Goal: Task Accomplishment & Management: Manage account settings

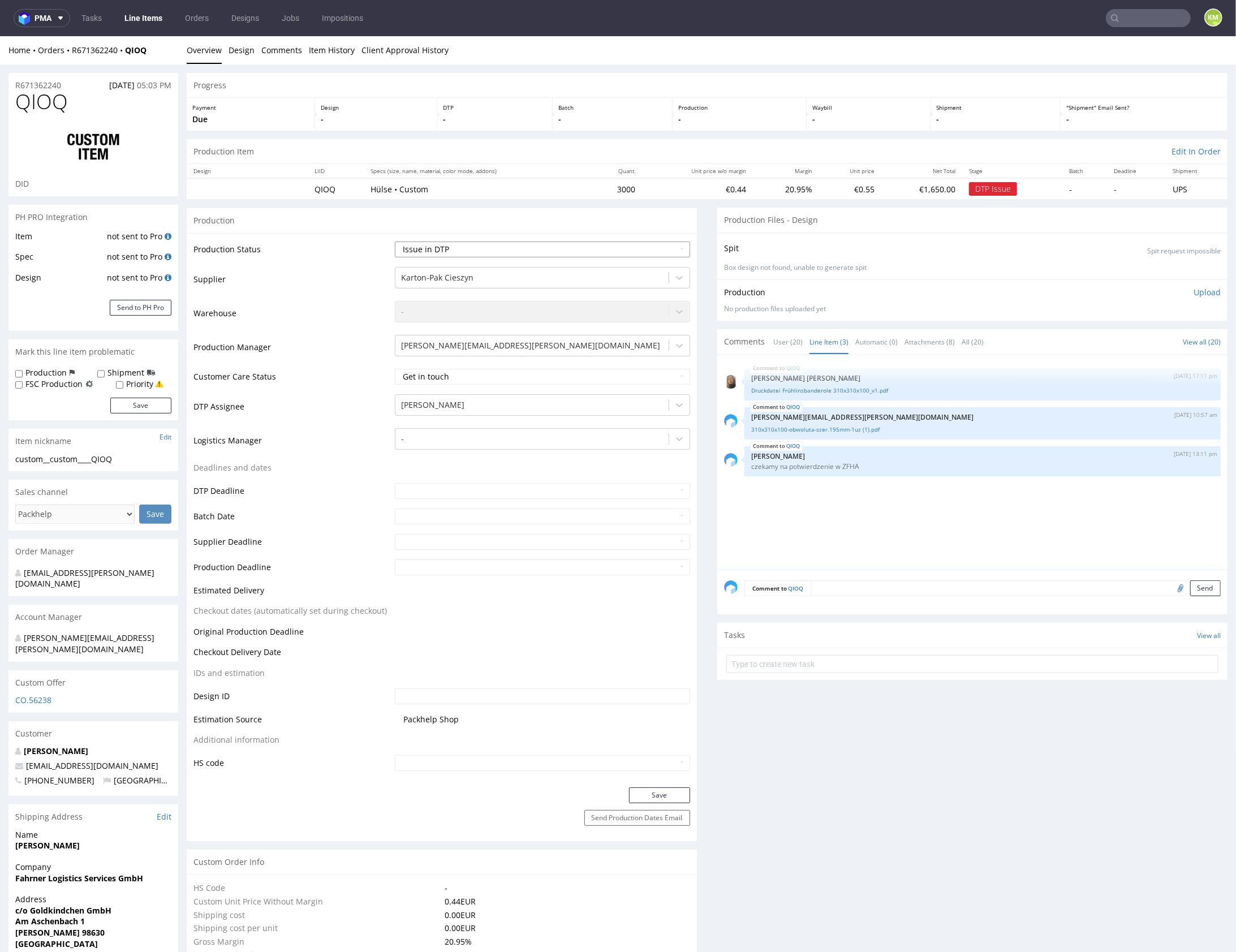
click at [621, 249] on select "Waiting for Artwork Waiting for Diecut Waiting for Mockup Waiting for DTP Waiti…" at bounding box center [542, 249] width 295 height 16
select select "dtp_ca_needed"
click at [395, 241] on select "Waiting for Artwork Waiting for Diecut Waiting for Mockup Waiting for DTP Waiti…" at bounding box center [542, 249] width 295 height 16
click at [659, 791] on button "Save" at bounding box center [659, 794] width 61 height 16
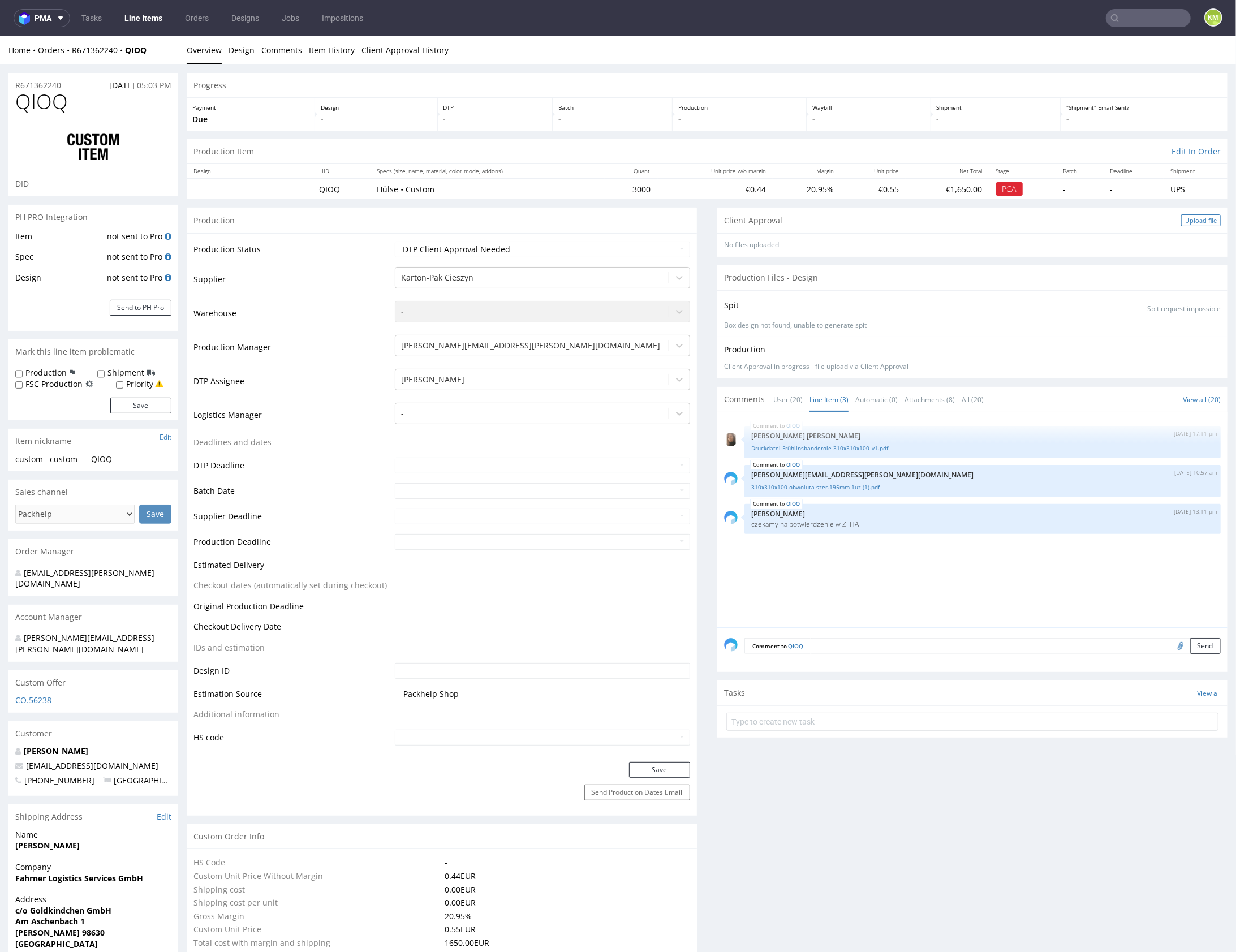
click at [1197, 218] on div "Upload file" at bounding box center [1201, 219] width 40 height 12
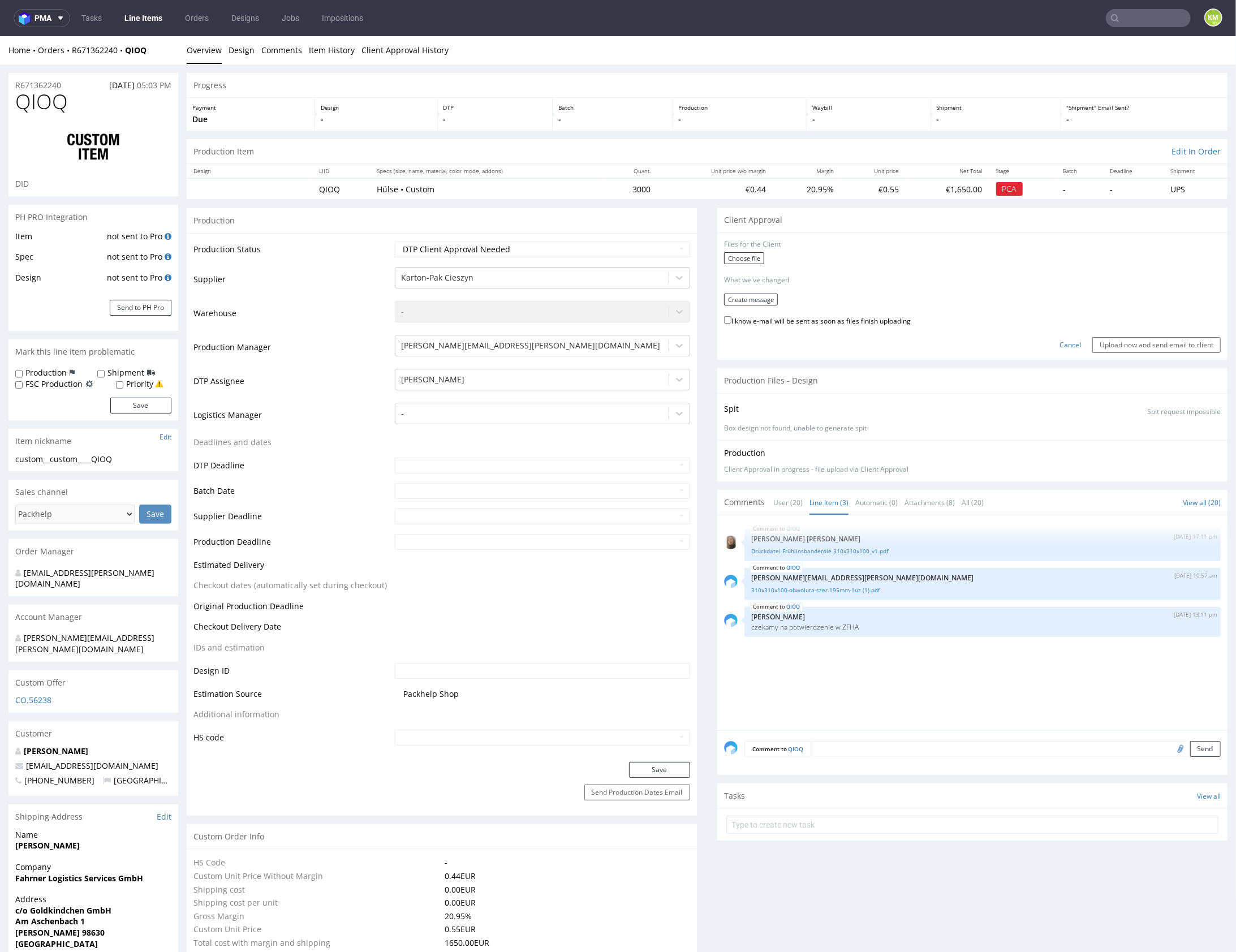
click at [745, 250] on form "Files for the Client Choose file What we've changed Create message I know e-mai…" at bounding box center [972, 296] width 496 height 113
click at [747, 256] on label "Choose file" at bounding box center [743, 257] width 40 height 12
click at [0, 36] on input "Choose file" at bounding box center [0, 36] width 0 height 0
click at [736, 294] on button "Create message" at bounding box center [751, 295] width 54 height 12
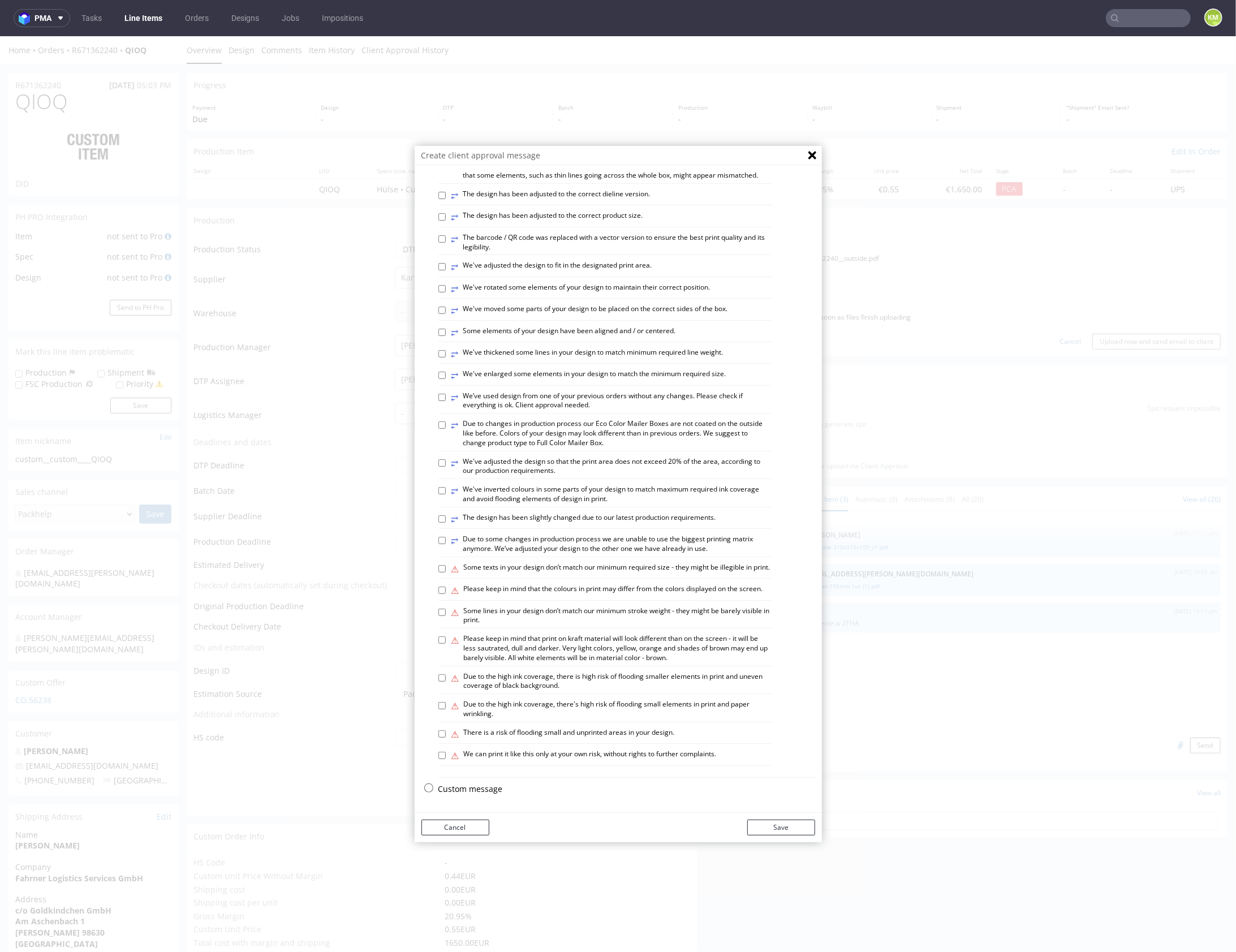
scroll to position [314, 0]
click at [484, 787] on p "Custom message" at bounding box center [627, 788] width 377 height 11
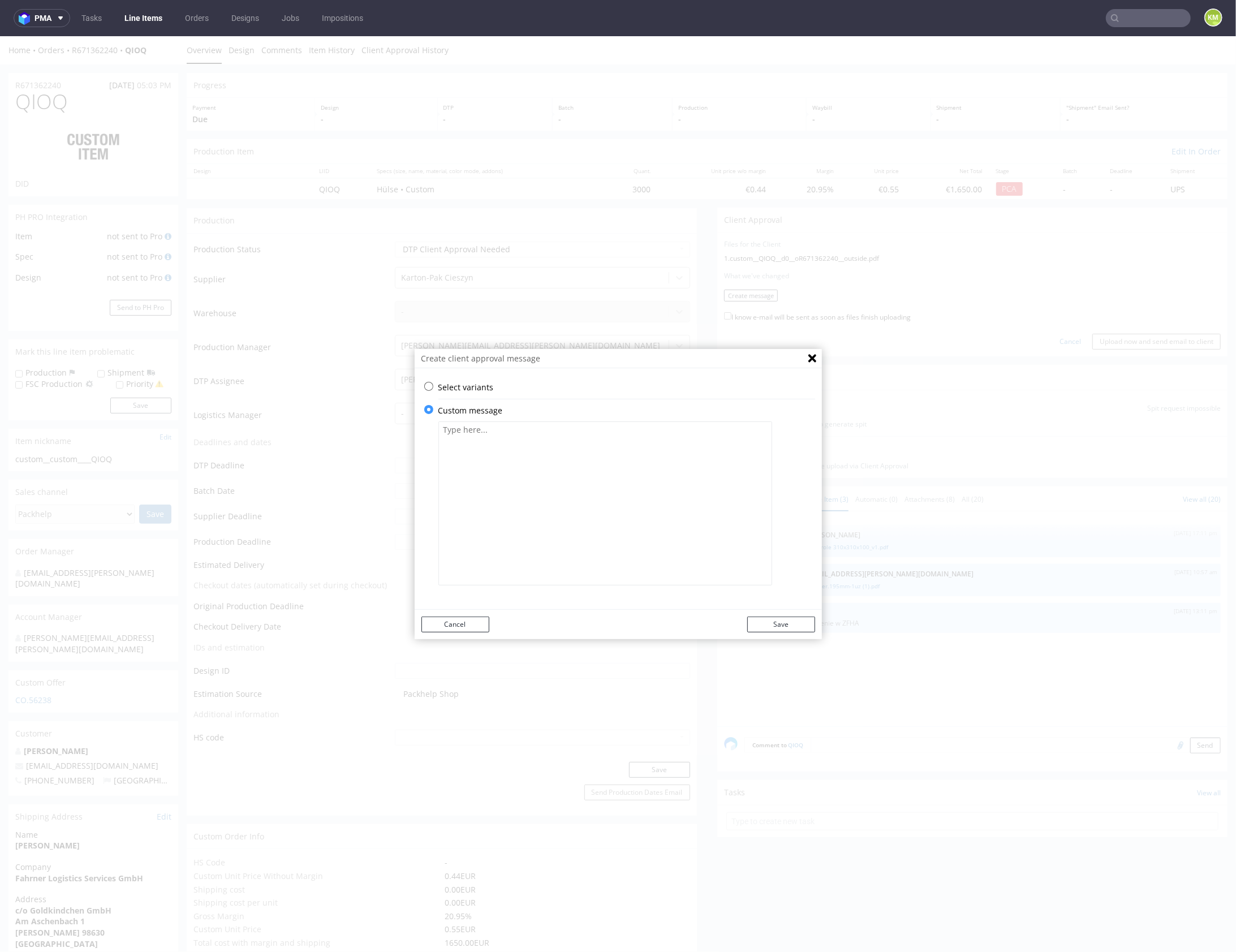
scroll to position [0, 0]
click at [522, 547] on textarea at bounding box center [605, 502] width 334 height 164
paste textarea "The design has been changed from a technical standpoint. Beige background was l…"
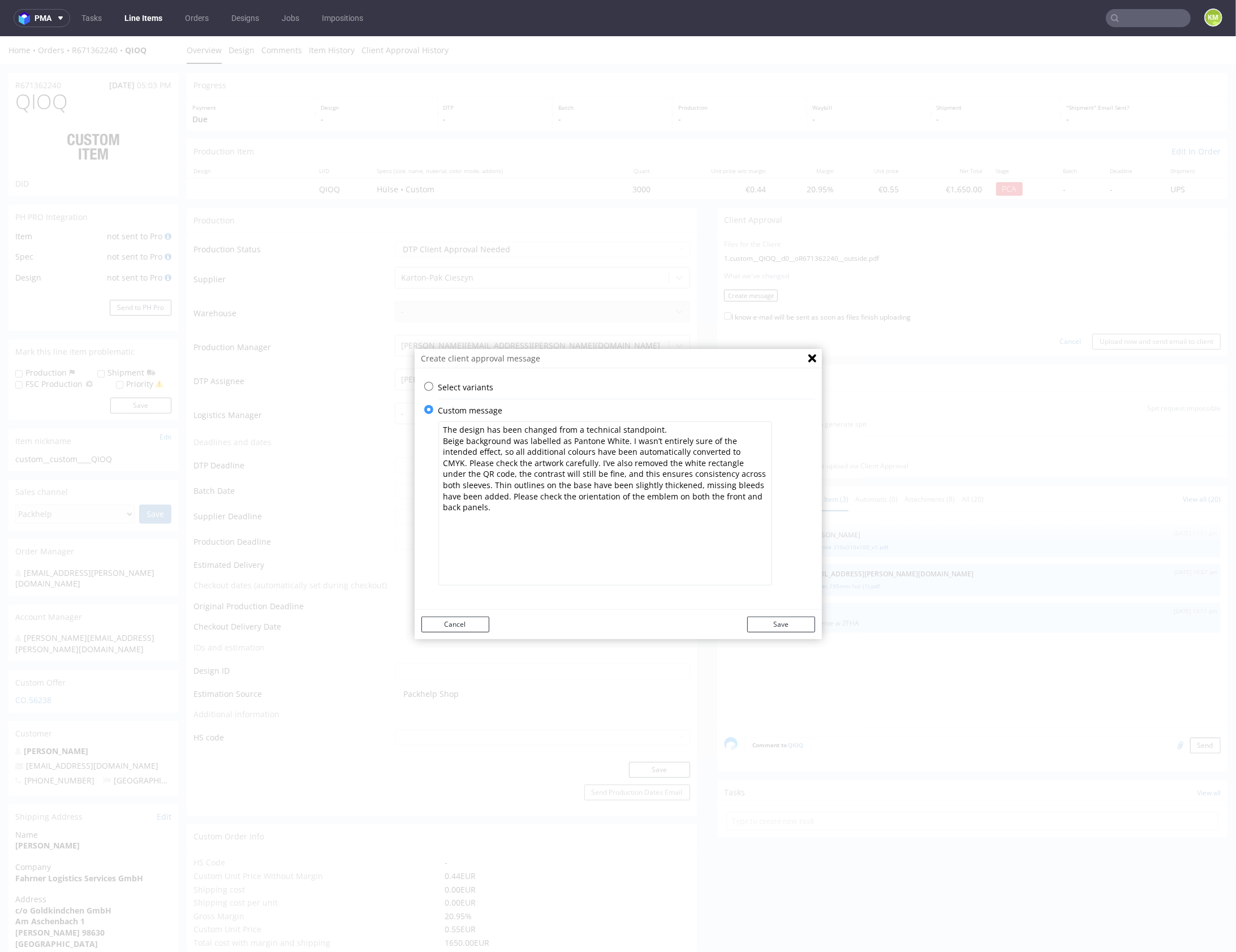
click at [438, 440] on textarea "The design has been changed from a technical standpoint. Beige background was l…" at bounding box center [605, 502] width 334 height 164
click at [623, 505] on textarea "The design has been changed from a technical standpoint. Beige background was l…" at bounding box center [605, 502] width 334 height 164
type textarea "The design has been changed from a technical standpoint. Beige background was l…"
drag, startPoint x: 774, startPoint y: 625, endPoint x: 798, endPoint y: 592, distance: 40.8
click at [774, 625] on button "Save" at bounding box center [780, 623] width 67 height 16
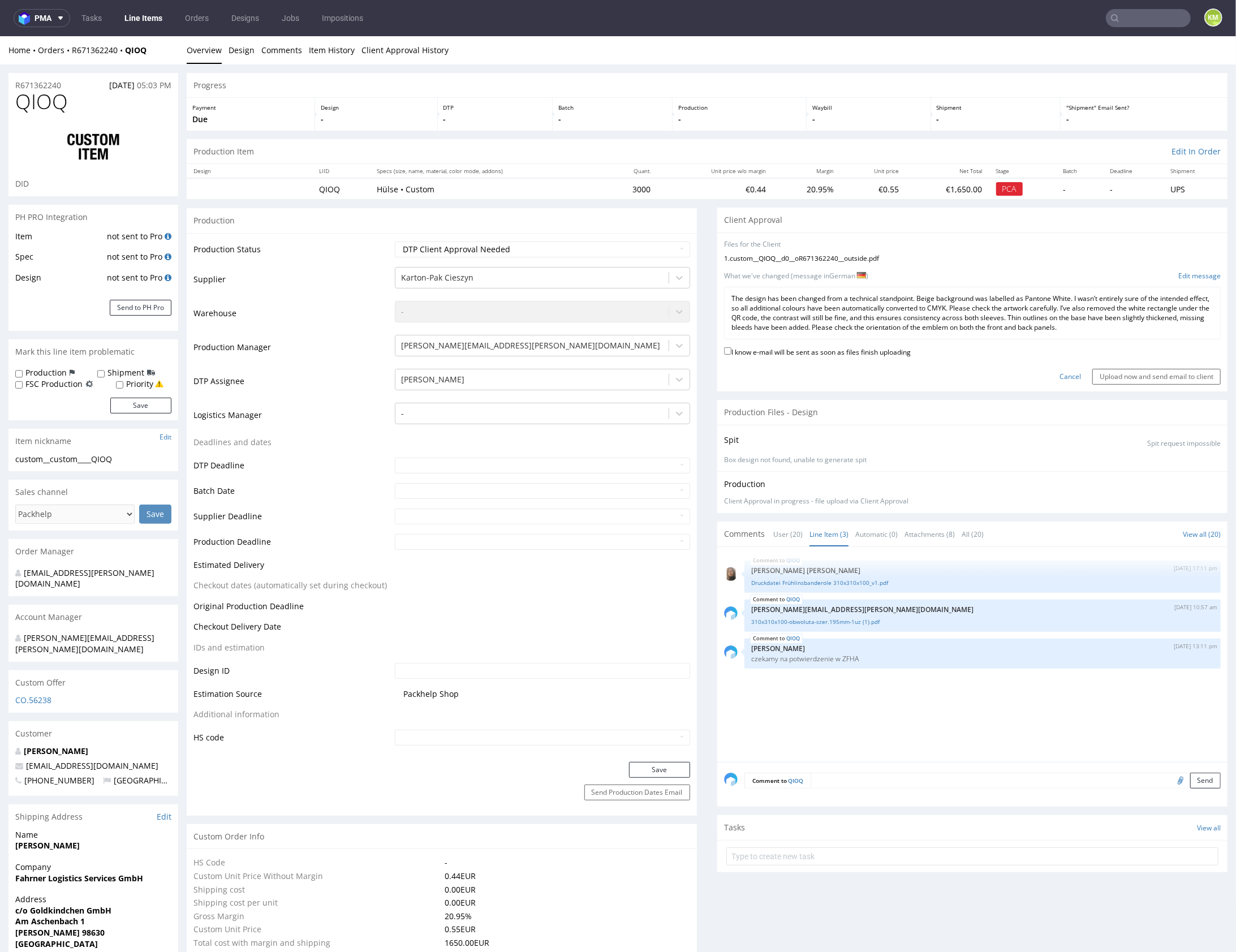
click at [853, 346] on label "I know e-mail will be sent as soon as files finish uploading" at bounding box center [817, 350] width 187 height 12
click at [731, 347] on input "I know e-mail will be sent as soon as files finish uploading" at bounding box center [728, 350] width 7 height 7
checkbox input "true"
click at [1118, 372] on input "Upload now and send email to client" at bounding box center [1156, 375] width 128 height 16
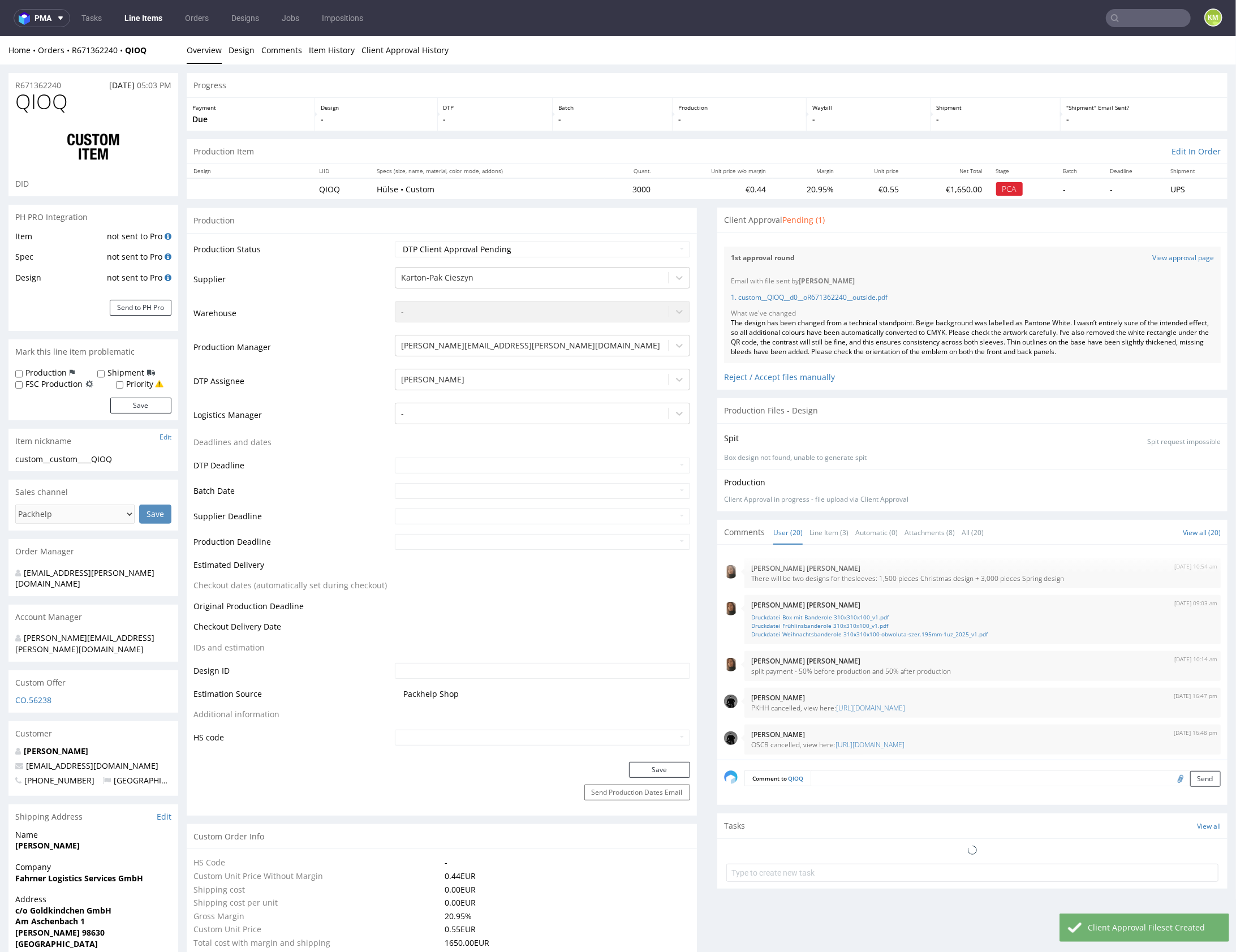
scroll to position [594, 0]
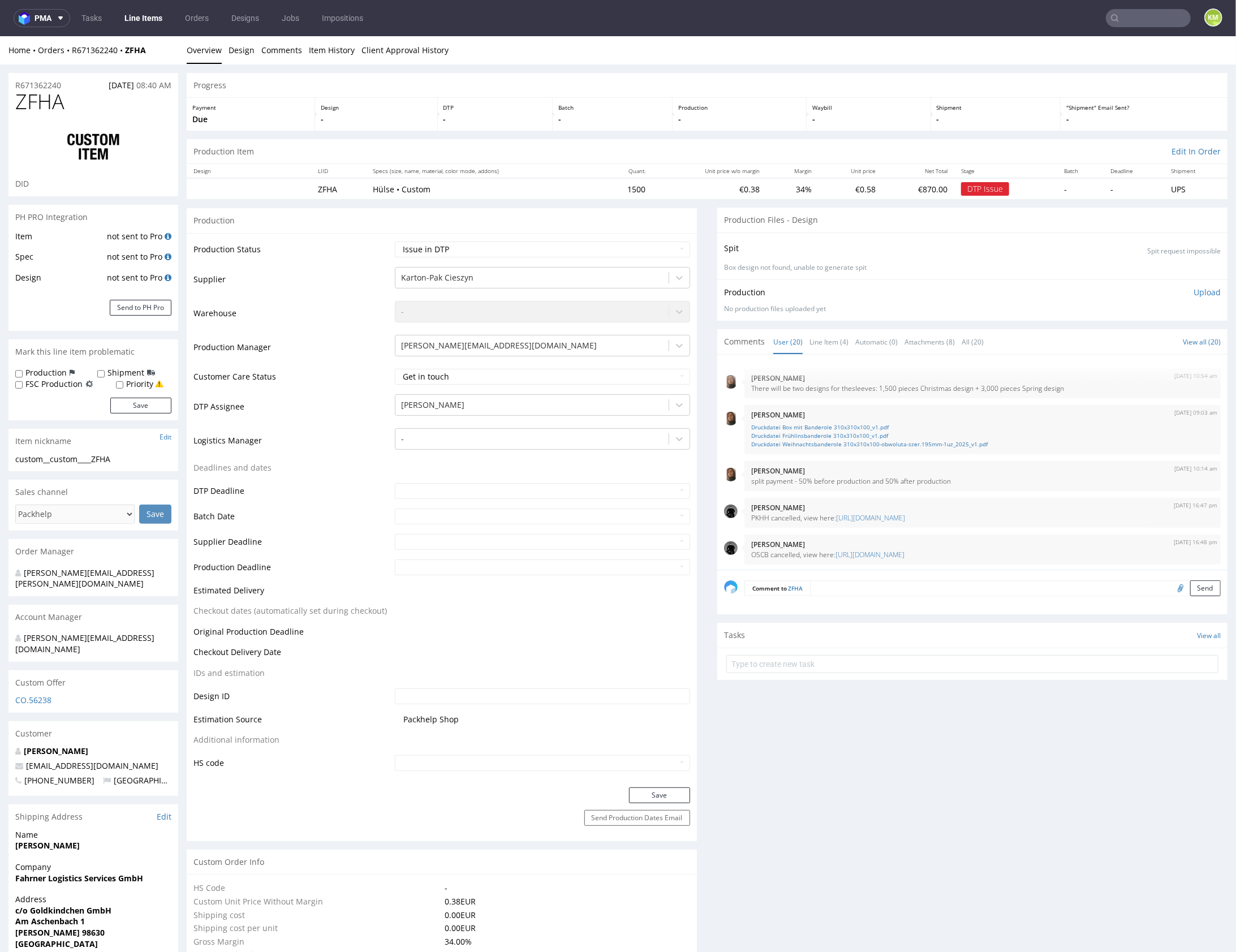
scroll to position [594, 0]
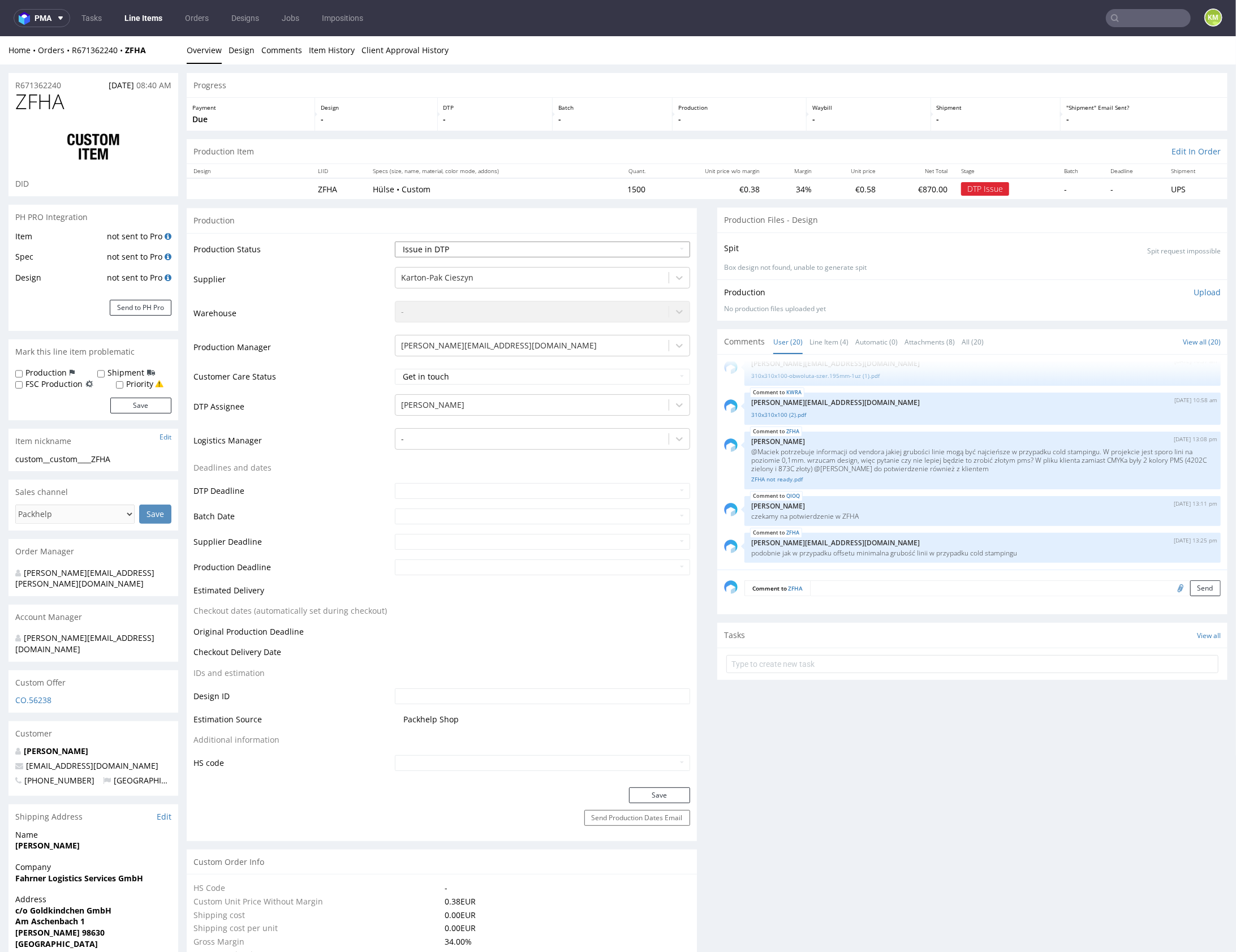
click at [665, 246] on select "Waiting for Artwork Waiting for Diecut Waiting for Mockup Waiting for DTP Waiti…" at bounding box center [542, 249] width 295 height 16
select select "dtp_ca_needed"
click at [395, 241] on select "Waiting for Artwork Waiting for Diecut Waiting for Mockup Waiting for DTP Waiti…" at bounding box center [542, 249] width 295 height 16
click at [663, 799] on button "Save" at bounding box center [659, 794] width 61 height 16
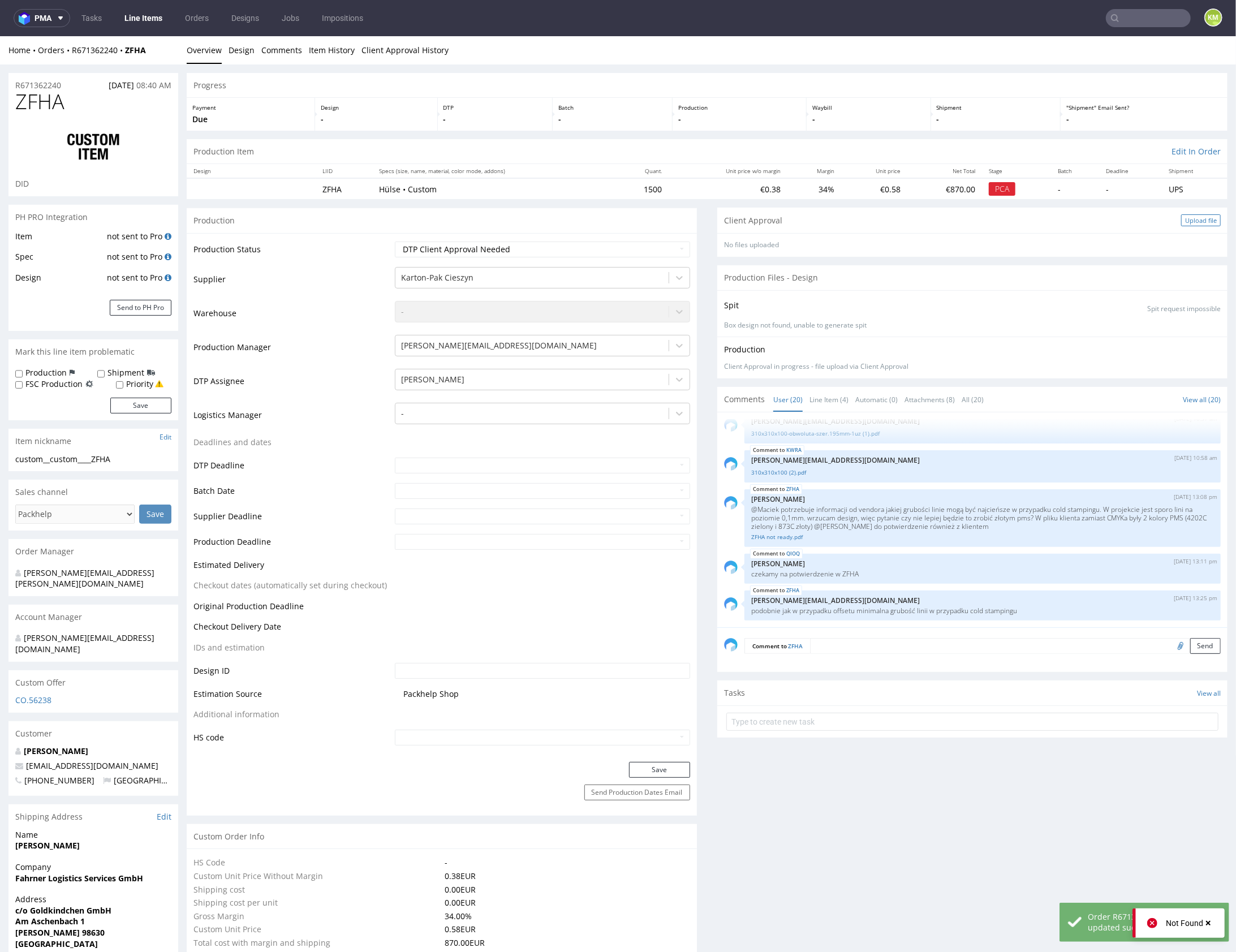
click at [1189, 218] on div "Upload file" at bounding box center [1201, 219] width 40 height 12
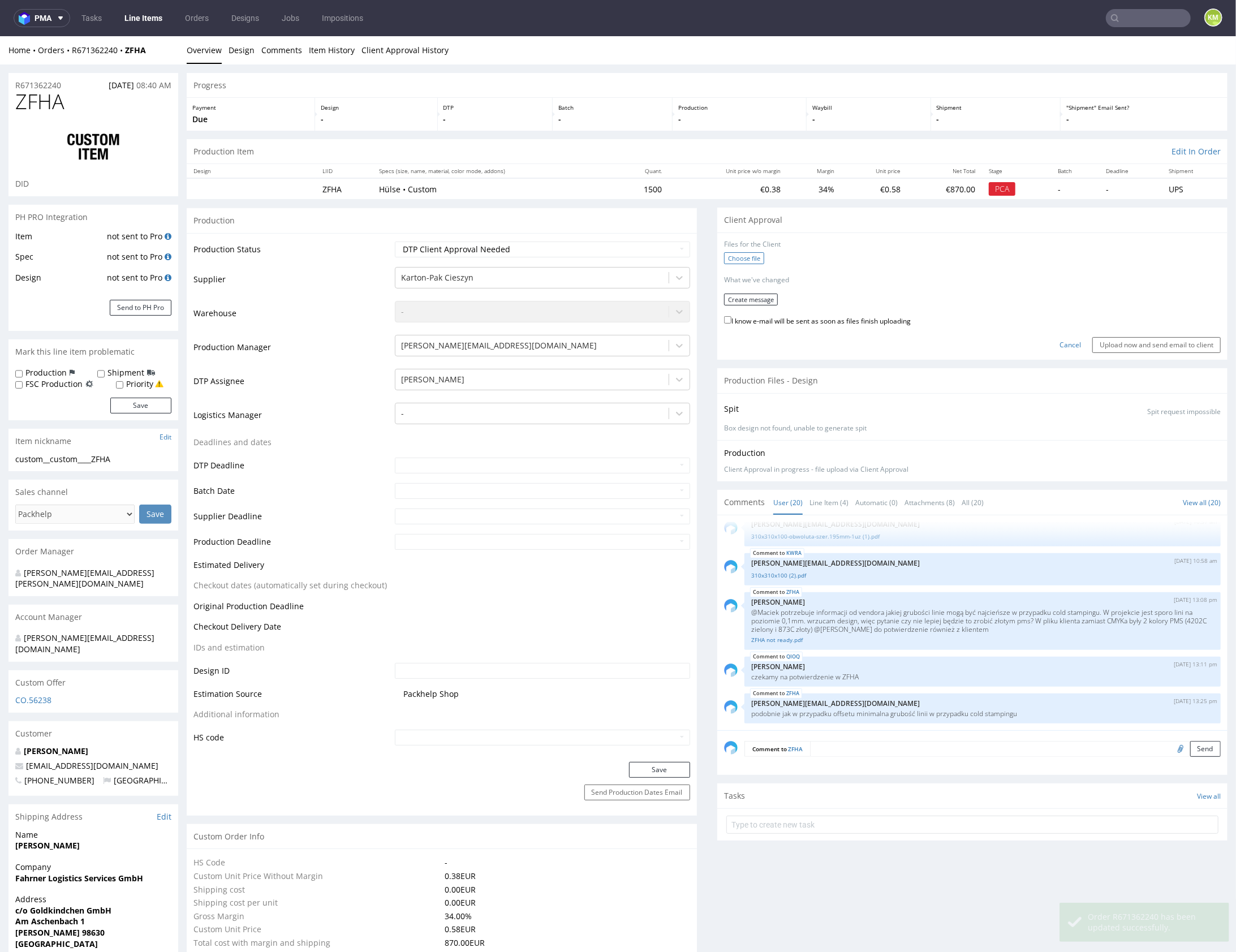
click at [724, 255] on label "Choose file" at bounding box center [743, 257] width 40 height 12
click at [0, 36] on input "Choose file" at bounding box center [0, 36] width 0 height 0
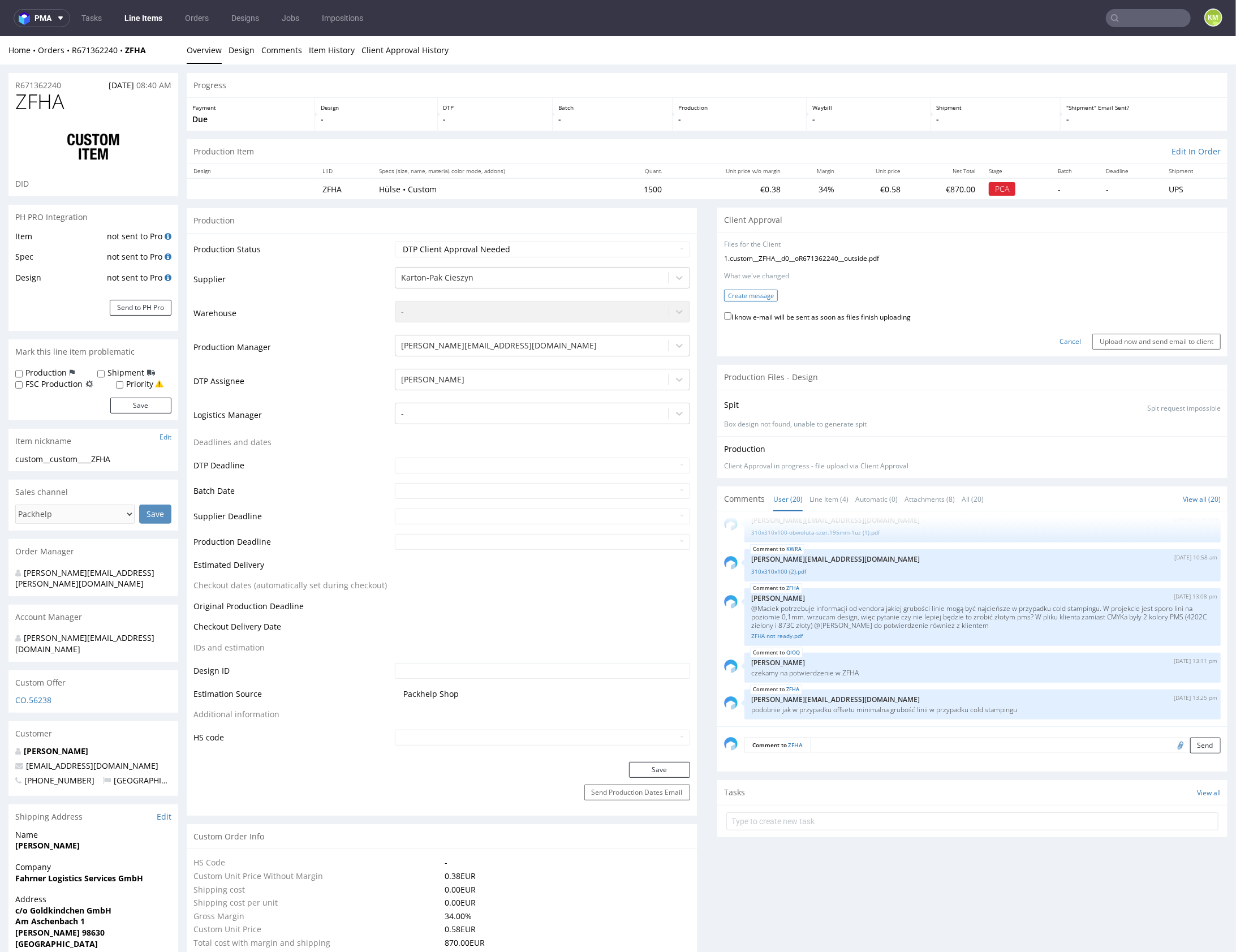
click at [743, 296] on button "Create message" at bounding box center [751, 295] width 54 height 12
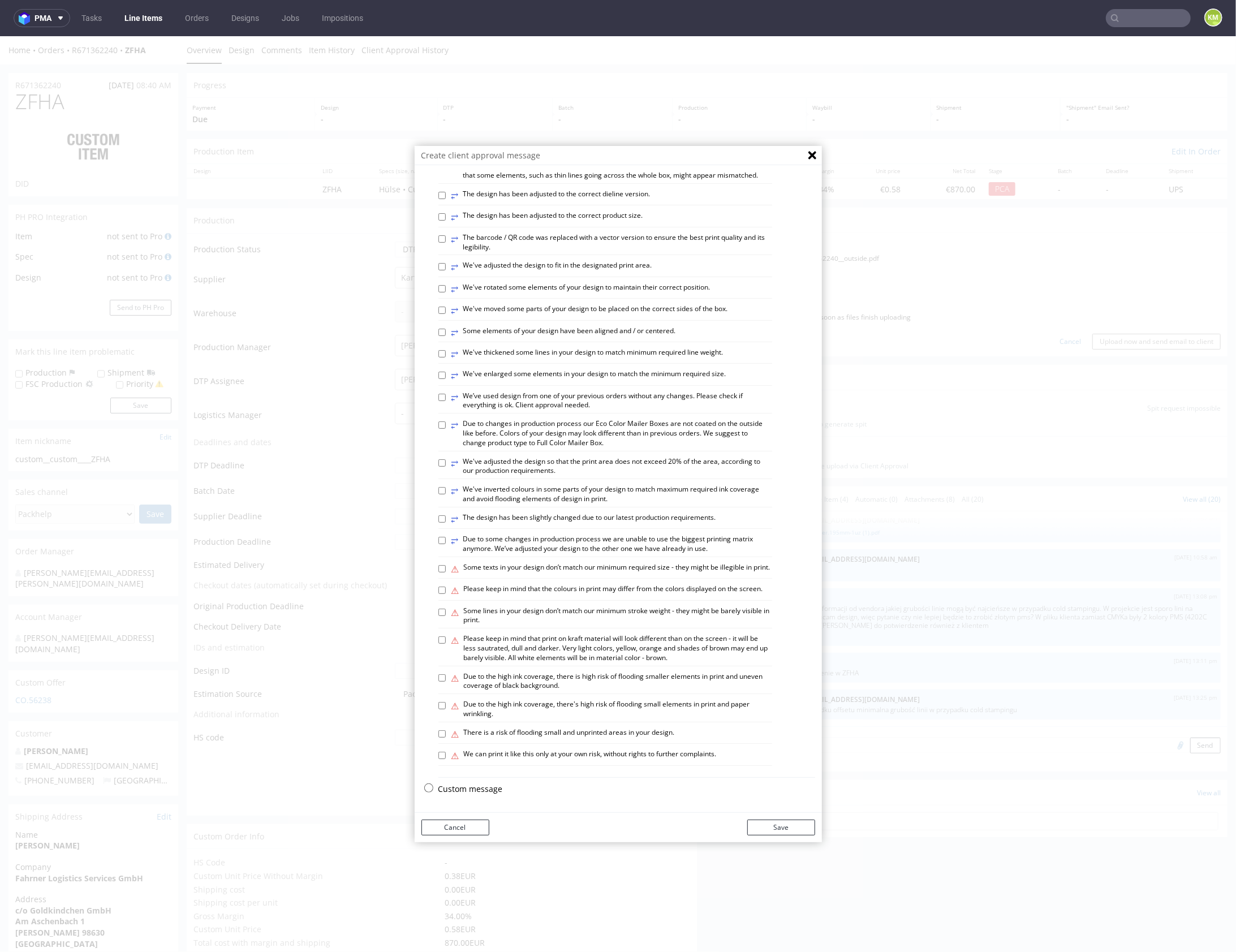
scroll to position [314, 0]
click at [471, 786] on p "Custom message" at bounding box center [627, 788] width 377 height 11
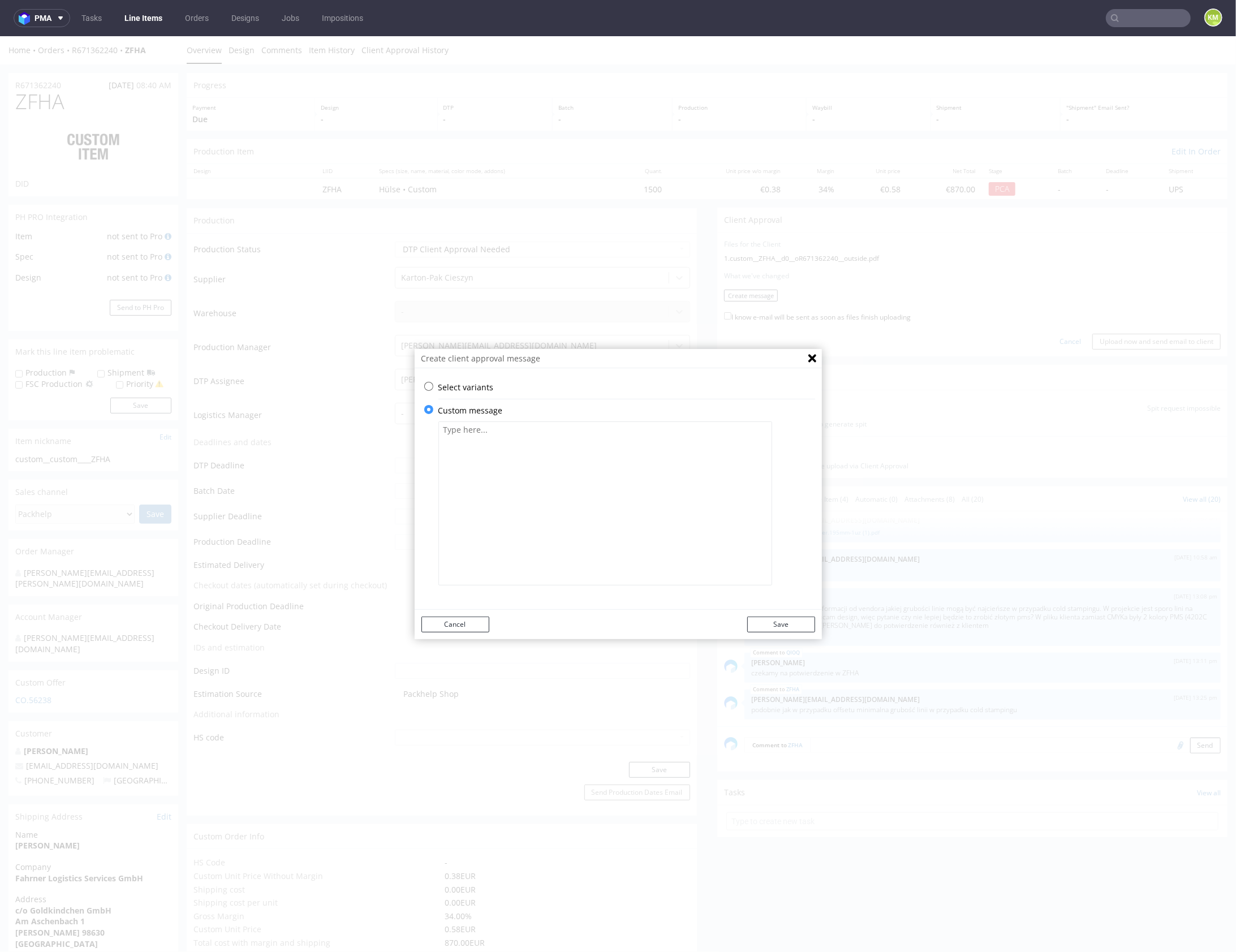
drag, startPoint x: 524, startPoint y: 479, endPoint x: 532, endPoint y: 477, distance: 8.2
click at [524, 479] on textarea at bounding box center [605, 502] width 334 height 164
paste textarea "The design has been changed from a technical standpoint. The background colour …"
type textarea "The design has been changed from a technical standpoint. The background colour …"
click at [777, 626] on button "Save" at bounding box center [780, 623] width 67 height 16
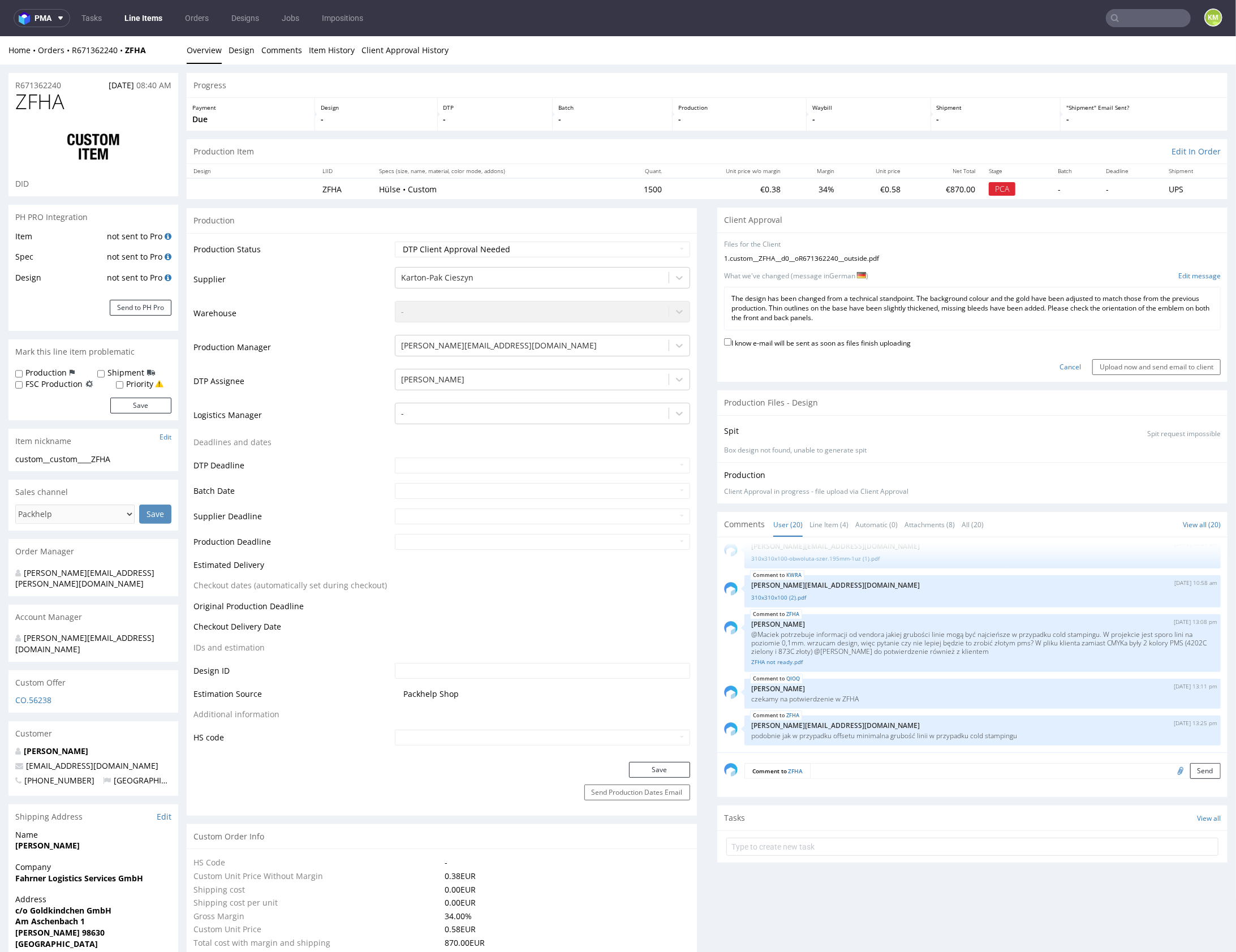
click at [815, 340] on label "I know e-mail will be sent as soon as files finish uploading" at bounding box center [817, 341] width 187 height 12
click at [731, 340] on input "I know e-mail will be sent as soon as files finish uploading" at bounding box center [728, 341] width 7 height 7
checkbox input "true"
click at [1166, 367] on input "Upload now and send email to client" at bounding box center [1156, 366] width 128 height 16
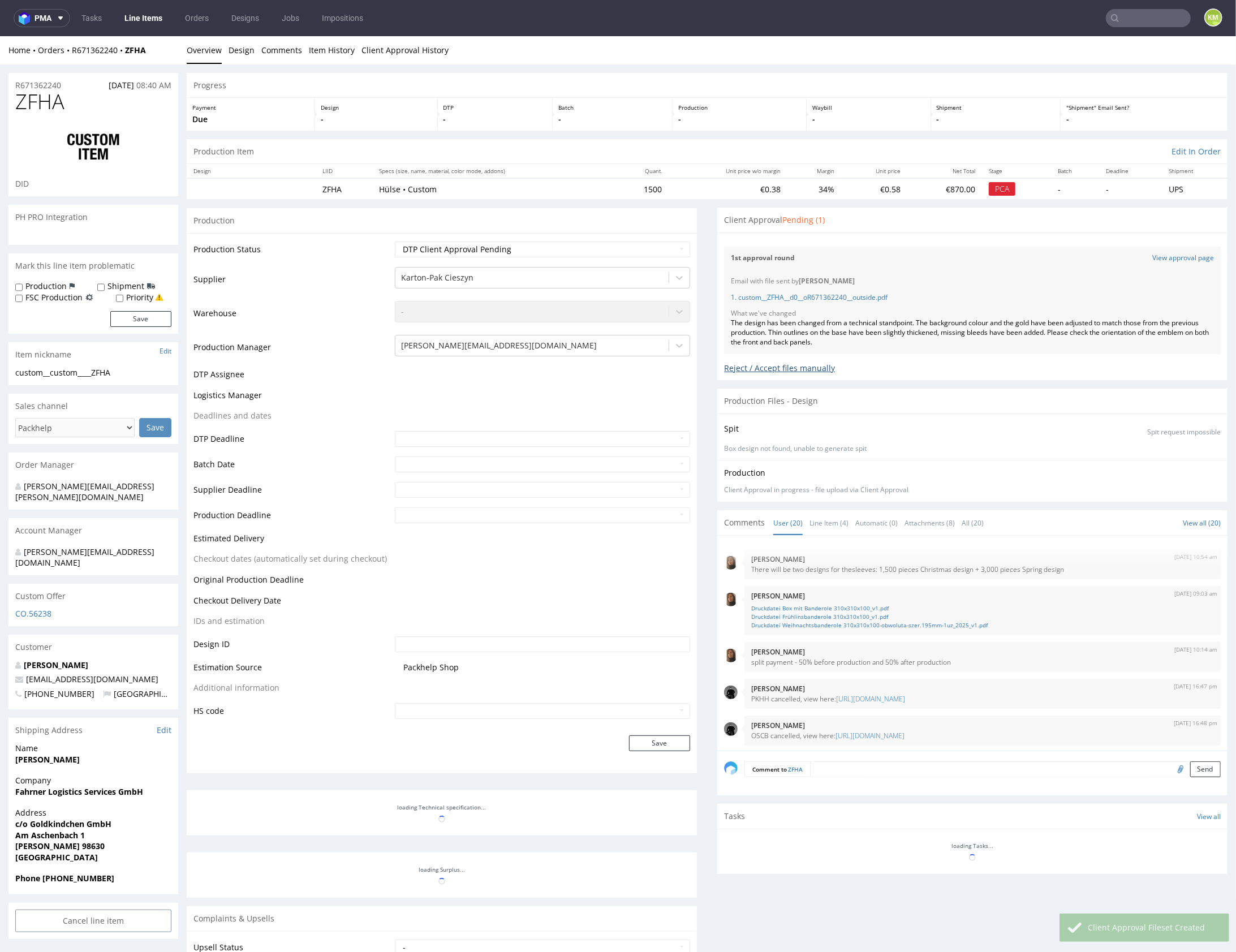
scroll to position [594, 0]
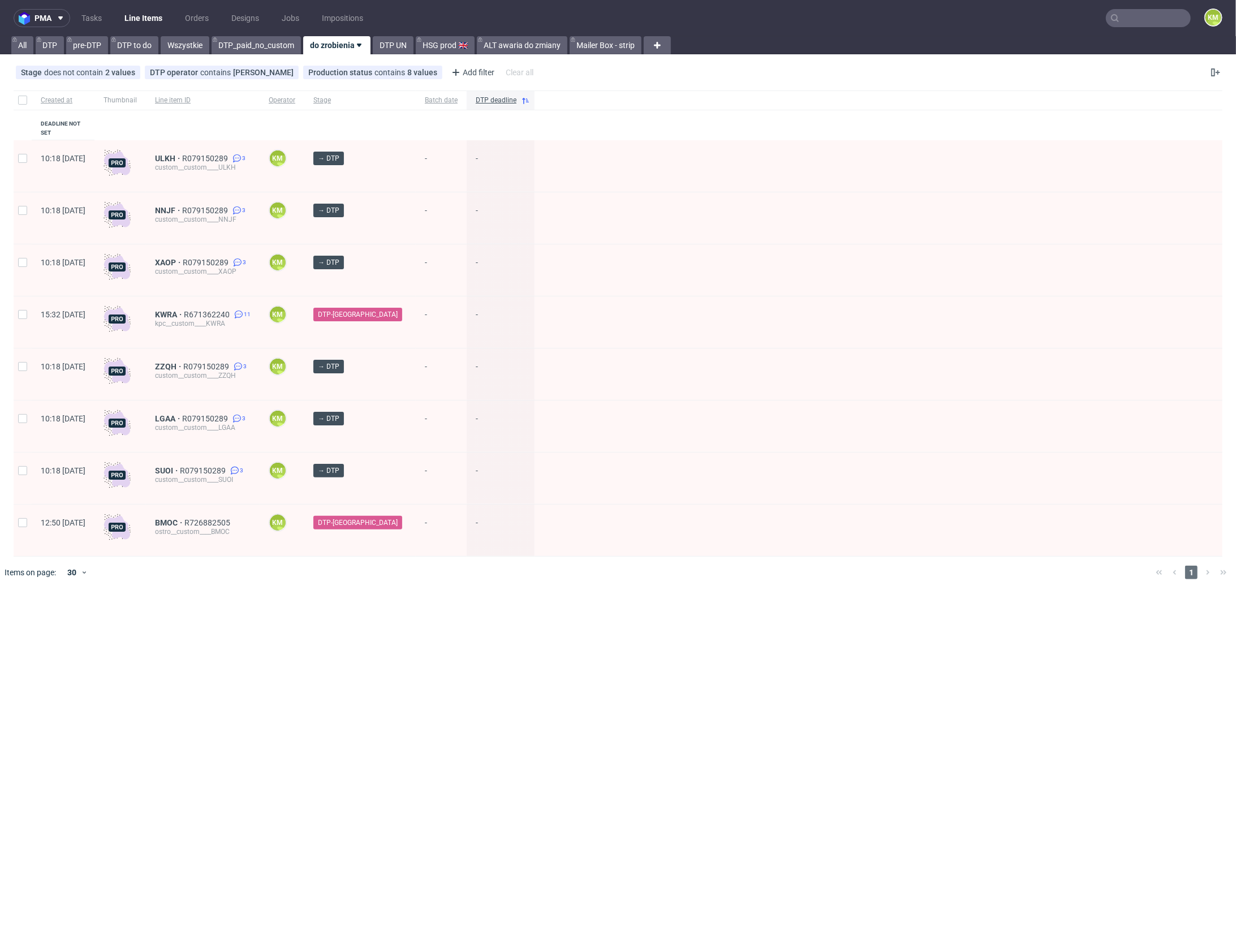
click at [108, 26] on ul "Tasks Line Items Orders Designs Jobs Impositions" at bounding box center [222, 18] width 304 height 18
click at [104, 21] on link "Tasks" at bounding box center [92, 18] width 34 height 18
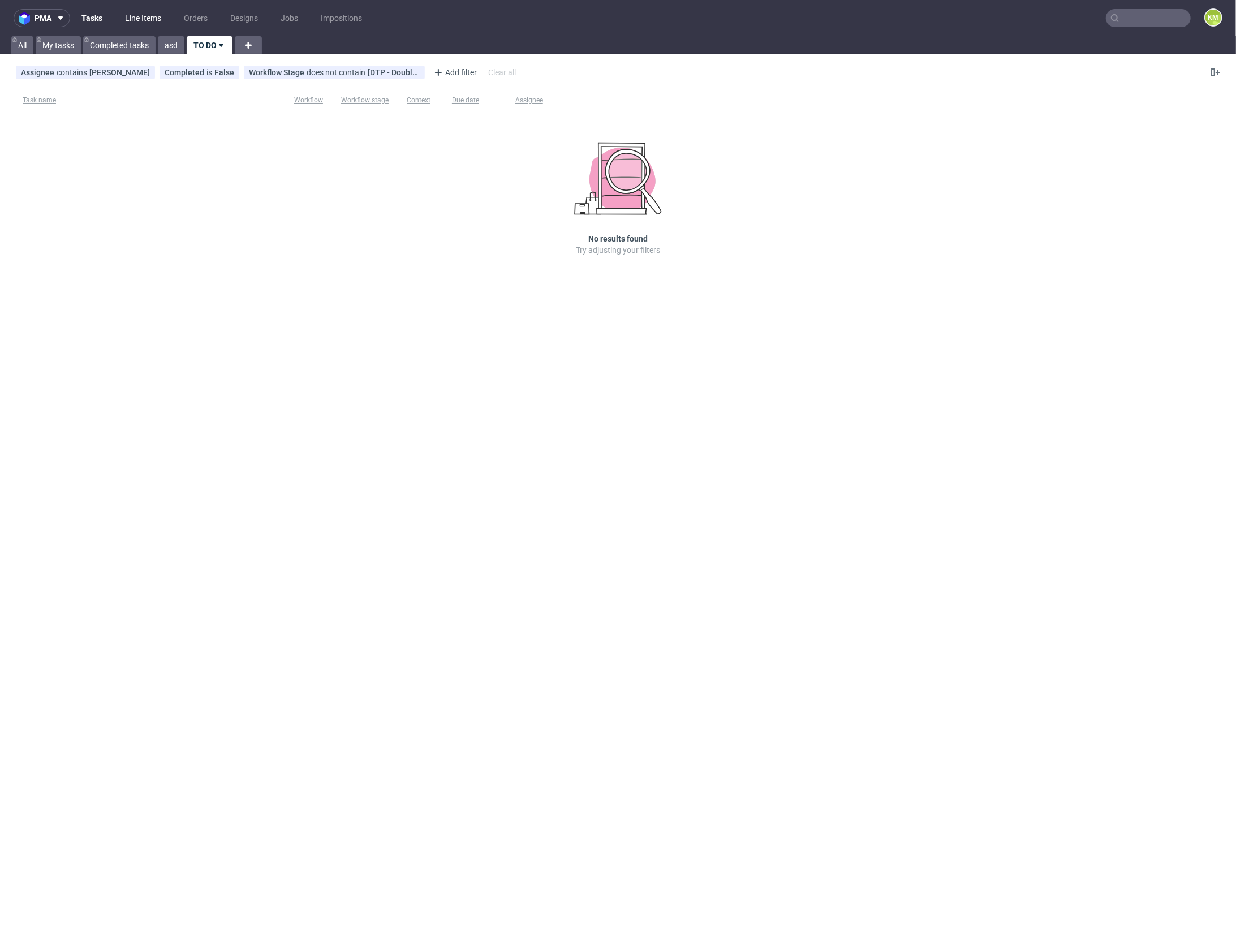
click at [152, 23] on link "Line Items" at bounding box center [143, 18] width 50 height 18
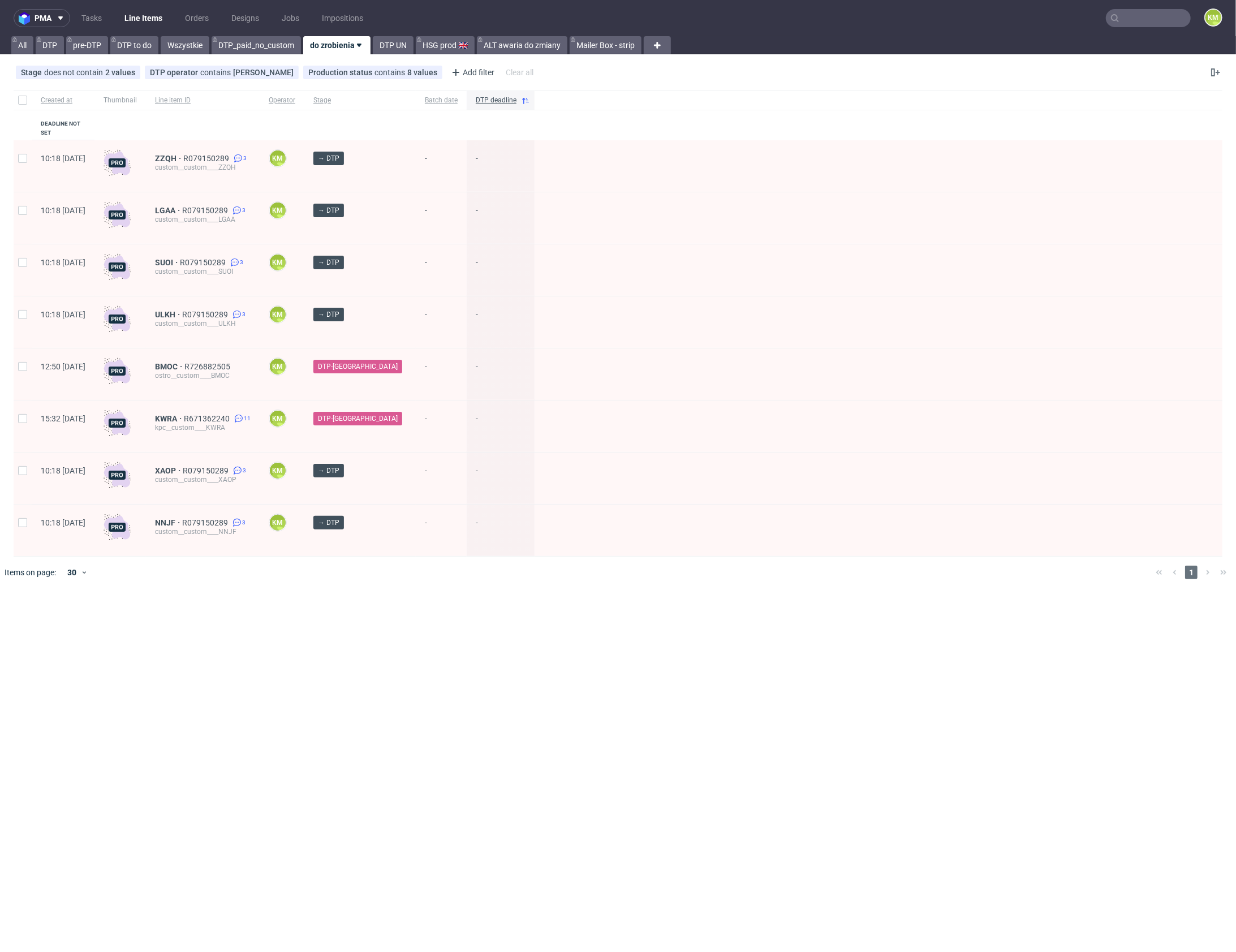
drag, startPoint x: 229, startPoint y: 147, endPoint x: 334, endPoint y: 82, distance: 123.5
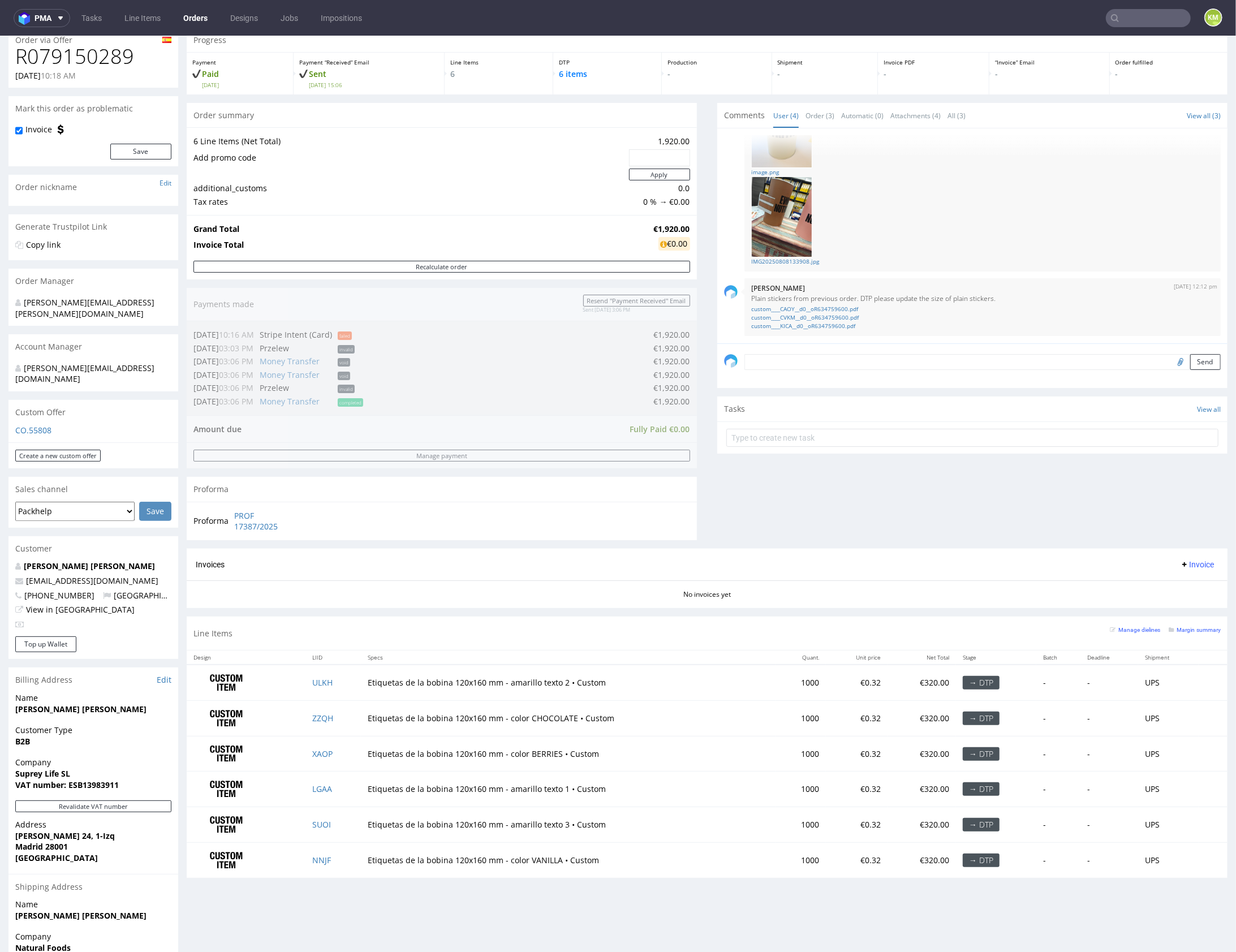
scroll to position [135, 0]
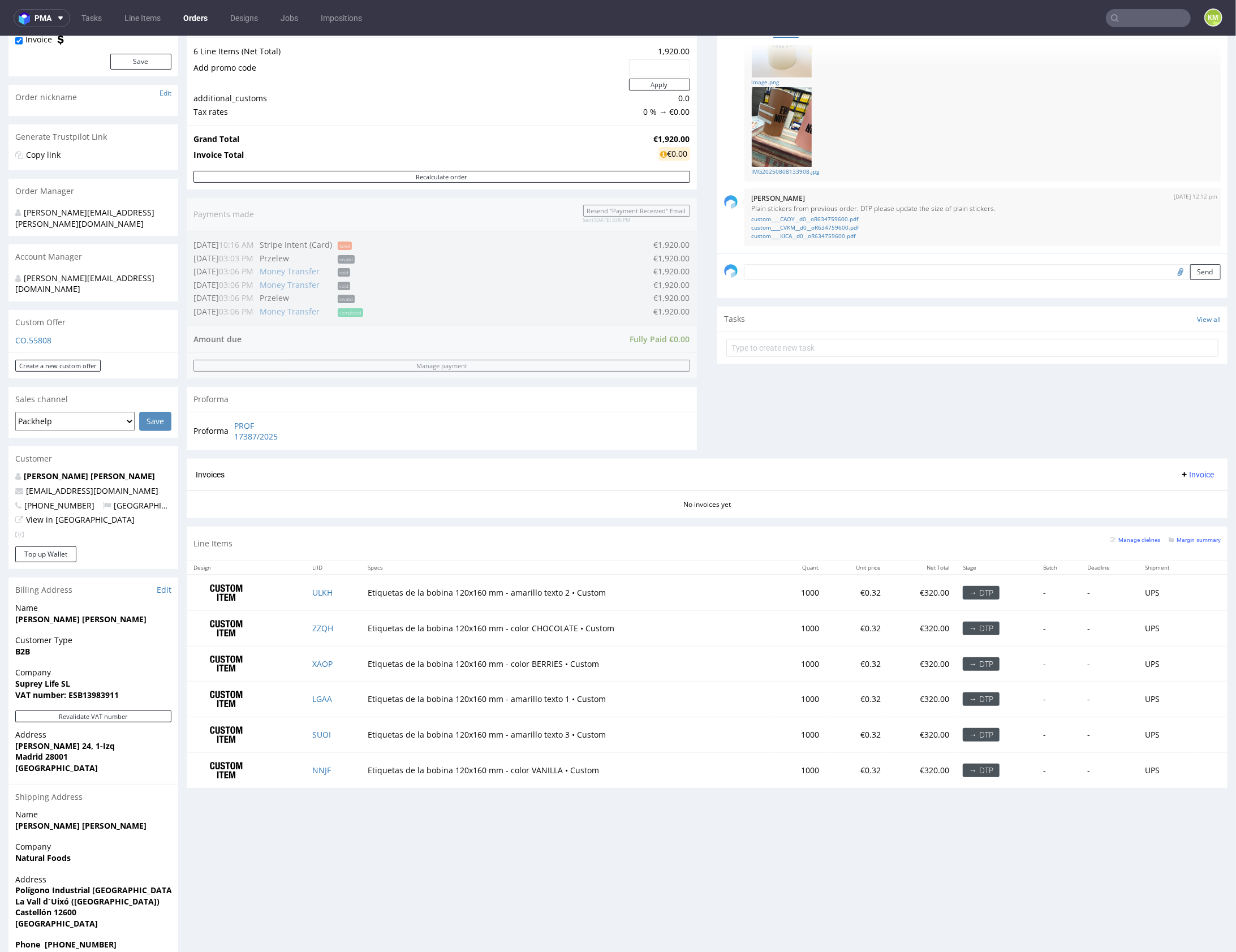
click at [371, 521] on div "Progress Payment Paid Tue 19 Aug Payment “Received” Email Sent Tue 19 Aug 15:06…" at bounding box center [707, 366] width 1041 height 859
click at [860, 391] on div "Comments User (4) Order (3) Automatic (0) Attachments (4) All (3) View all (3) …" at bounding box center [973, 235] width 510 height 445
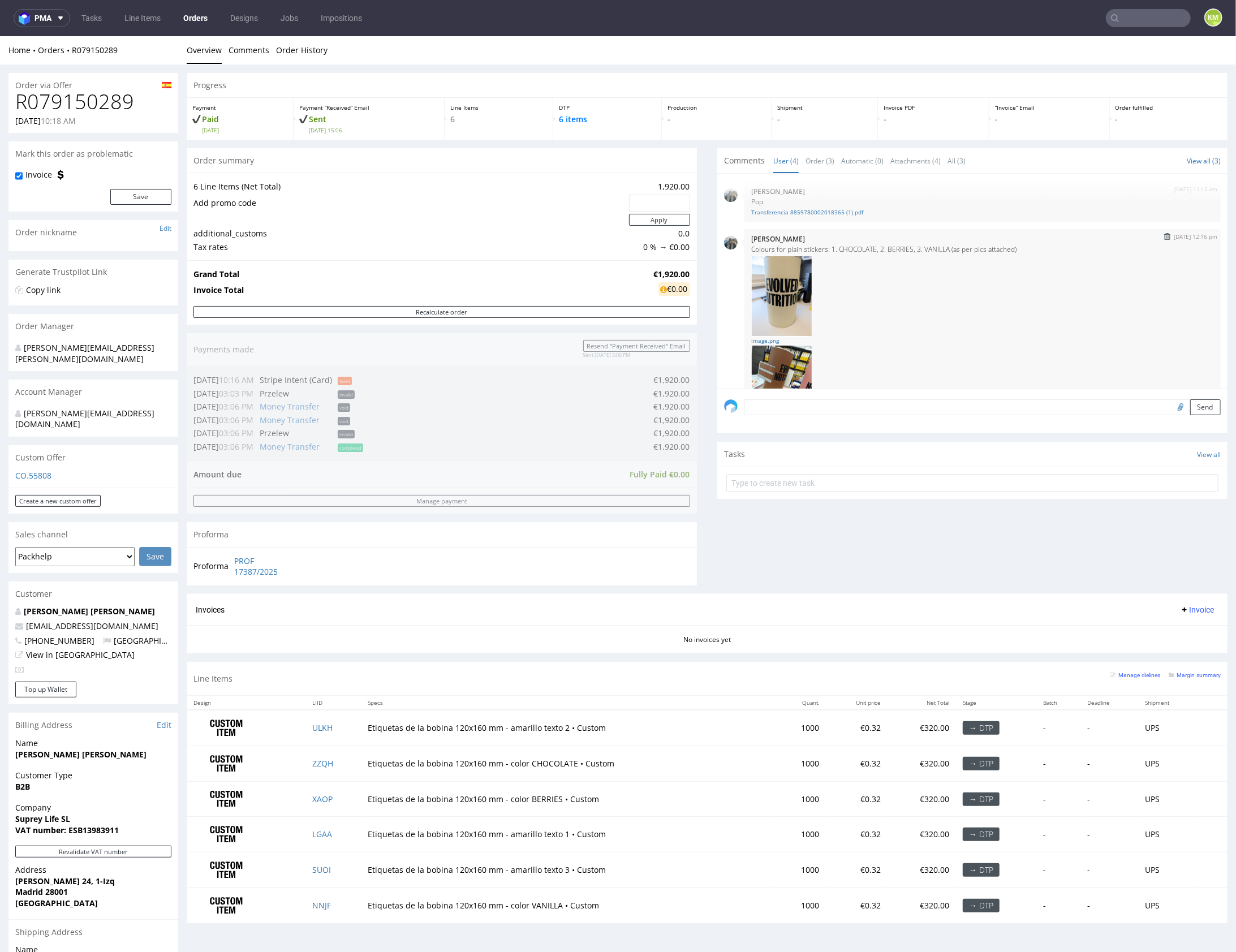
scroll to position [0, 0]
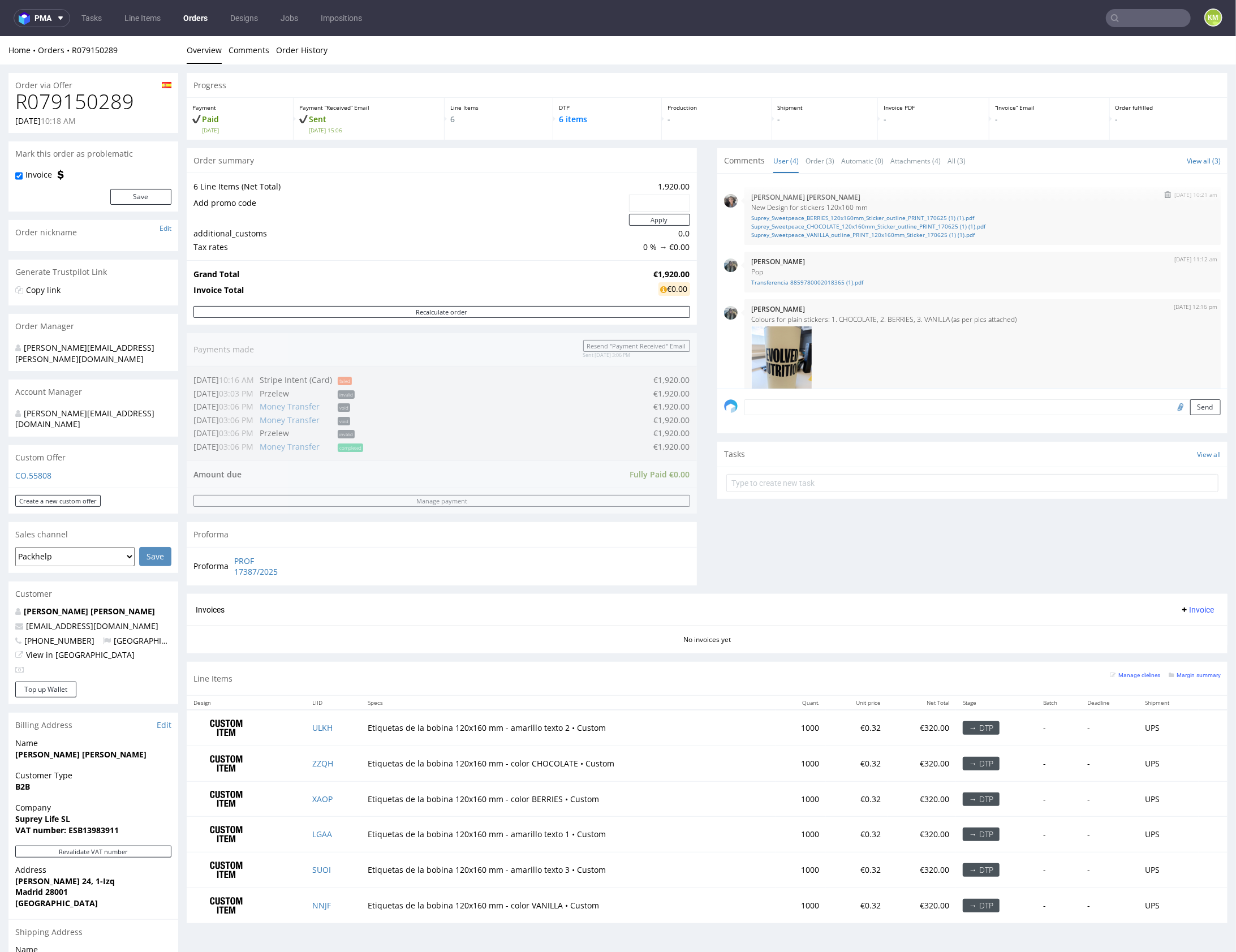
click at [889, 194] on p "Moreno Martinez Cristina" at bounding box center [983, 196] width 463 height 8
click at [937, 217] on link "Suprey_Sweetpeace_BERRIES_120x160mm_Sticker_outline_PRINT_170625 (1) (1).pdf" at bounding box center [983, 217] width 463 height 8
click at [942, 226] on link "Suprey_Sweetpeace_CHOCOLATE_120x160mm_Sticker_outline_PRINT_170625 (1) (1).pdf" at bounding box center [983, 226] width 463 height 8
click at [945, 232] on link "Suprey_Sweetpeace_VANILLA_outline_PRINT_120x160mm_Sticker_170625 (1) (1).pdf" at bounding box center [983, 234] width 463 height 8
click at [844, 281] on link "Transferencia 8859780002018365 (1).pdf" at bounding box center [983, 281] width 463 height 8
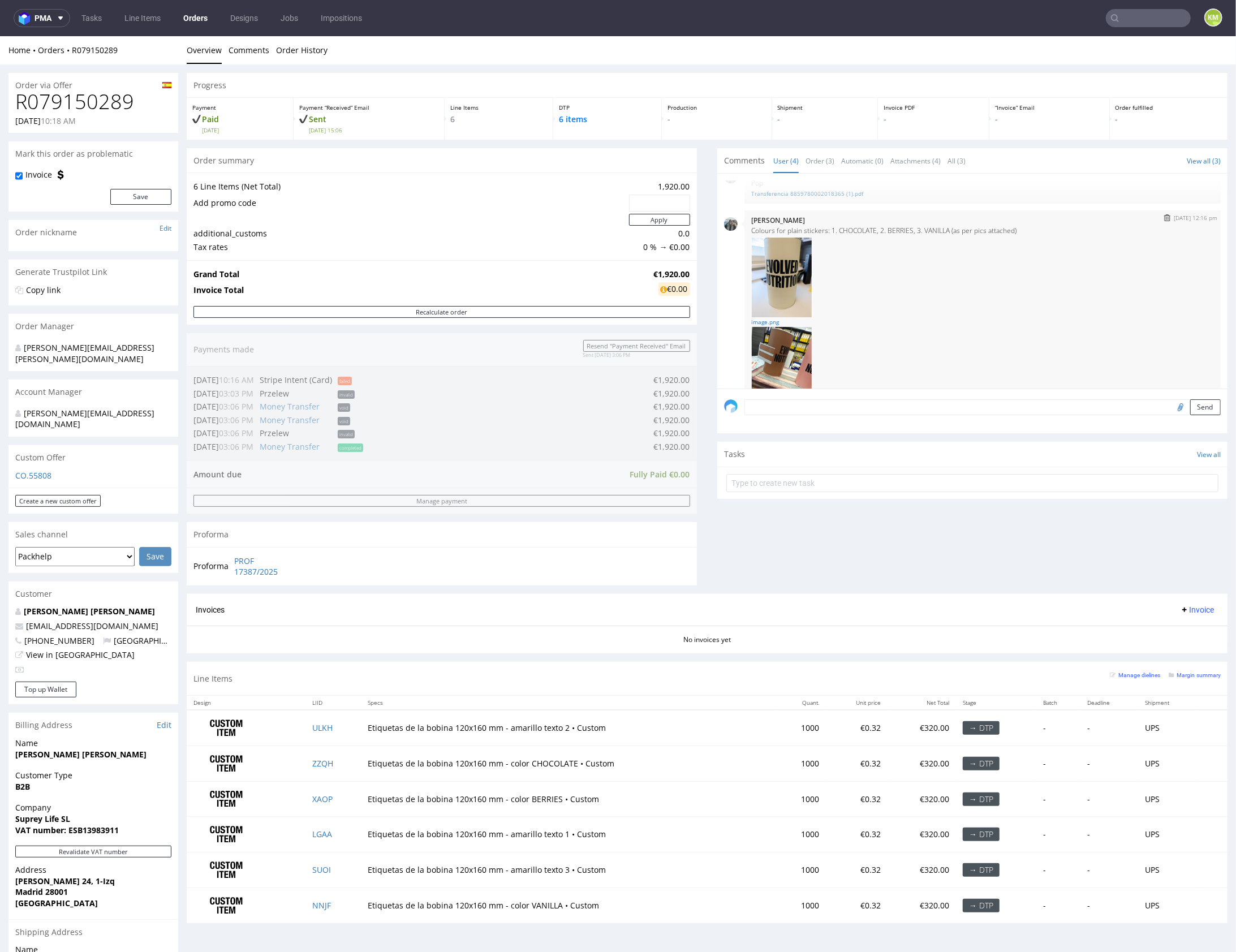
scroll to position [90, 0]
click at [879, 237] on div at bounding box center [983, 276] width 463 height 81
click at [770, 294] on link "image.png" at bounding box center [983, 292] width 463 height 8
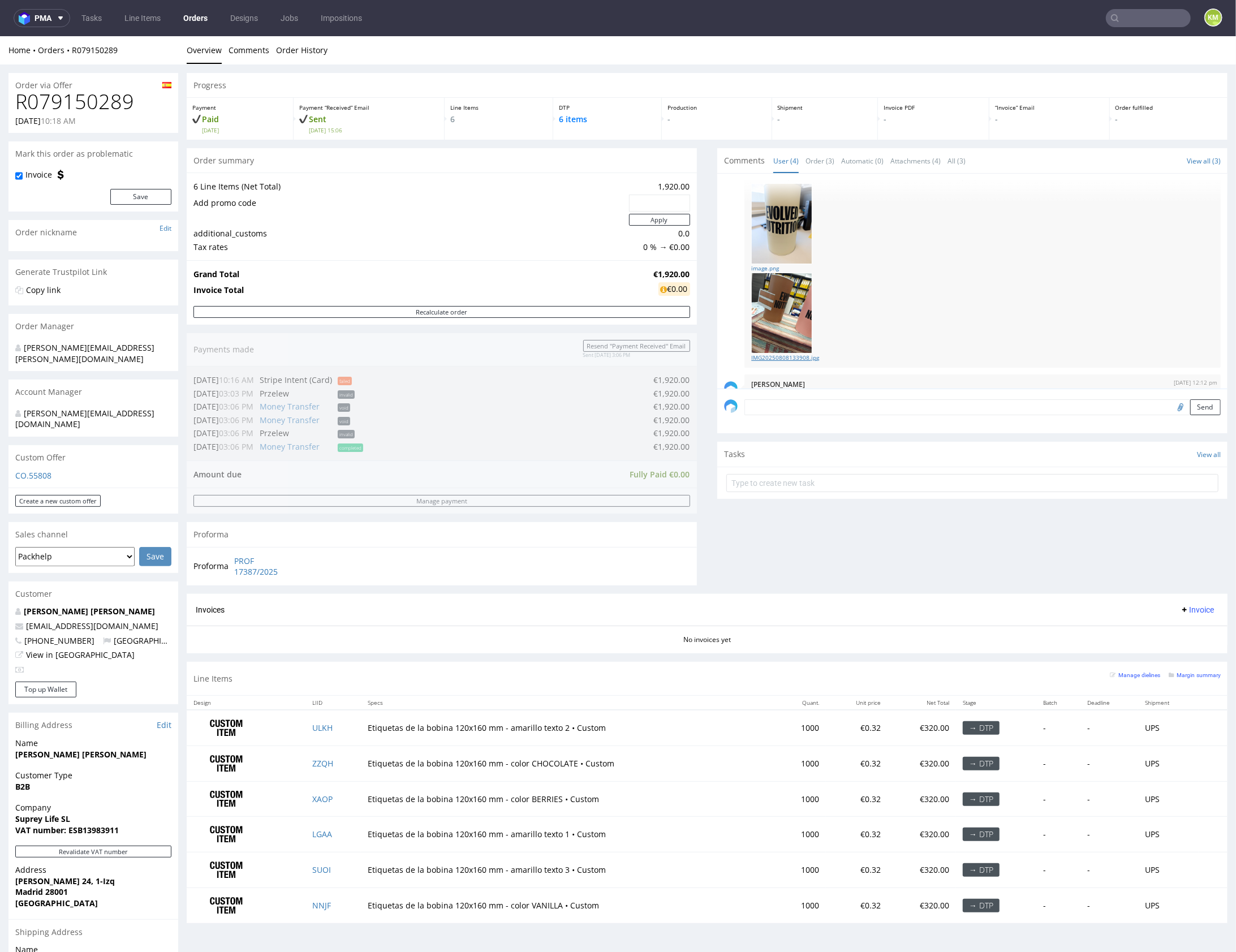
click at [794, 355] on link "IMG20250808133908.jpg" at bounding box center [983, 357] width 463 height 8
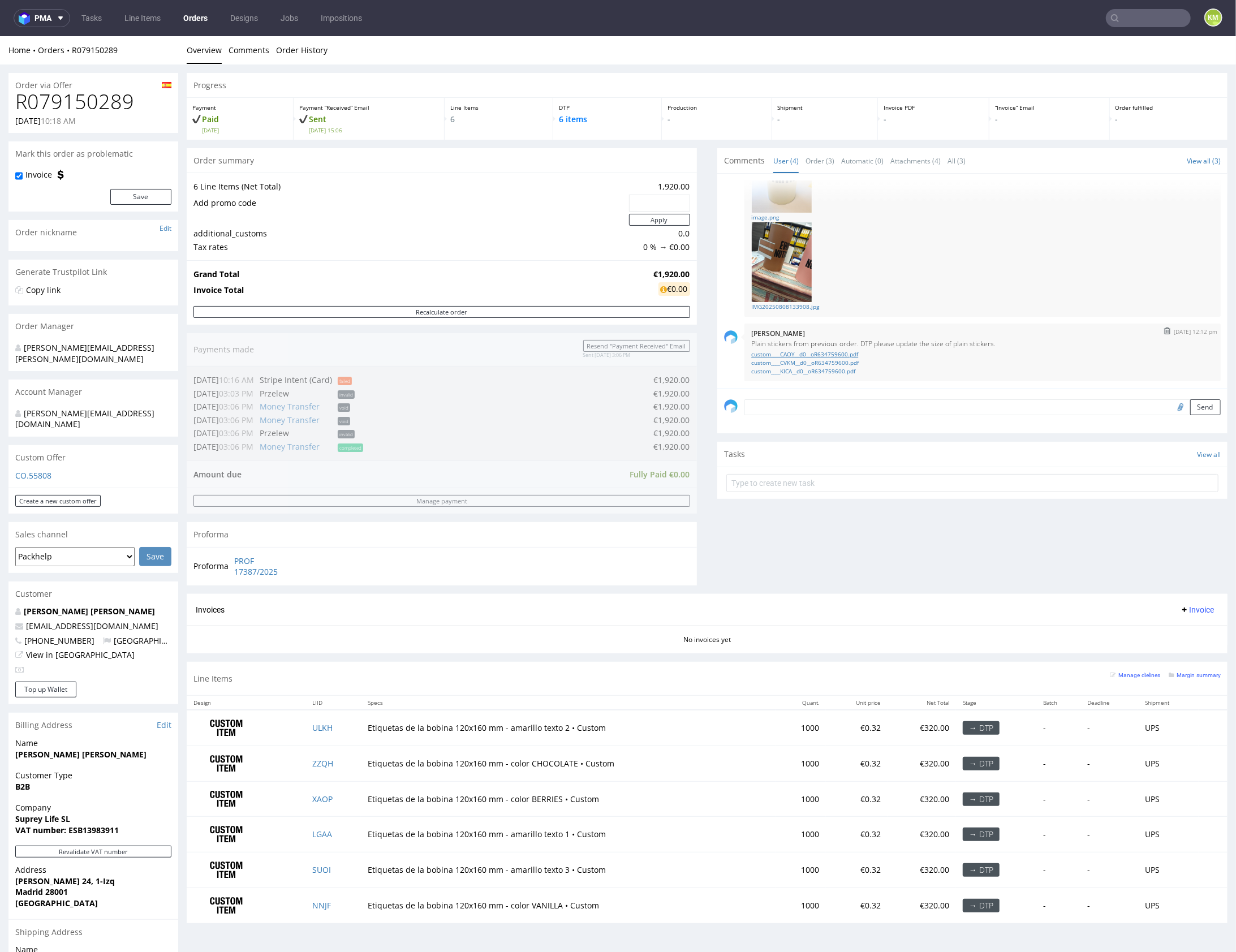
click at [855, 353] on link "custom____CAOY__d0__oR634759600.pdf" at bounding box center [983, 353] width 463 height 8
click at [853, 363] on link "custom____CVKM__d0__oR634759600.pdf" at bounding box center [983, 361] width 463 height 8
click at [851, 371] on link "custom____KICA__d0__oR634759600.pdf" at bounding box center [983, 371] width 463 height 8
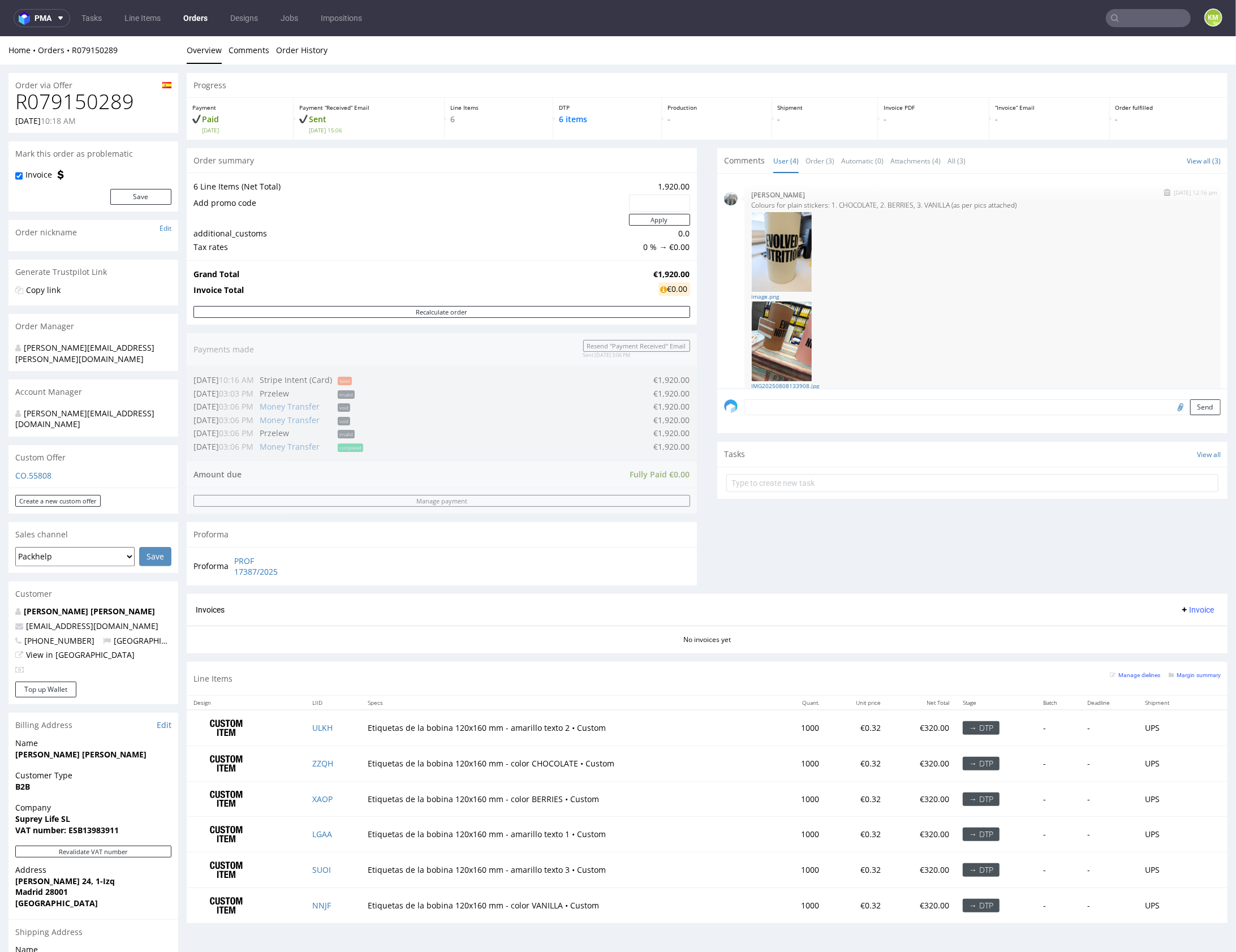
scroll to position [183, 0]
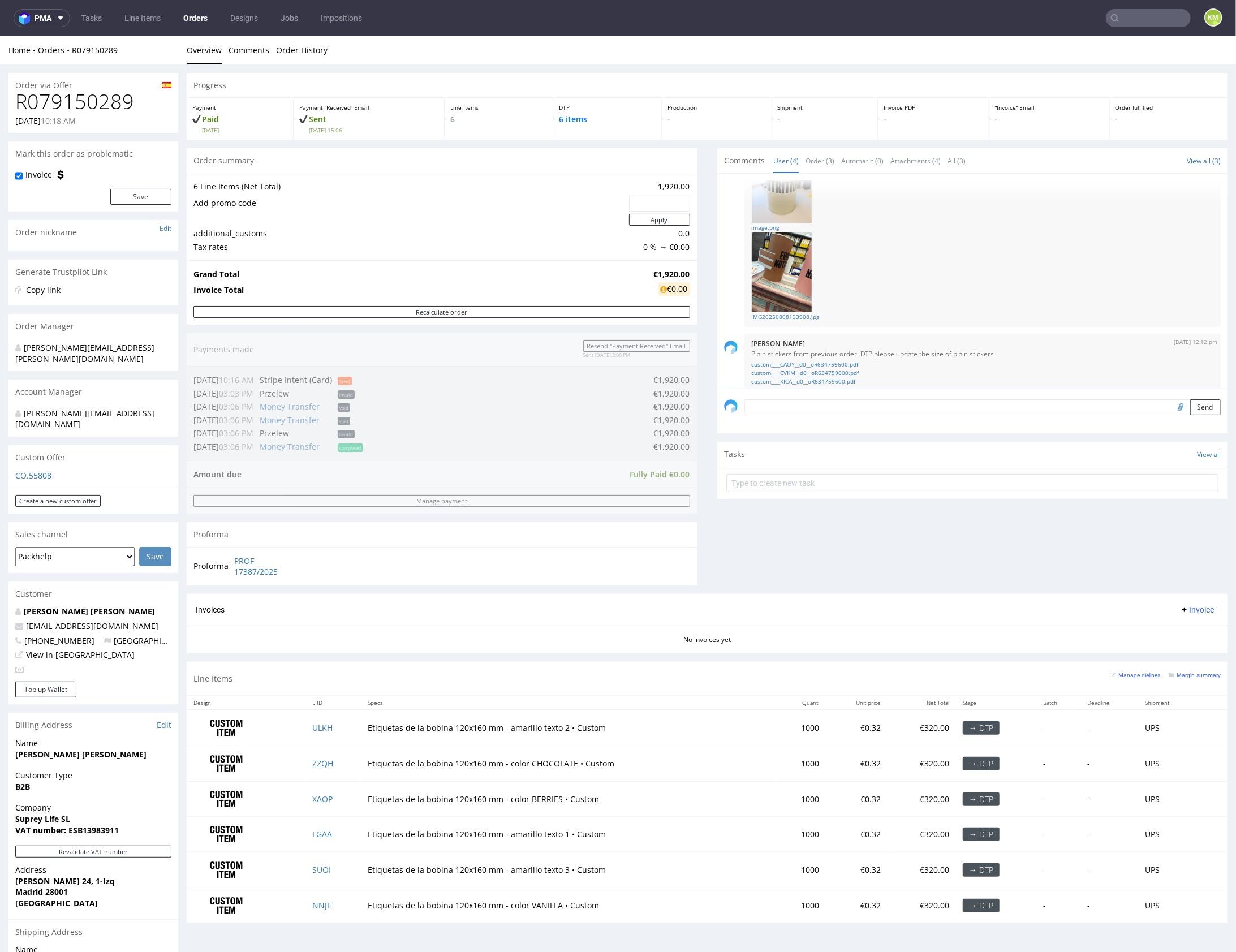
click at [900, 331] on div "25th Jun 25 | 10:21 am Moreno Martinez Cristina New Design for stickers 120x160…" at bounding box center [975, 284] width 504 height 208
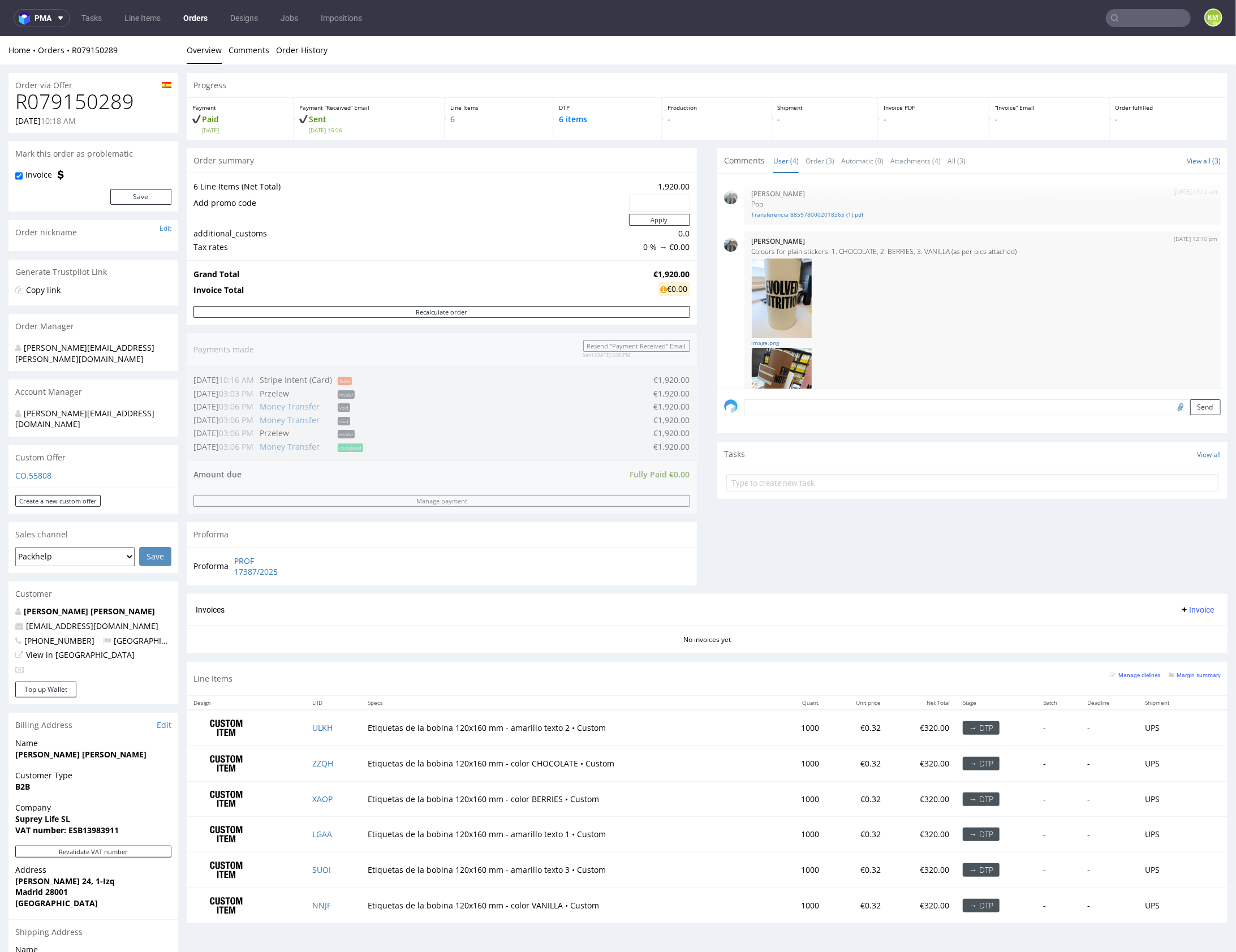
scroll to position [0, 0]
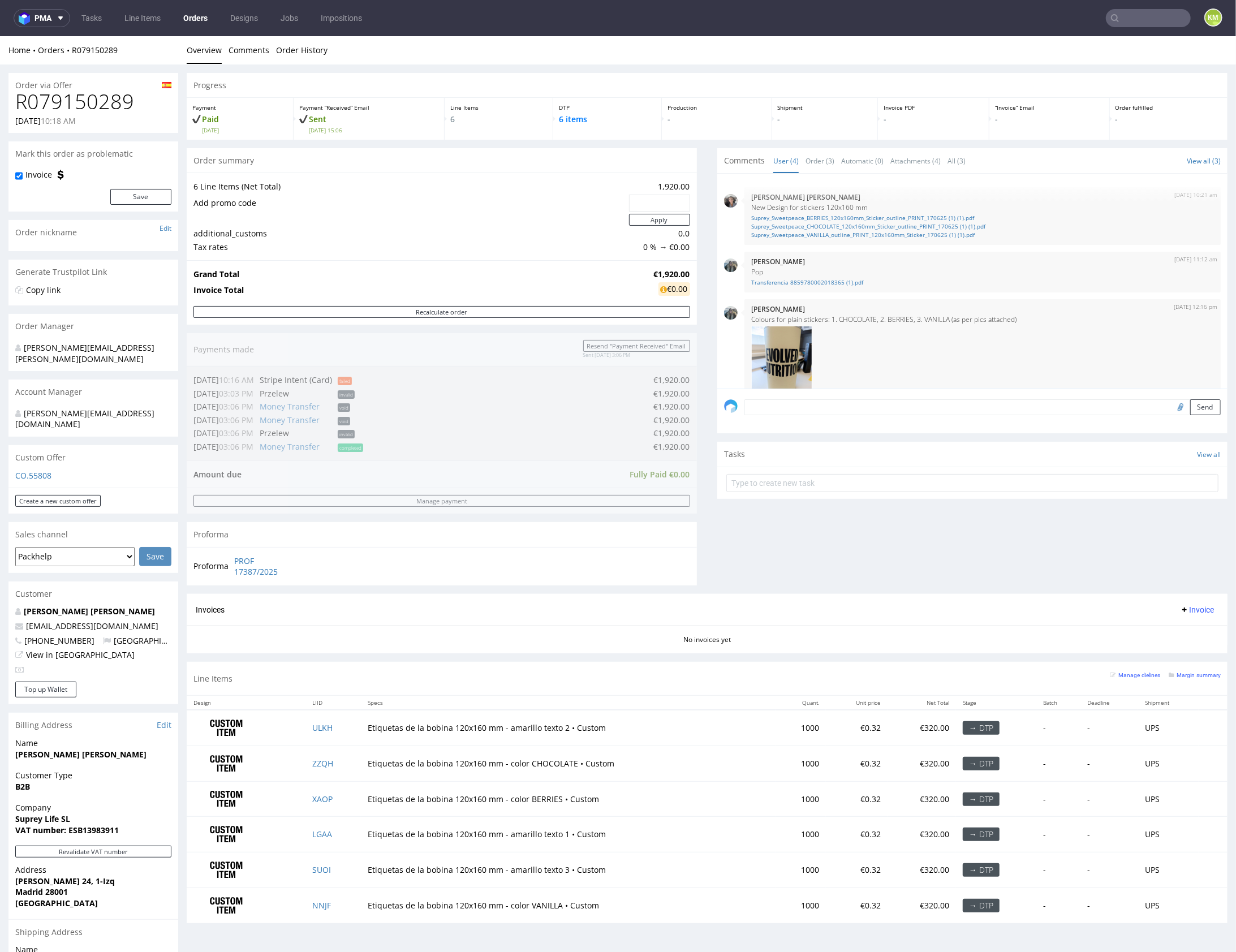
click at [1030, 510] on div "Comments User (4) Order (3) Automatic (0) Attachments (4) All (3) View all (3) …" at bounding box center [973, 371] width 510 height 445
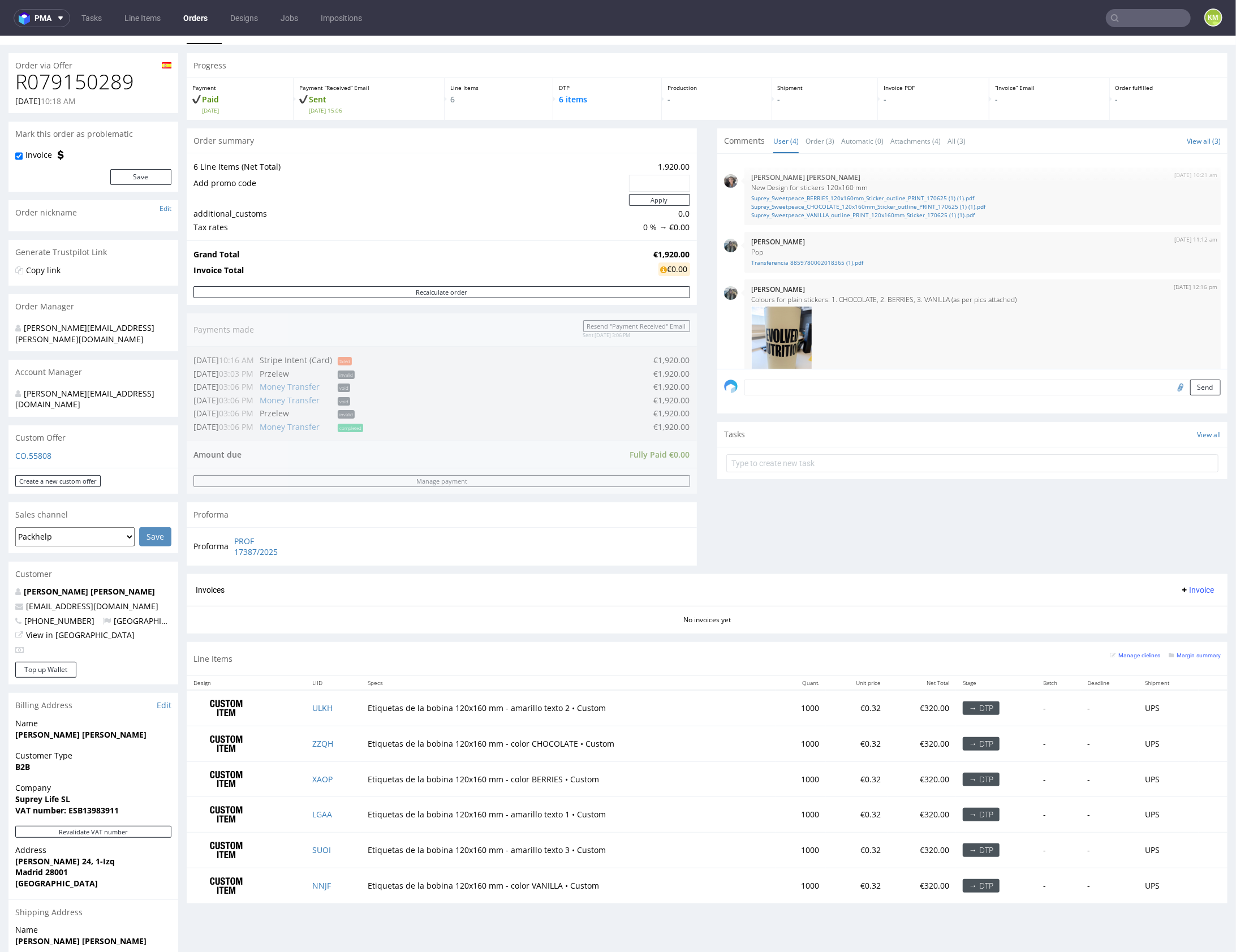
scroll to position [20, 0]
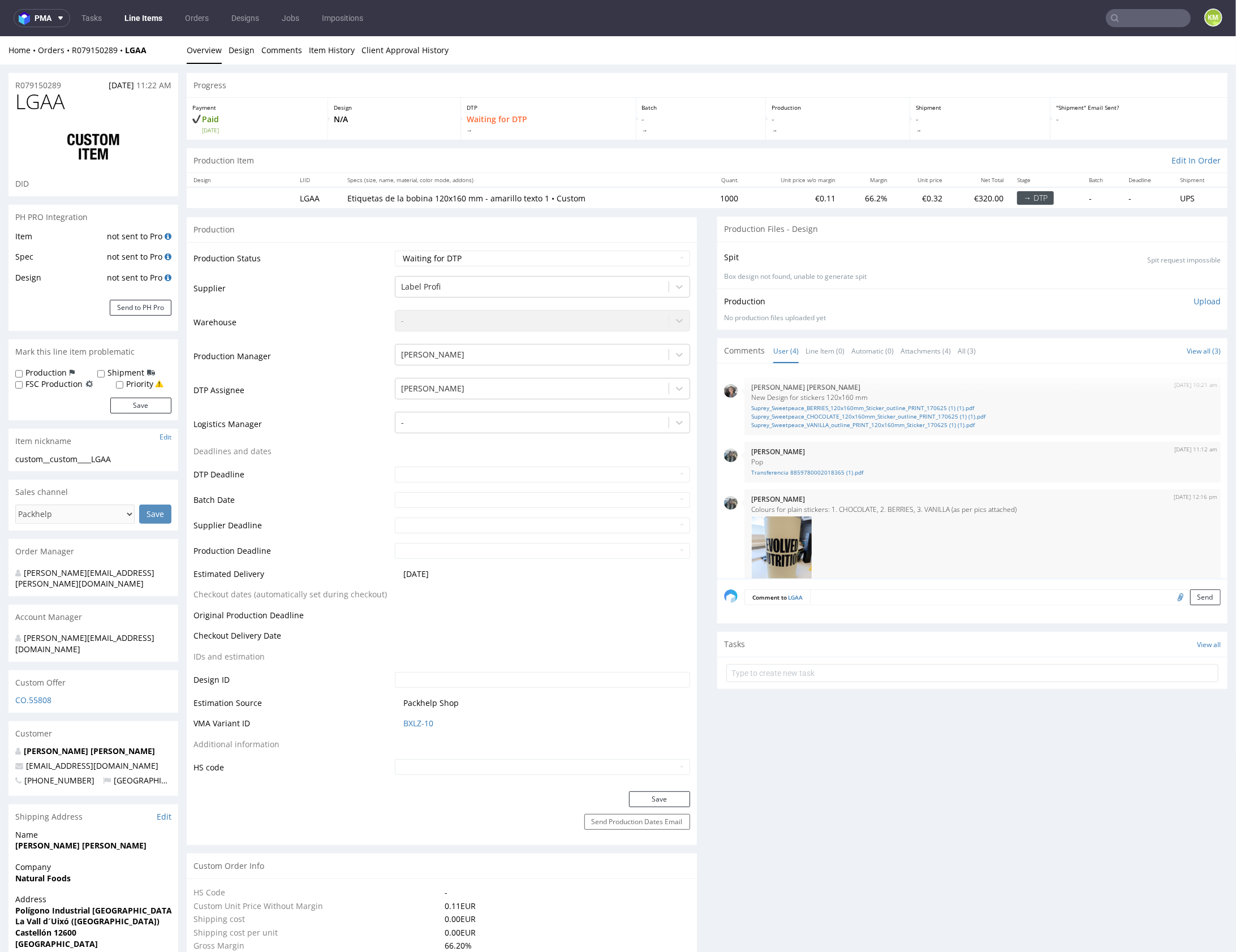
scroll to position [193, 0]
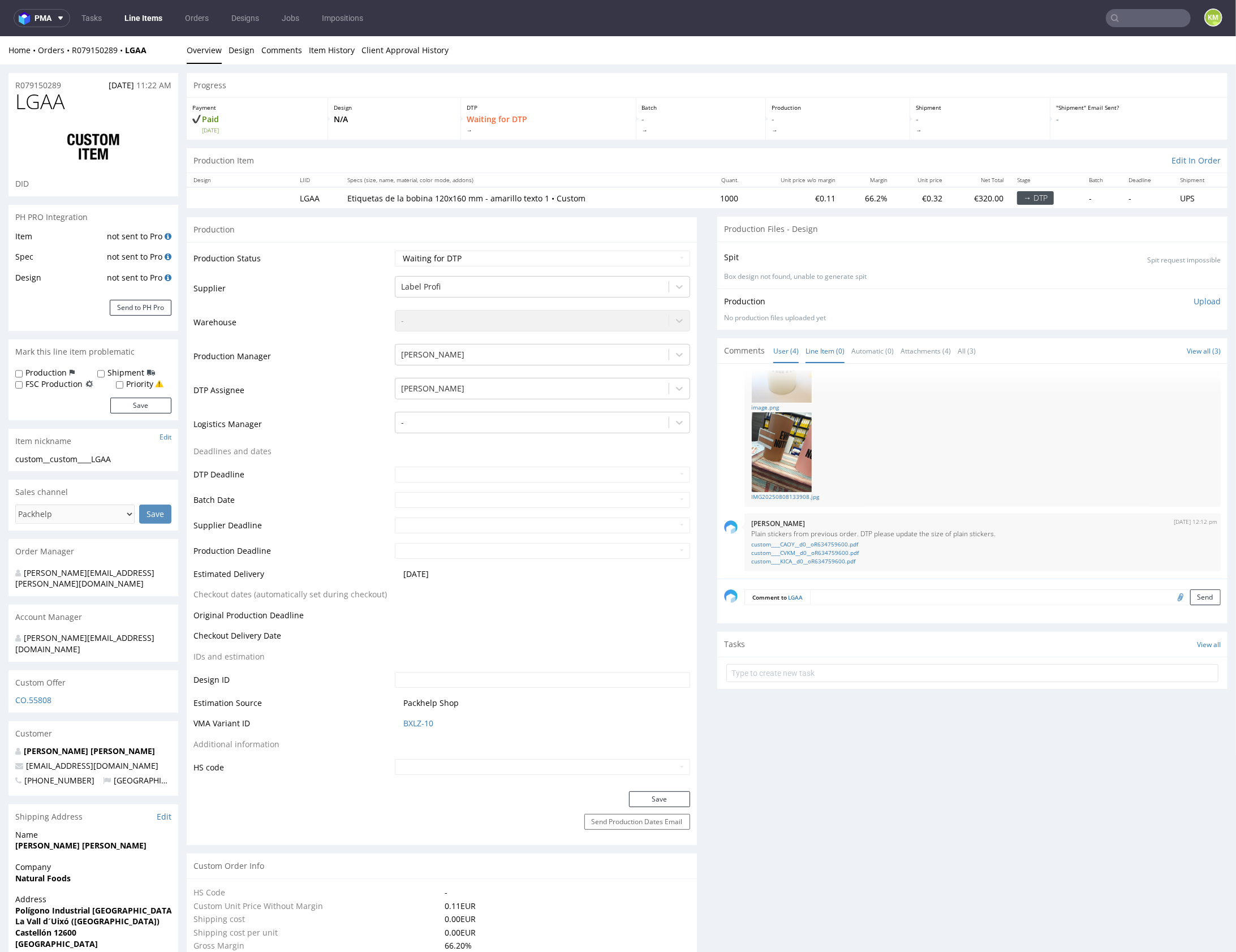
click at [815, 345] on link "Line Item (0)" at bounding box center [825, 350] width 39 height 24
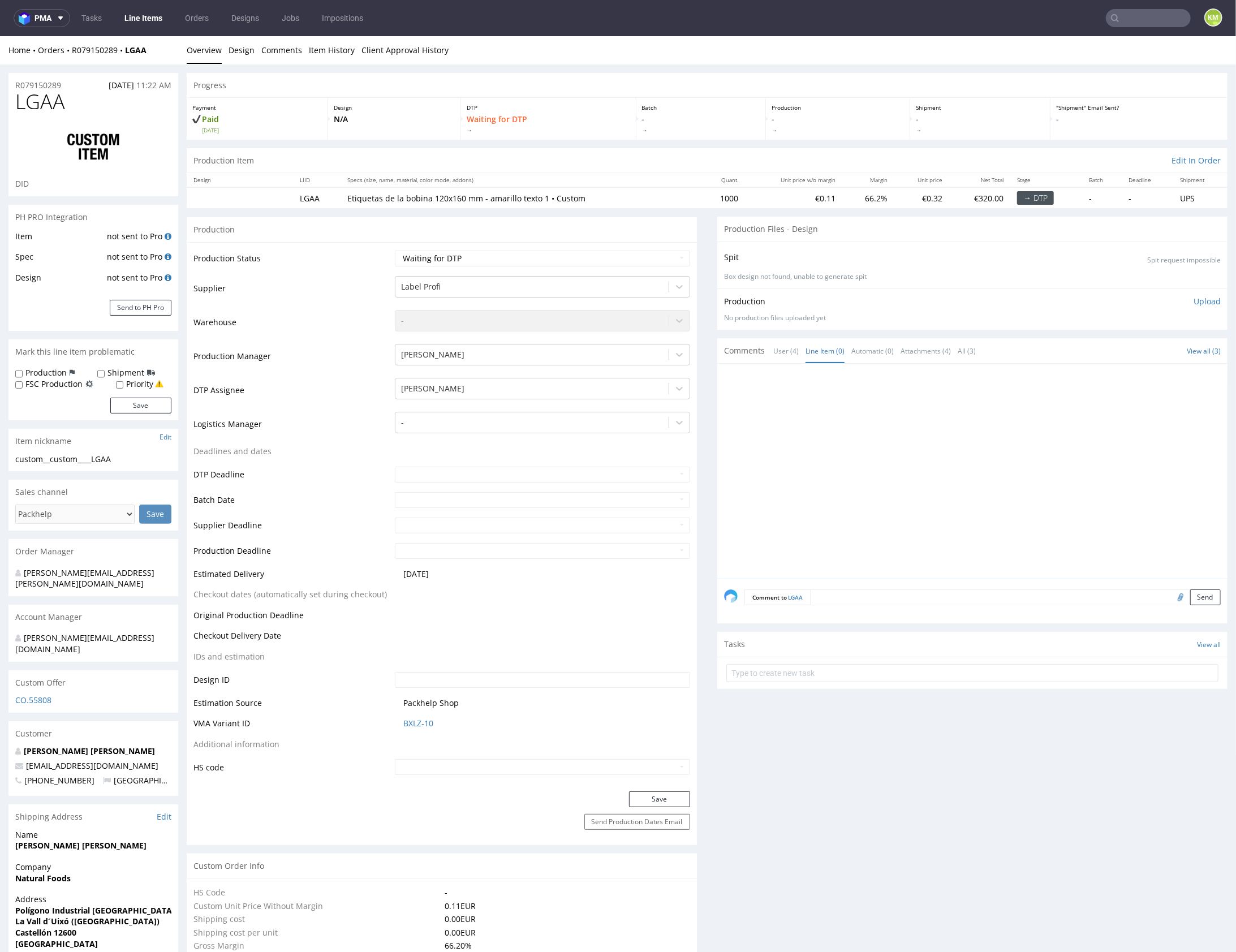
click at [914, 477] on div at bounding box center [975, 473] width 504 height 208
click at [974, 458] on div at bounding box center [975, 473] width 504 height 208
click at [924, 410] on div at bounding box center [975, 473] width 504 height 208
click at [937, 413] on div at bounding box center [975, 473] width 504 height 208
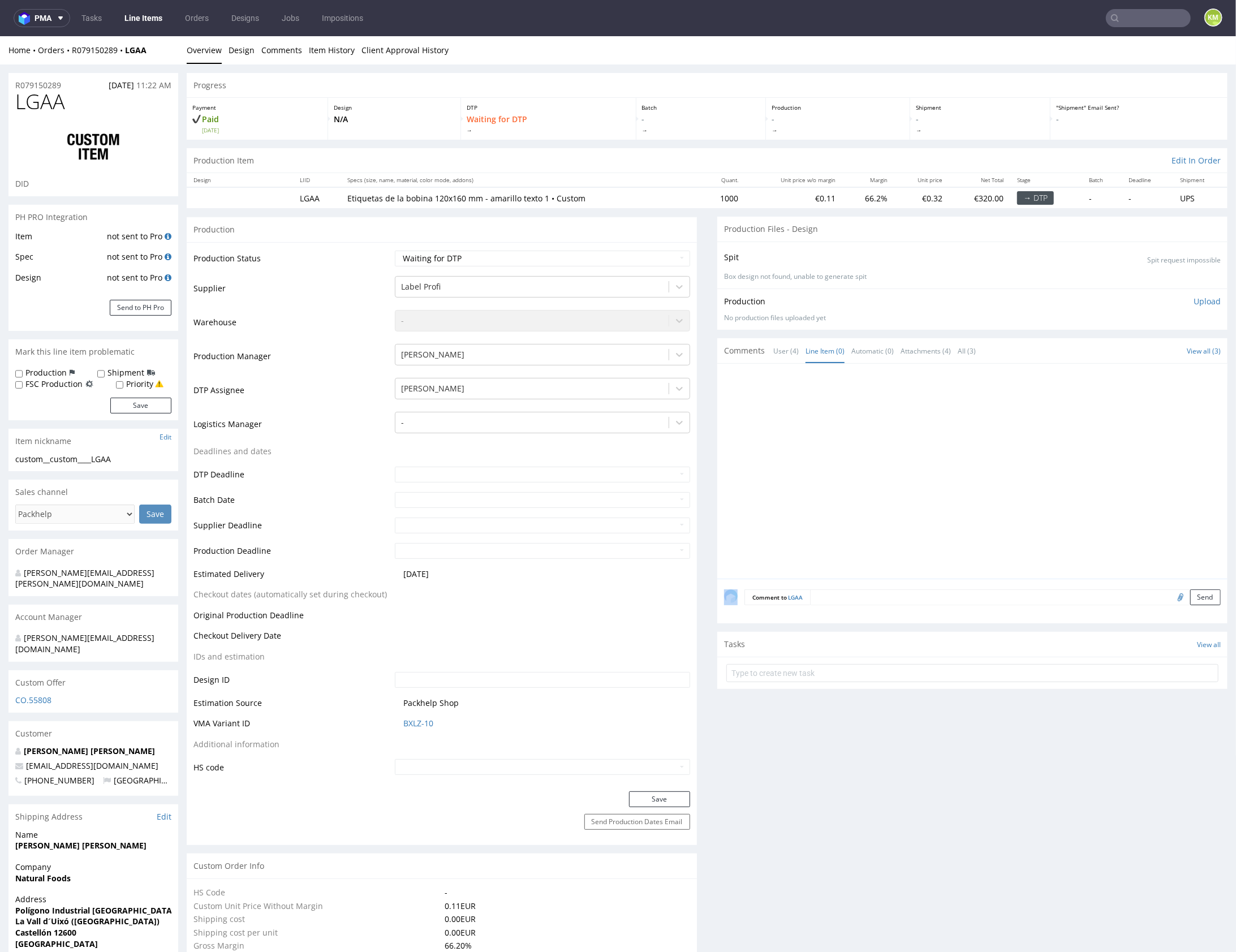
click at [937, 413] on div at bounding box center [975, 473] width 504 height 208
click at [894, 461] on div at bounding box center [975, 473] width 504 height 208
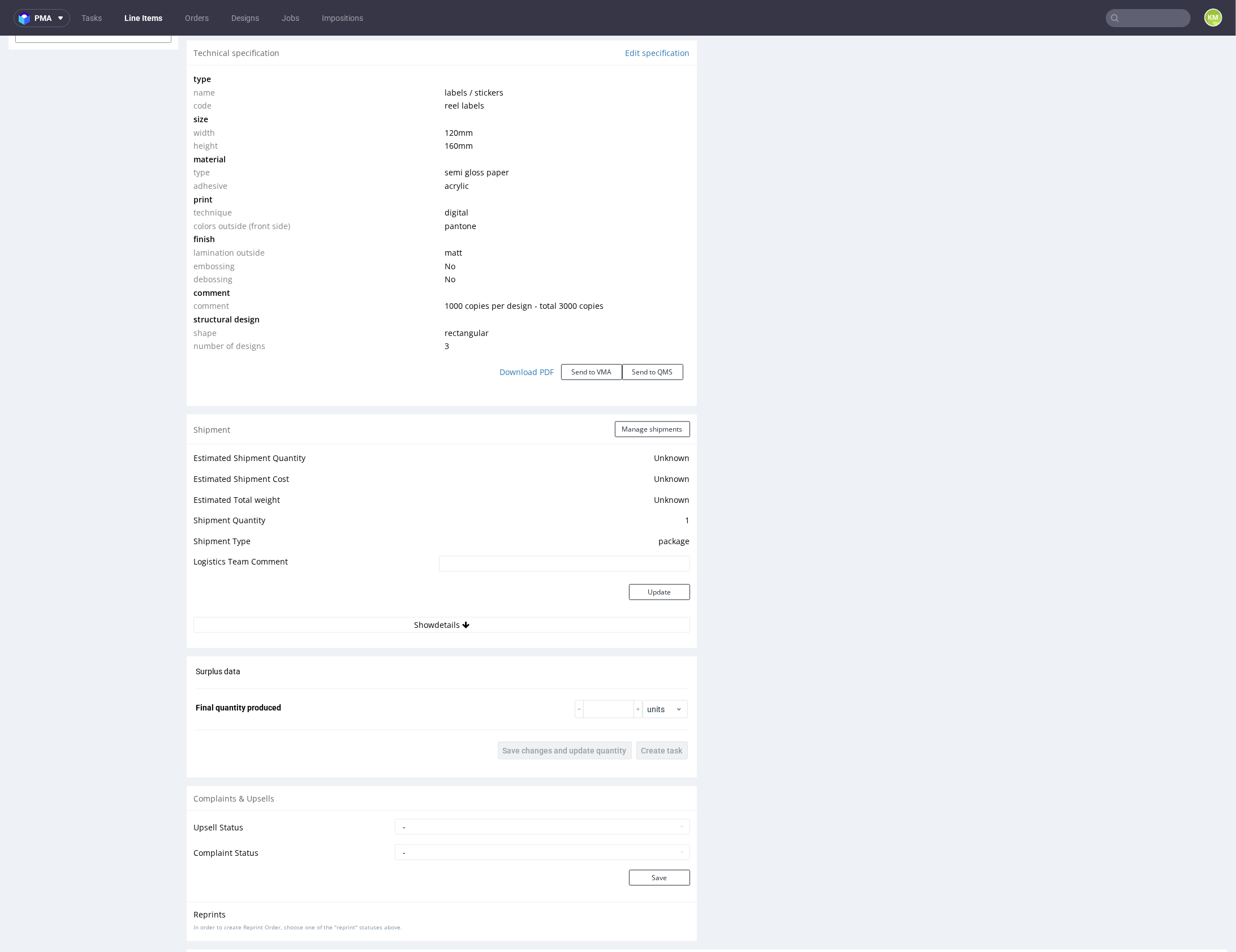
scroll to position [0, 0]
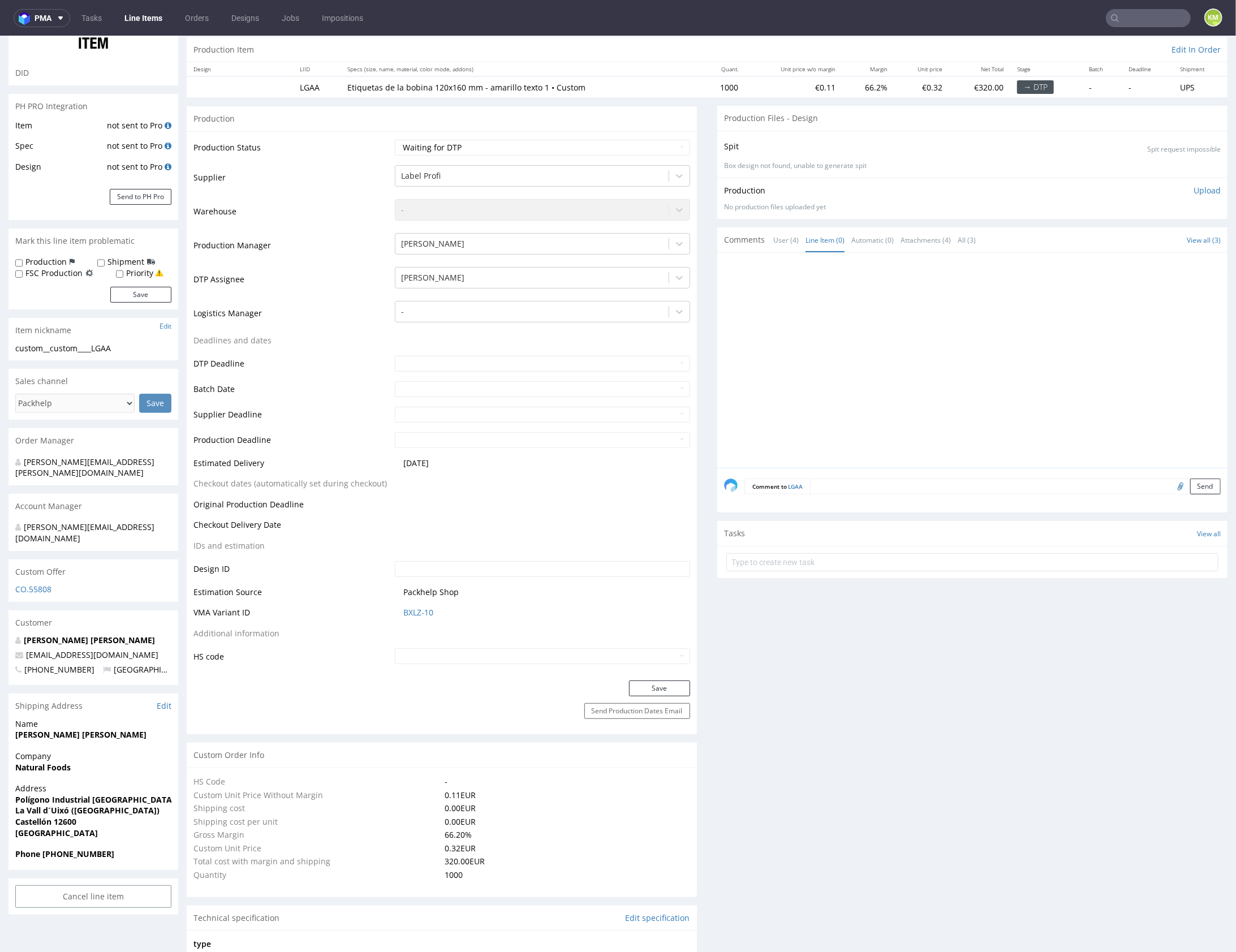
scroll to position [116, 0]
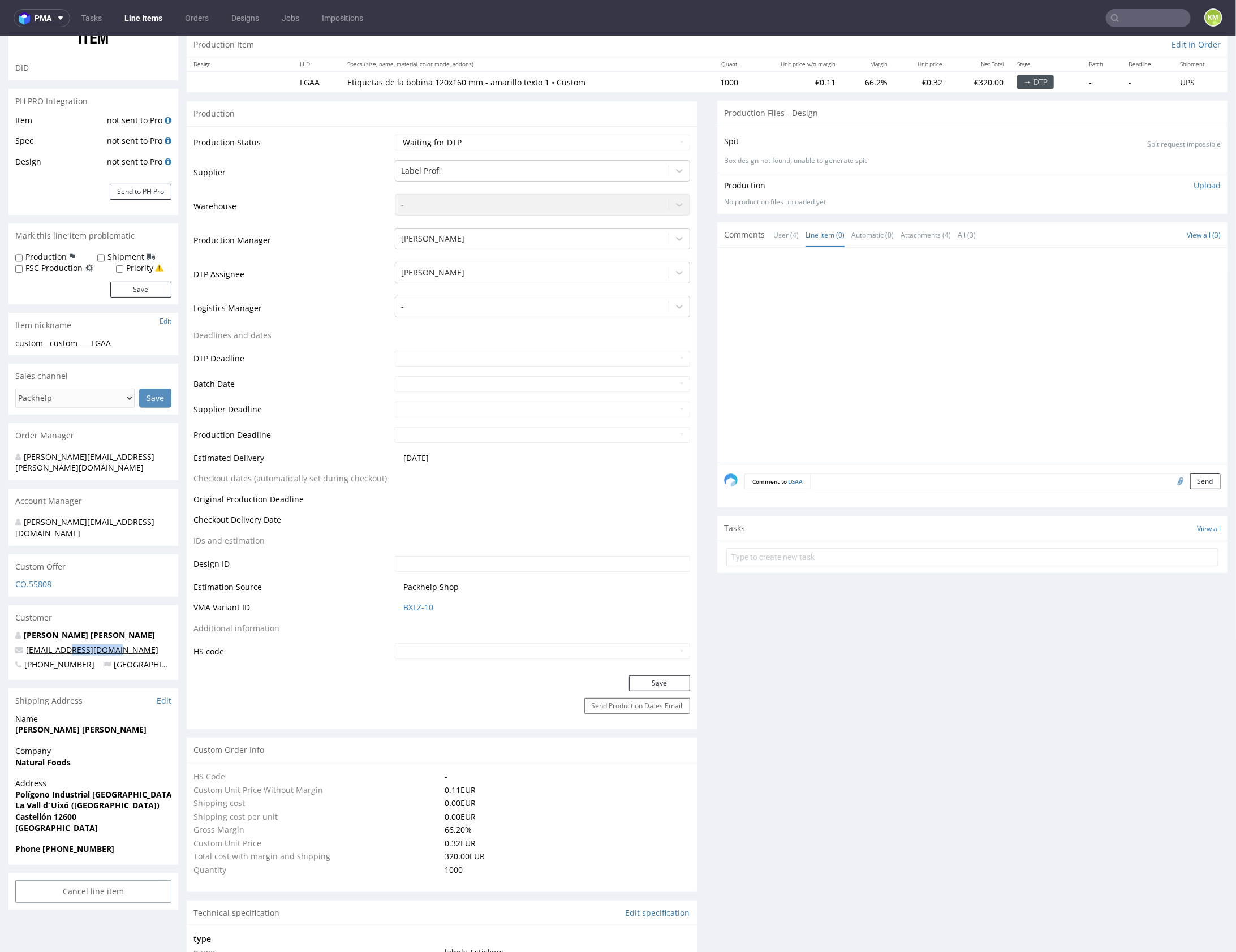
drag, startPoint x: 116, startPoint y: 629, endPoint x: 67, endPoint y: 623, distance: 49.4
click at [66, 643] on p "[EMAIL_ADDRESS][DOMAIN_NAME]" at bounding box center [93, 649] width 156 height 11
copy link "@thelta.com"
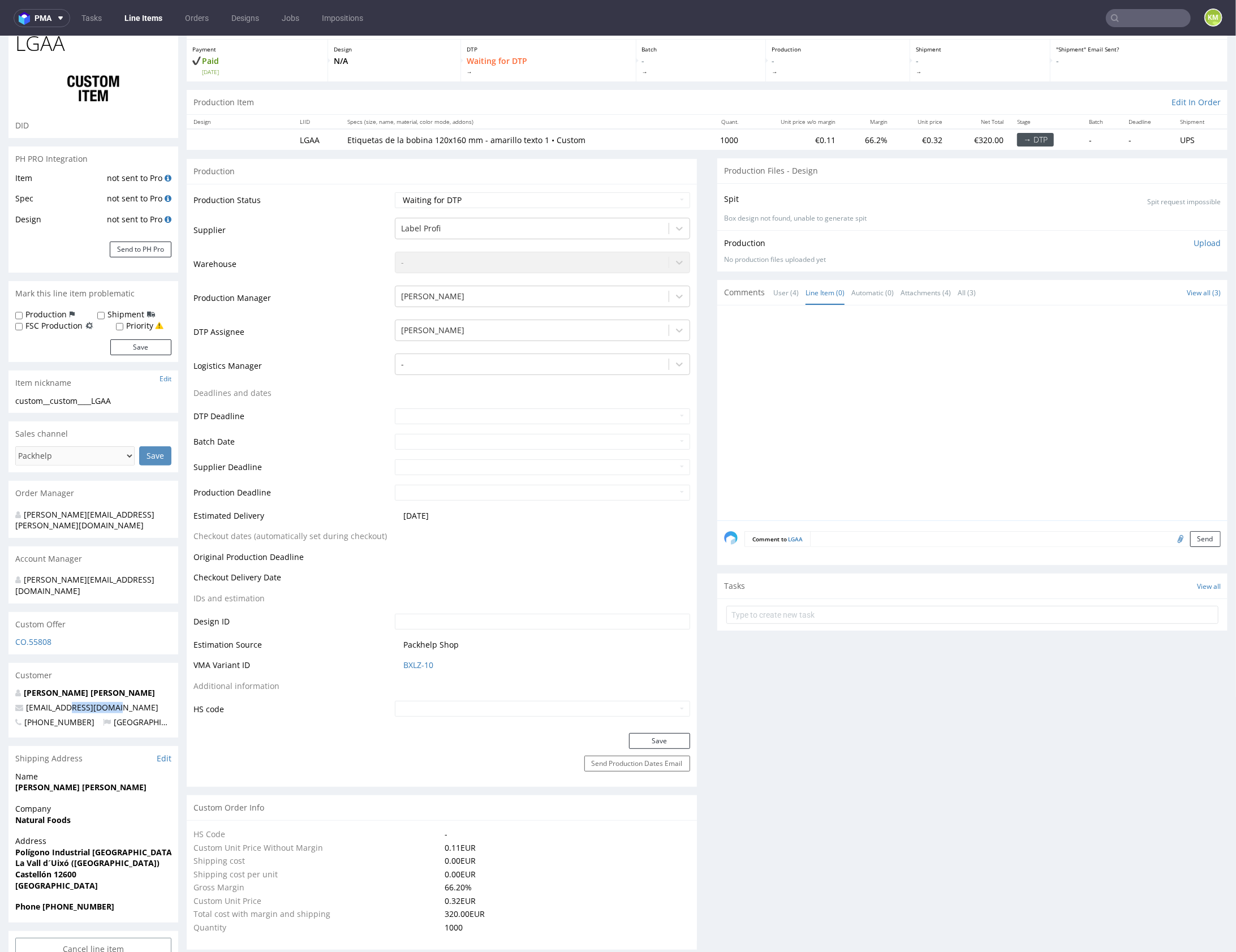
scroll to position [0, 0]
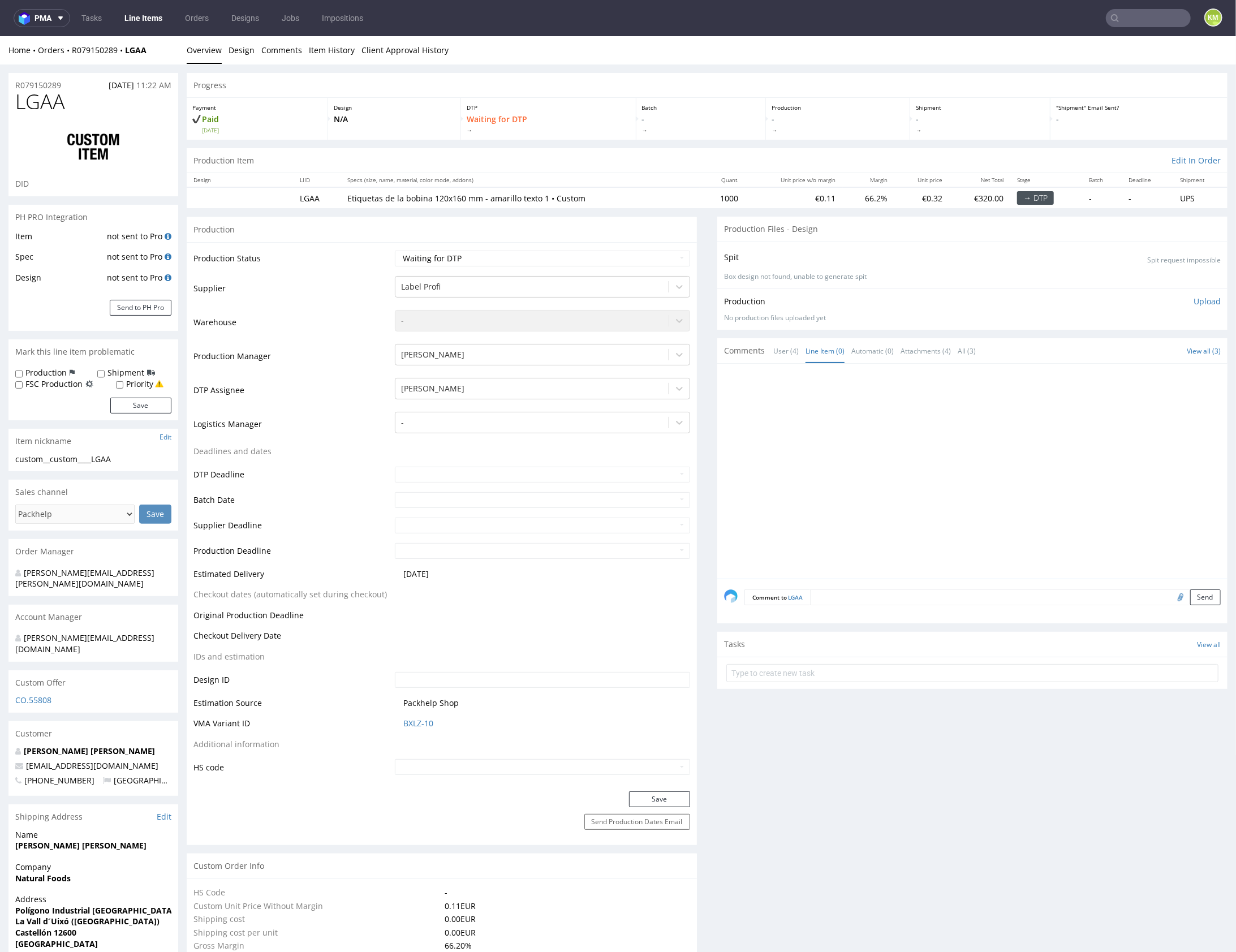
click at [854, 504] on div at bounding box center [975, 473] width 504 height 208
click at [837, 433] on div at bounding box center [975, 473] width 504 height 208
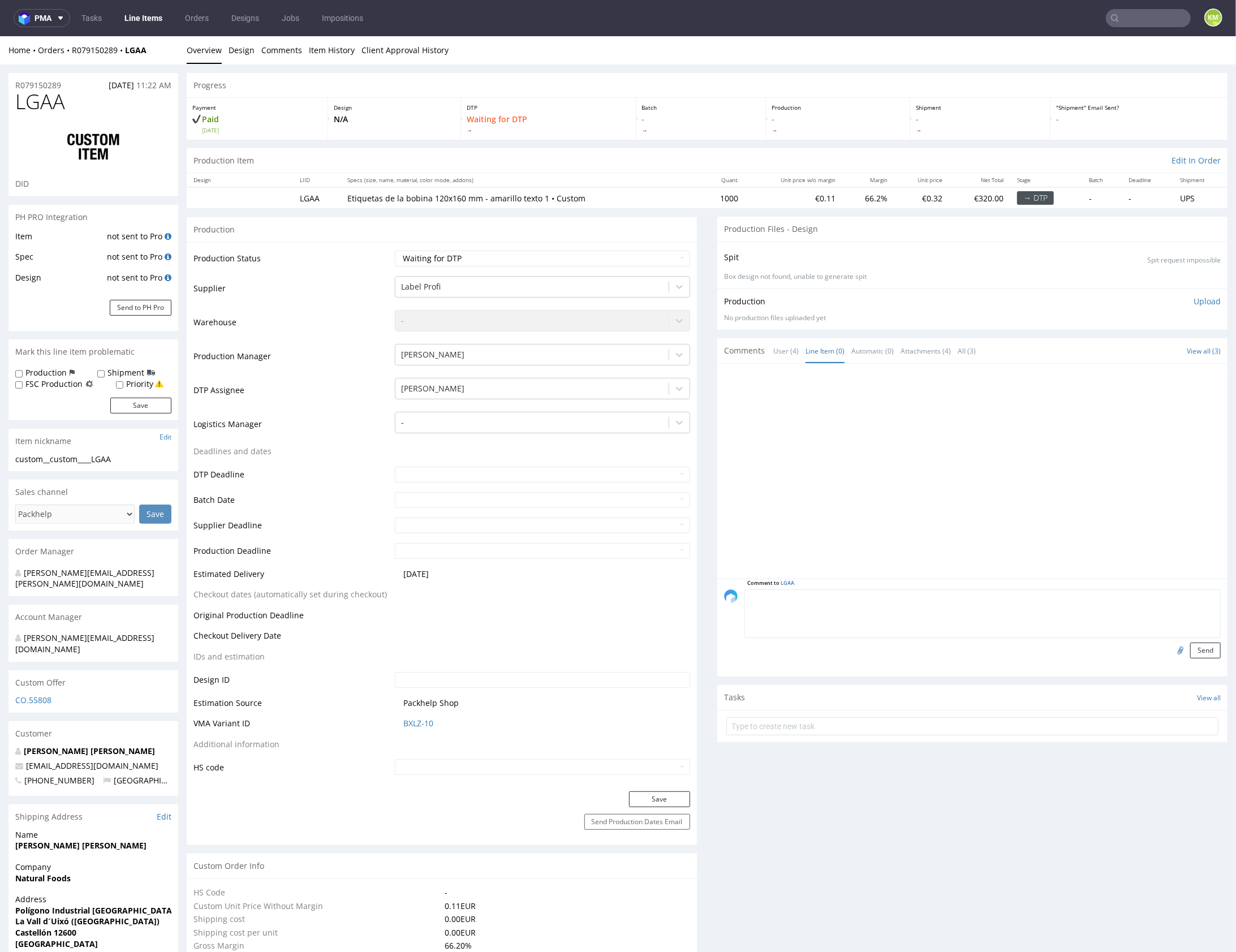
click at [938, 594] on textarea at bounding box center [982, 613] width 476 height 49
type textarea "AEWC"
click at [1191, 644] on button "Send" at bounding box center [1205, 650] width 31 height 16
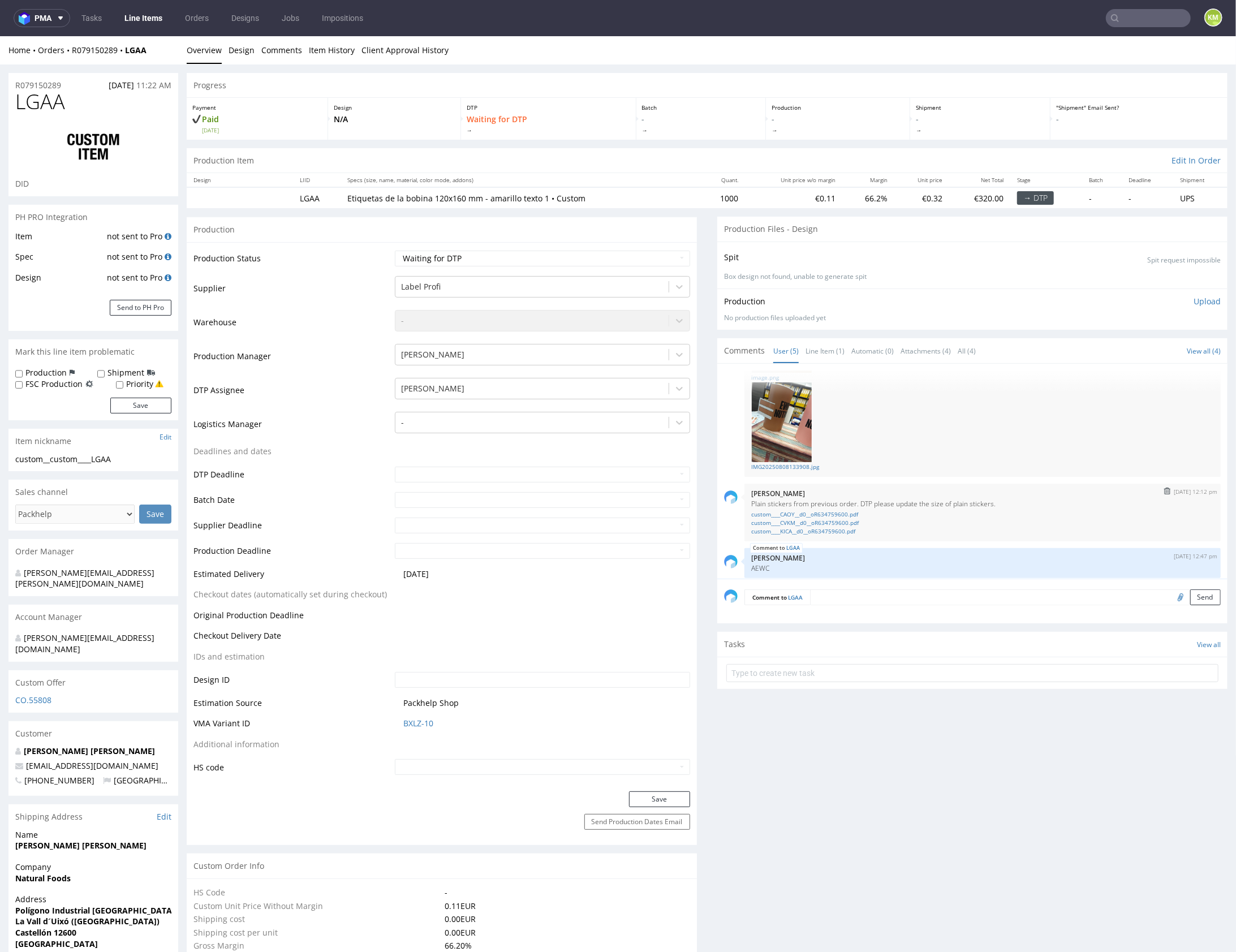
scroll to position [230, 0]
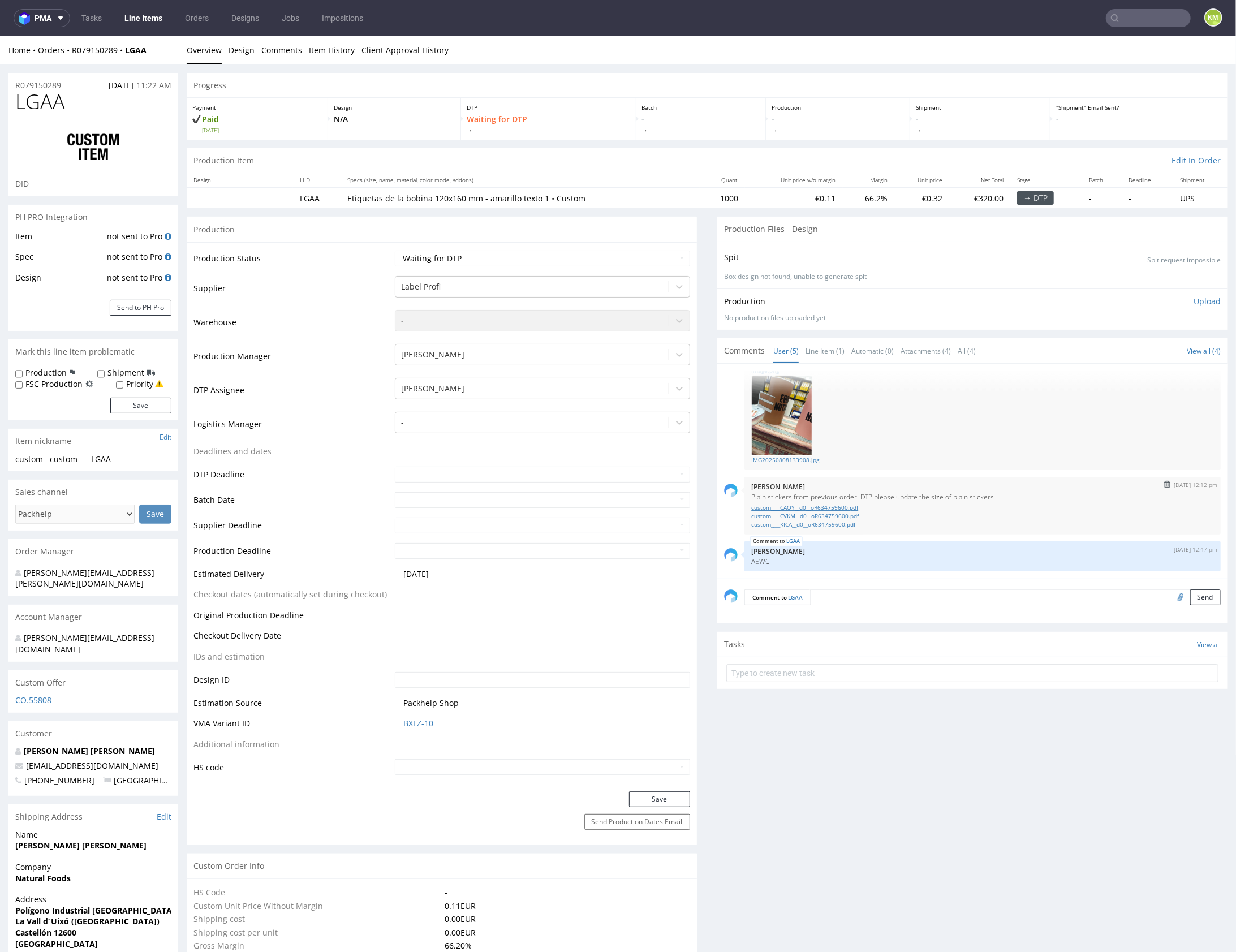
click at [845, 507] on link "custom____CAOY__d0__oR634759600.pdf" at bounding box center [983, 507] width 463 height 8
click at [825, 349] on link "Line Item (1)" at bounding box center [825, 350] width 39 height 24
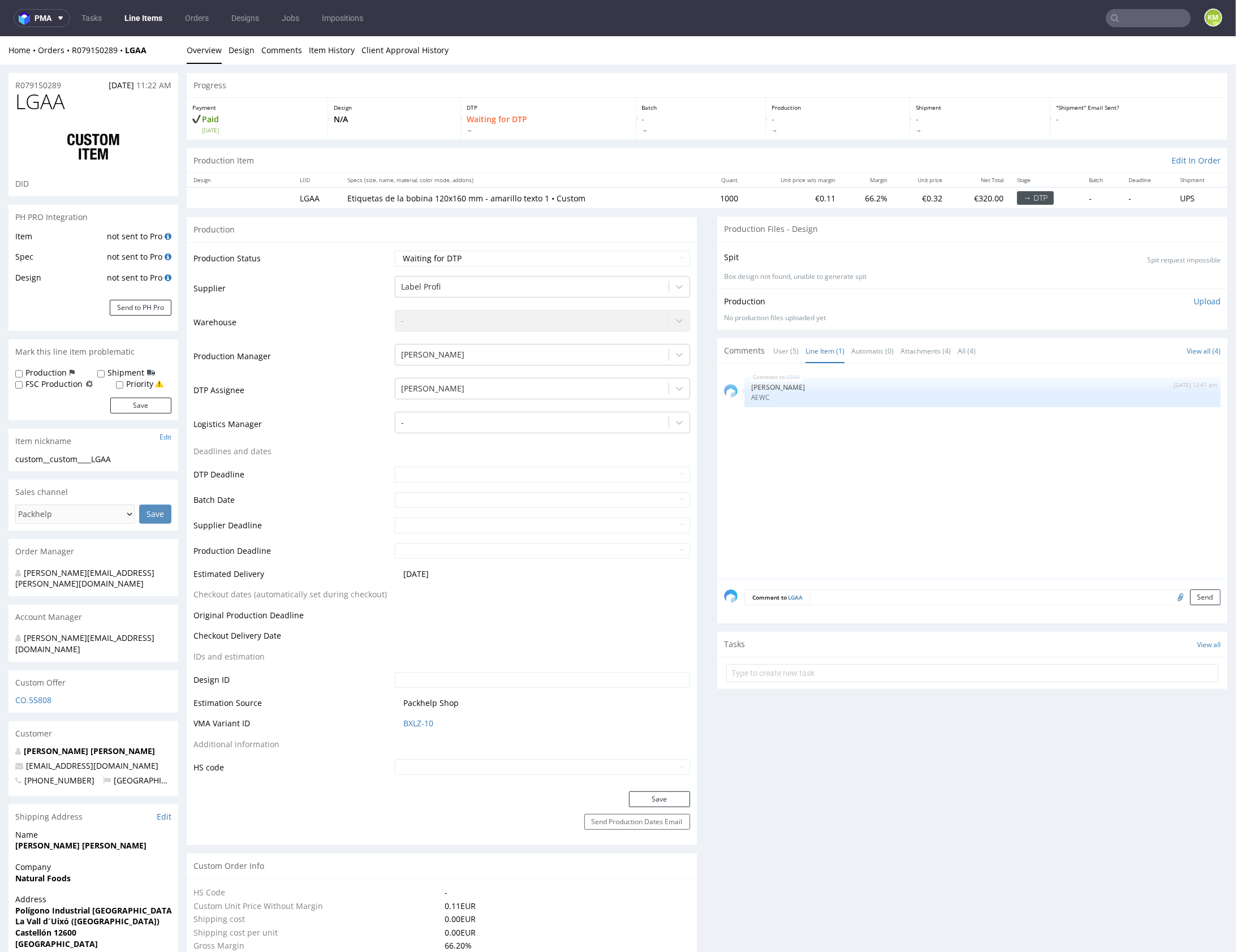
click at [894, 503] on div "LGAA 20th Aug 25 | 12:47 pm Karol Markowski AEWC" at bounding box center [975, 473] width 504 height 208
click at [886, 496] on div "LGAA 20th Aug 25 | 12:47 pm Karol Markowski AEWC" at bounding box center [975, 473] width 504 height 208
click at [817, 497] on div "LGAA 20th Aug 25 | 12:47 pm Karol Markowski AEWC" at bounding box center [975, 473] width 504 height 208
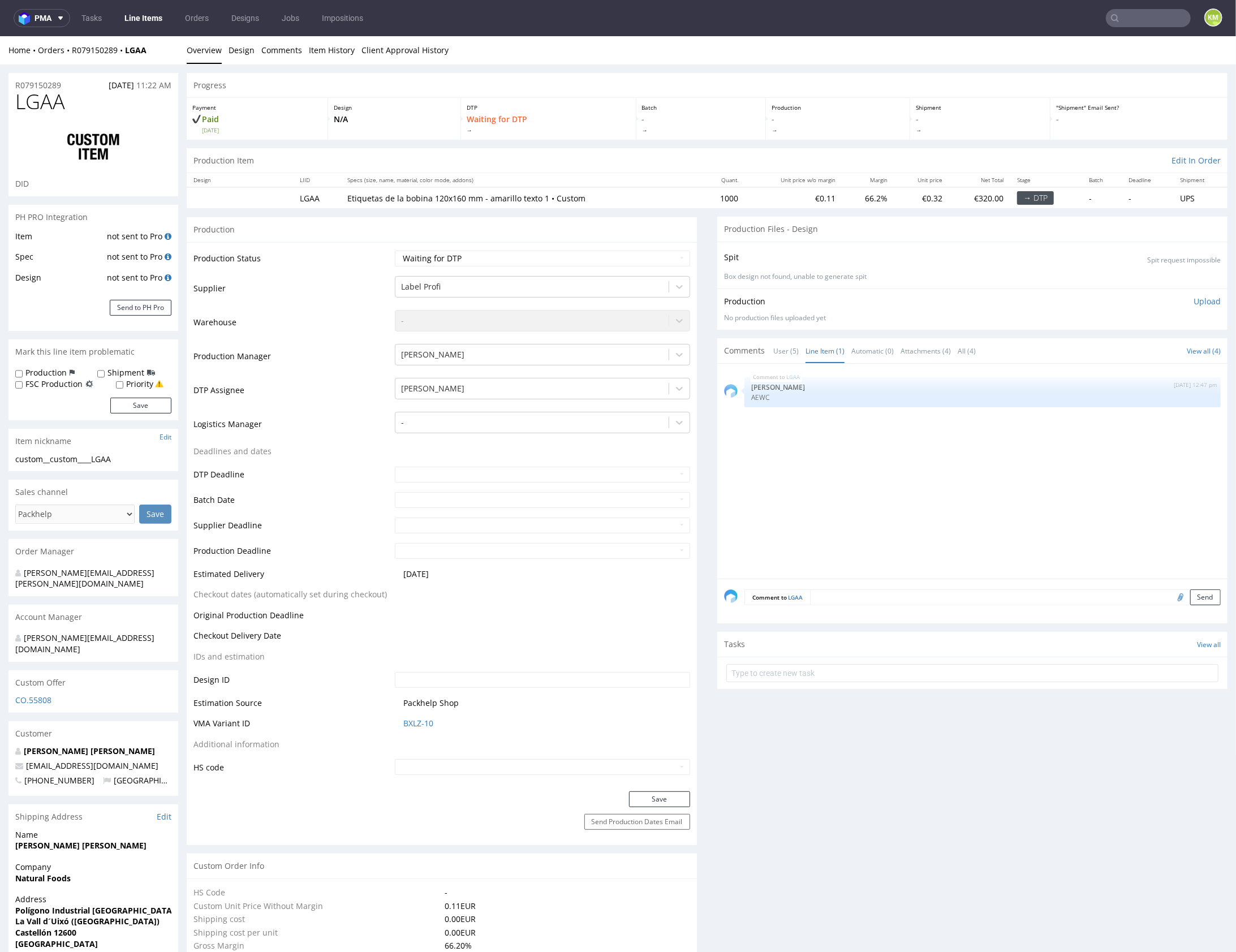
click at [916, 477] on div "LGAA 20th Aug 25 | 12:47 pm Karol Markowski AEWC" at bounding box center [975, 473] width 504 height 208
click at [608, 256] on select "Waiting for Artwork Waiting for Diecut Waiting for Mockup Waiting for DTP Waiti…" at bounding box center [542, 257] width 295 height 16
select select "dtp_ca_needed"
click at [395, 250] on select "Waiting for Artwork Waiting for Diecut Waiting for Mockup Waiting for DTP Waiti…" at bounding box center [542, 257] width 295 height 16
click at [669, 800] on button "Save" at bounding box center [659, 798] width 61 height 16
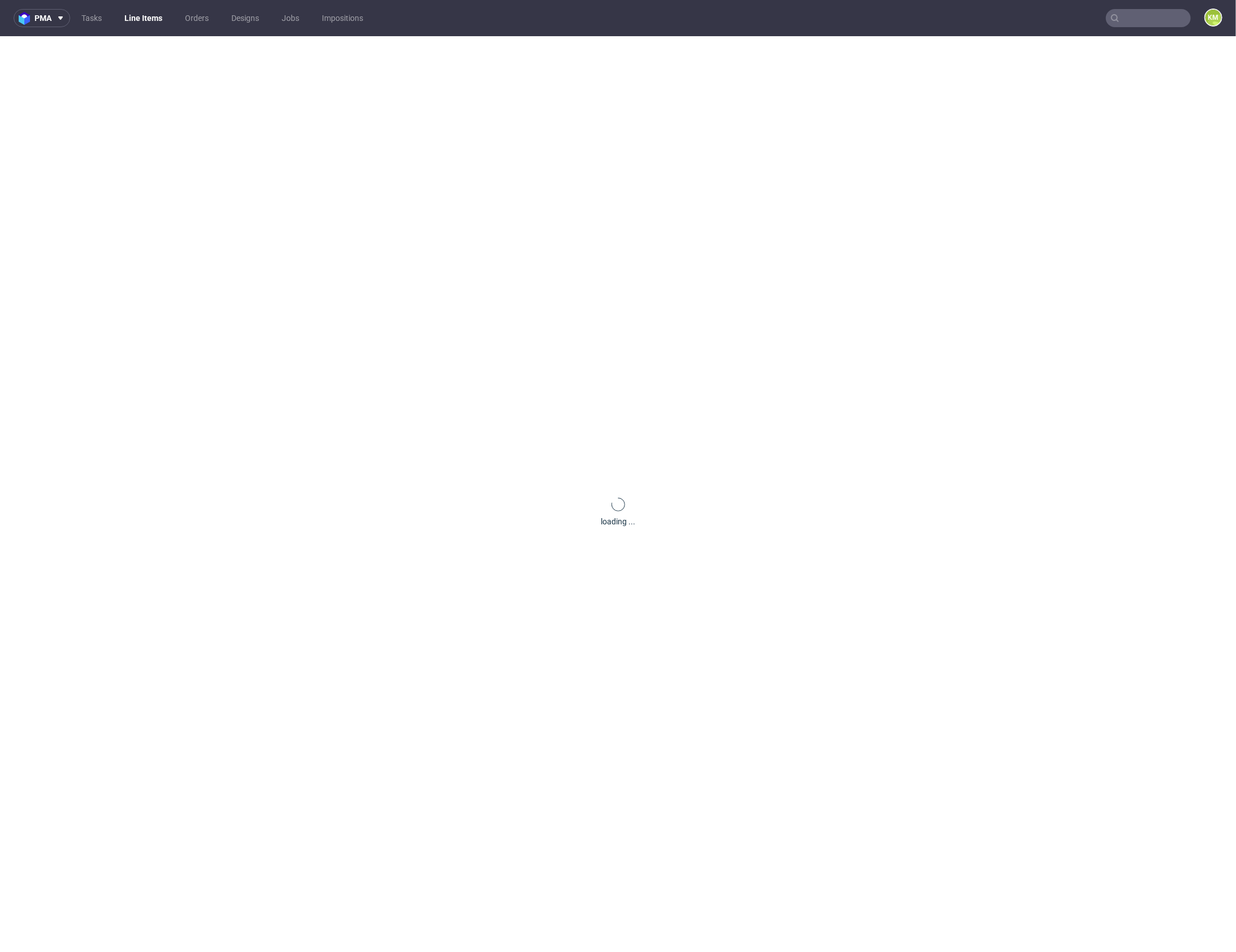
scroll to position [0, 0]
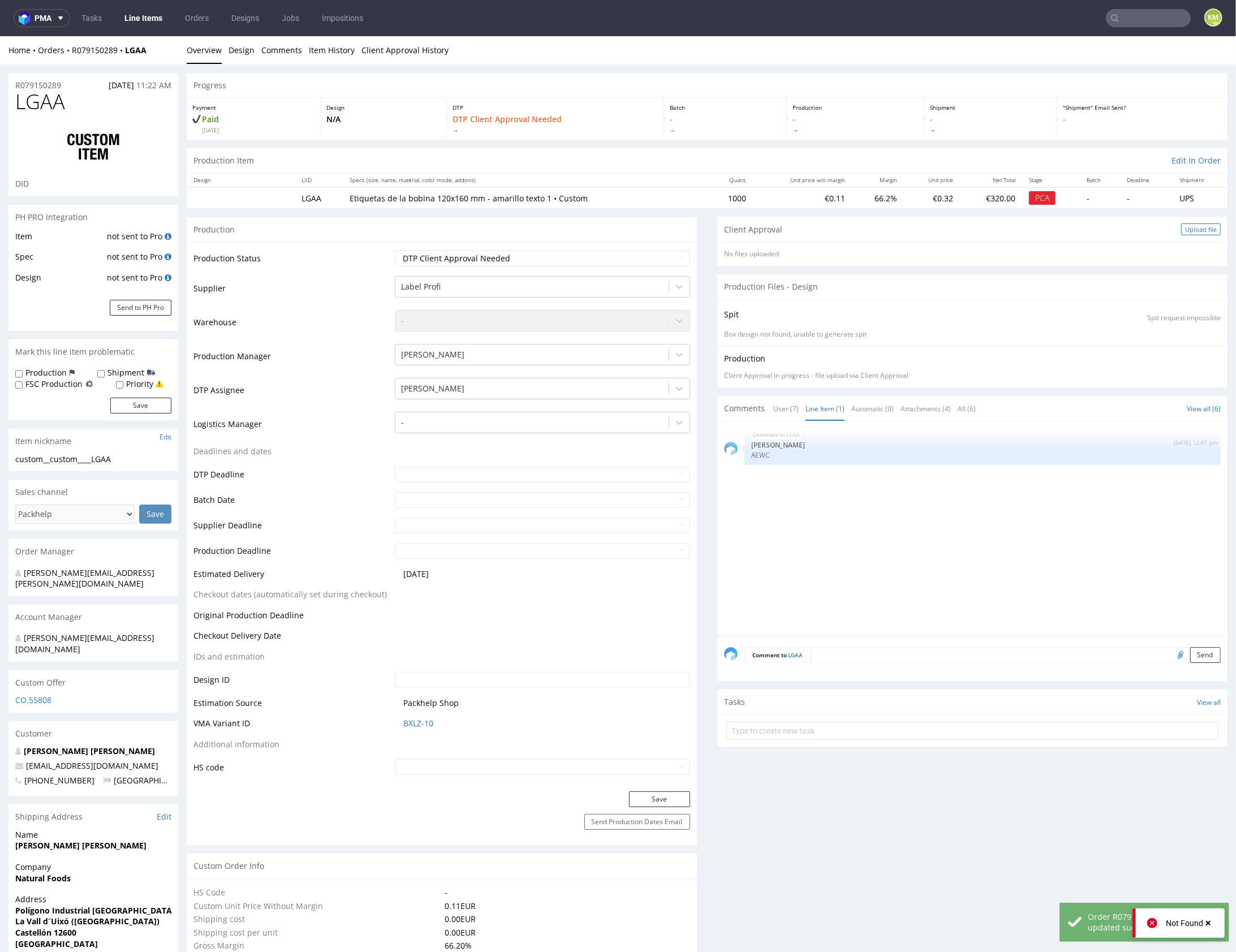
click at [1186, 224] on div "Upload file" at bounding box center [1201, 228] width 40 height 12
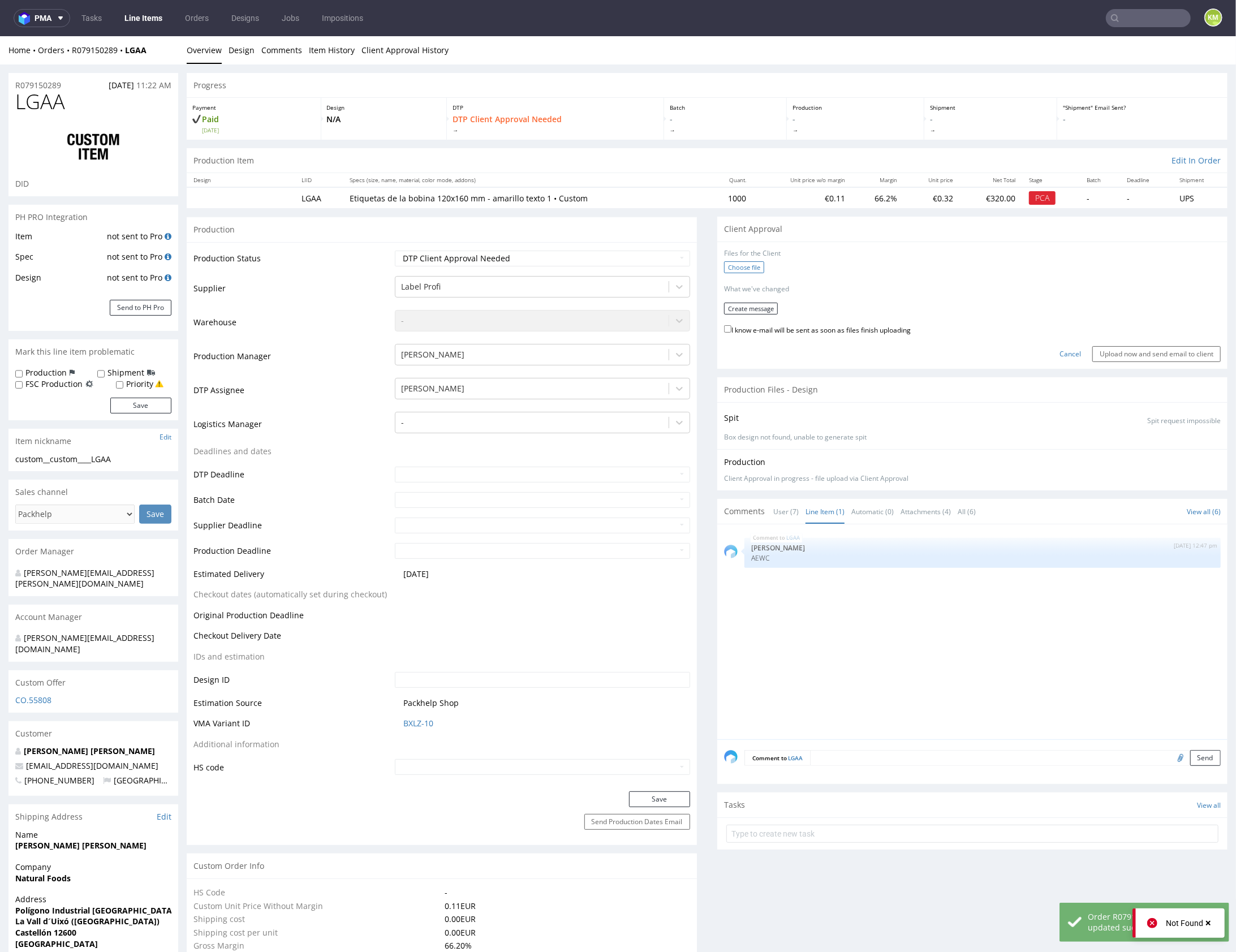
click at [751, 266] on label "Choose file" at bounding box center [743, 266] width 40 height 12
click at [0, 36] on input "Choose file" at bounding box center [0, 36] width 0 height 0
click at [764, 307] on button "Create message" at bounding box center [751, 303] width 54 height 12
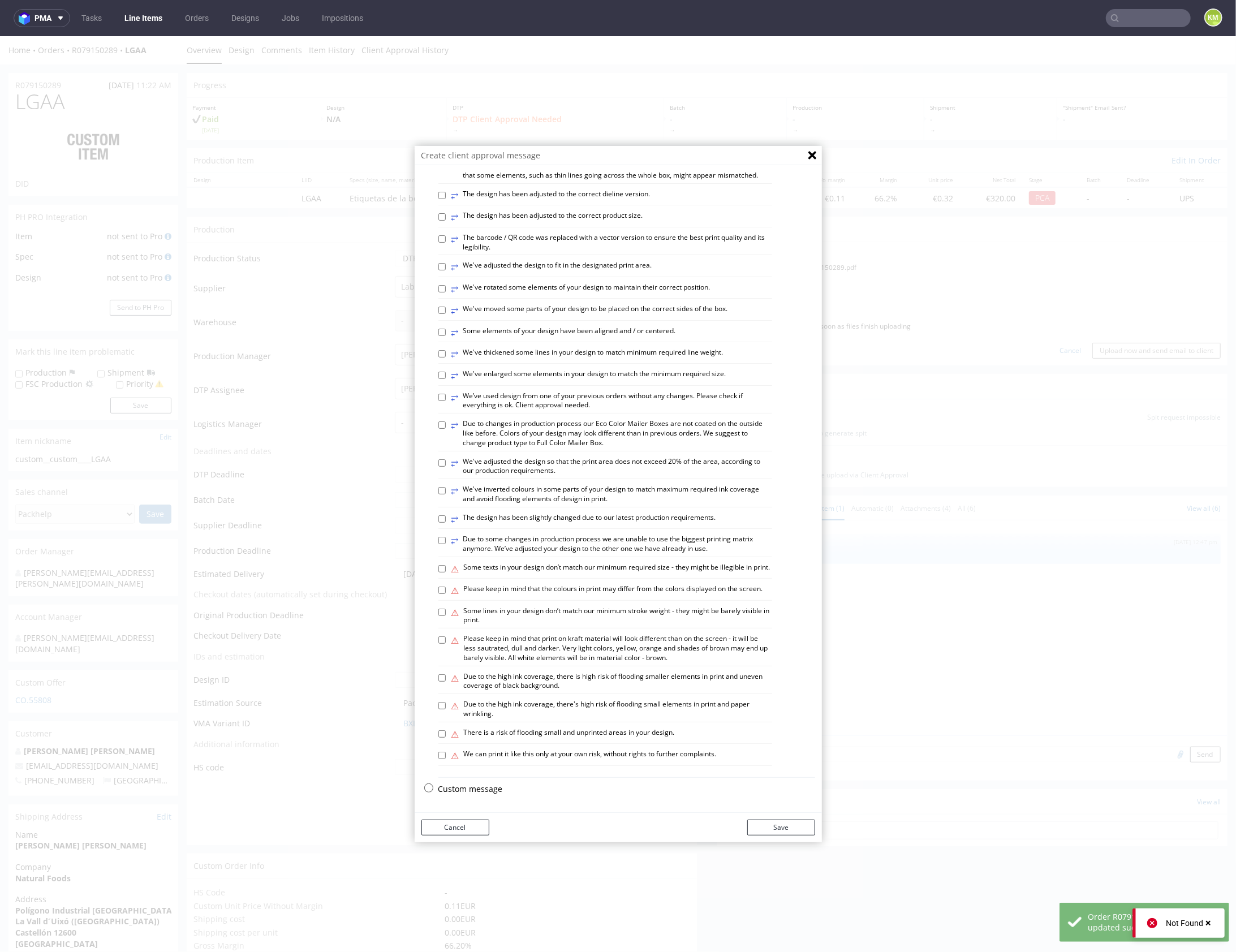
scroll to position [314, 0]
drag, startPoint x: 471, startPoint y: 793, endPoint x: 484, endPoint y: 725, distance: 69.2
click at [471, 792] on p "Custom message" at bounding box center [627, 788] width 377 height 11
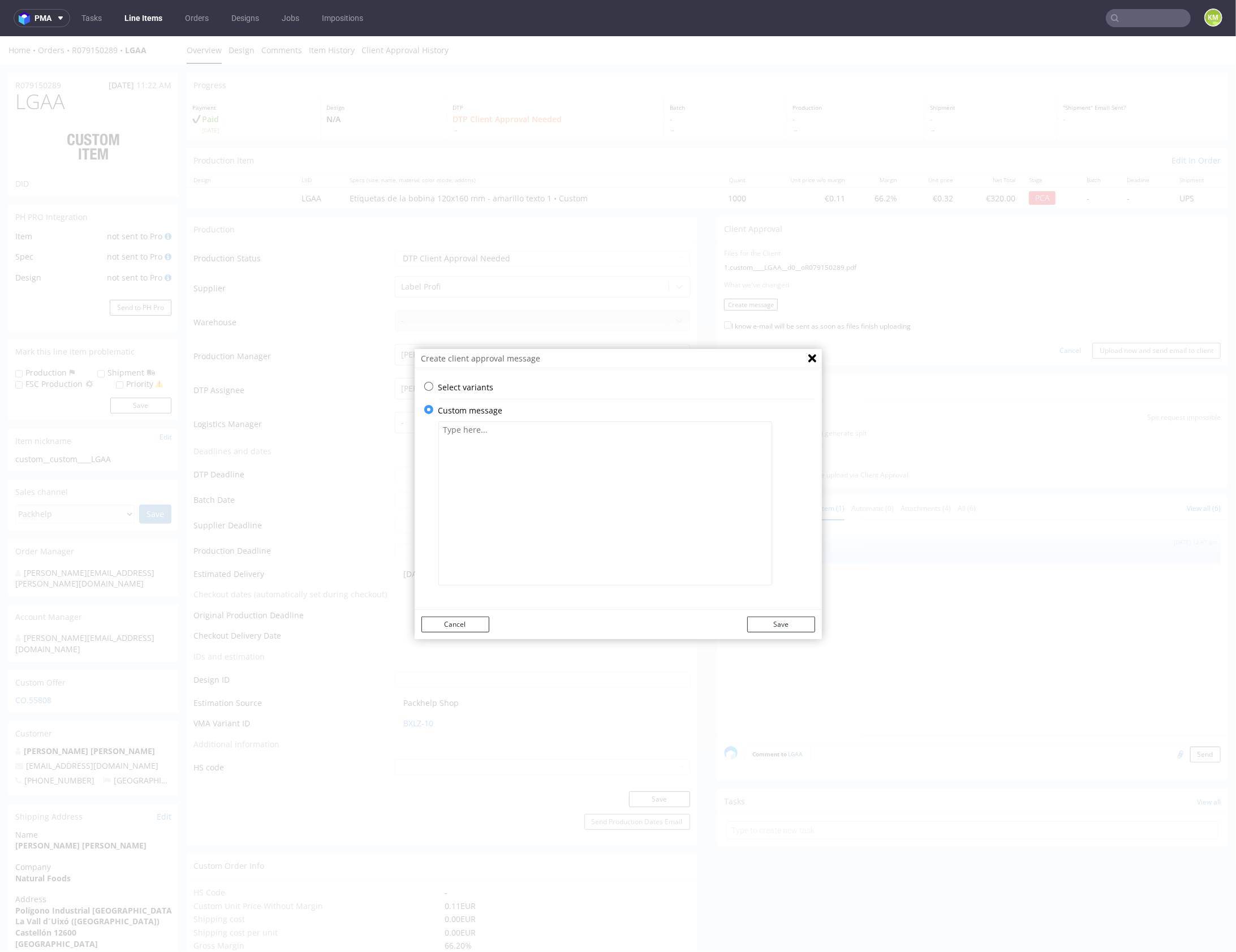
drag, startPoint x: 521, startPoint y: 490, endPoint x: 556, endPoint y: 496, distance: 35.5
click at [522, 488] on textarea at bounding box center [605, 502] width 334 height 164
paste textarea "I’ve reused the files from the previous production, just updating the backgroun…"
type textarea "I’ve reused the files from the previous production, just updating the backgroun…"
click at [793, 624] on button "Save" at bounding box center [780, 623] width 67 height 16
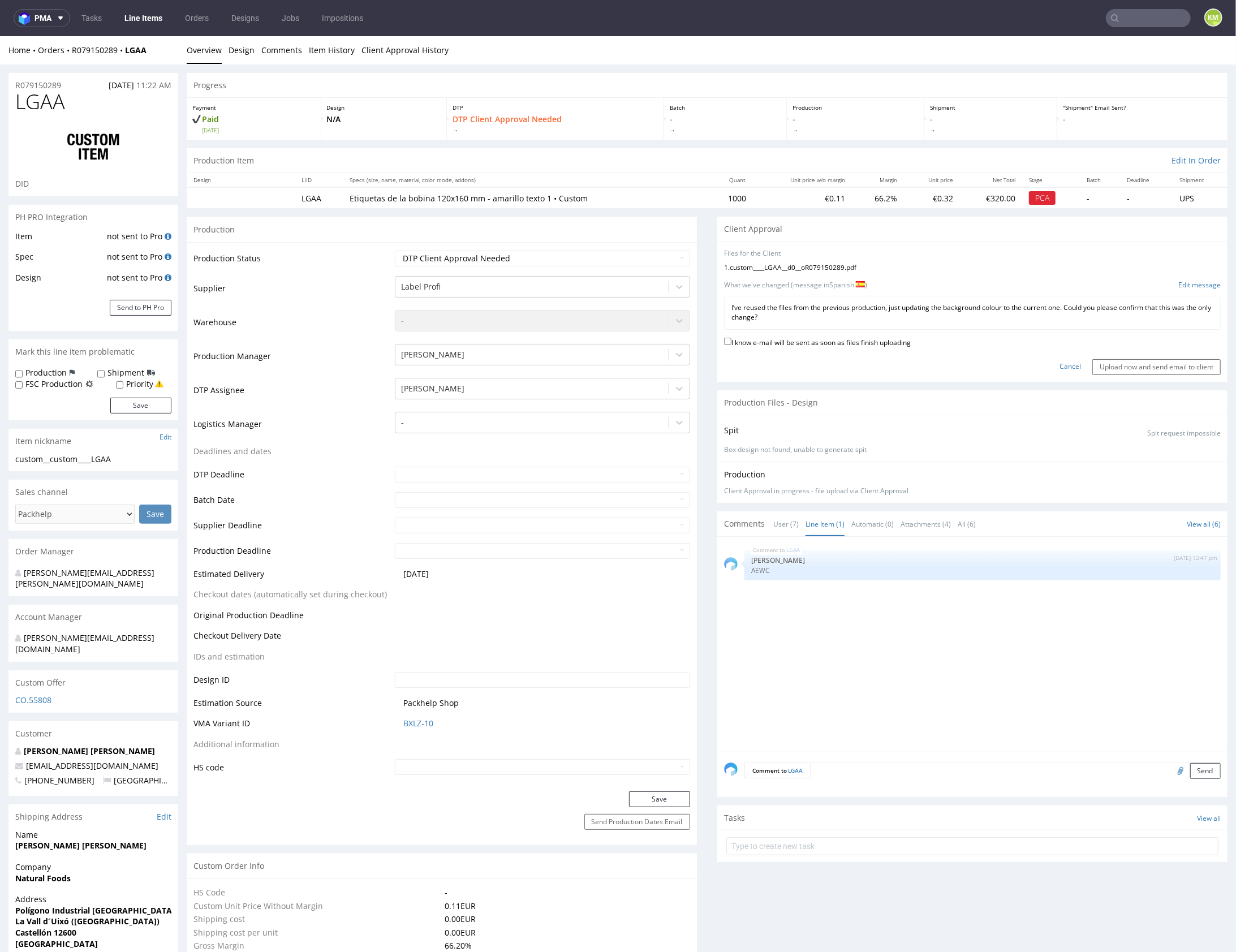
click at [858, 342] on label "I know e-mail will be sent as soon as files finish uploading" at bounding box center [817, 340] width 187 height 12
click at [731, 342] on input "I know e-mail will be sent as soon as files finish uploading" at bounding box center [728, 341] width 7 height 7
checkbox input "true"
click at [1123, 361] on input "Upload now and send email to client" at bounding box center [1156, 366] width 128 height 16
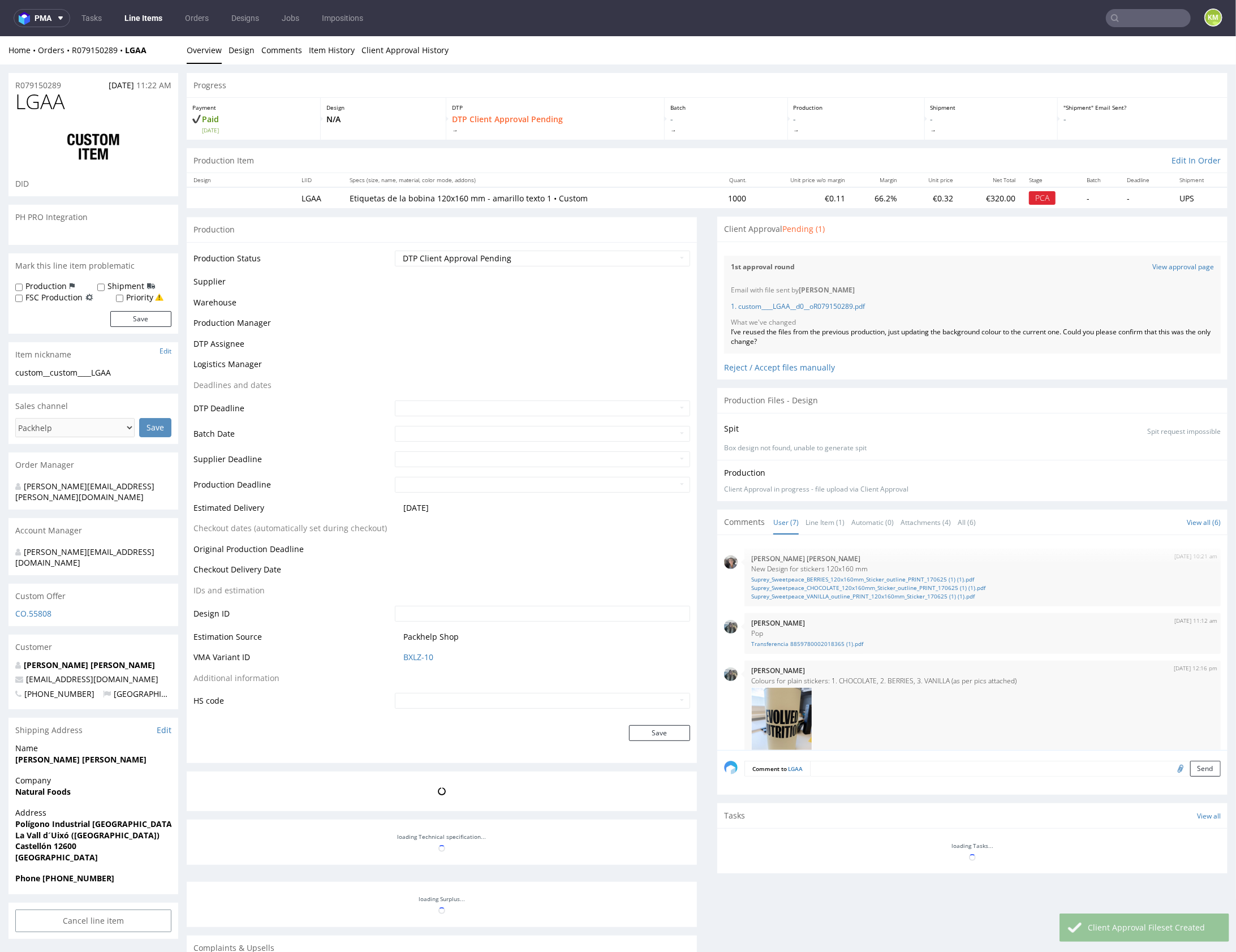
scroll to position [304, 0]
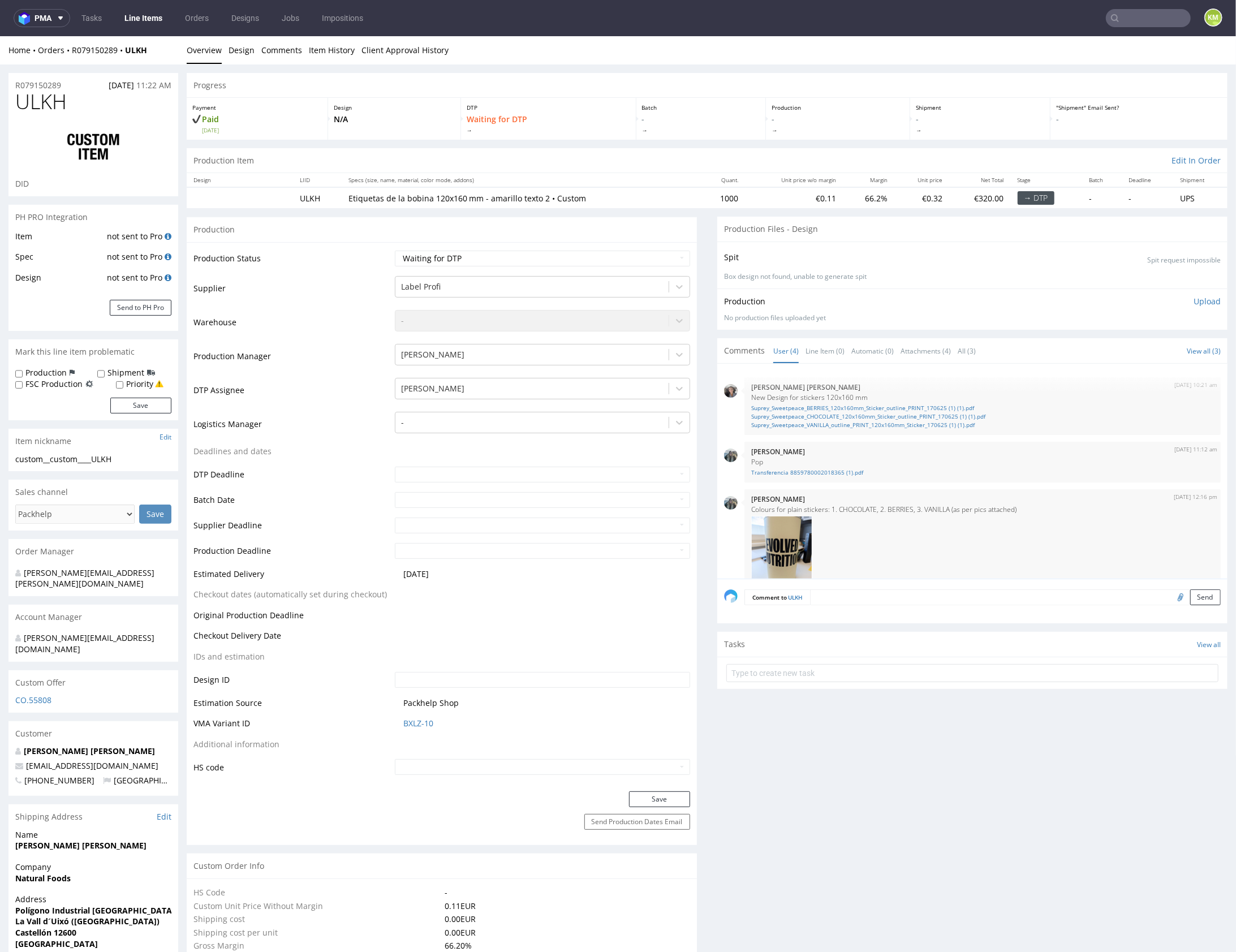
scroll to position [193, 0]
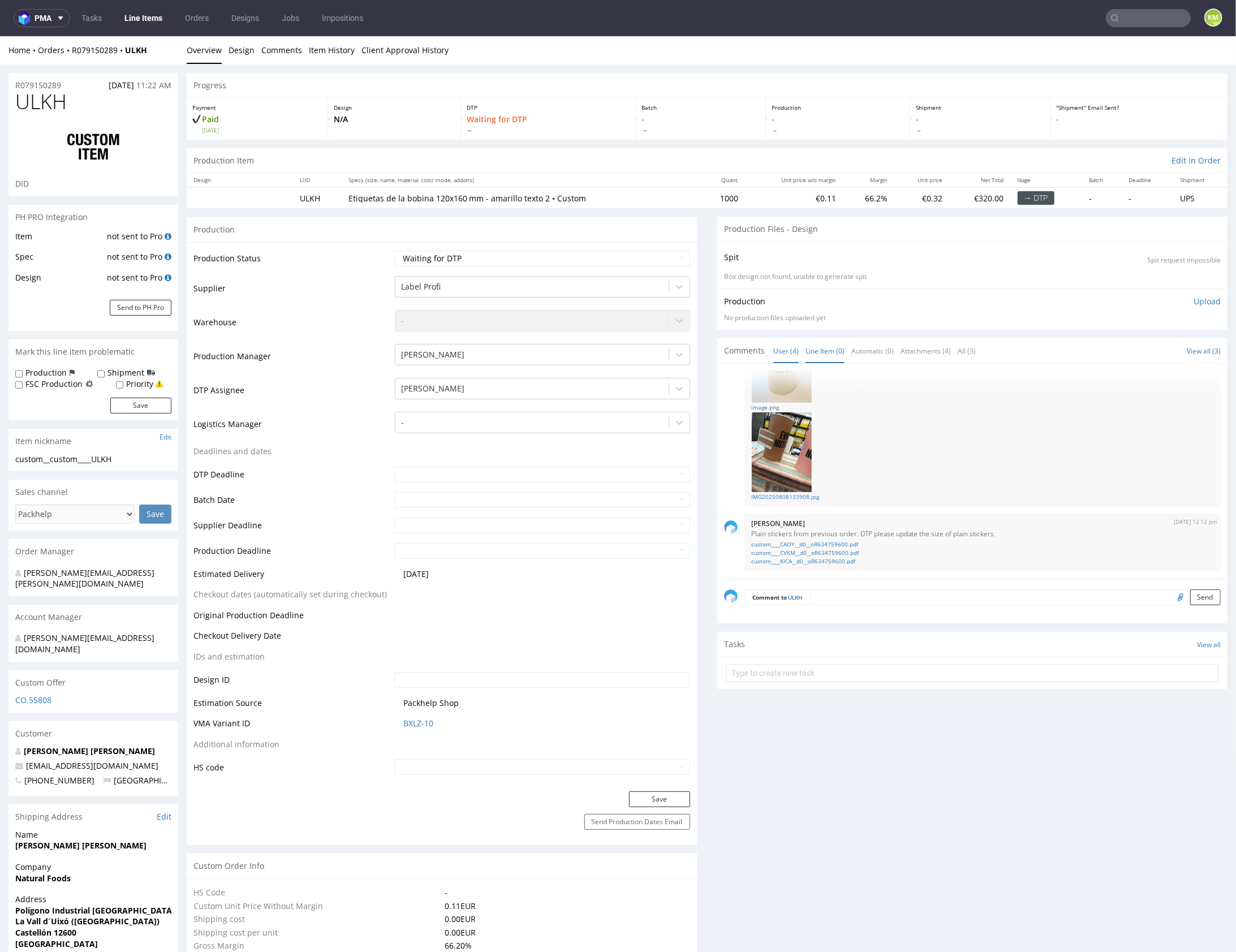
click at [827, 352] on link "Line Item (0)" at bounding box center [825, 350] width 39 height 24
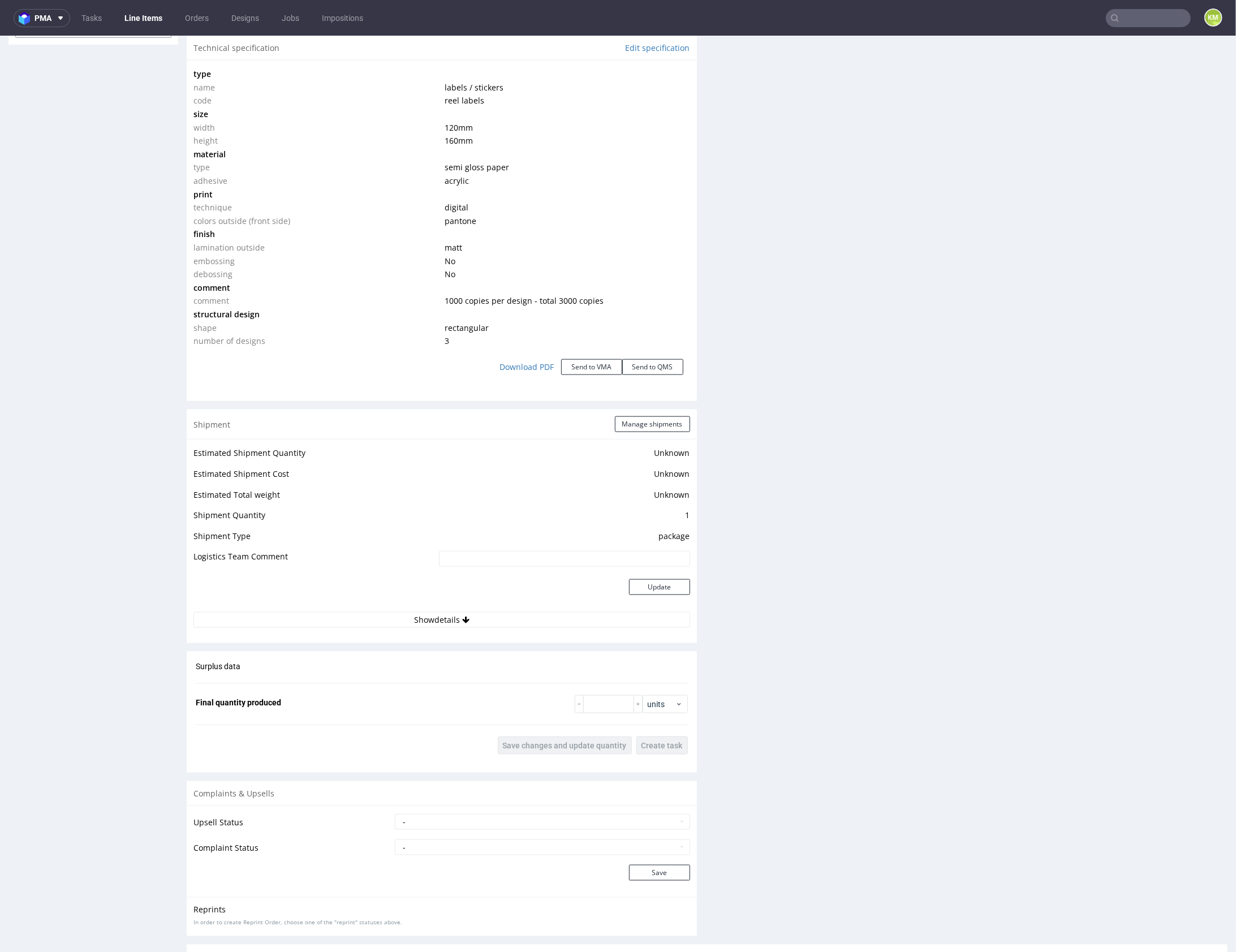
scroll to position [0, 0]
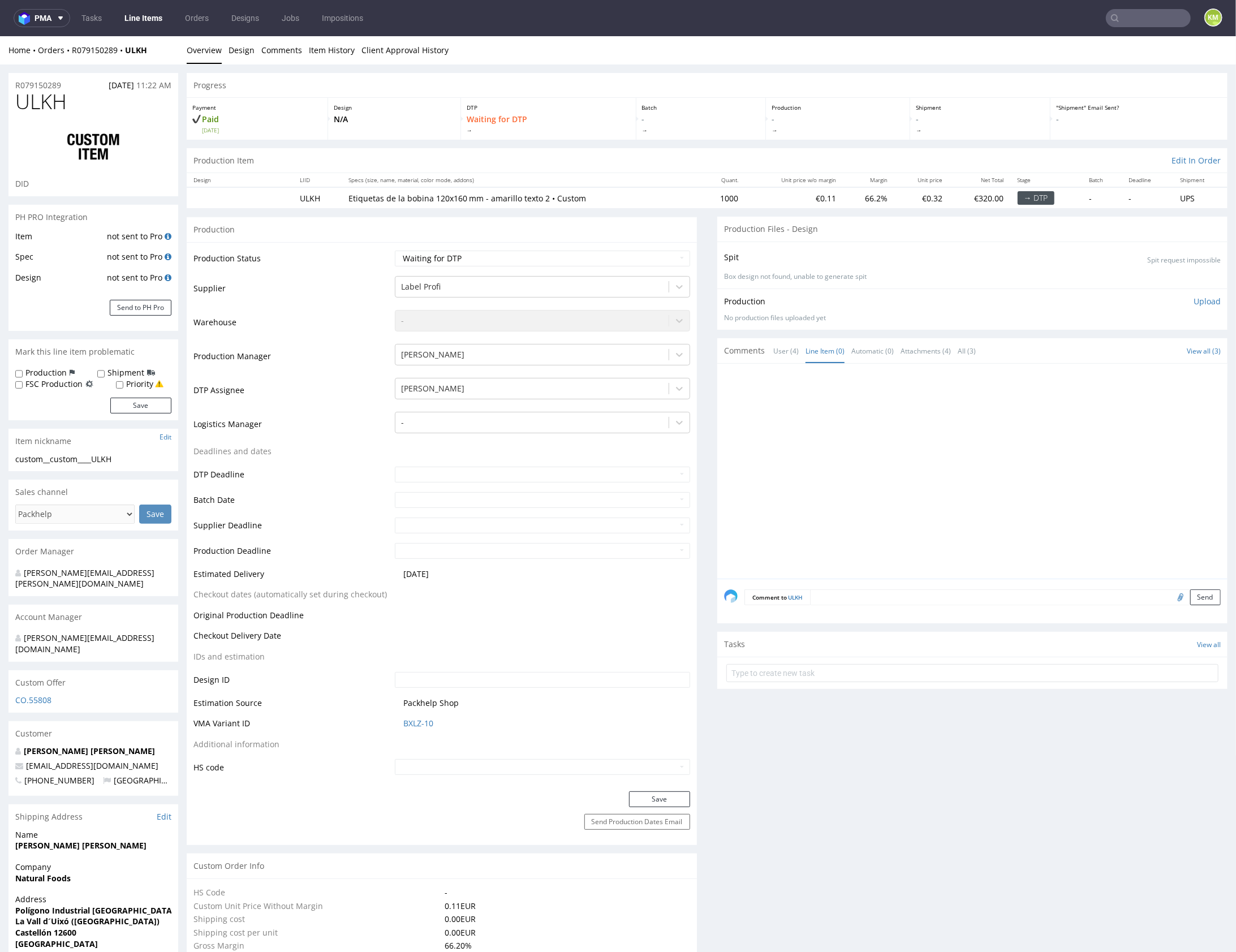
click at [894, 499] on div at bounding box center [975, 473] width 504 height 208
click at [887, 601] on textarea at bounding box center [1015, 596] width 410 height 16
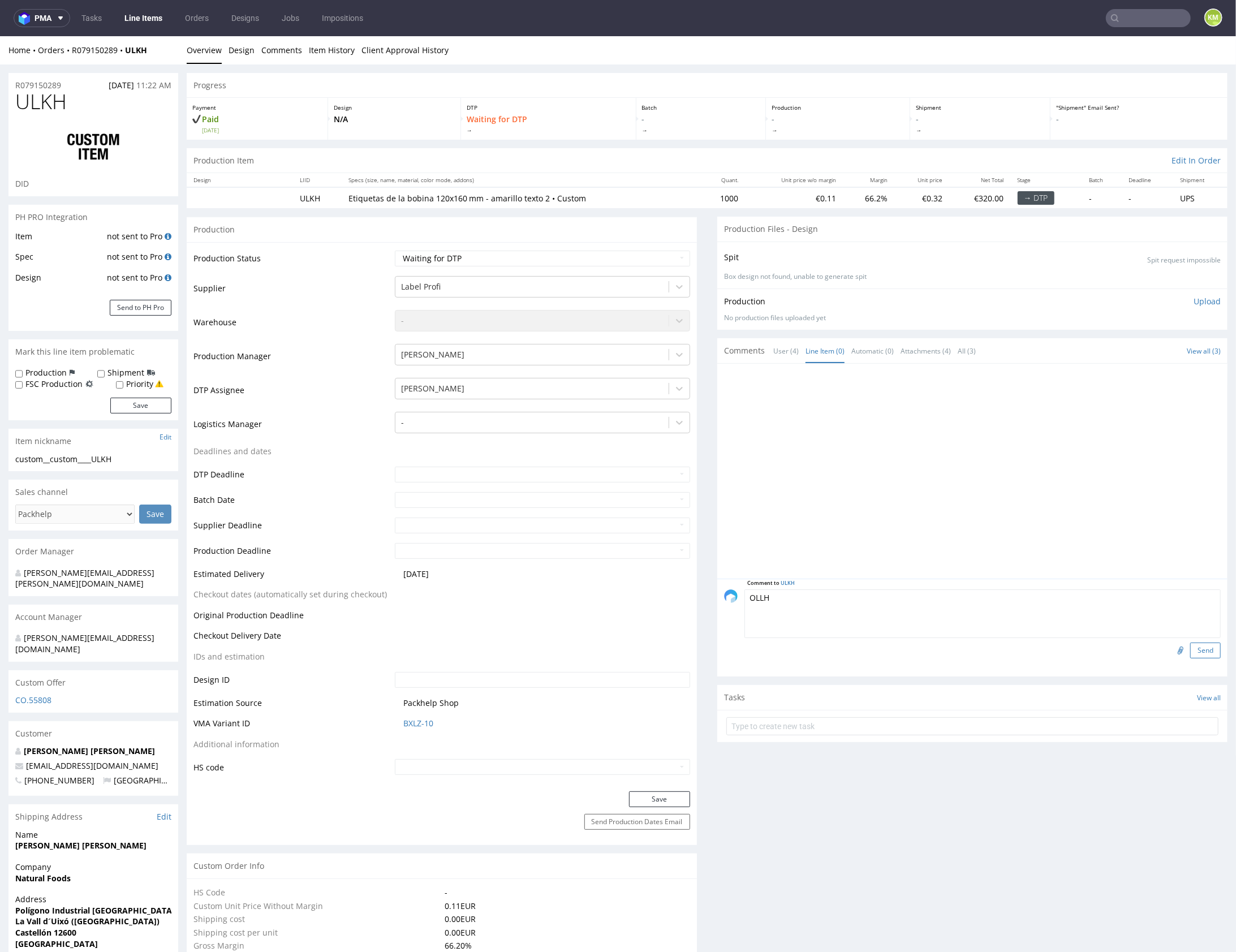
type textarea "OLLH"
click at [1195, 649] on button "Send" at bounding box center [1205, 650] width 31 height 16
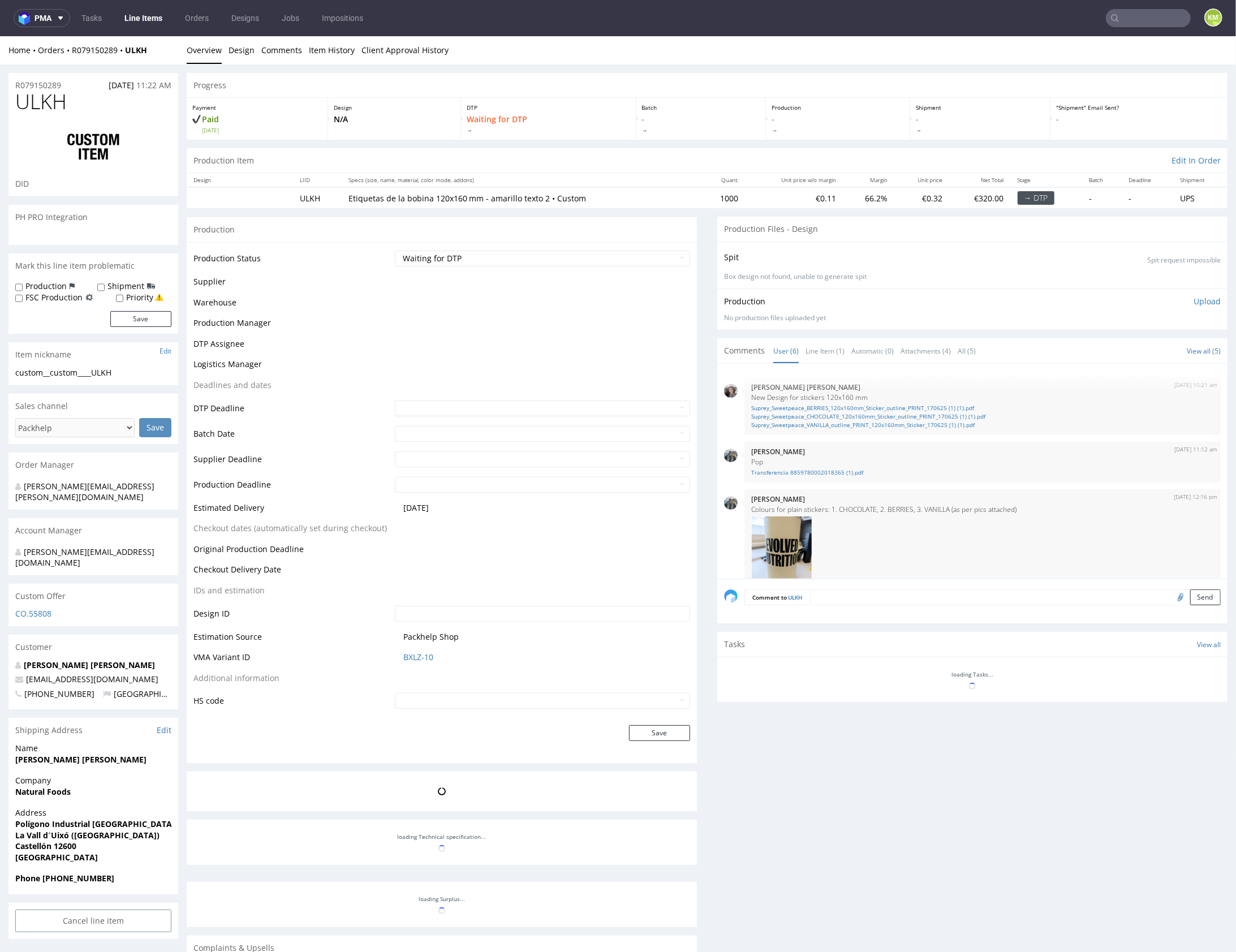
scroll to position [267, 0]
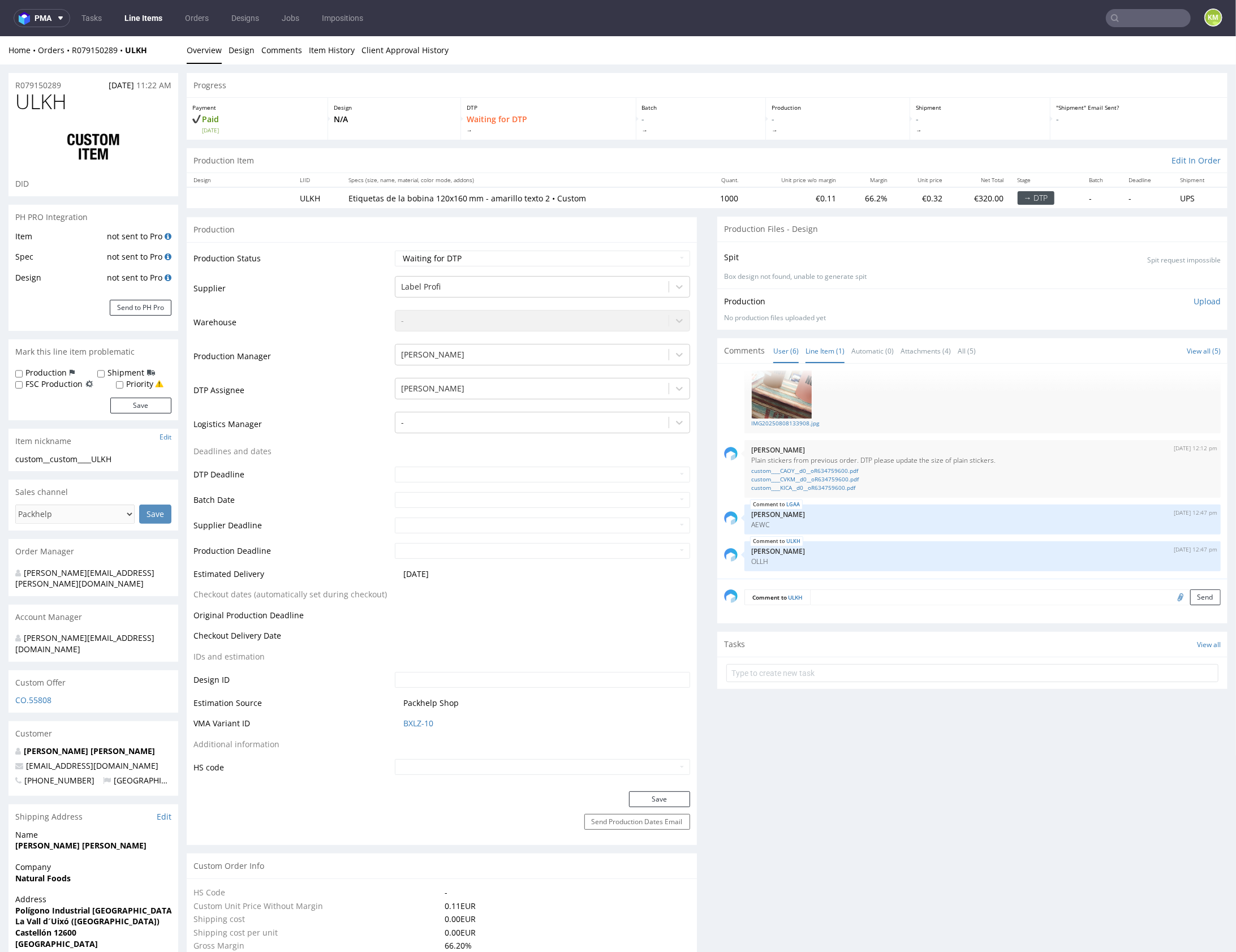
click at [817, 349] on link "Line Item (1)" at bounding box center [825, 350] width 39 height 24
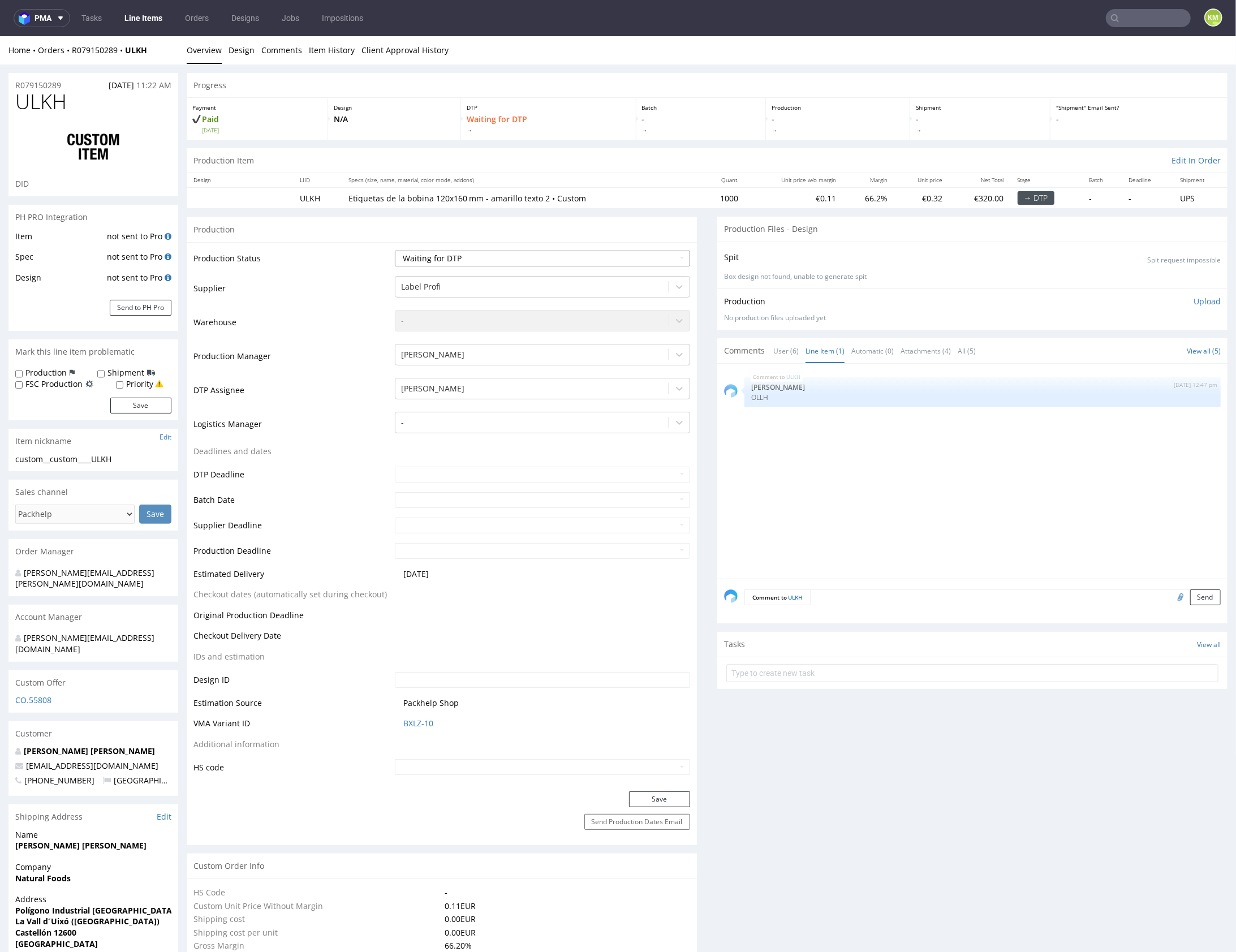
click at [565, 259] on select "Waiting for Artwork Waiting for Diecut Waiting for Mockup Waiting for DTP Waiti…" at bounding box center [542, 257] width 295 height 16
select select "dtp_ca_needed"
click at [395, 250] on select "Waiting for Artwork Waiting for Diecut Waiting for Mockup Waiting for DTP Waiti…" at bounding box center [542, 257] width 295 height 16
click at [651, 803] on button "Save" at bounding box center [659, 798] width 61 height 16
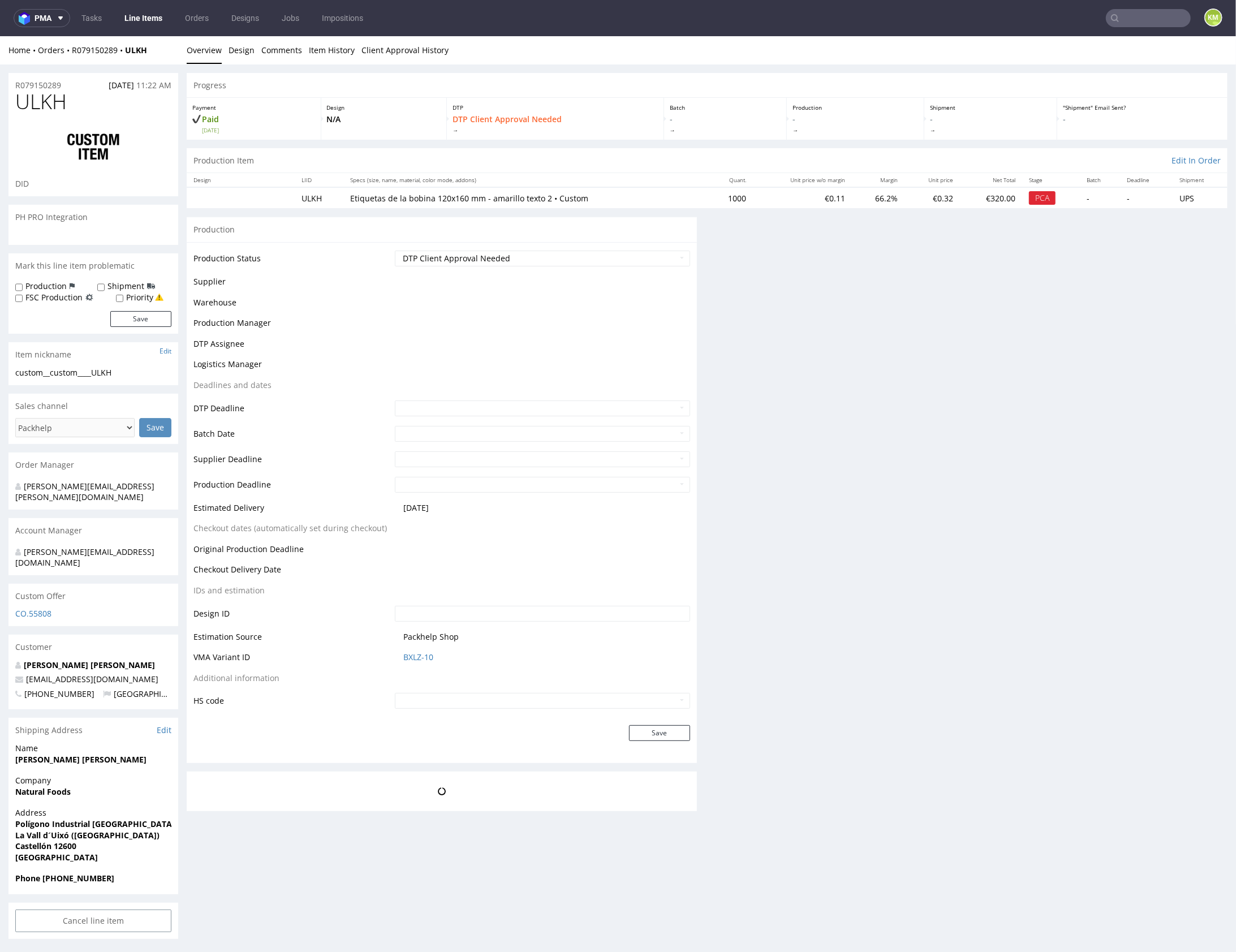
scroll to position [0, 0]
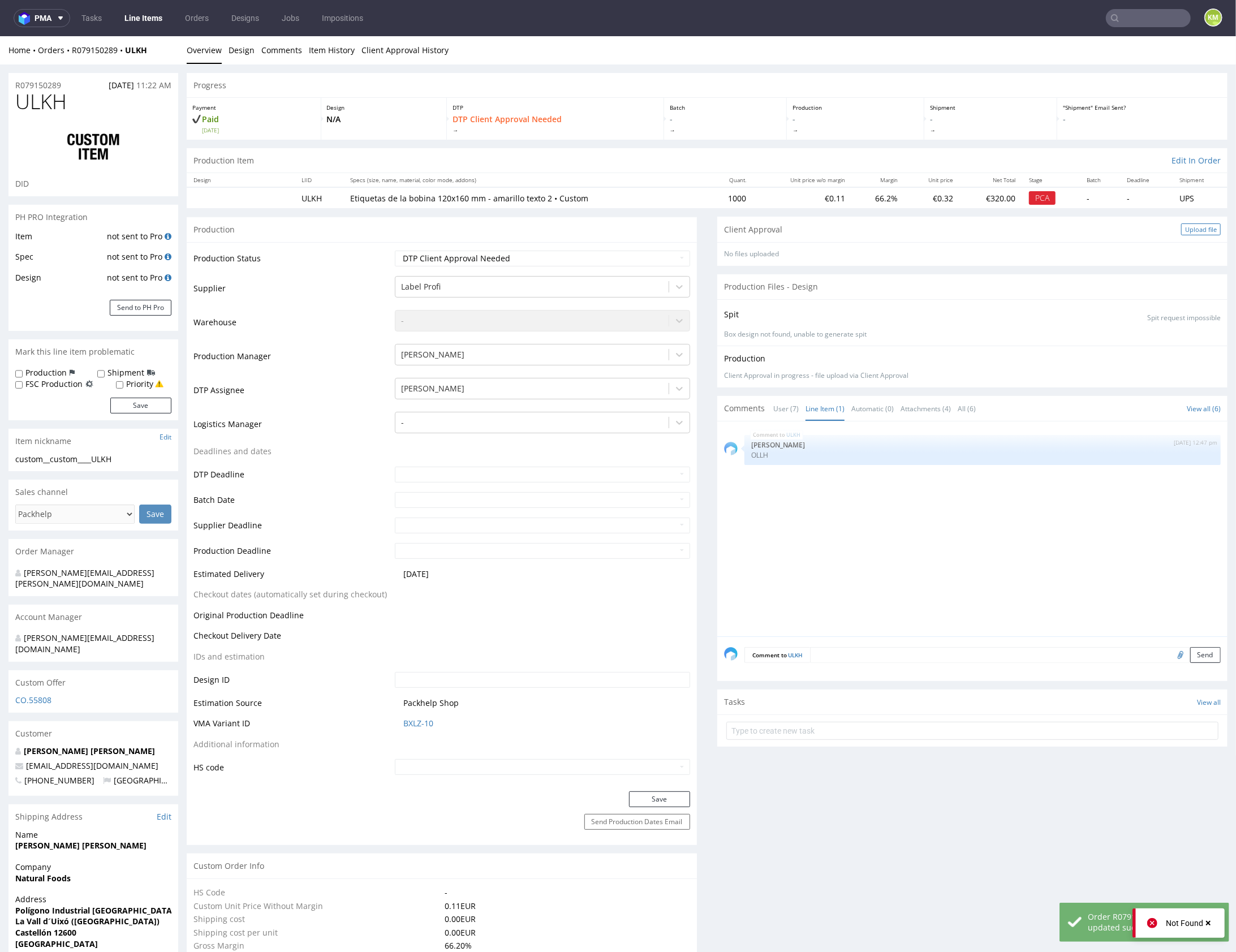
click at [1189, 227] on div "Upload file" at bounding box center [1201, 228] width 40 height 12
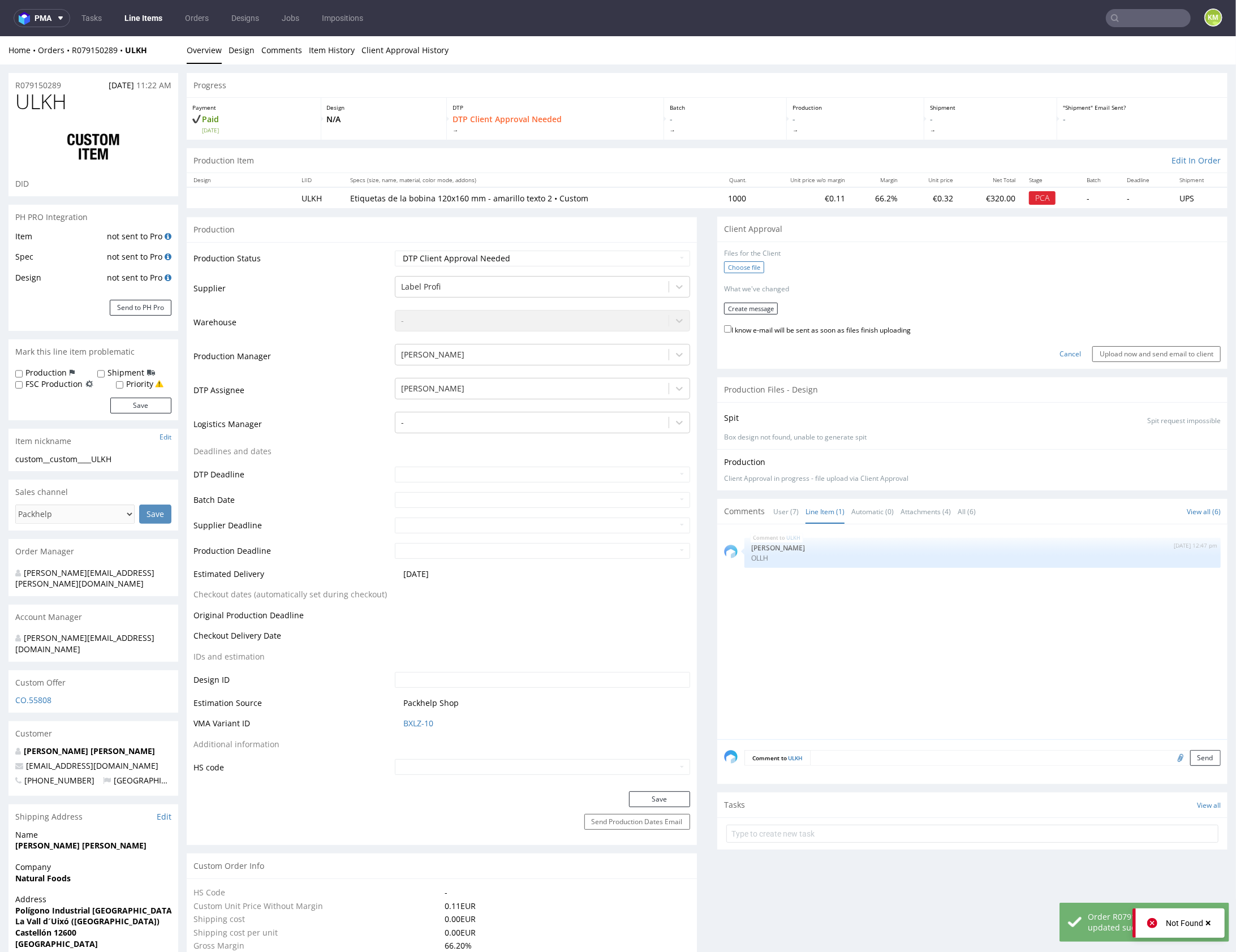
click at [732, 266] on label "Choose file" at bounding box center [743, 266] width 40 height 12
click at [0, 36] on input "Choose file" at bounding box center [0, 36] width 0 height 0
click at [740, 302] on button "Create message" at bounding box center [751, 303] width 54 height 12
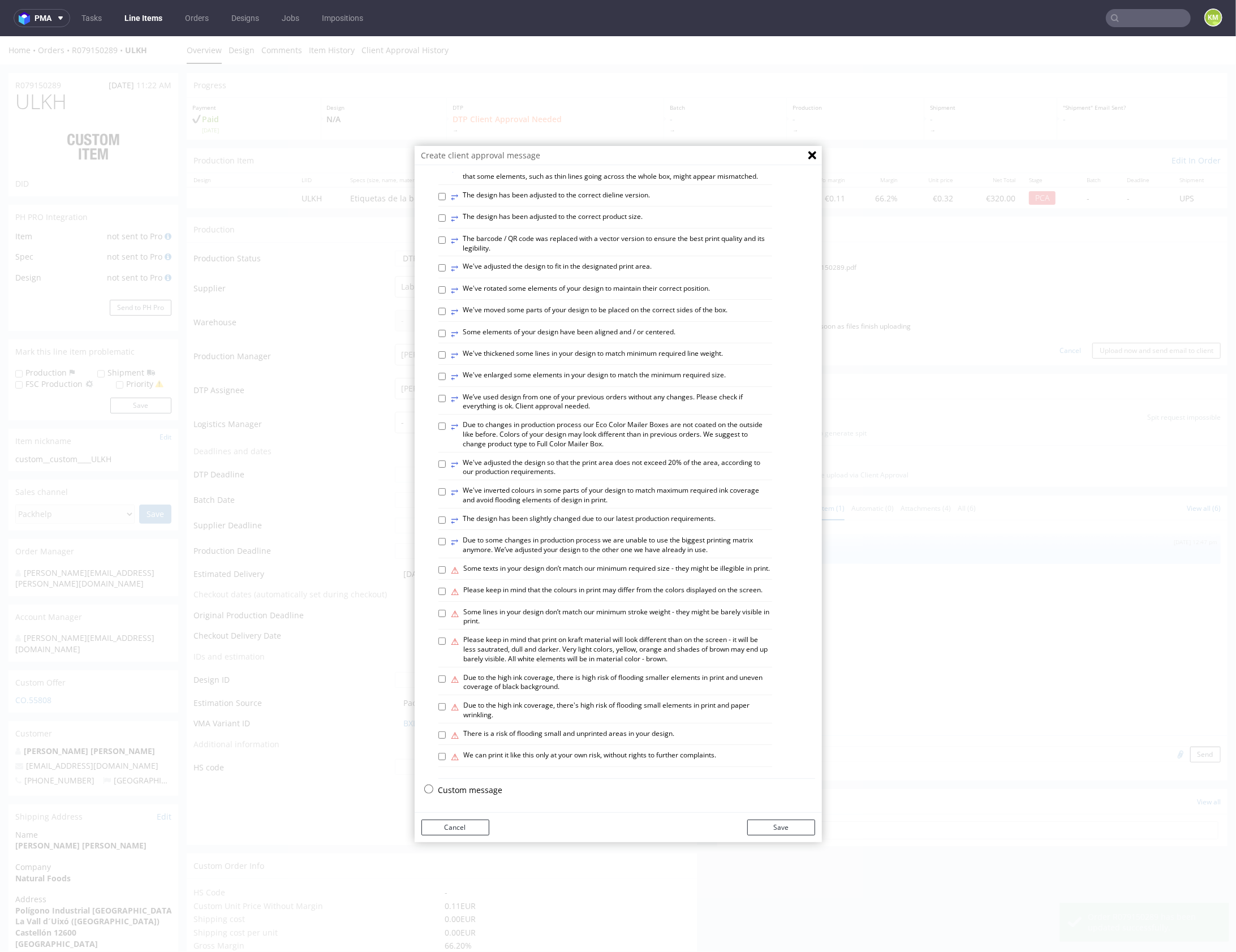
scroll to position [314, 0]
click at [485, 789] on p "Custom message" at bounding box center [627, 788] width 377 height 11
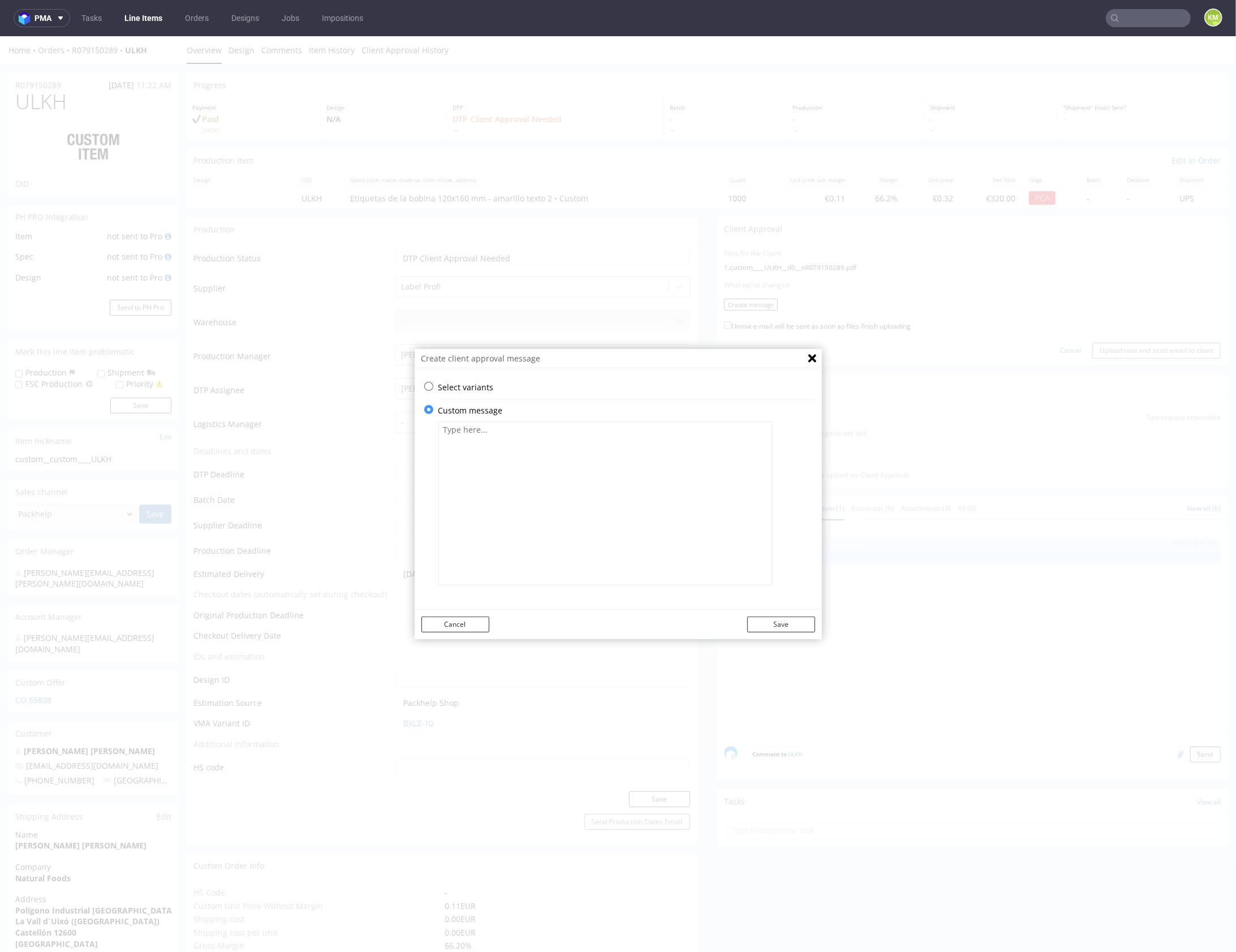
scroll to position [0, 0]
click at [544, 552] on textarea at bounding box center [605, 502] width 334 height 164
paste textarea "I’ve reused the files from the previous production, just updating the backgroun…"
type textarea "I’ve reused the files from the previous production, just updating the backgroun…"
click at [795, 621] on button "Save" at bounding box center [780, 623] width 67 height 16
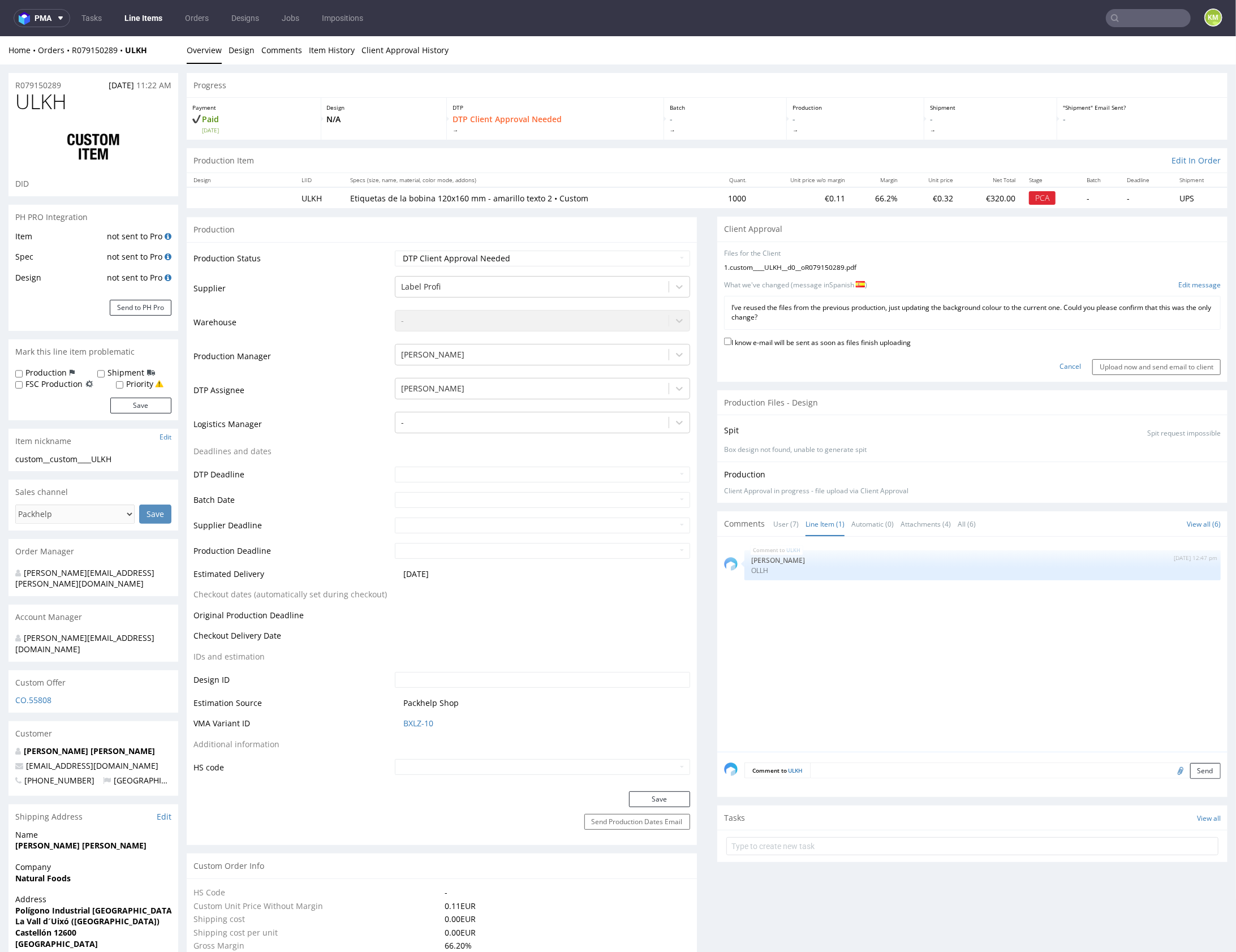
click at [819, 340] on label "I know e-mail will be sent as soon as files finish uploading" at bounding box center [817, 340] width 187 height 12
click at [731, 340] on input "I know e-mail will be sent as soon as files finish uploading" at bounding box center [728, 341] width 7 height 7
checkbox input "true"
click at [1144, 364] on input "Upload now and send email to client" at bounding box center [1156, 366] width 128 height 16
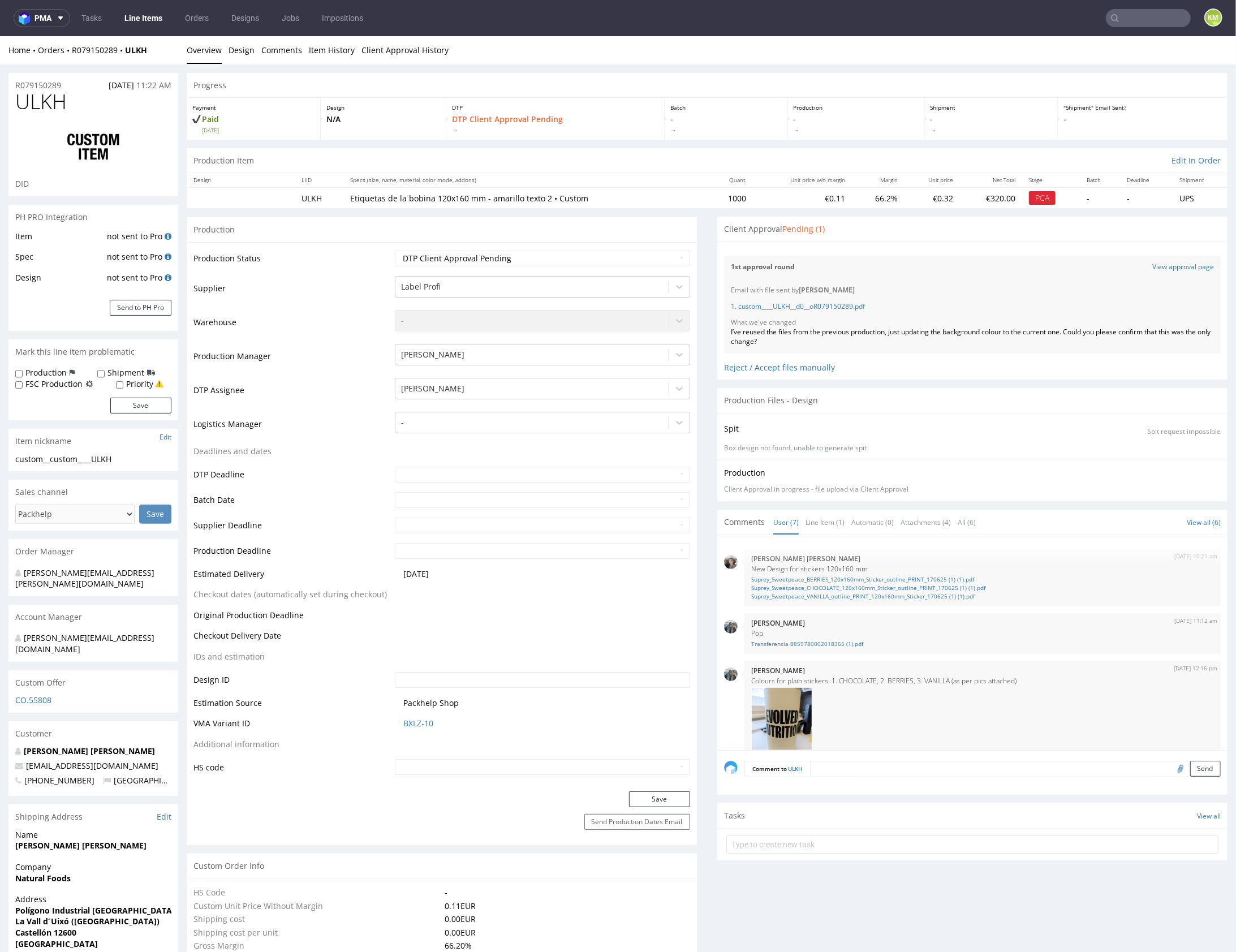
scroll to position [304, 0]
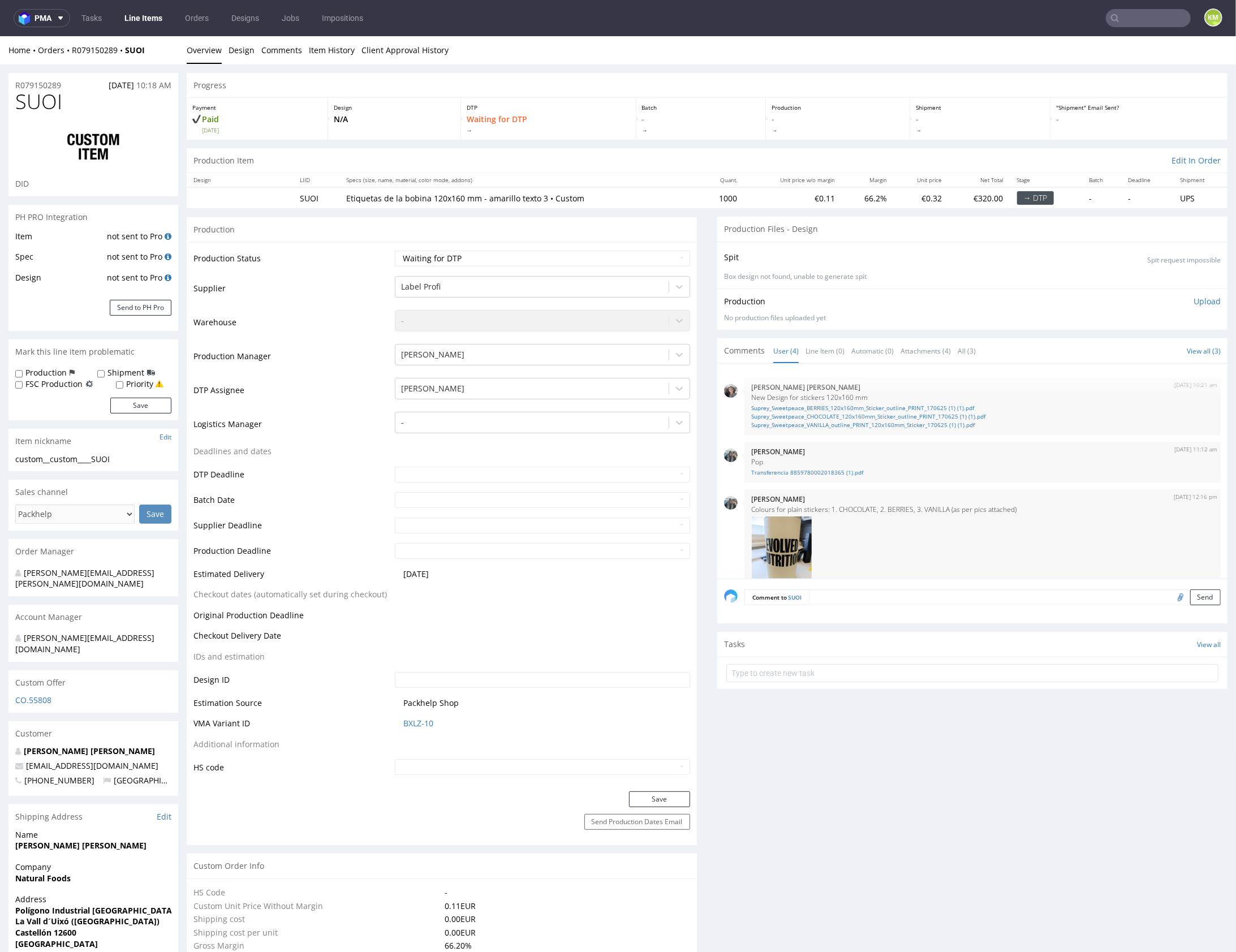
scroll to position [193, 0]
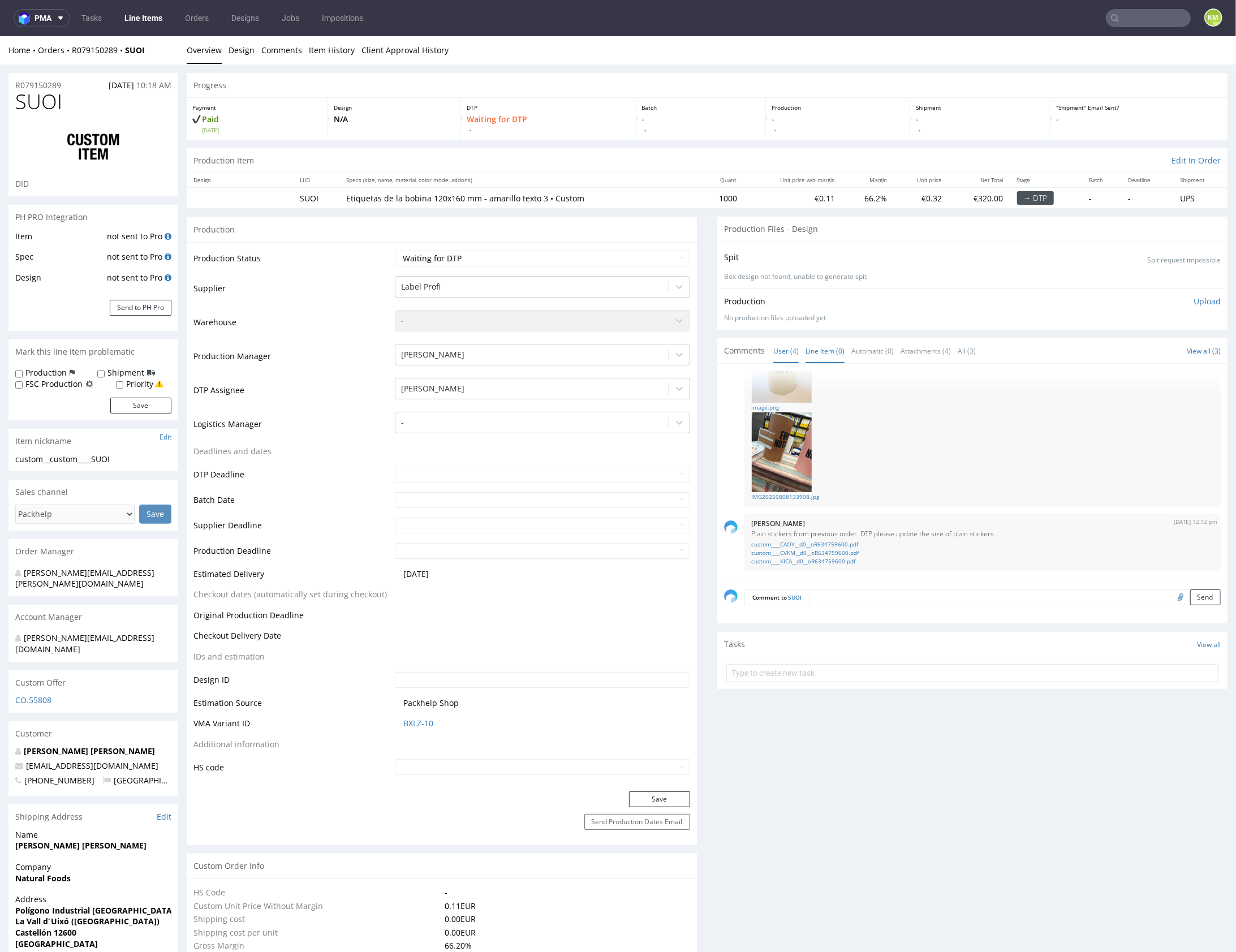
click at [829, 353] on link "Line Item (0)" at bounding box center [825, 350] width 39 height 24
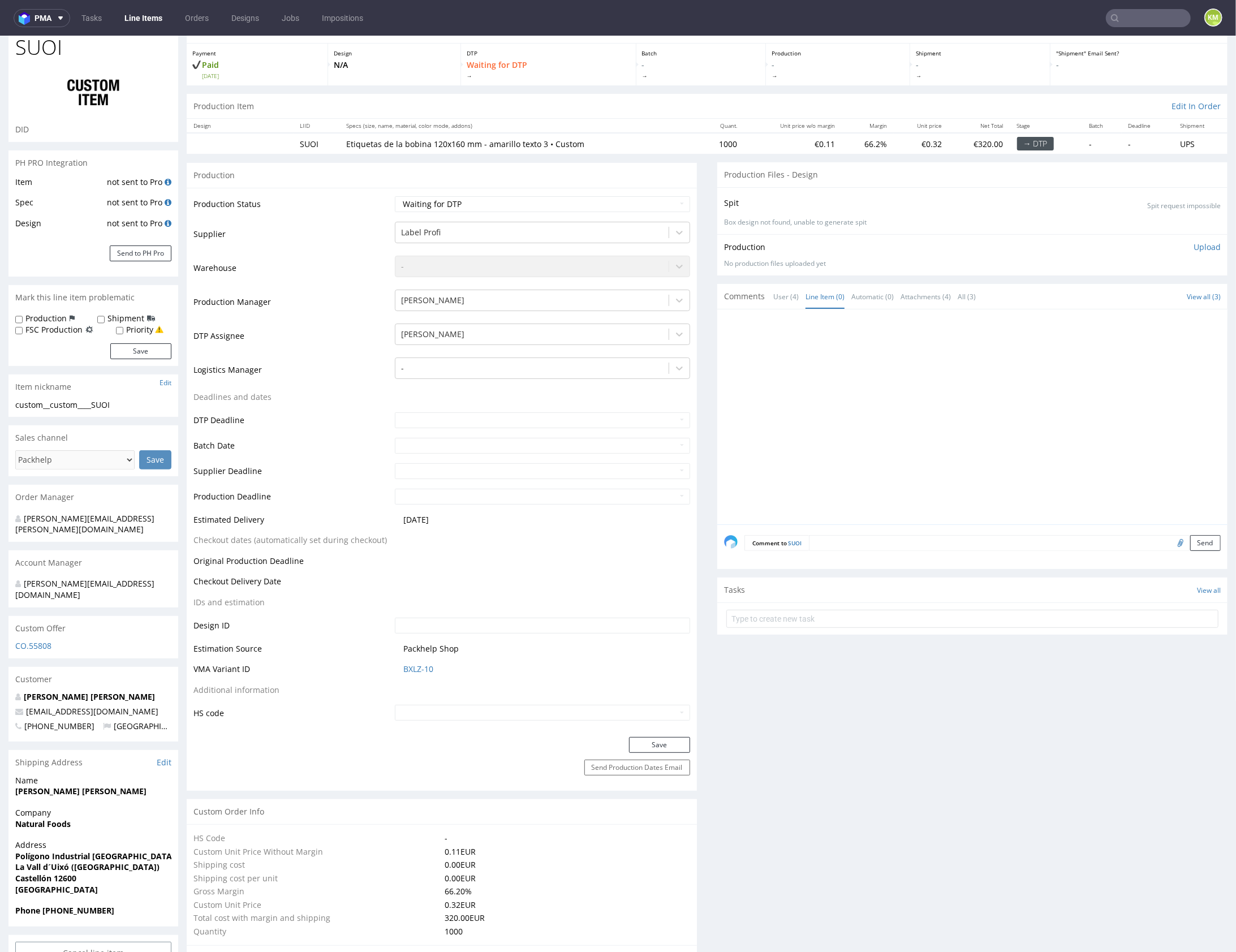
scroll to position [0, 0]
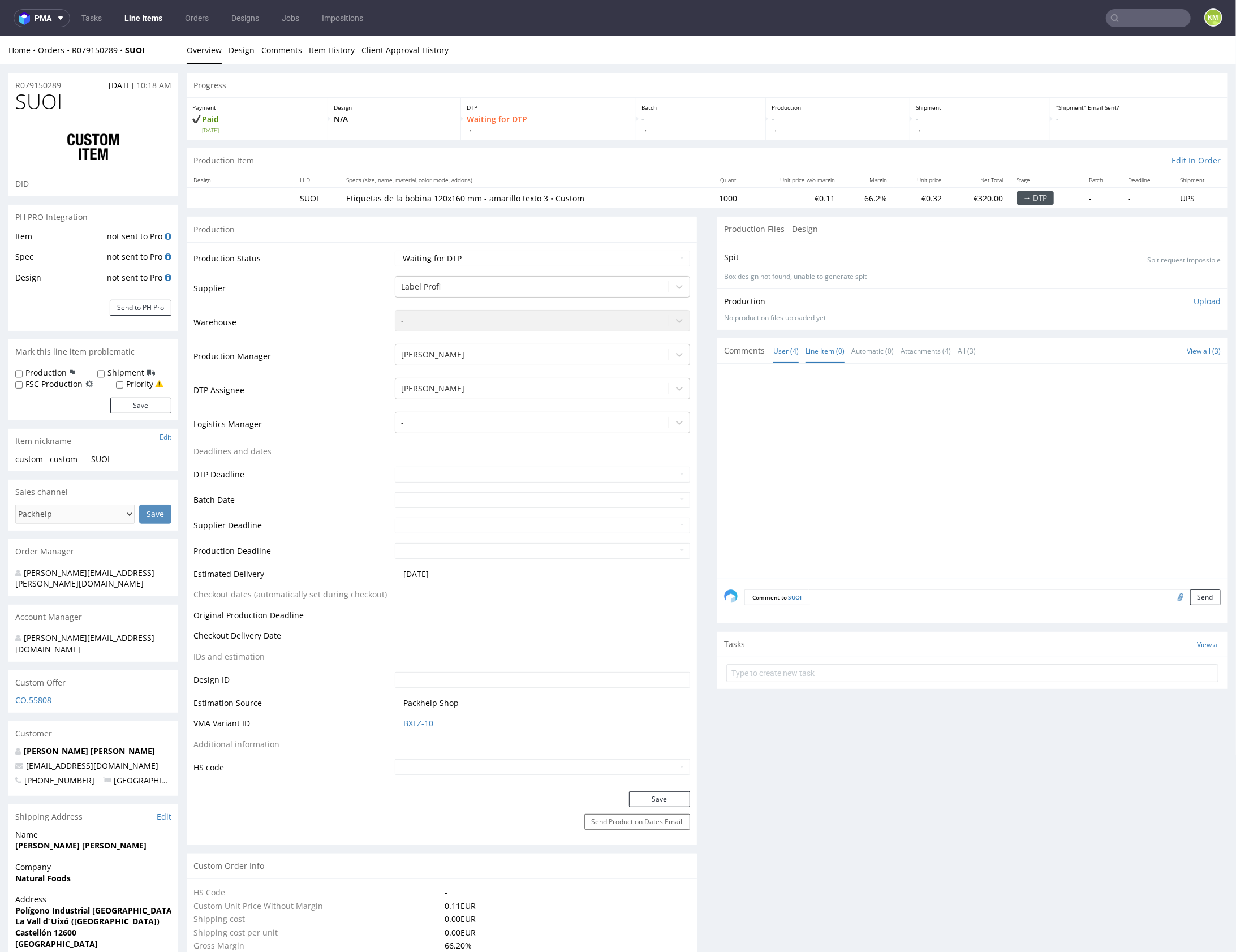
click at [777, 353] on link "User (4)" at bounding box center [786, 350] width 26 height 24
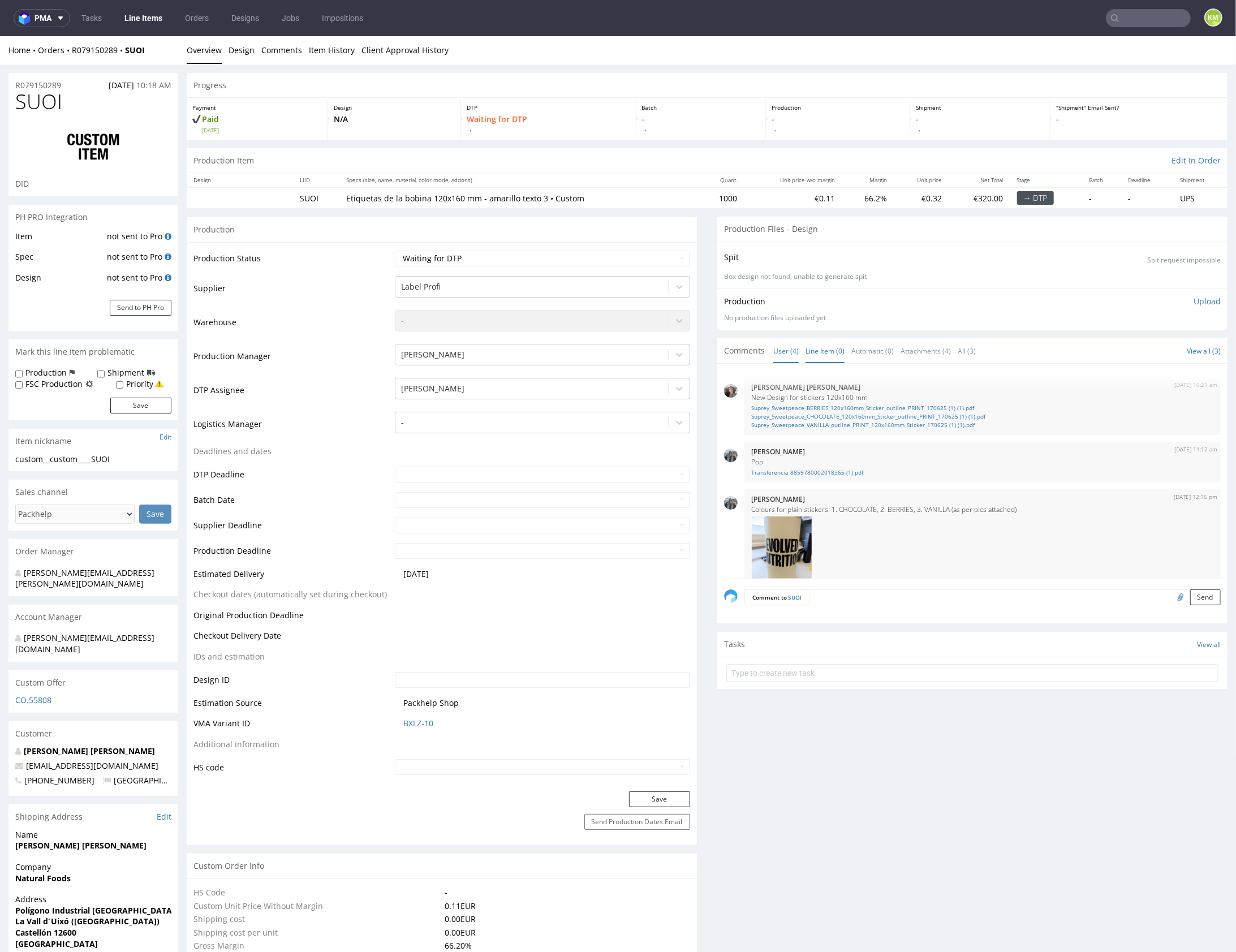
click at [830, 348] on link "Line Item (0)" at bounding box center [825, 350] width 39 height 24
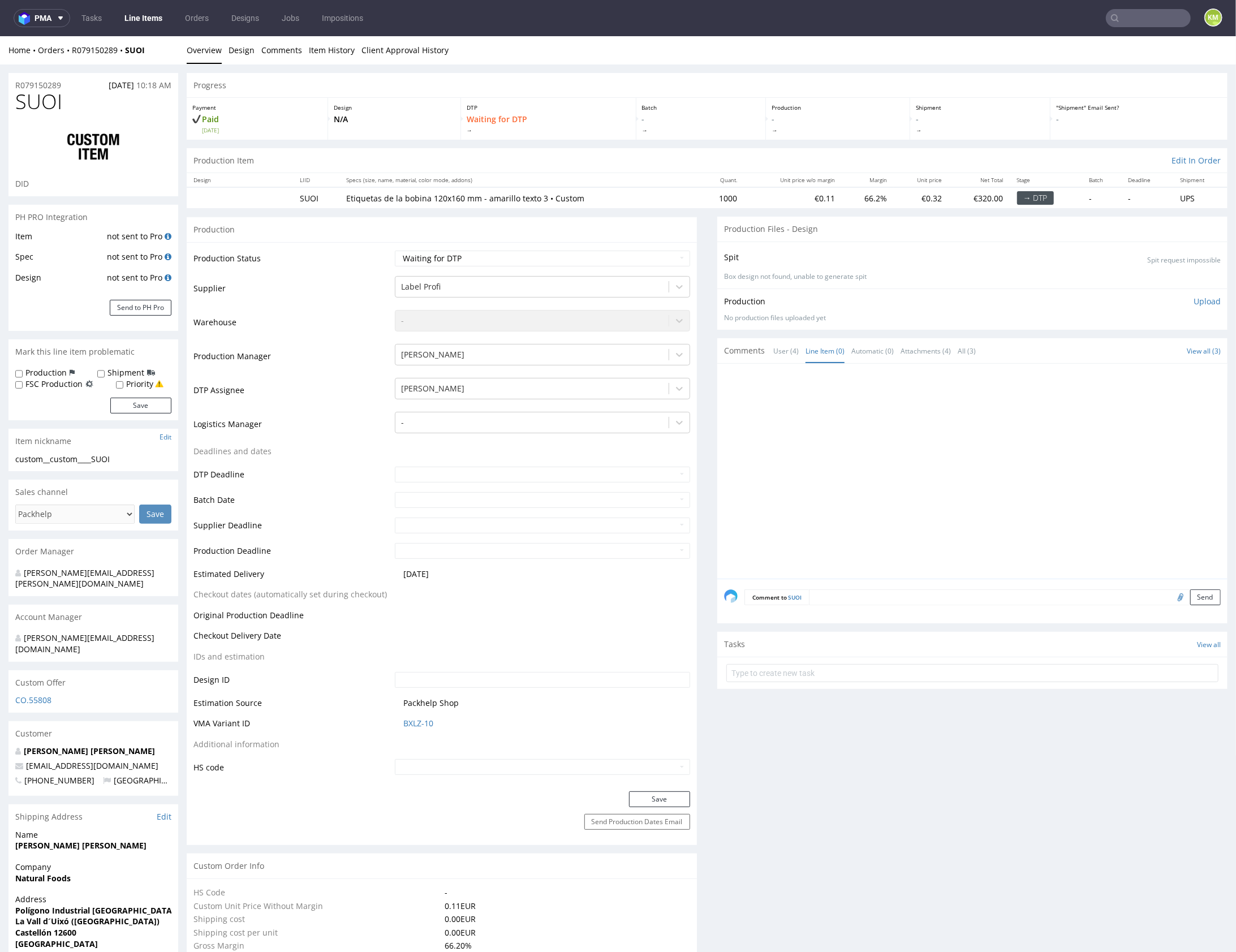
click at [938, 591] on textarea at bounding box center [1014, 596] width 411 height 16
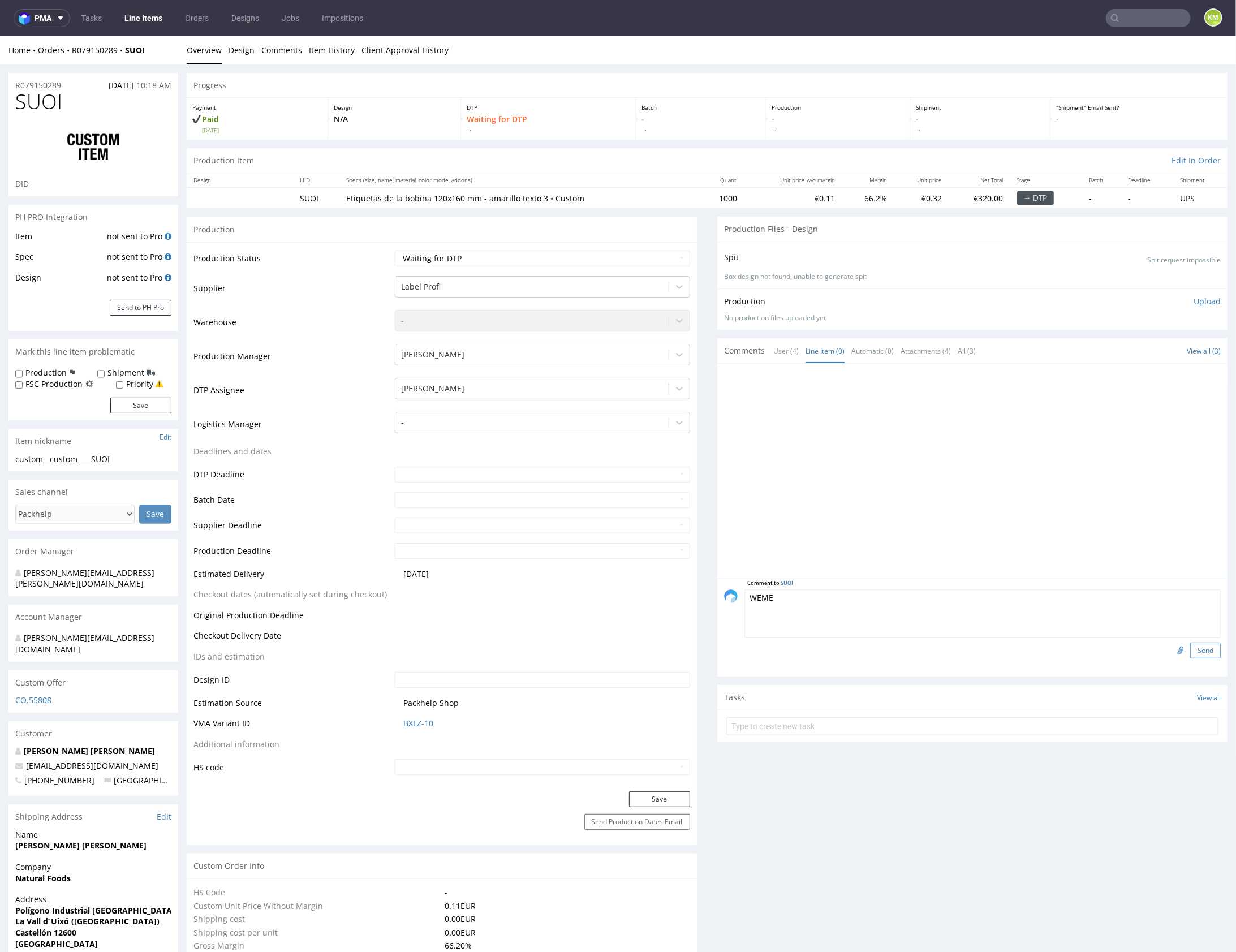
type textarea "WEME"
click at [1190, 647] on button "Send" at bounding box center [1205, 650] width 31 height 16
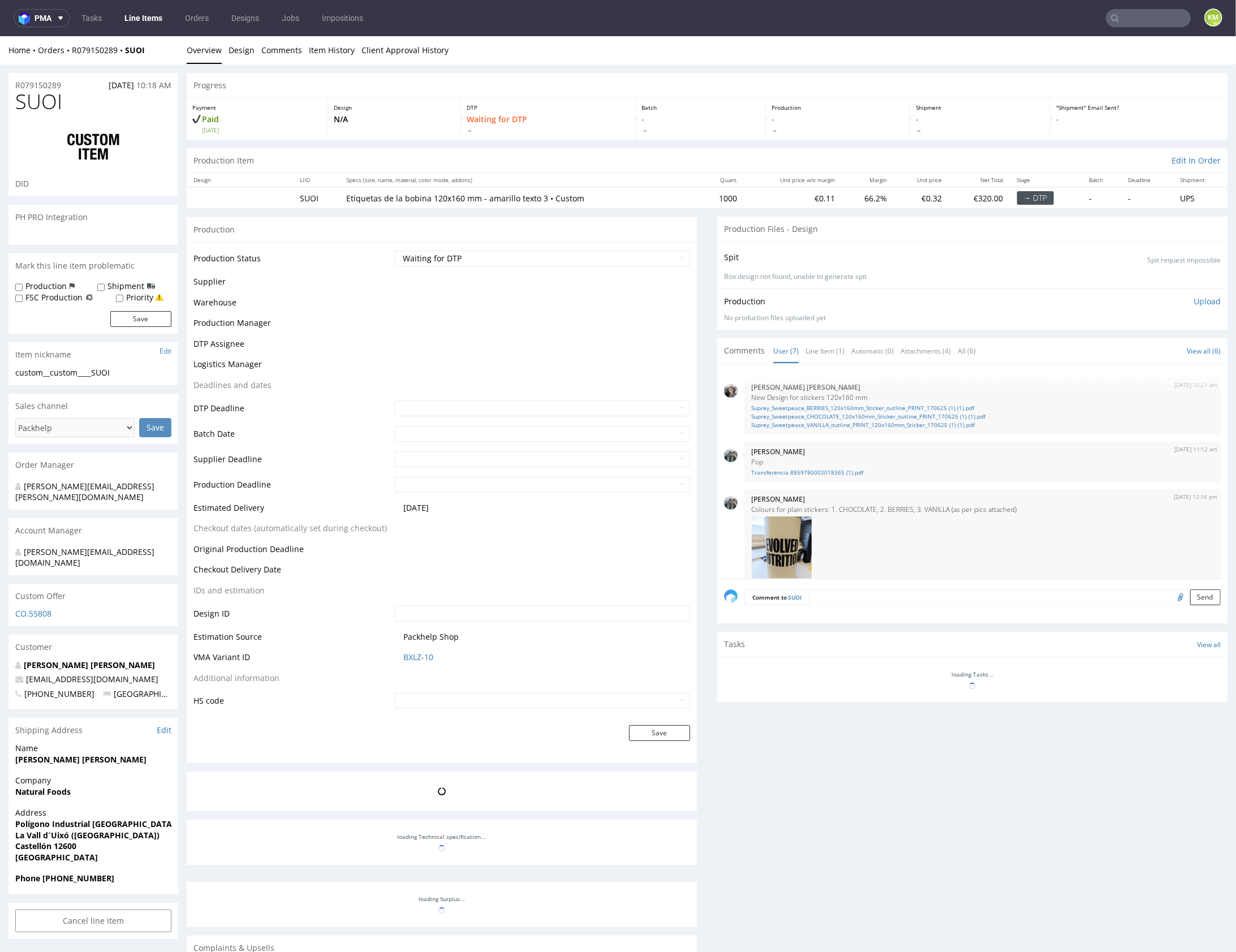
scroll to position [304, 0]
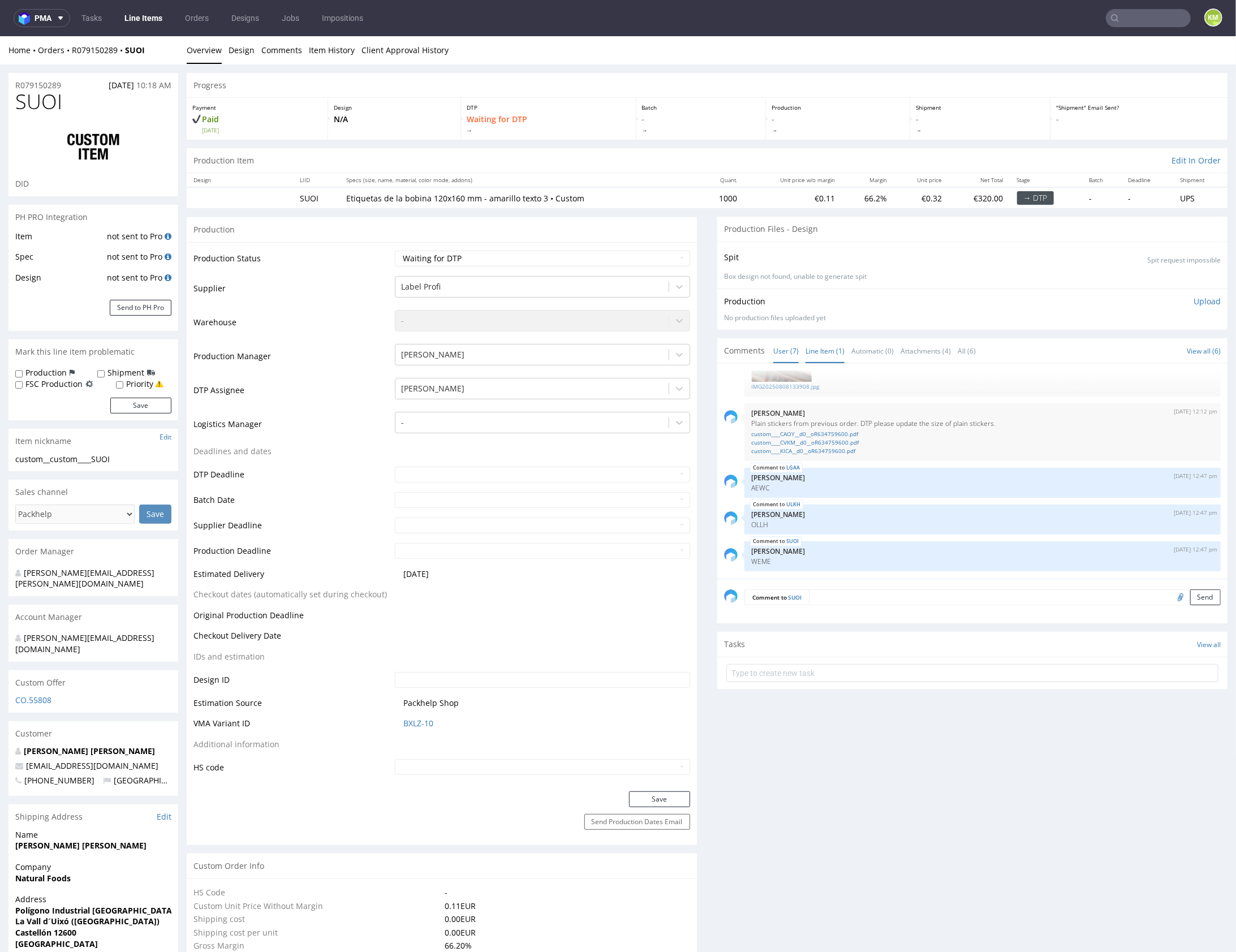
click at [814, 353] on link "Line Item (1)" at bounding box center [825, 350] width 39 height 24
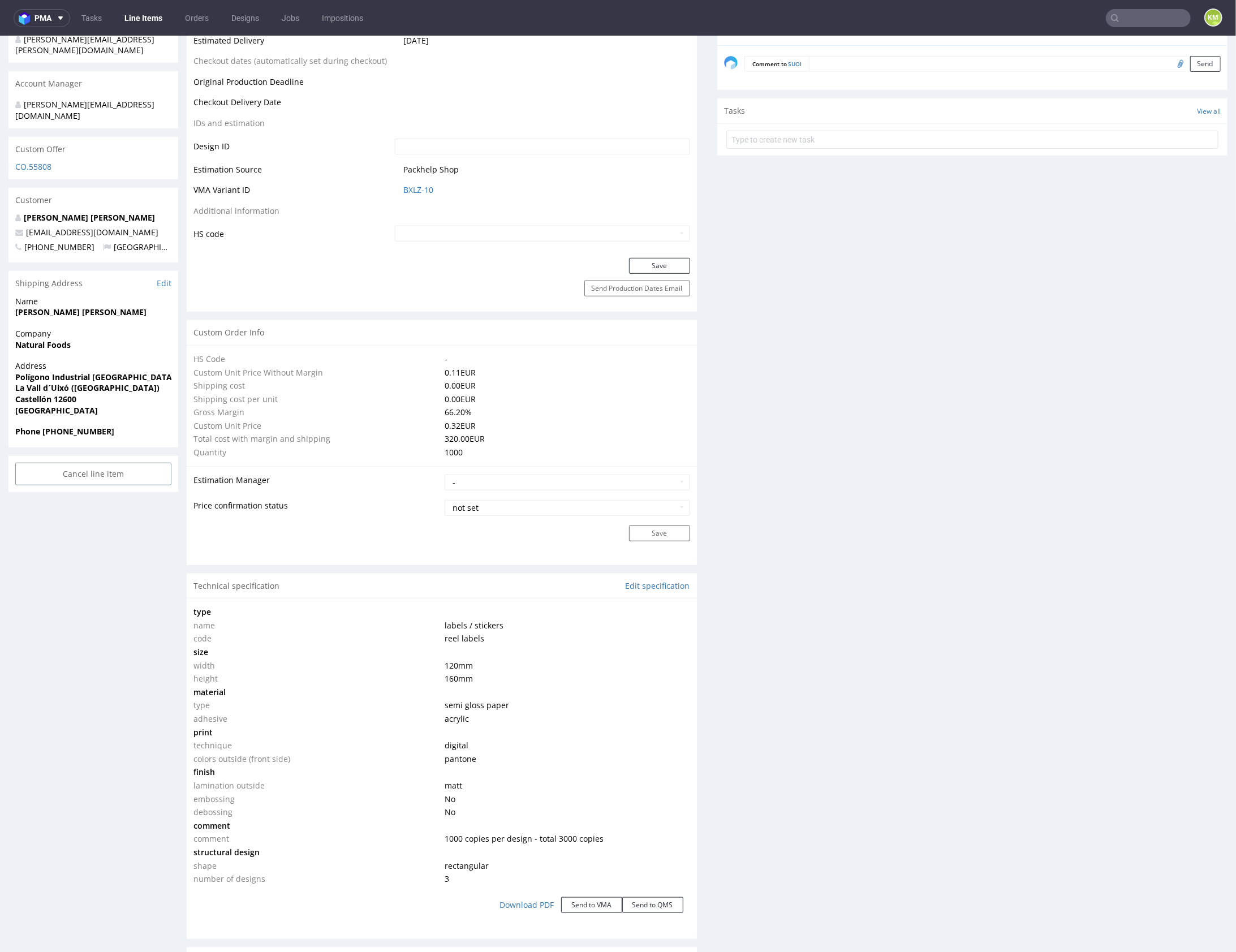
scroll to position [0, 0]
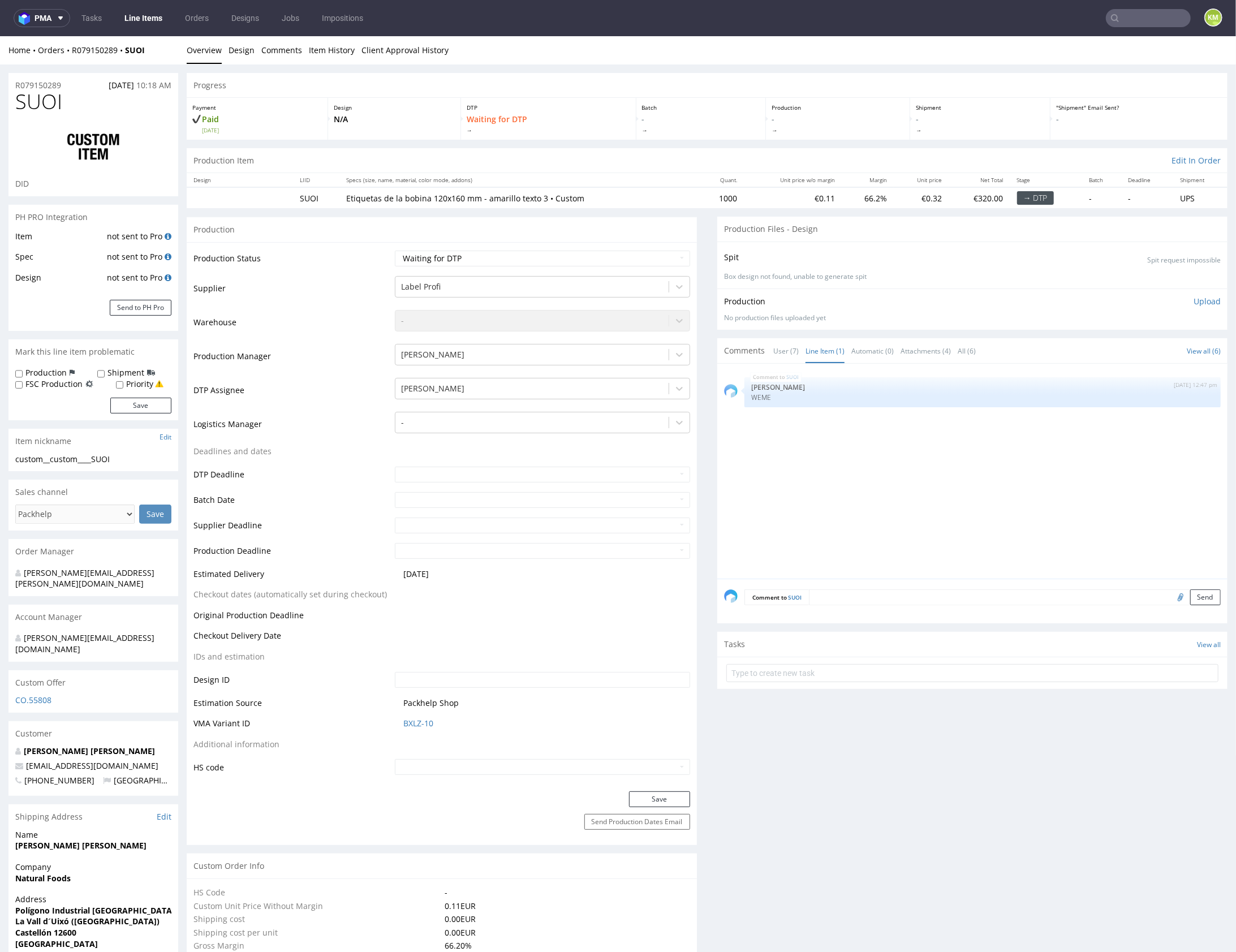
click at [934, 535] on div "SUOI 20th Aug 25 | 12:47 pm Karol Markowski WEME" at bounding box center [975, 473] width 504 height 208
click at [956, 518] on div "SUOI 20th Aug 25 | 12:47 pm Karol Markowski WEME" at bounding box center [975, 473] width 504 height 208
click at [1083, 480] on div "SUOI 20th Aug 25 | 12:47 pm Karol Markowski WEME" at bounding box center [975, 473] width 504 height 208
click at [589, 260] on select "Waiting for Artwork Waiting for Diecut Waiting for Mockup Waiting for DTP Waiti…" at bounding box center [542, 257] width 295 height 16
select select "dtp_ca_needed"
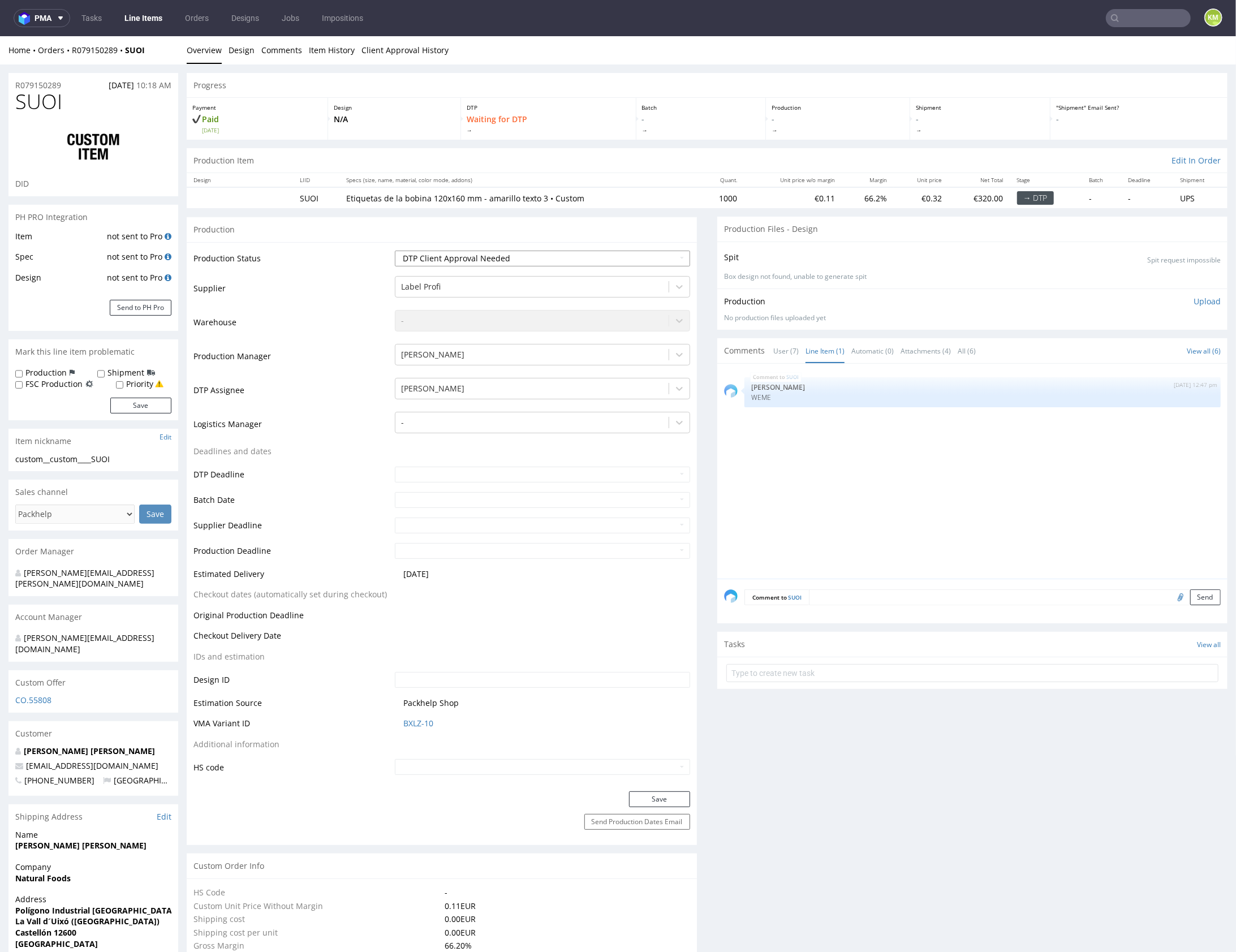
click at [395, 250] on select "Waiting for Artwork Waiting for Diecut Waiting for Mockup Waiting for DTP Waiti…" at bounding box center [542, 257] width 295 height 16
click at [655, 802] on button "Save" at bounding box center [659, 798] width 61 height 16
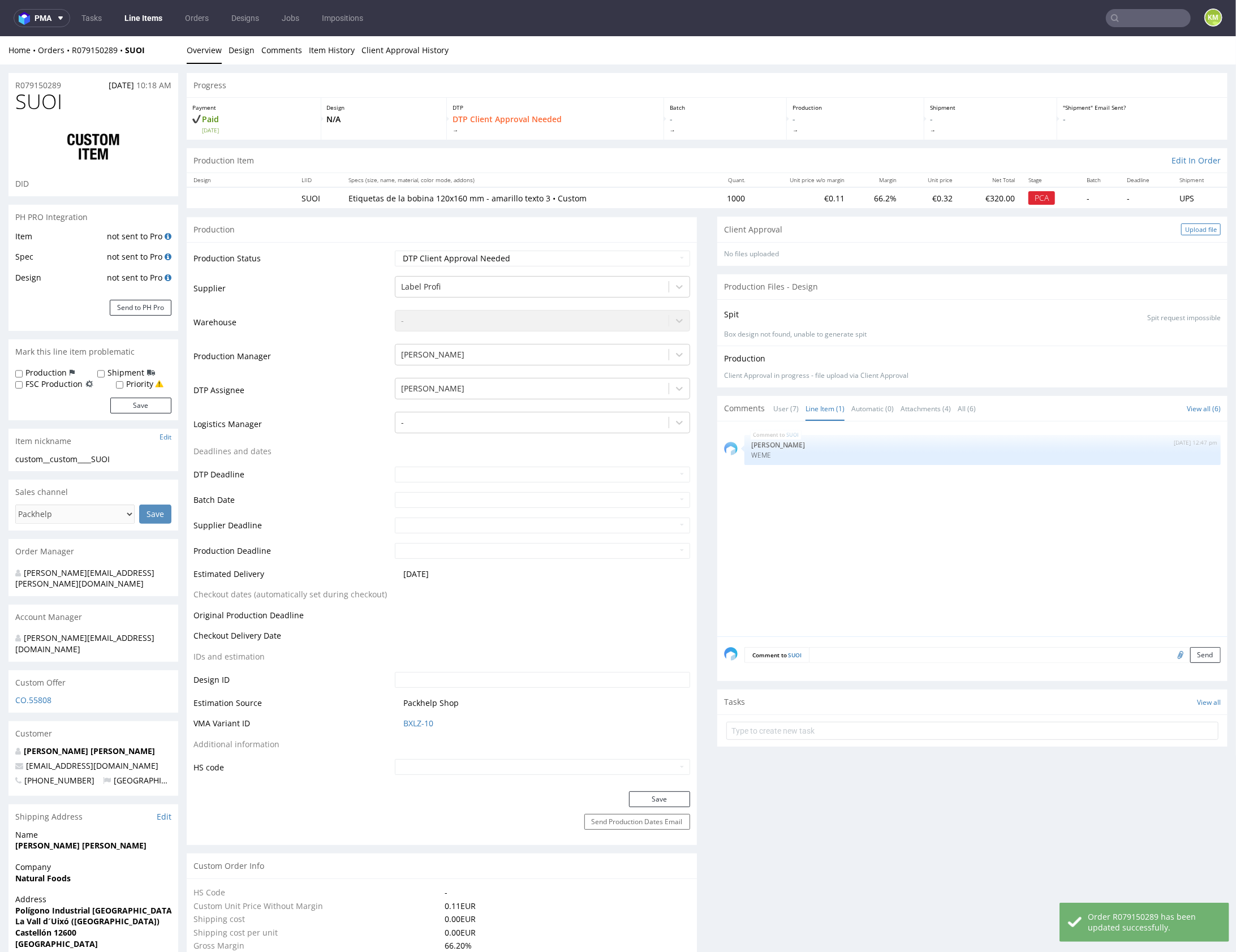
click at [1183, 229] on div "Upload file" at bounding box center [1201, 228] width 40 height 12
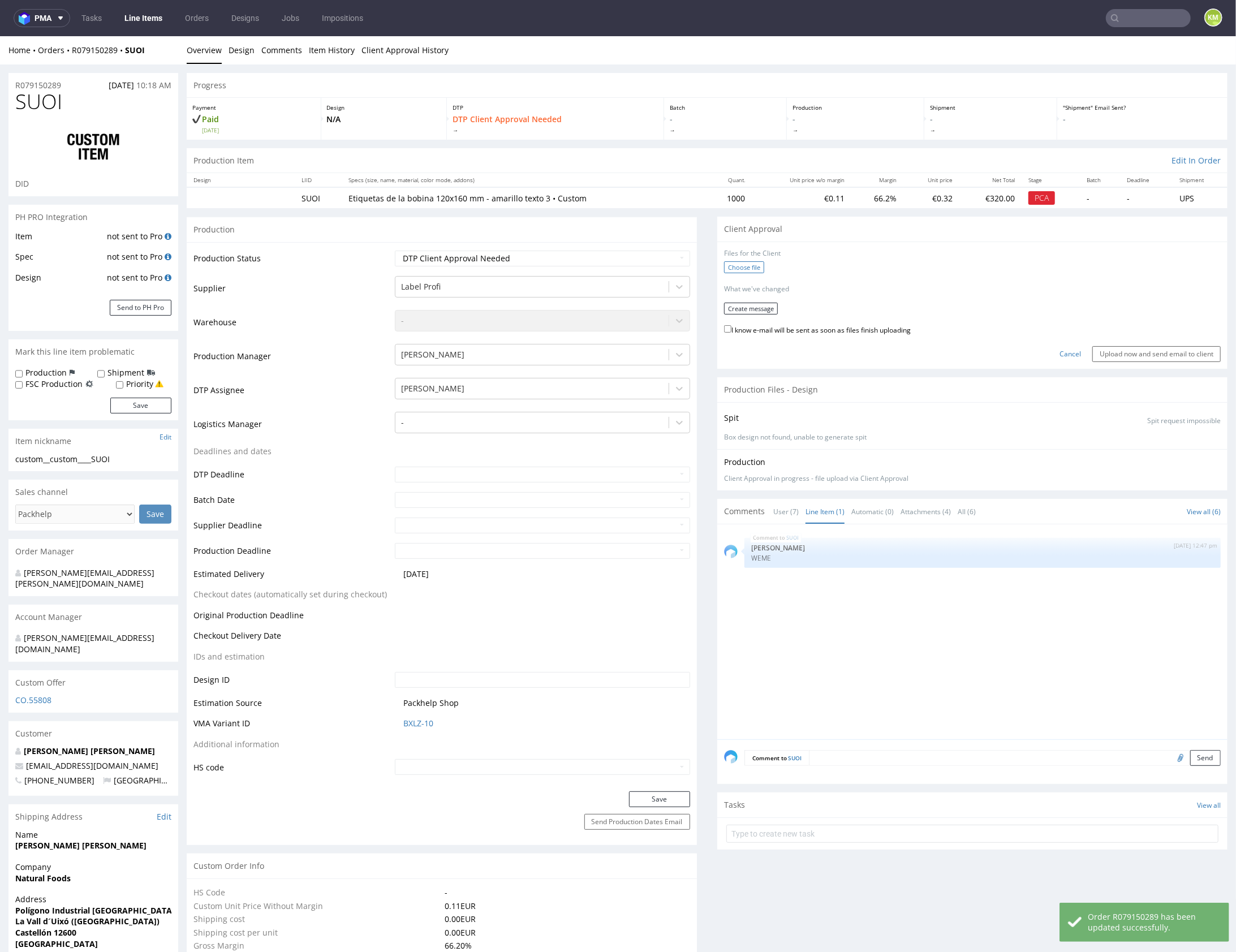
click at [750, 263] on label "Choose file" at bounding box center [743, 266] width 40 height 12
click at [0, 36] on input "Choose file" at bounding box center [0, 36] width 0 height 0
click at [749, 302] on button "Create message" at bounding box center [751, 303] width 54 height 12
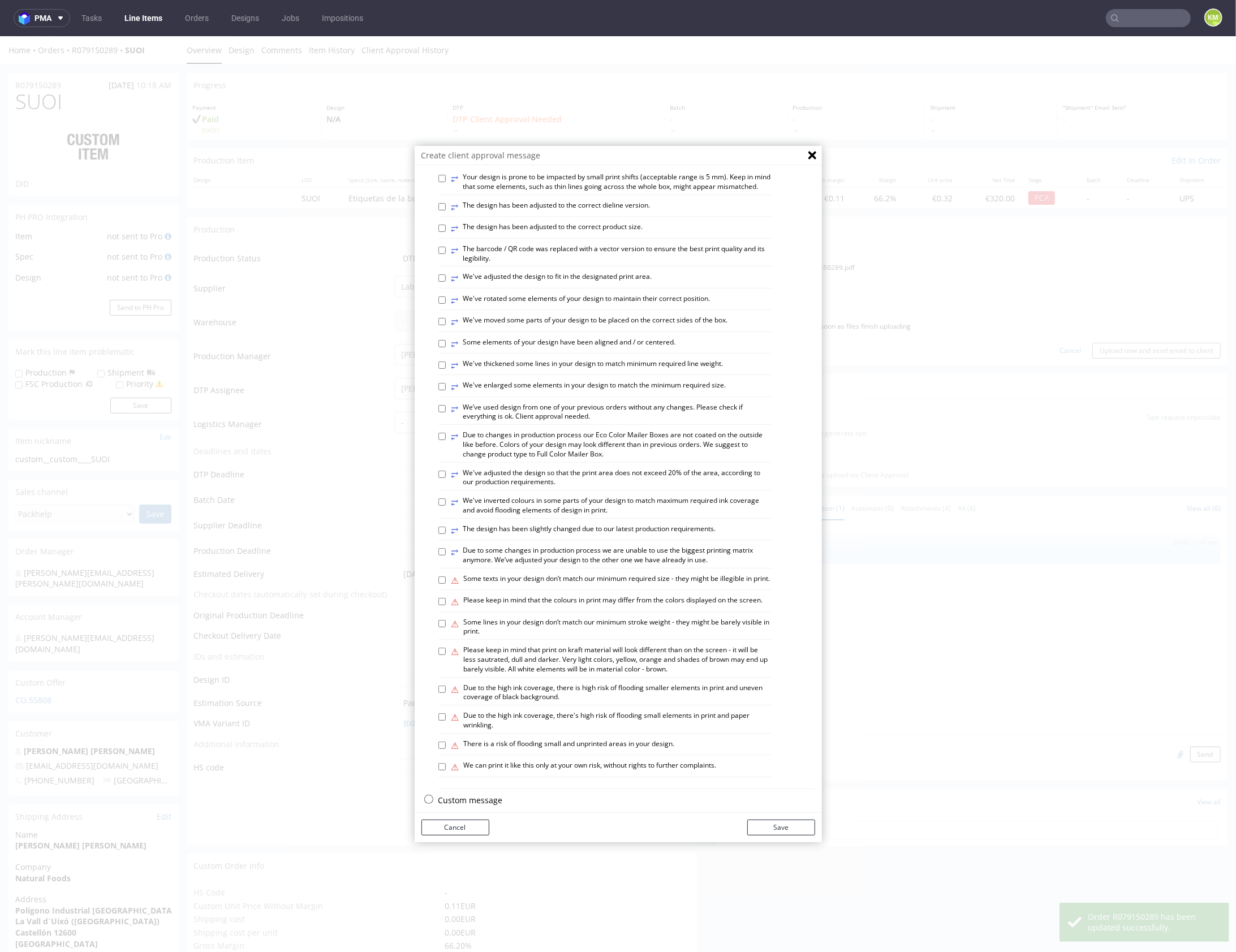
scroll to position [314, 0]
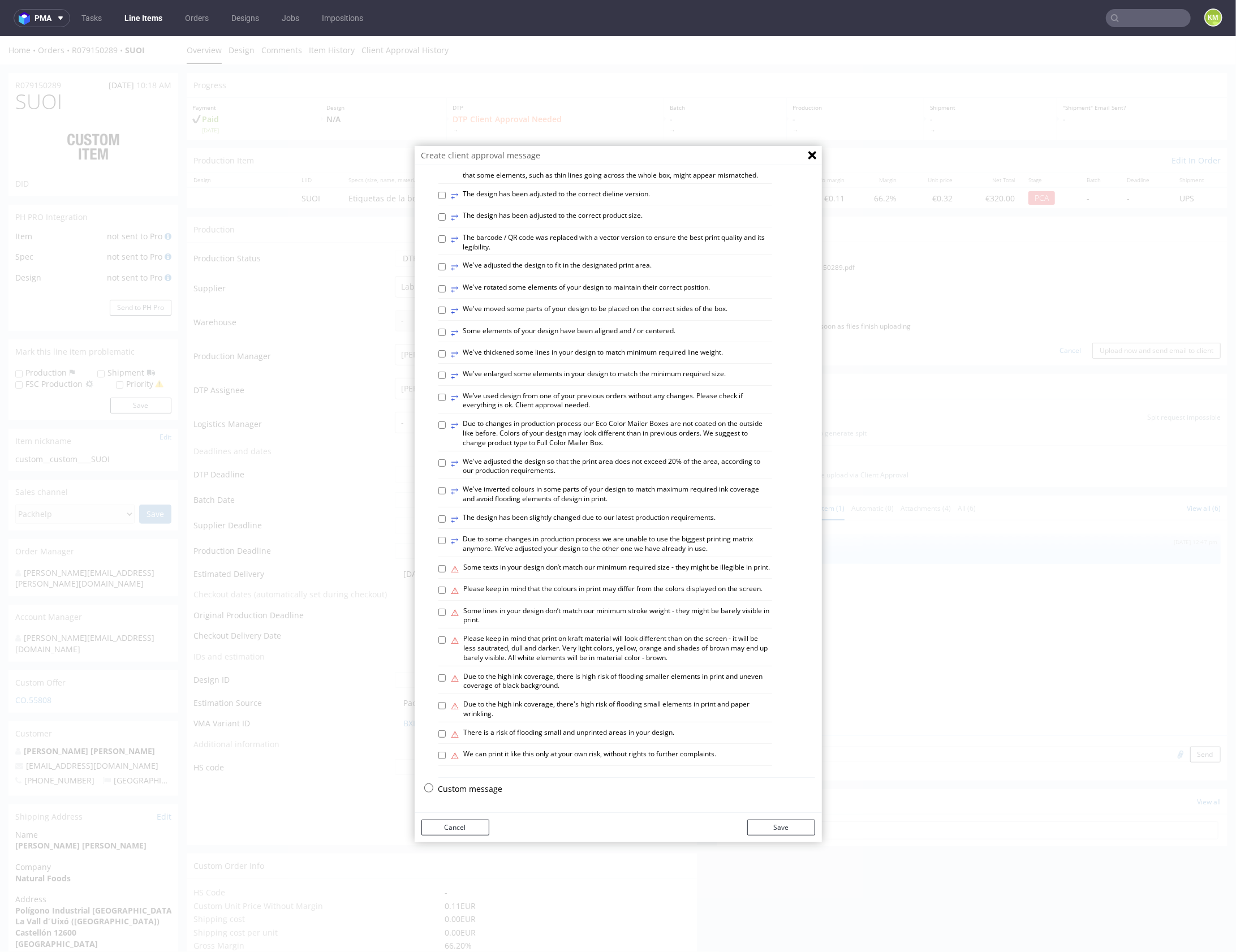
click at [483, 787] on p "Custom message" at bounding box center [627, 788] width 377 height 11
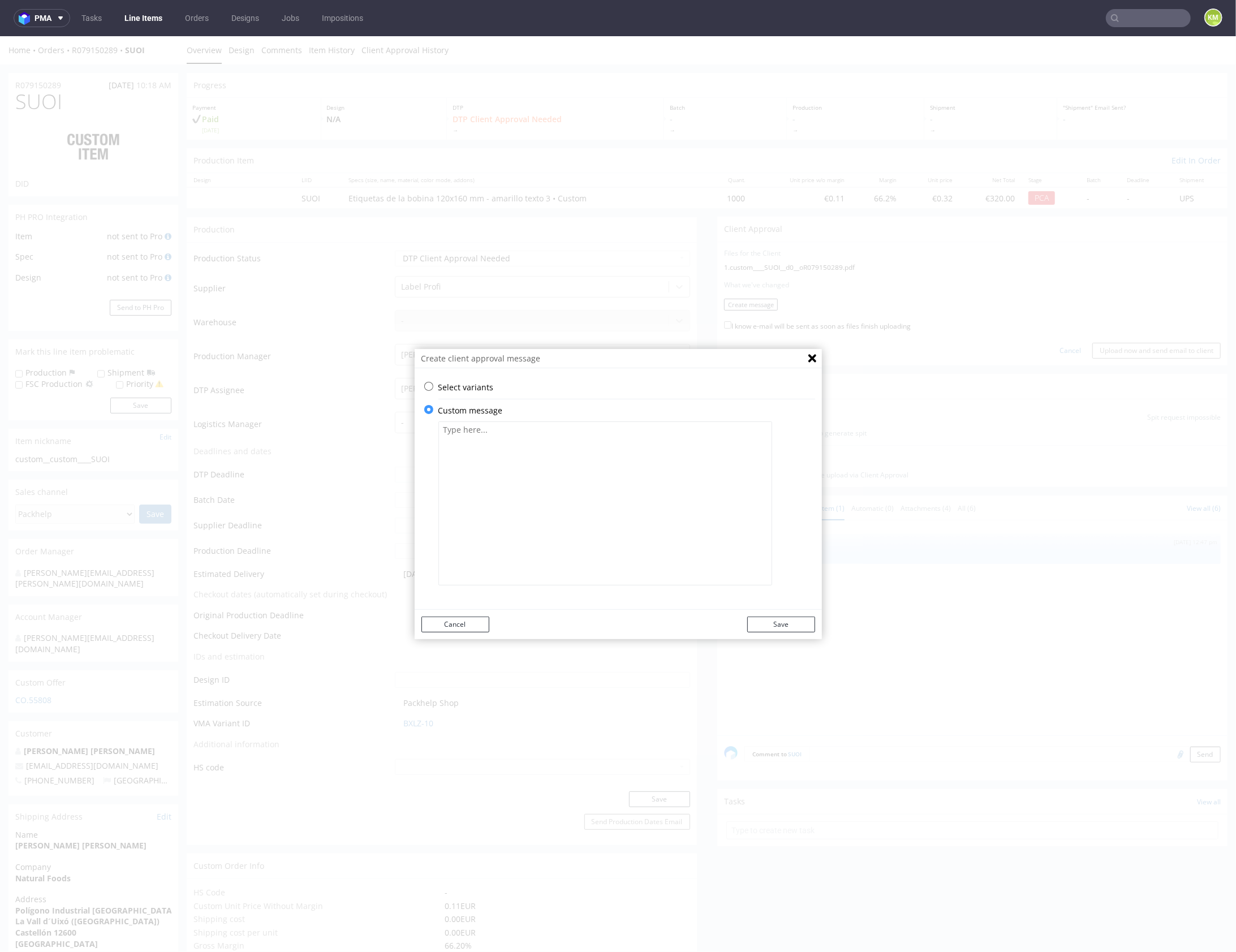
click at [583, 445] on textarea at bounding box center [605, 502] width 334 height 164
paste textarea "I’ve reused the files from the previous production, just updating the backgroun…"
type textarea "I’ve reused the files from the previous production, just updating the backgroun…"
click at [769, 628] on button "Save" at bounding box center [780, 623] width 67 height 16
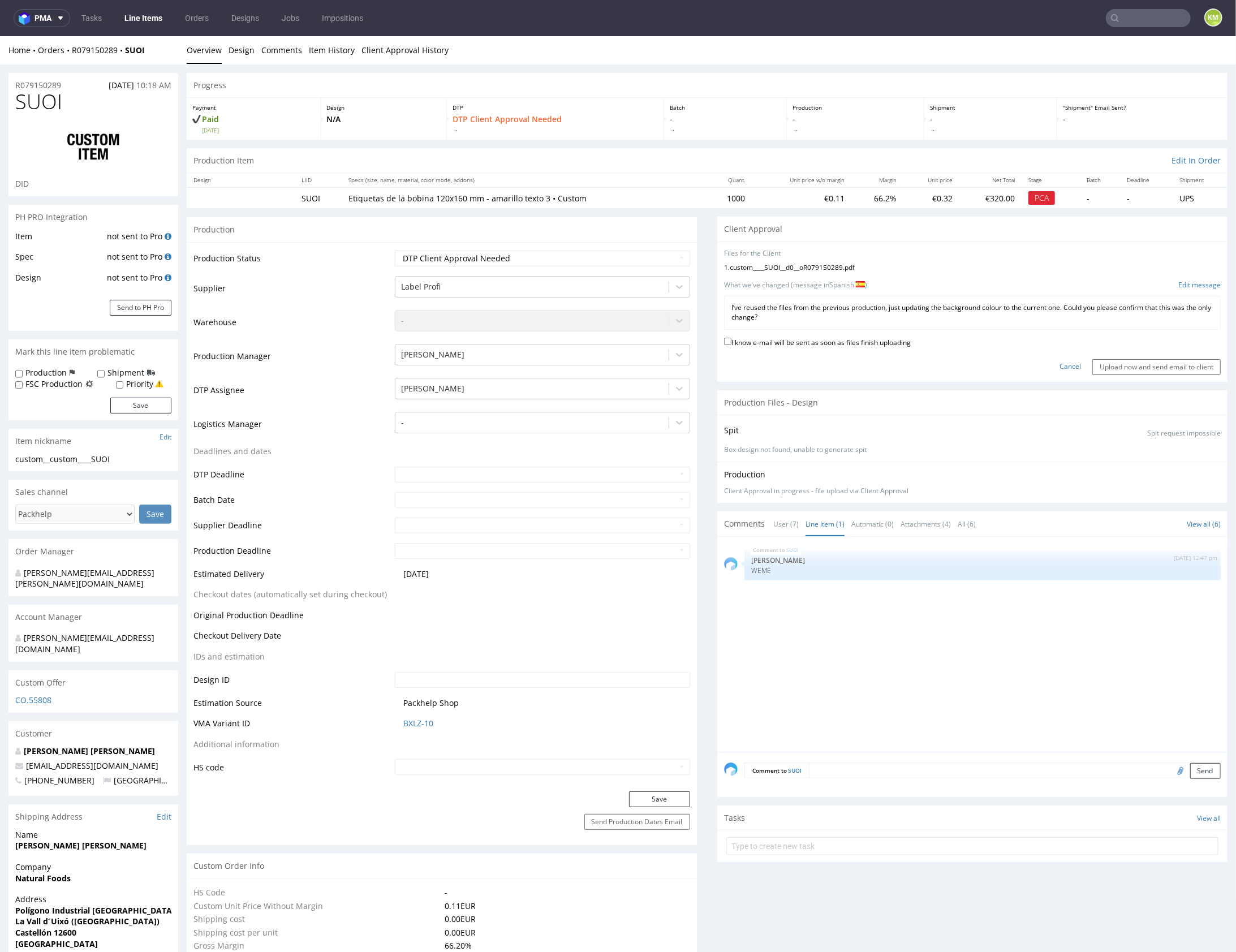
click at [811, 340] on label "I know e-mail will be sent as soon as files finish uploading" at bounding box center [817, 340] width 187 height 12
click at [731, 340] on input "I know e-mail will be sent as soon as files finish uploading" at bounding box center [728, 341] width 7 height 7
checkbox input "true"
click at [1140, 362] on input "Upload now and send email to client" at bounding box center [1156, 366] width 128 height 16
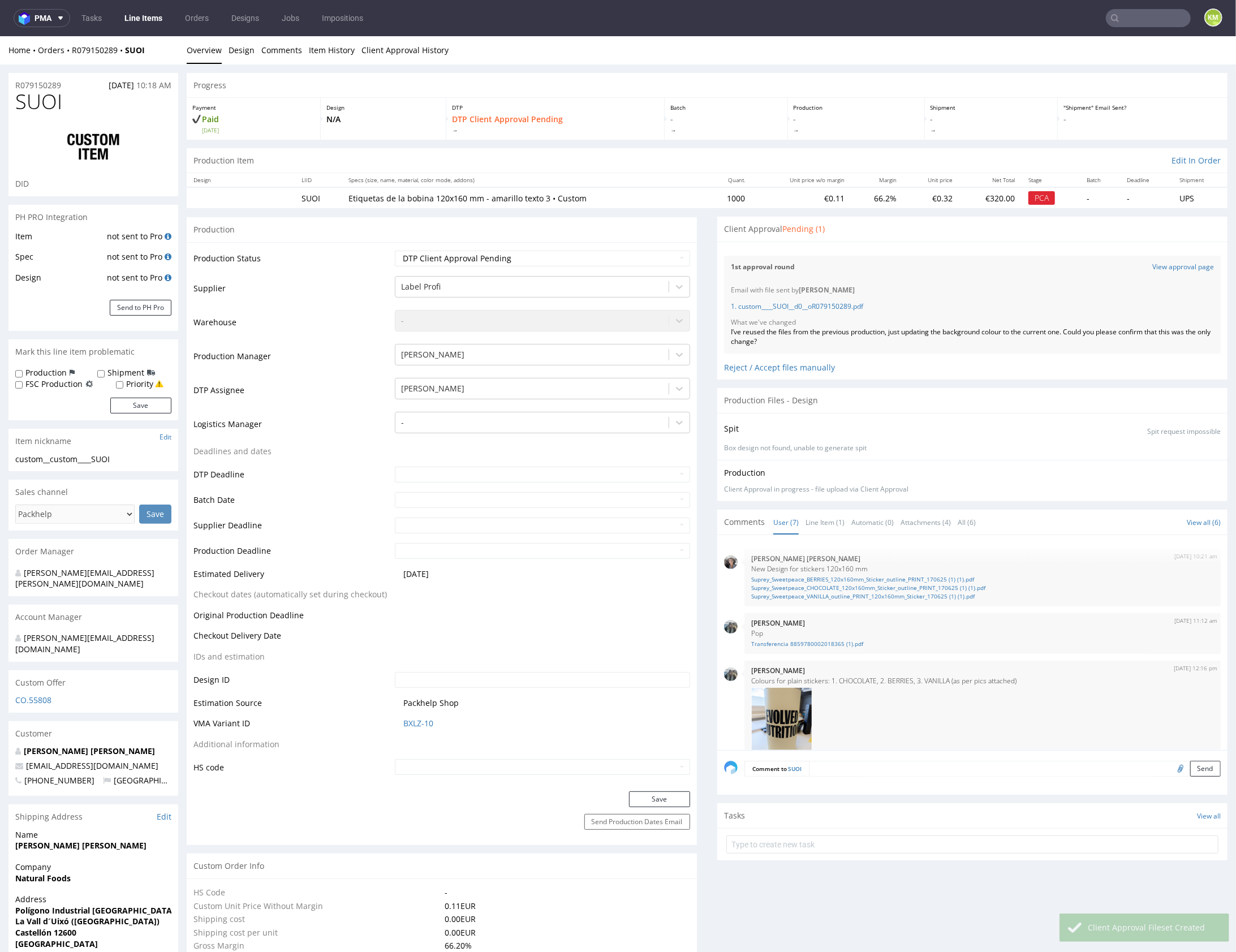
scroll to position [304, 0]
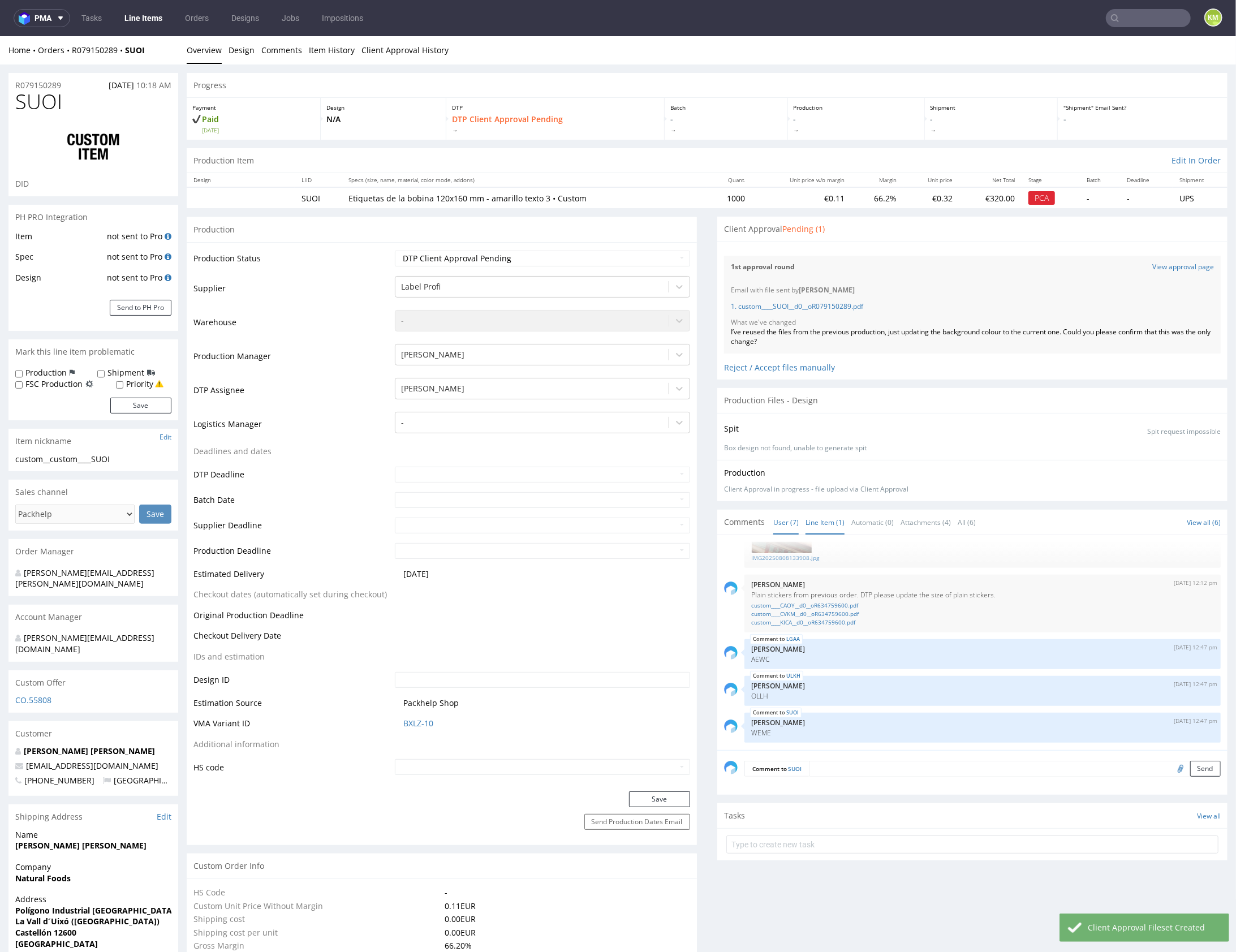
click at [820, 525] on link "Line Item (1)" at bounding box center [825, 521] width 39 height 24
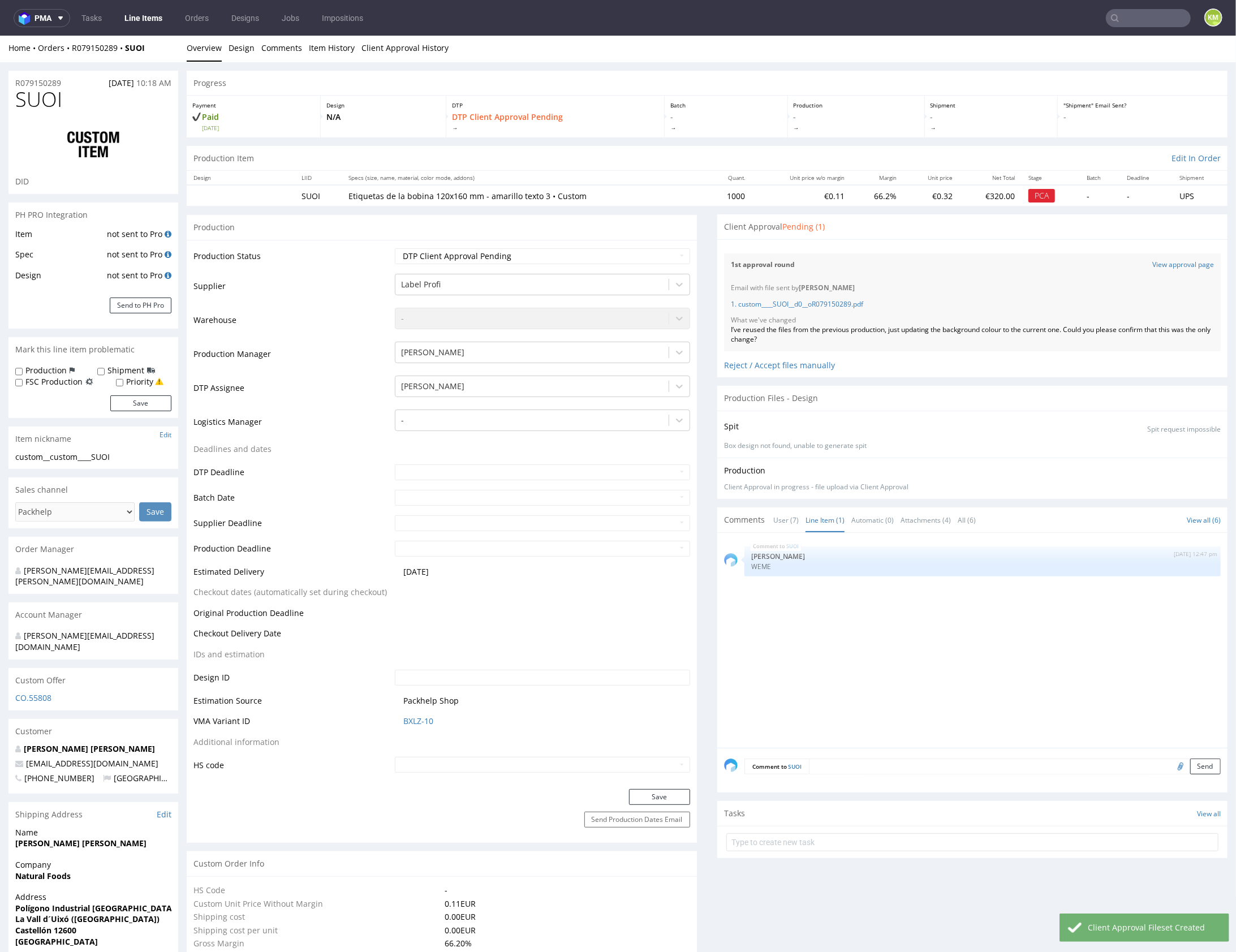
scroll to position [3, 0]
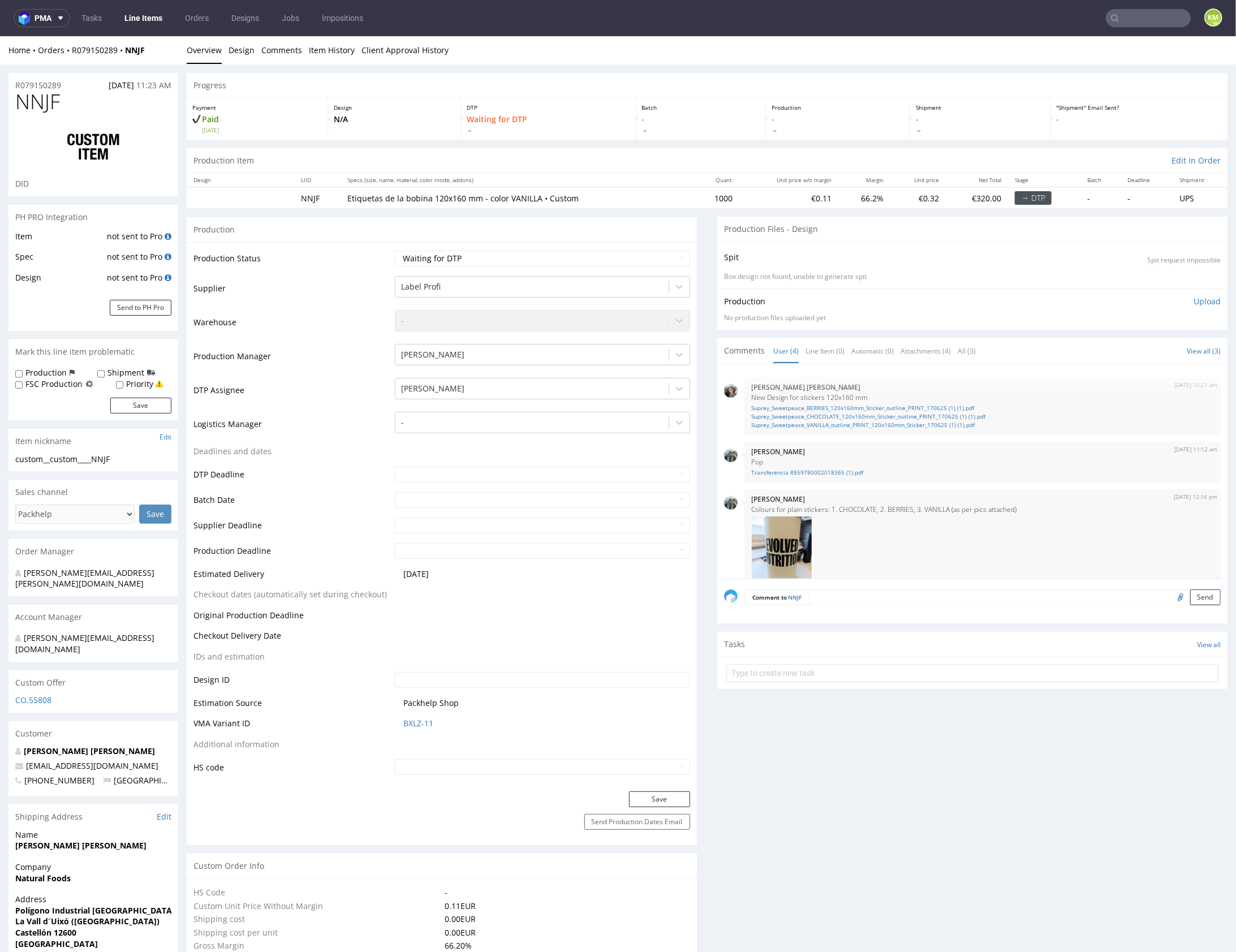
scroll to position [193, 0]
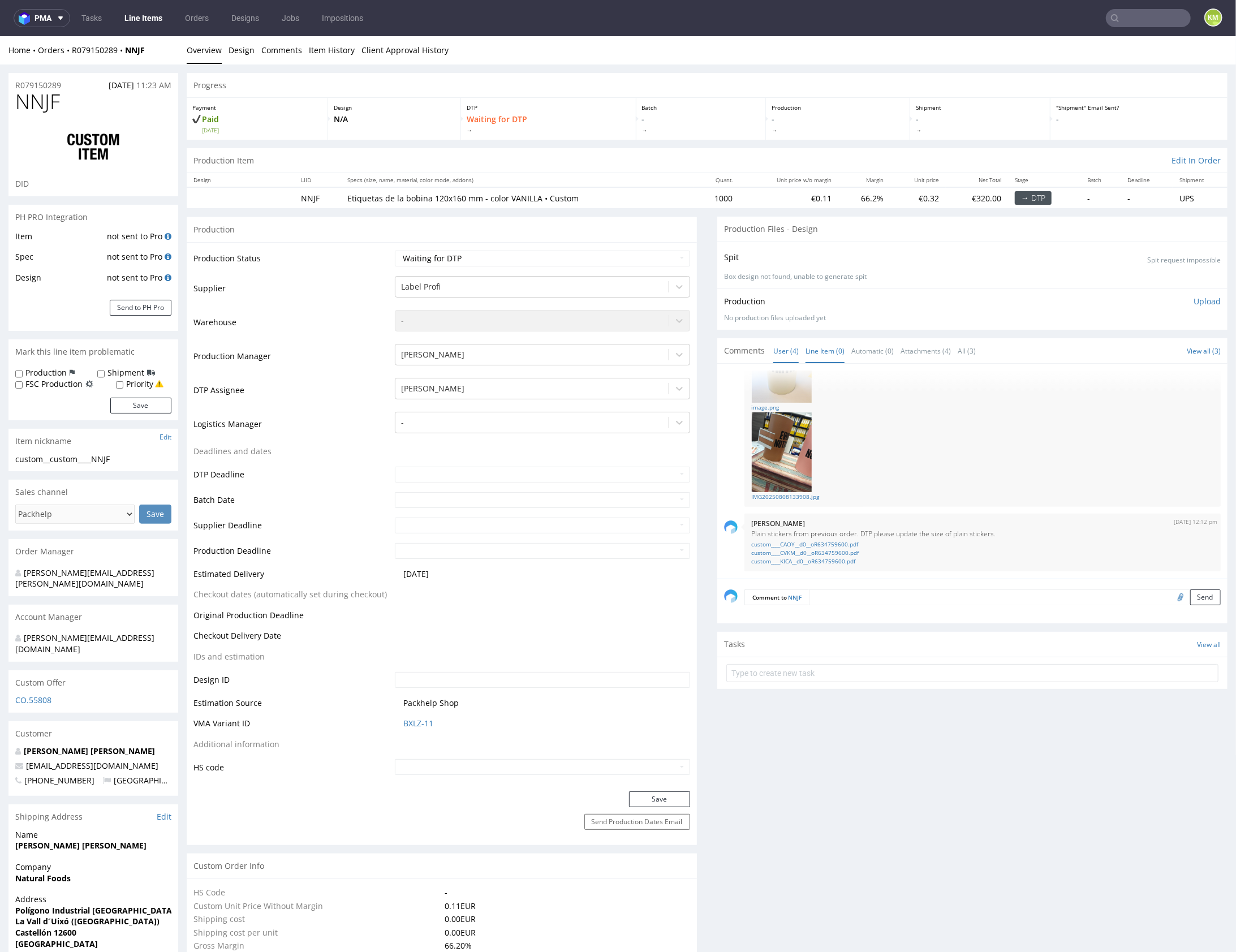
click at [816, 348] on link "Line Item (0)" at bounding box center [825, 350] width 39 height 24
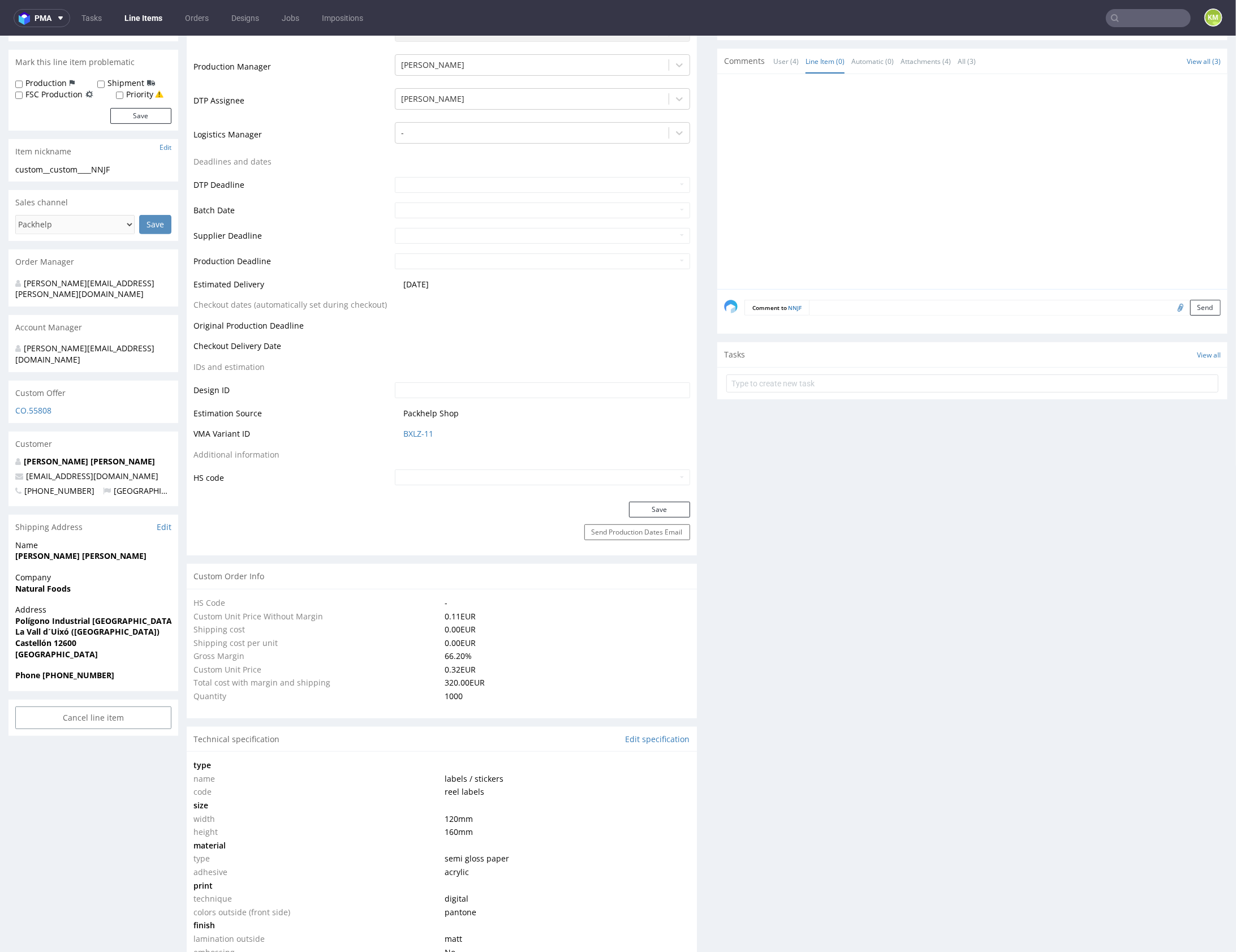
scroll to position [0, 0]
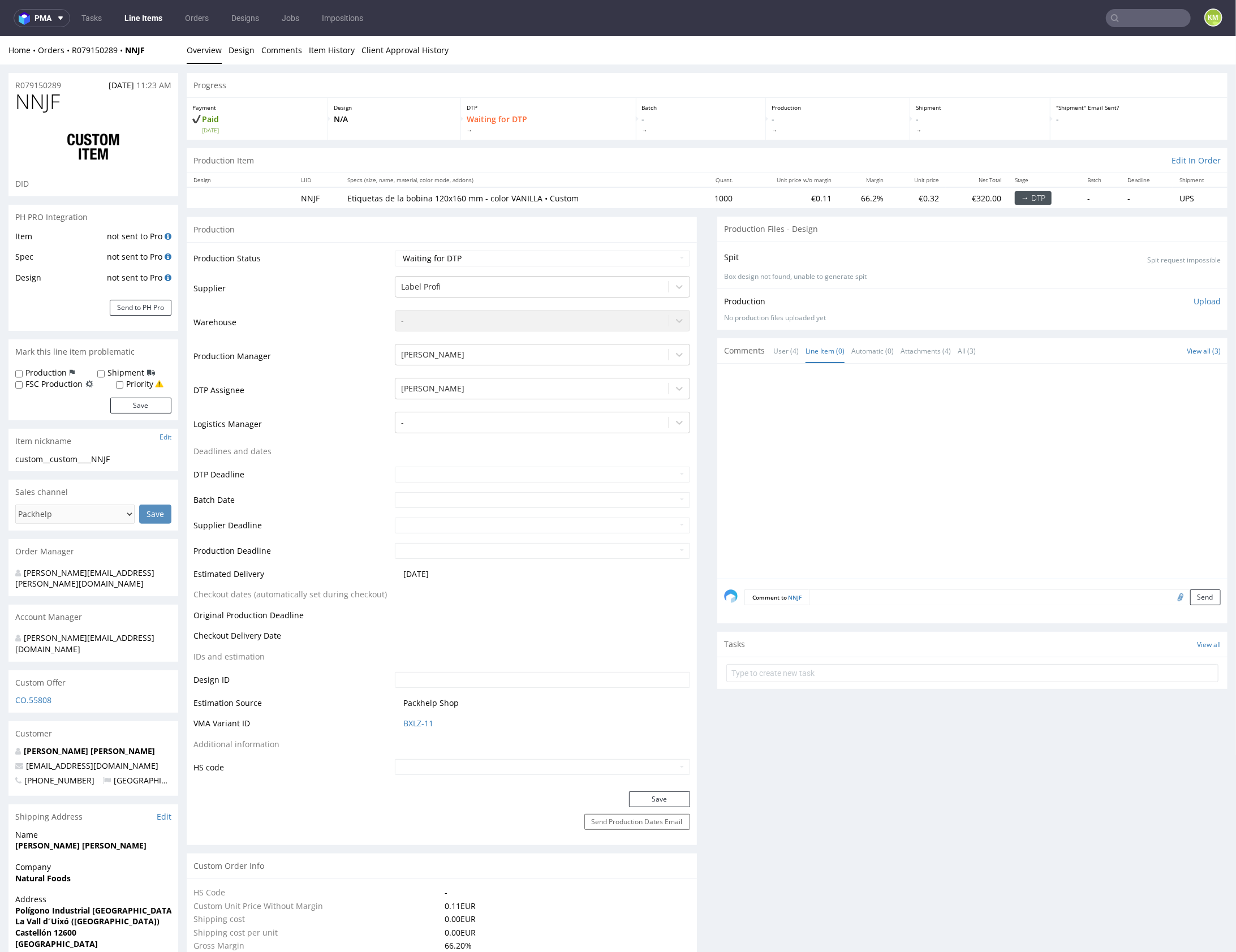
click at [831, 411] on div at bounding box center [975, 473] width 504 height 208
click at [856, 403] on div at bounding box center [975, 473] width 504 height 208
click at [934, 491] on div at bounding box center [975, 473] width 504 height 208
drag, startPoint x: 56, startPoint y: 458, endPoint x: 138, endPoint y: 459, distance: 82.0
click at [138, 459] on div "custom__custom____NNJF" at bounding box center [93, 458] width 156 height 11
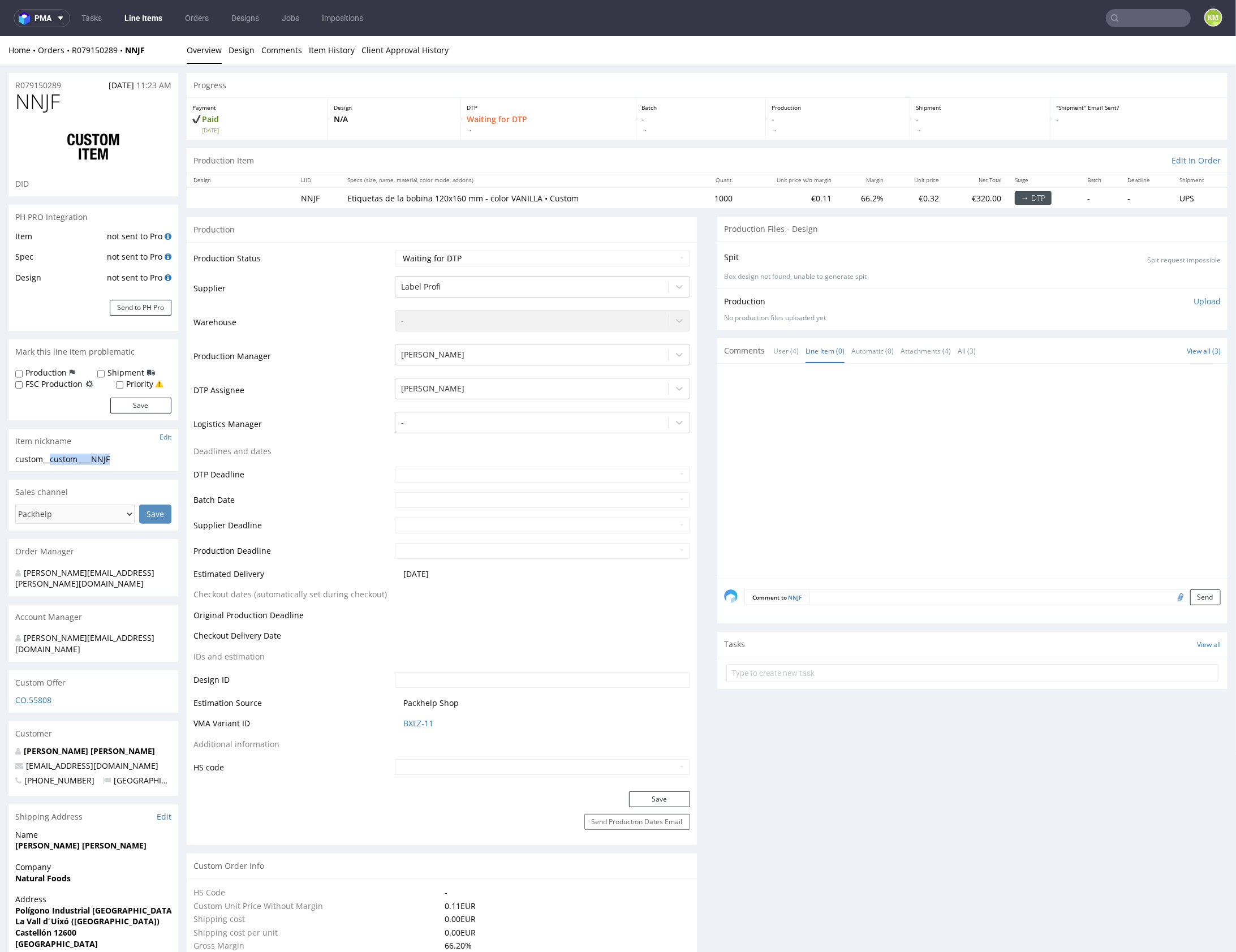
copy div "custom____NNJF"
copy link "R079150289"
click at [593, 256] on select "Waiting for Artwork Waiting for Diecut Waiting for Mockup Waiting for DTP Waiti…" at bounding box center [542, 257] width 295 height 16
select select "dtp_ca_needed"
click at [395, 250] on select "Waiting for Artwork Waiting for Diecut Waiting for Mockup Waiting for DTP Waiti…" at bounding box center [542, 257] width 295 height 16
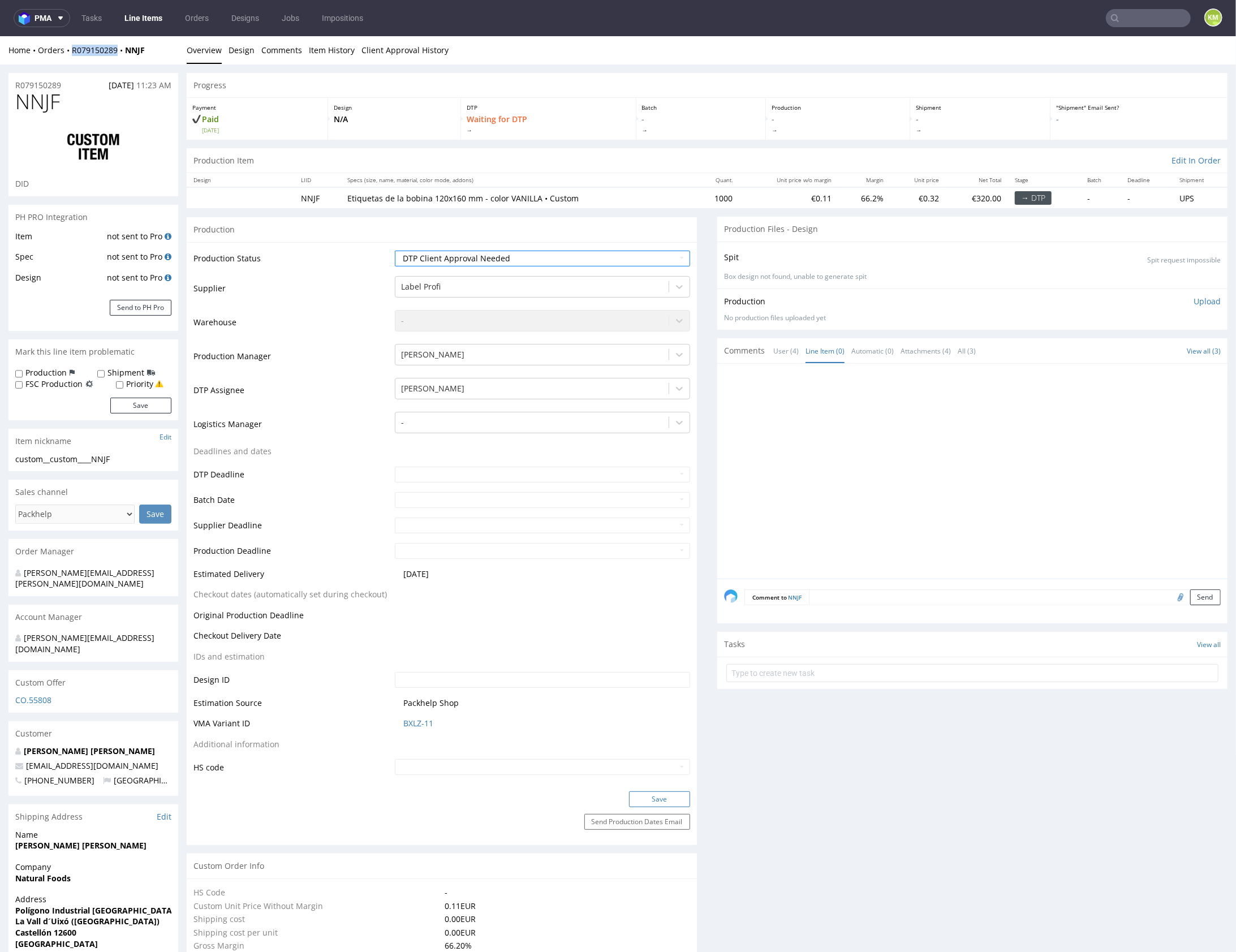
click at [674, 792] on button "Save" at bounding box center [659, 798] width 61 height 16
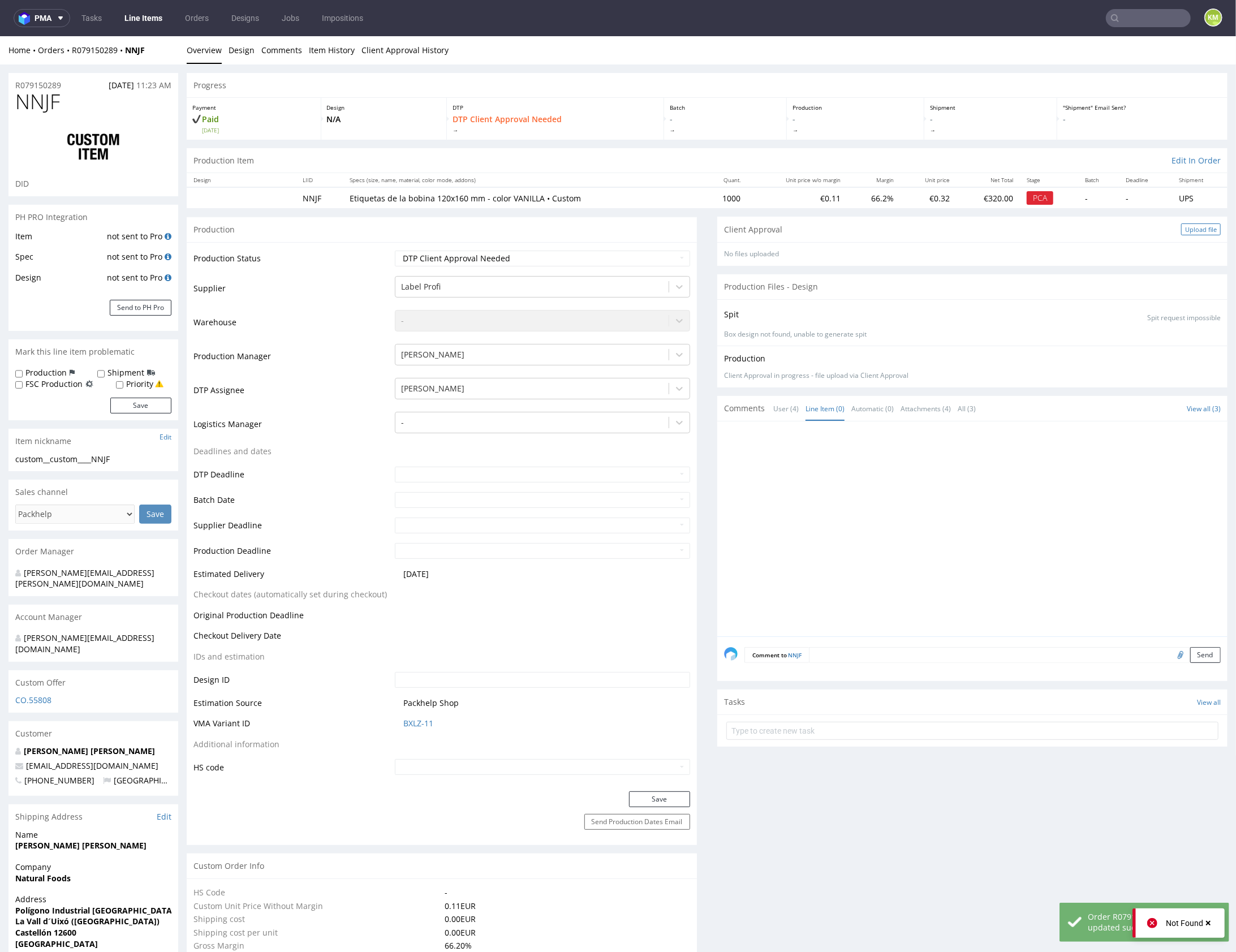
click at [1181, 229] on div "Upload file" at bounding box center [1201, 228] width 40 height 12
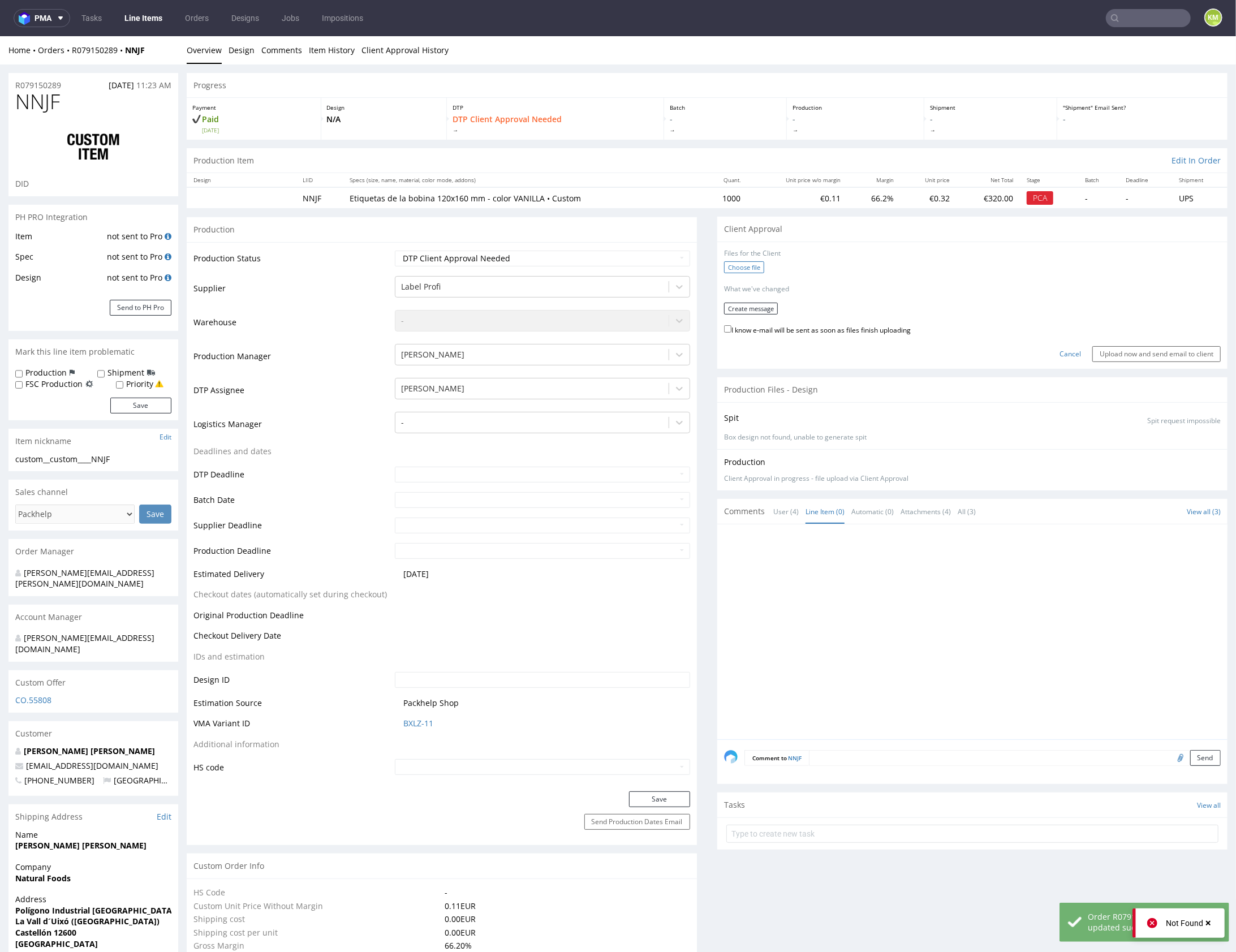
click at [727, 263] on label "Choose file" at bounding box center [743, 266] width 40 height 12
click at [0, 36] on input "Choose file" at bounding box center [0, 36] width 0 height 0
click at [740, 323] on label "I know e-mail will be sent as soon as files finish uploading" at bounding box center [817, 324] width 187 height 12
click at [731, 323] on input "I know e-mail will be sent as soon as files finish uploading" at bounding box center [728, 324] width 7 height 7
checkbox input "true"
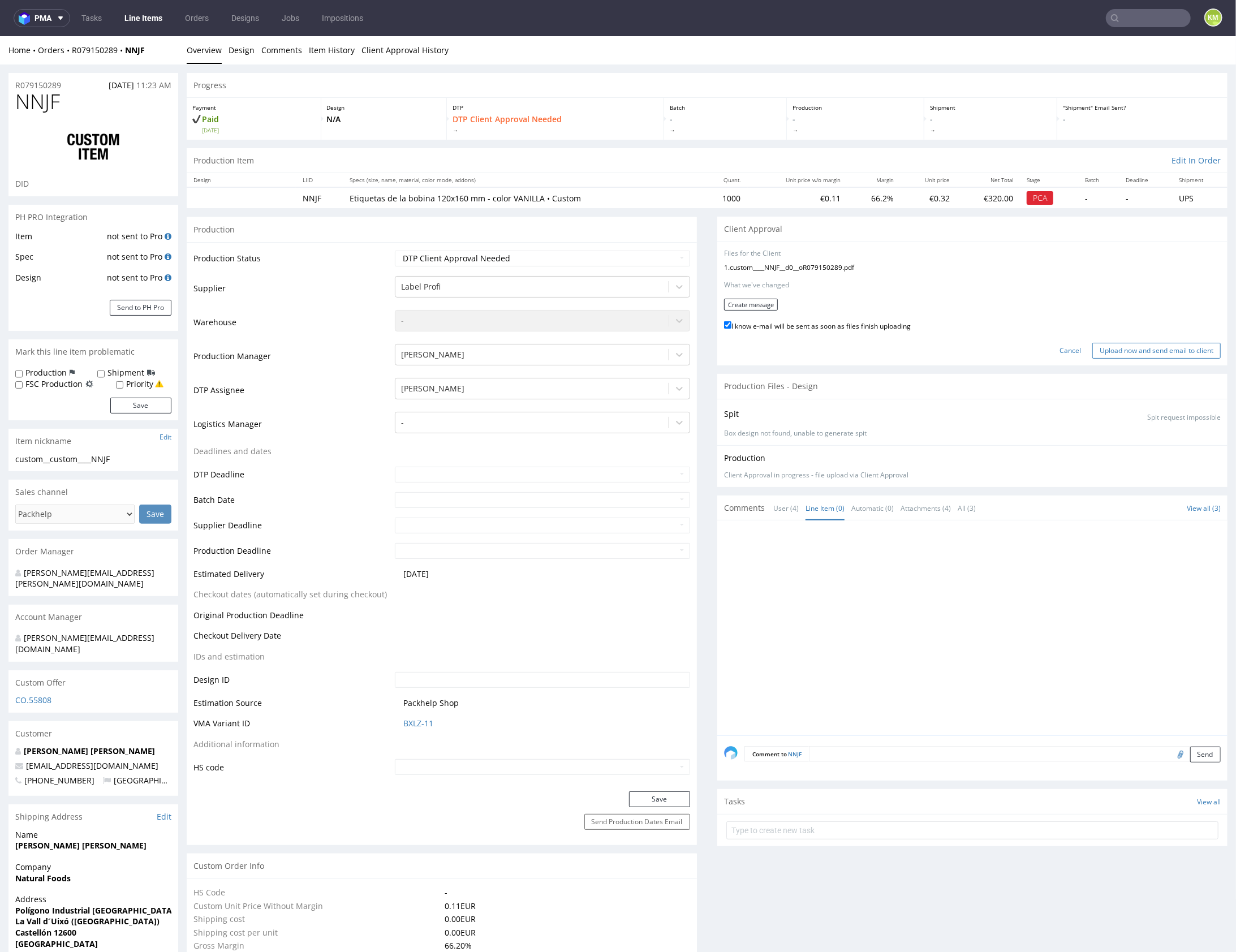
click at [1103, 348] on input "Upload now and send email to client" at bounding box center [1156, 349] width 128 height 16
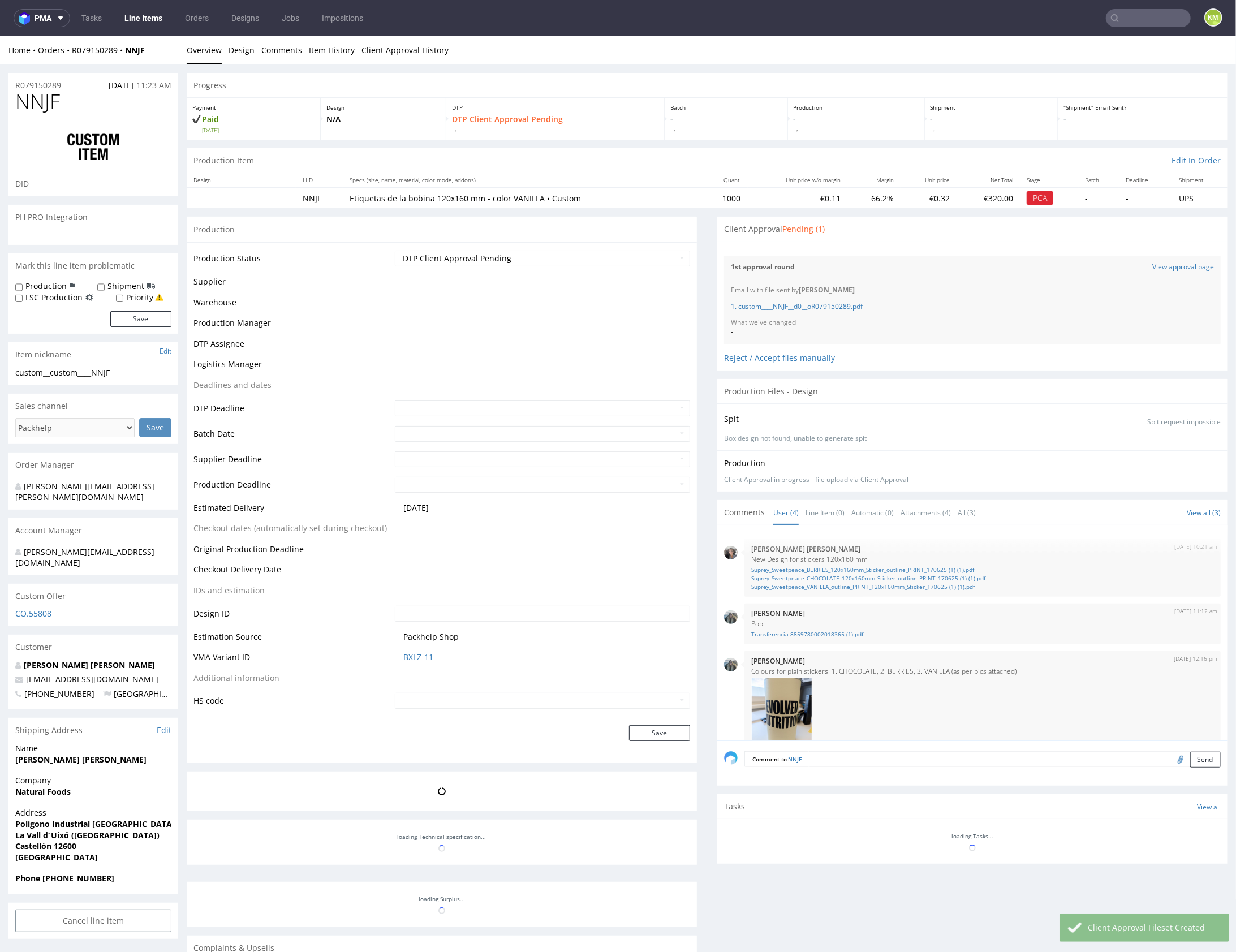
scroll to position [193, 0]
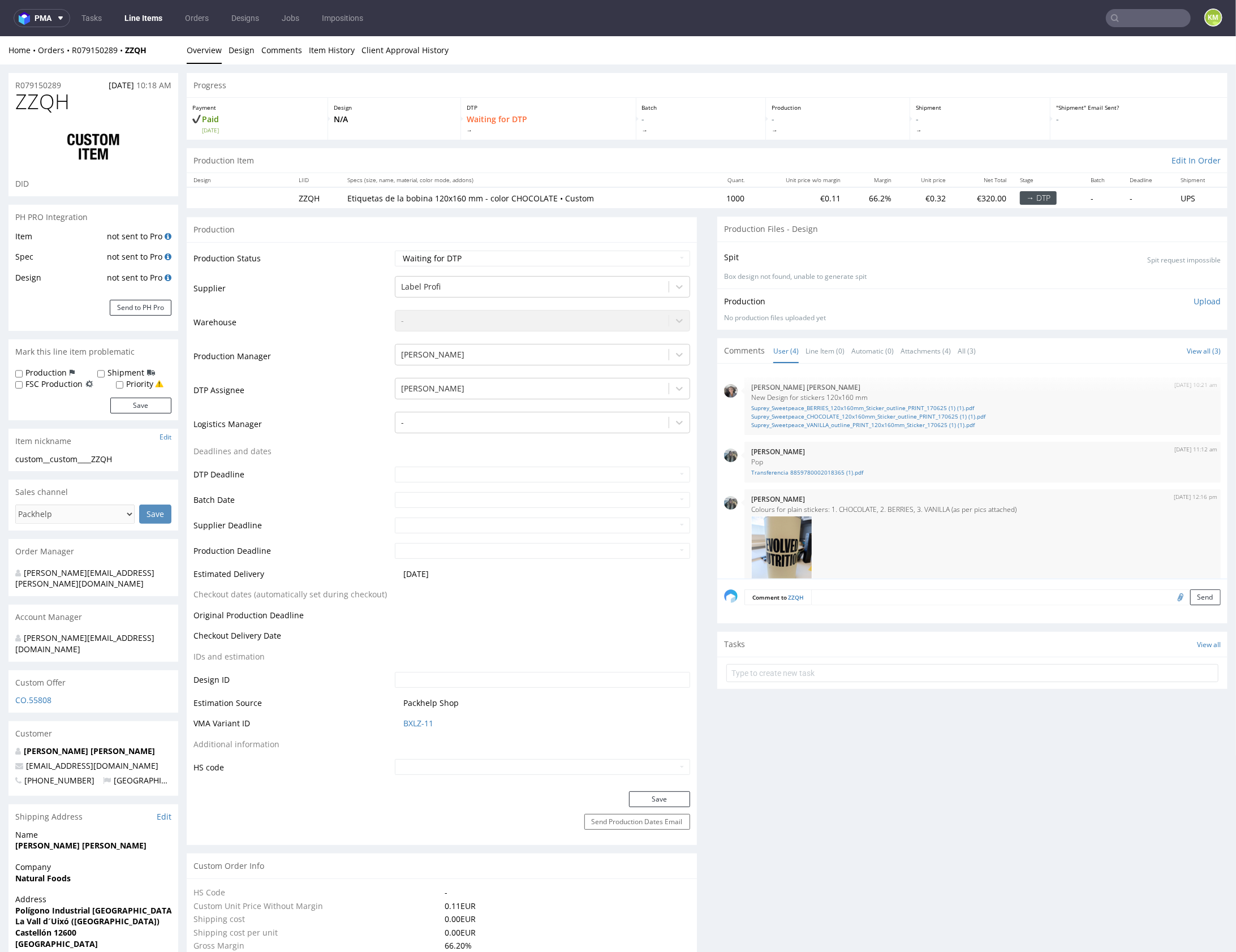
scroll to position [32, 0]
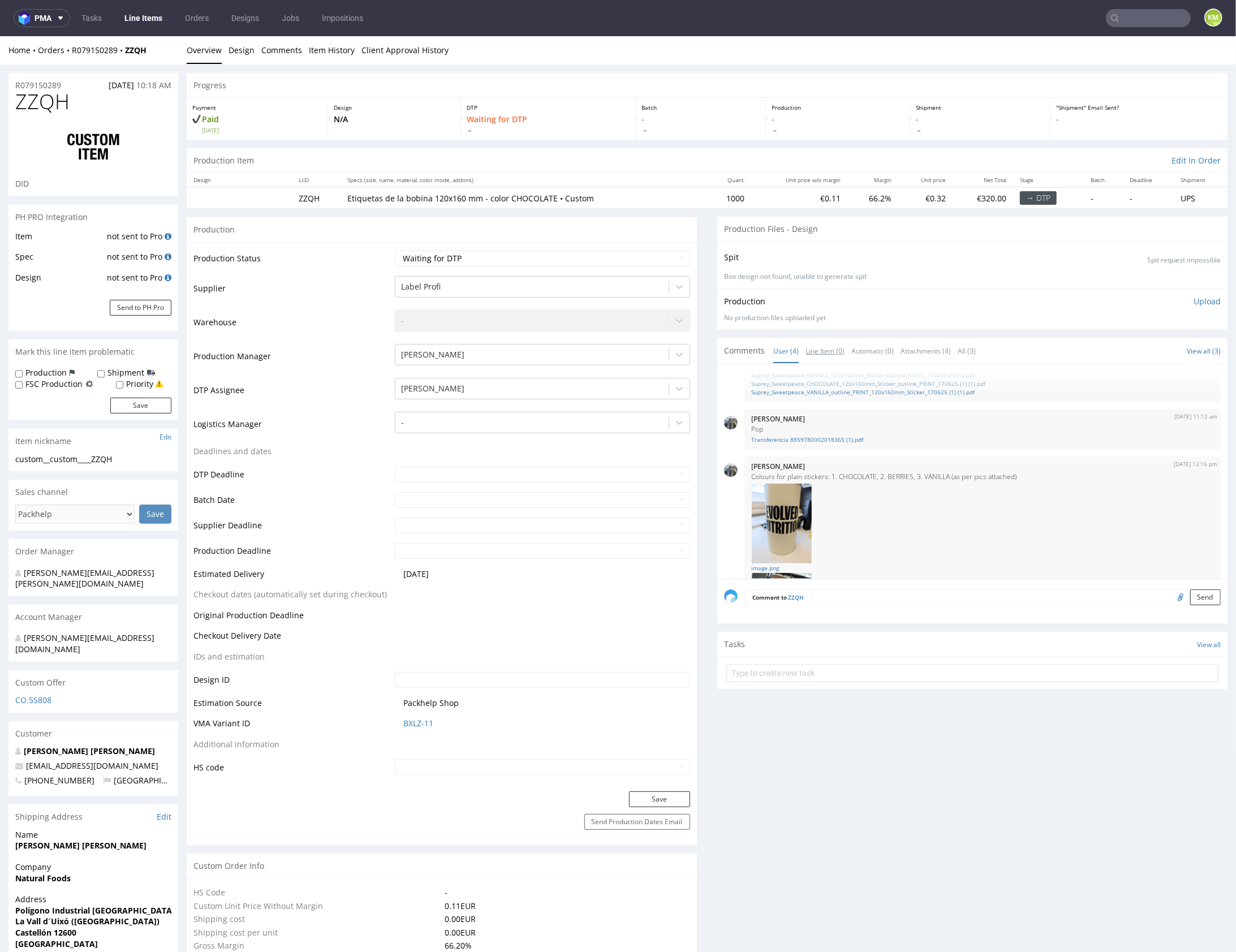
drag, startPoint x: 828, startPoint y: 346, endPoint x: 862, endPoint y: 293, distance: 63.0
click at [828, 345] on link "Line Item (0)" at bounding box center [825, 350] width 39 height 24
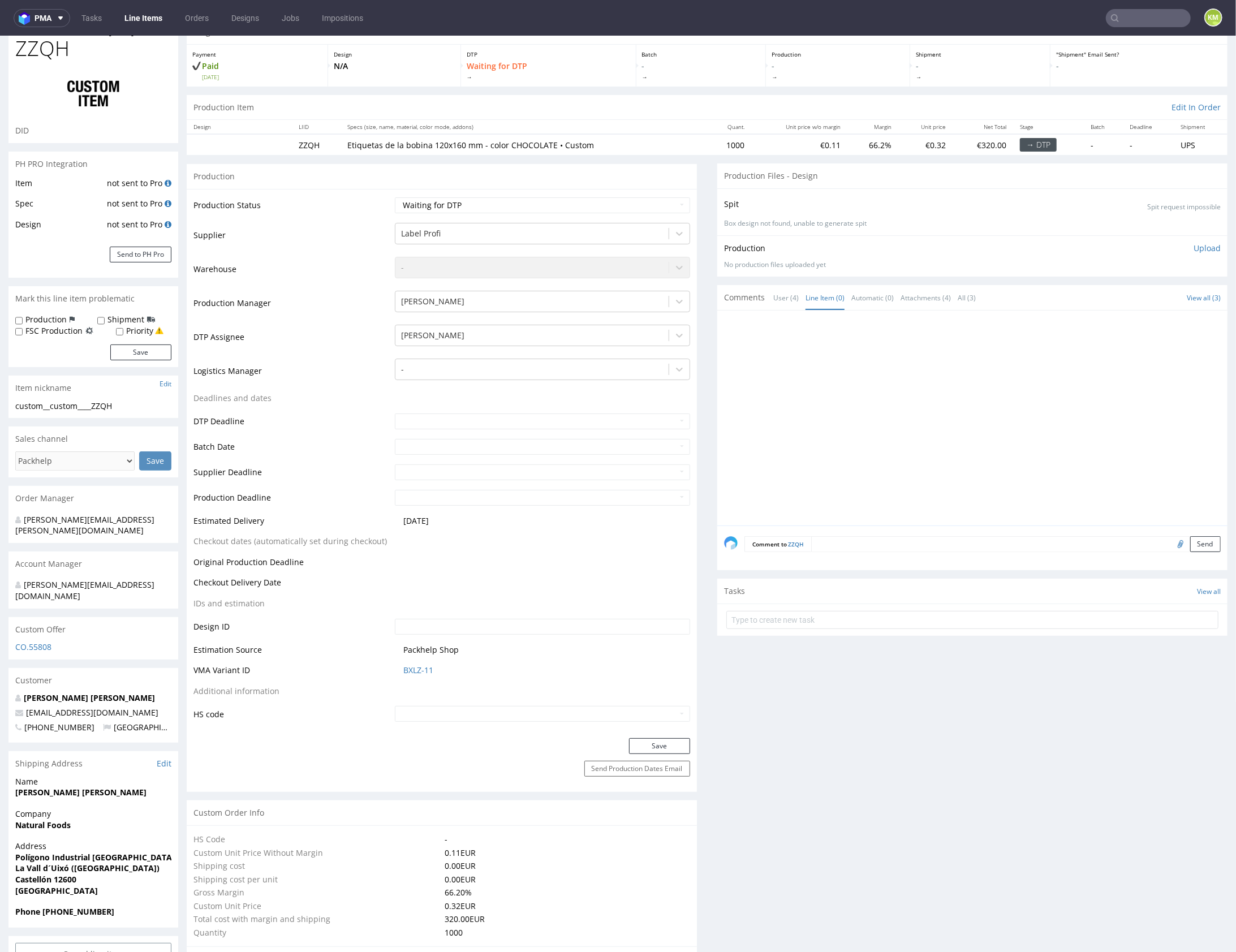
scroll to position [0, 0]
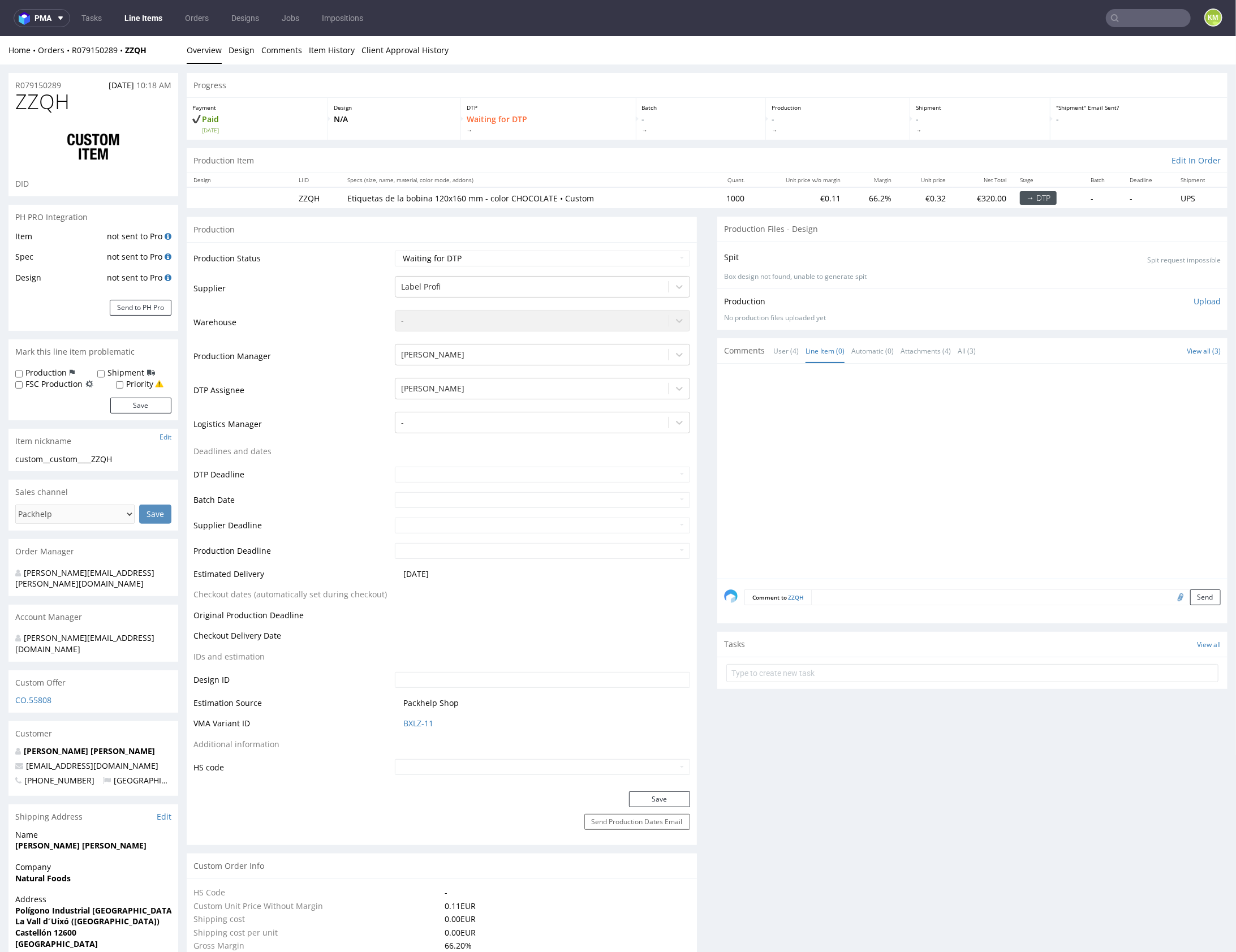
click at [951, 489] on div at bounding box center [975, 473] width 504 height 208
drag, startPoint x: 1009, startPoint y: 475, endPoint x: 960, endPoint y: 454, distance: 53.3
click at [1005, 470] on div at bounding box center [975, 473] width 504 height 208
click at [625, 257] on select "Waiting for Artwork Waiting for Diecut Waiting for Mockup Waiting for DTP Waiti…" at bounding box center [542, 257] width 295 height 16
select select "dtp_ca_needed"
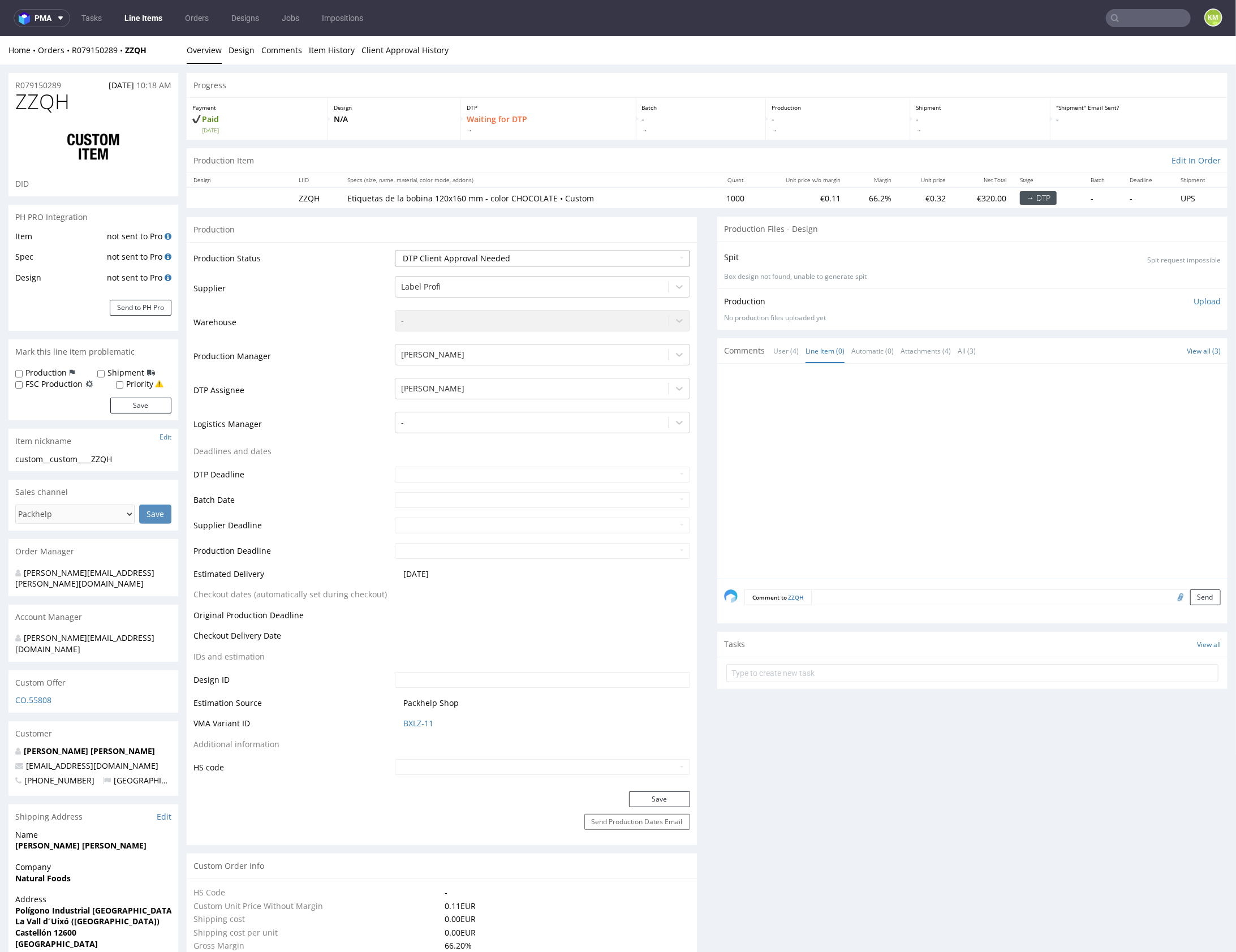
click at [395, 250] on select "Waiting for Artwork Waiting for Diecut Waiting for Mockup Waiting for DTP Waiti…" at bounding box center [542, 257] width 295 height 16
click at [667, 794] on button "Save" at bounding box center [659, 798] width 61 height 16
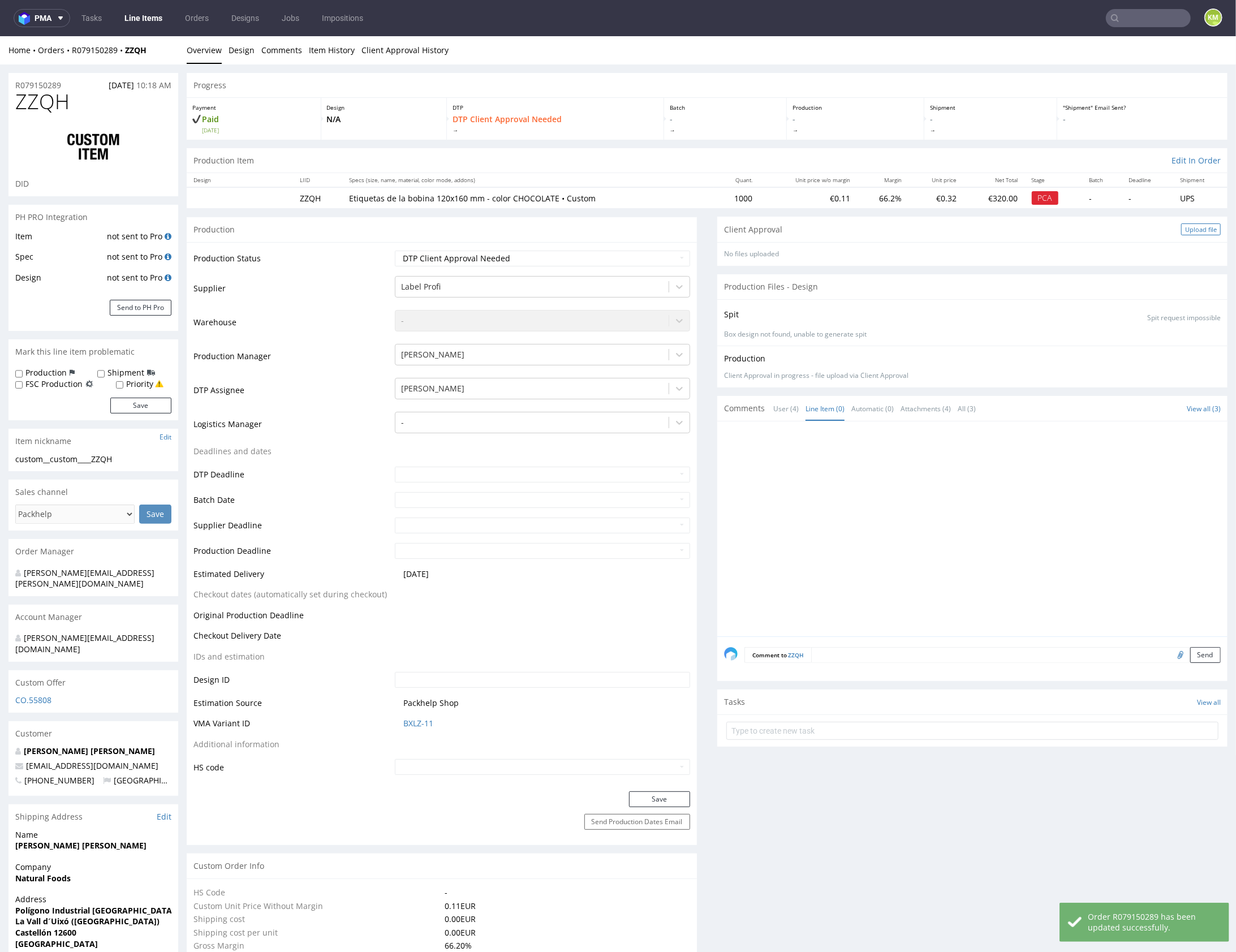
click at [1185, 231] on div "Upload file" at bounding box center [1201, 228] width 40 height 12
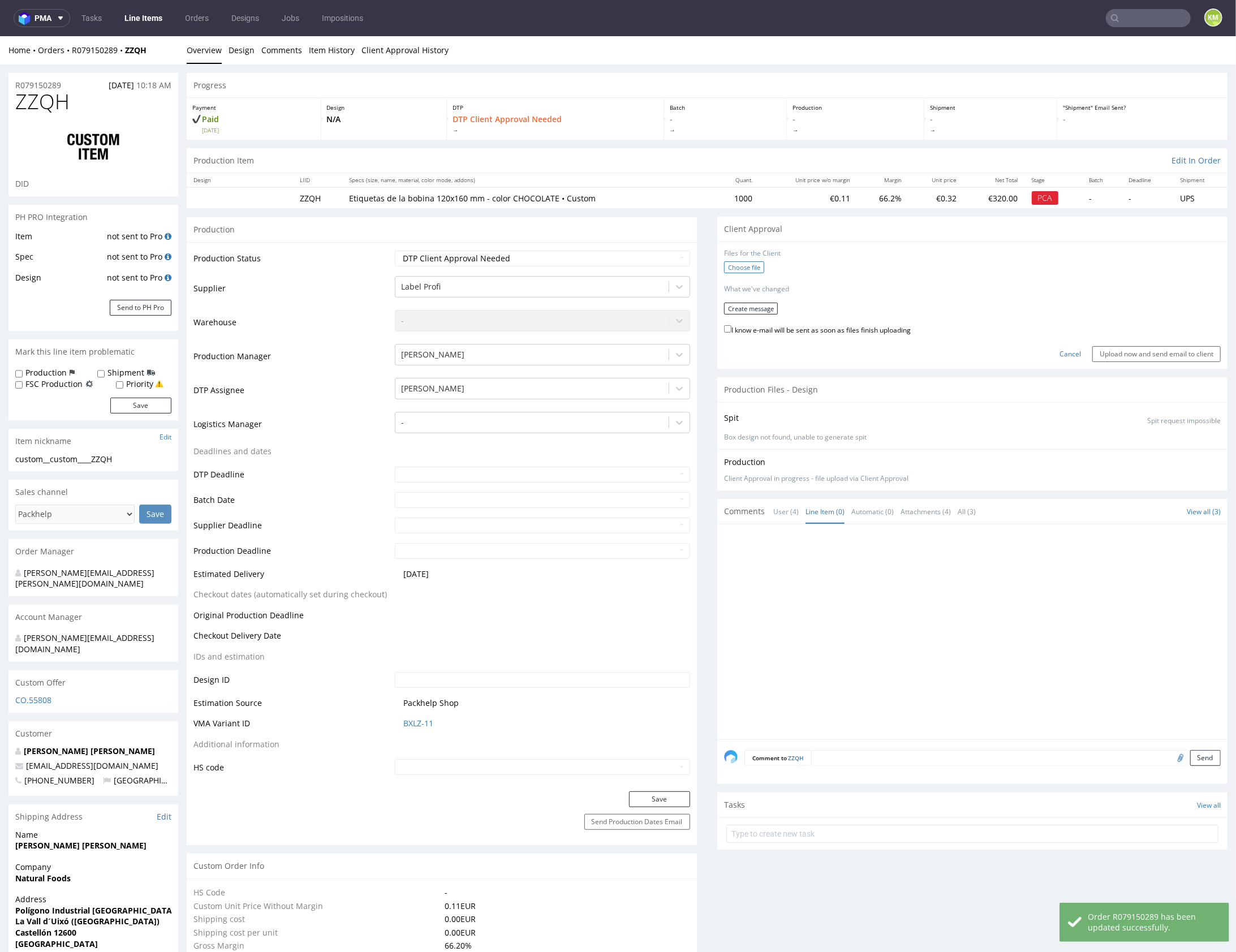
click at [728, 267] on label "Choose file" at bounding box center [743, 266] width 40 height 12
click at [0, 36] on input "Choose file" at bounding box center [0, 36] width 0 height 0
click at [737, 320] on label "I know e-mail will be sent as soon as files finish uploading" at bounding box center [817, 324] width 187 height 12
click at [731, 321] on input "I know e-mail will be sent as soon as files finish uploading" at bounding box center [728, 324] width 7 height 7
checkbox input "true"
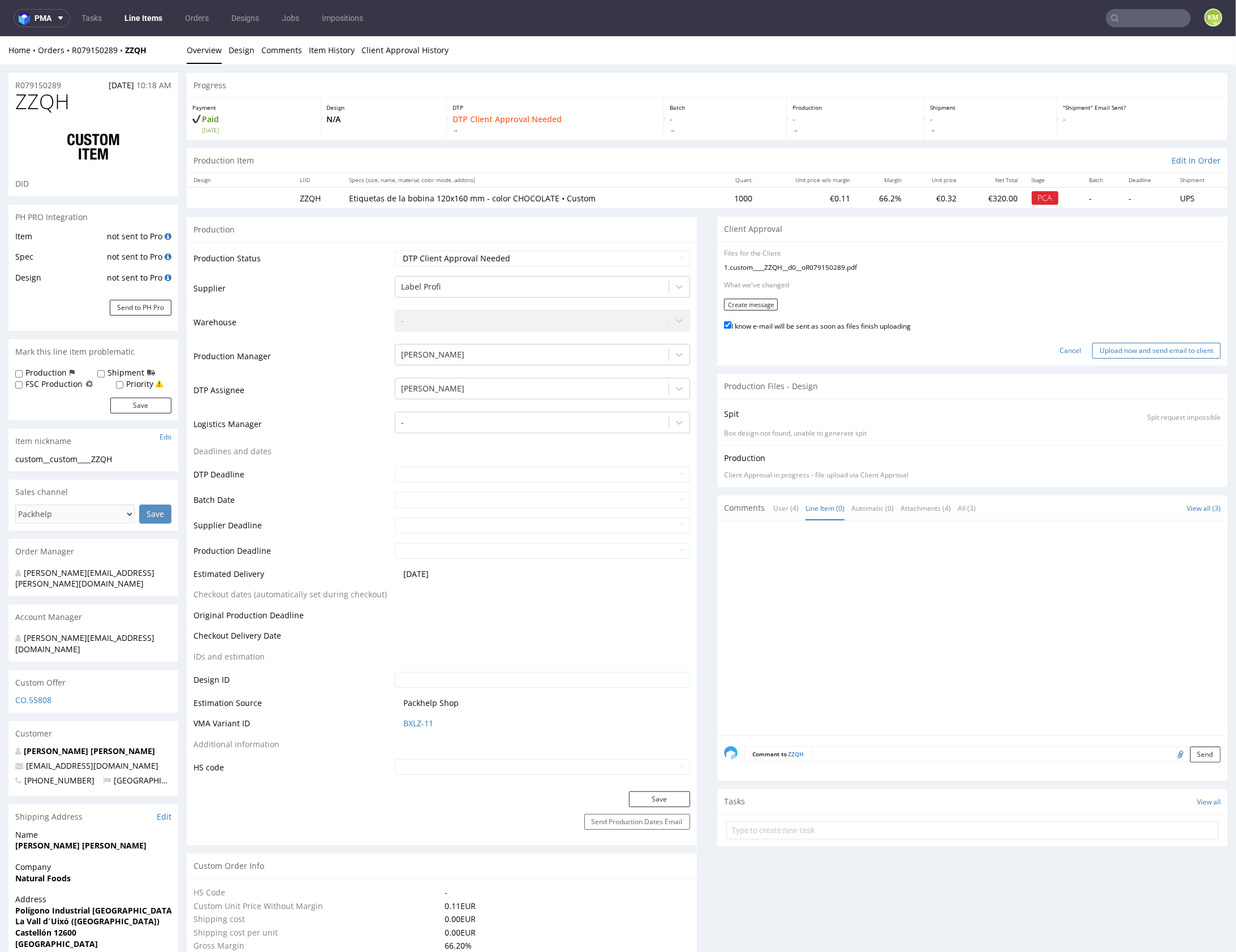
click at [1124, 352] on input "Upload now and send email to client" at bounding box center [1156, 349] width 128 height 16
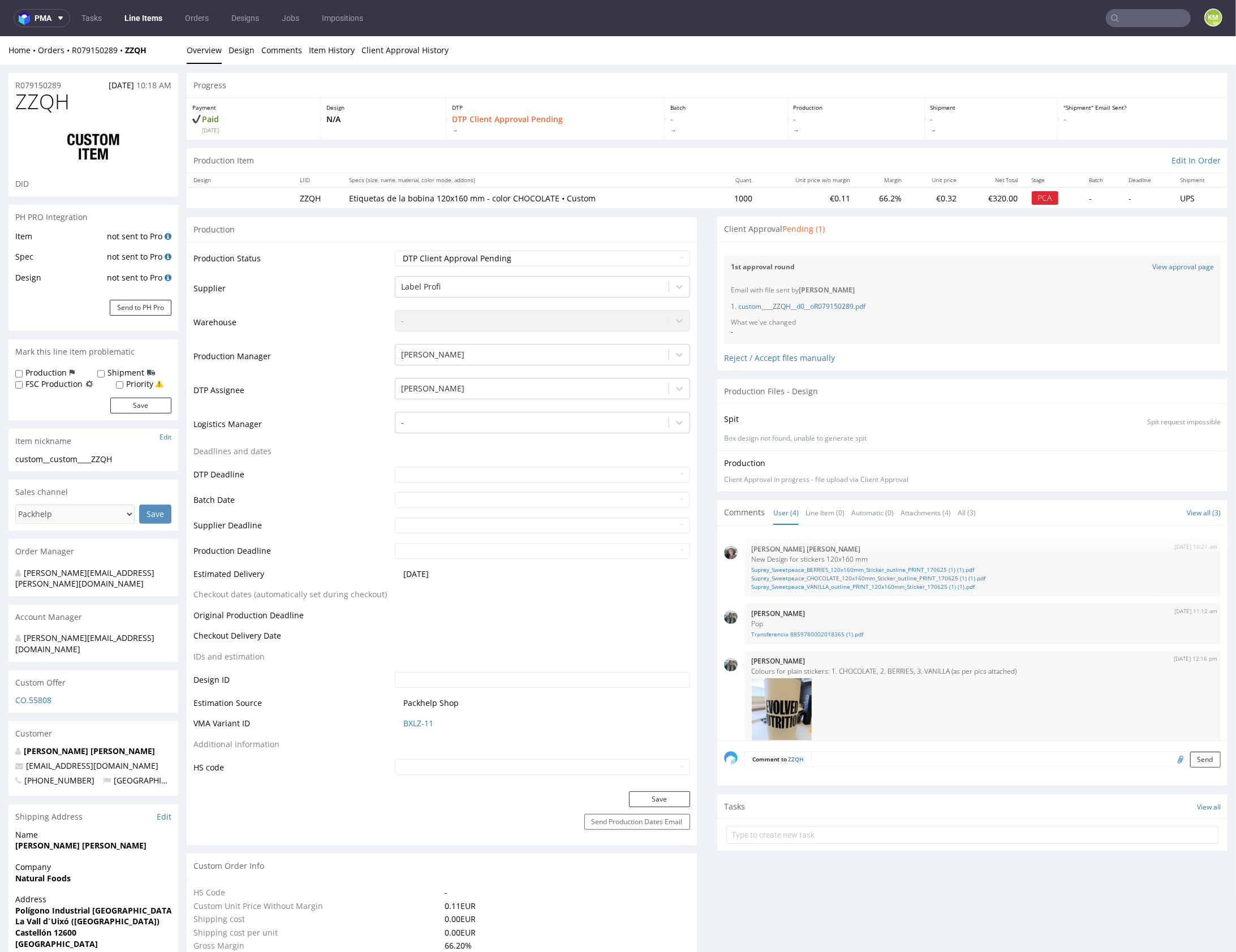
scroll to position [193, 0]
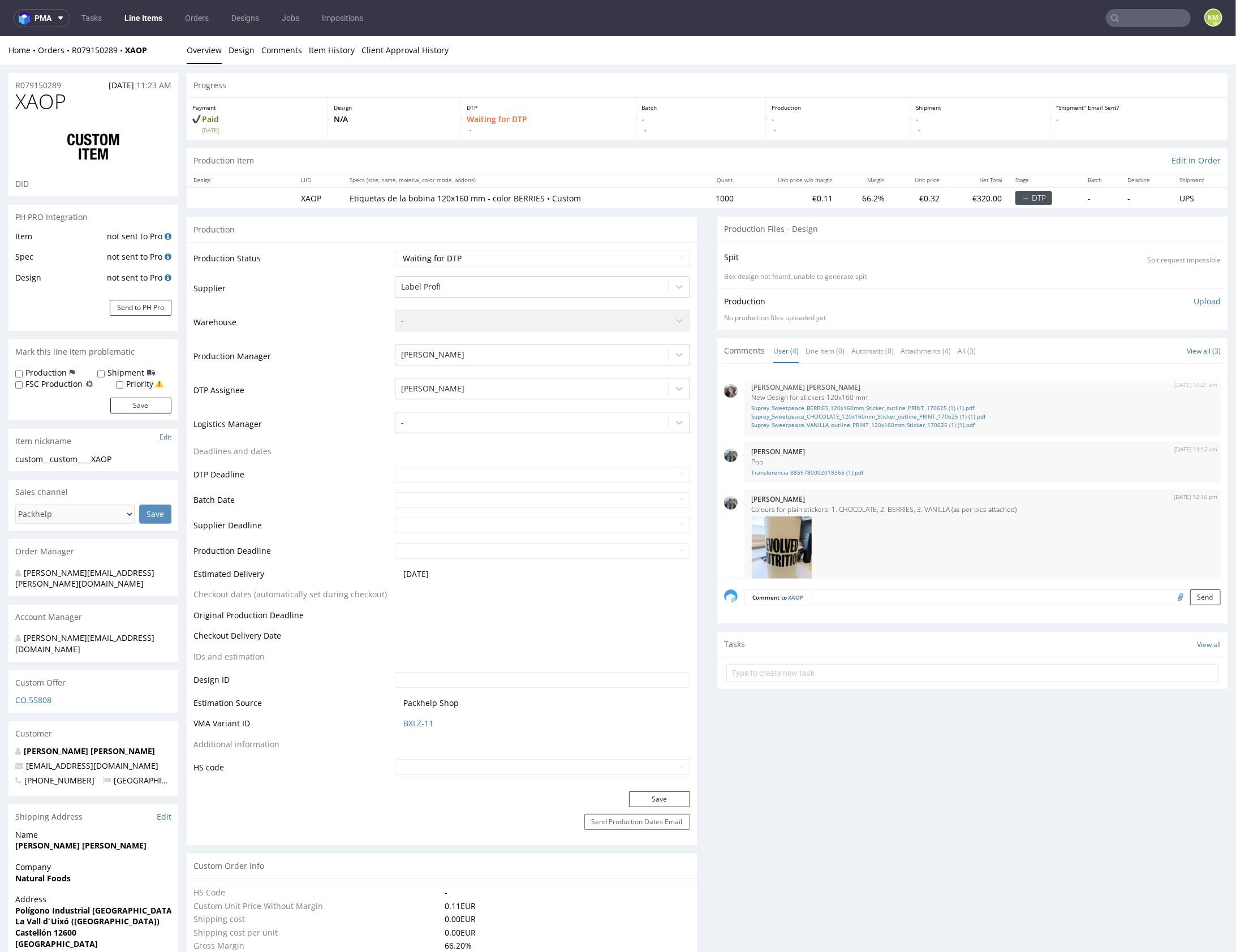
scroll to position [193, 0]
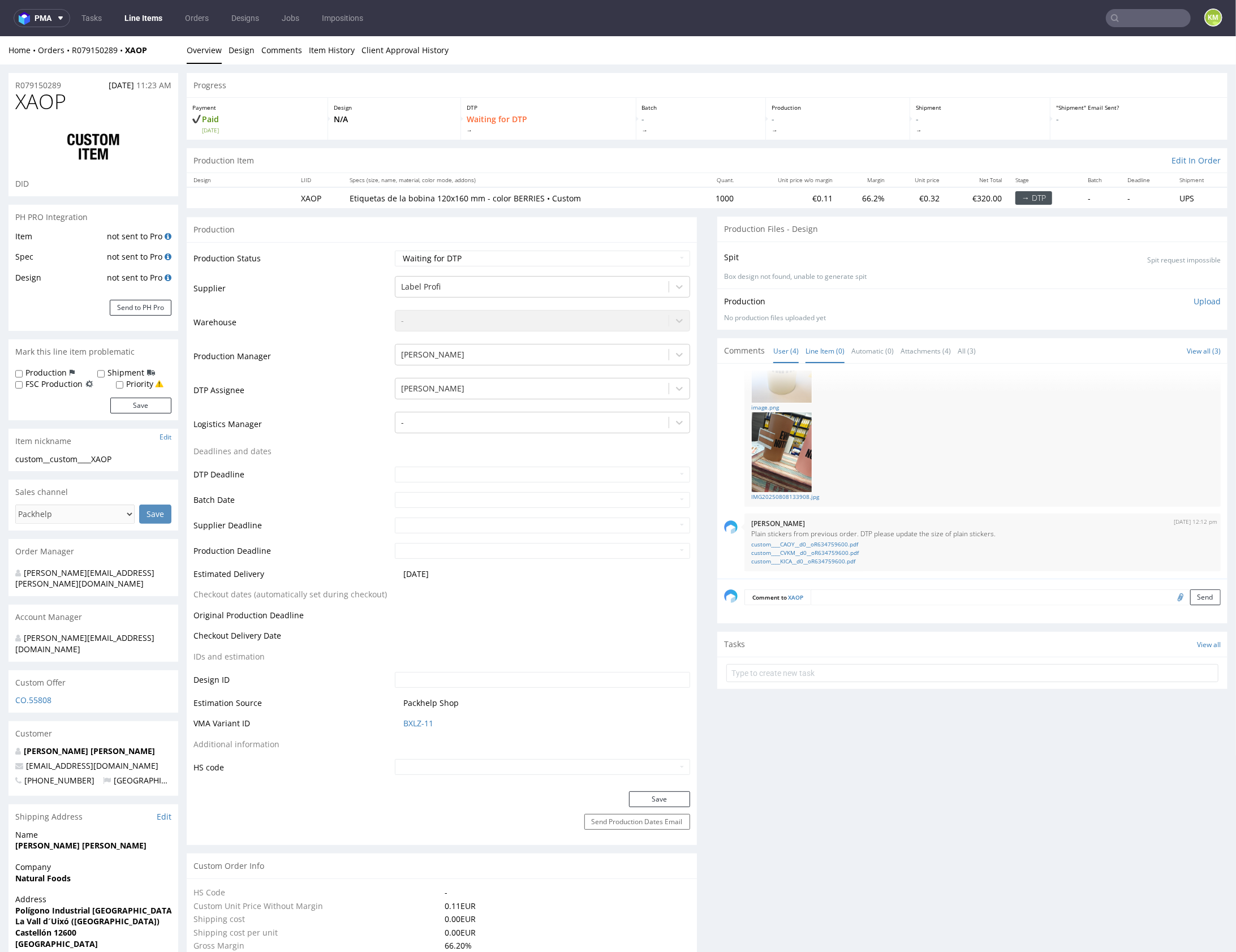
click at [832, 345] on link "Line Item (0)" at bounding box center [825, 350] width 39 height 24
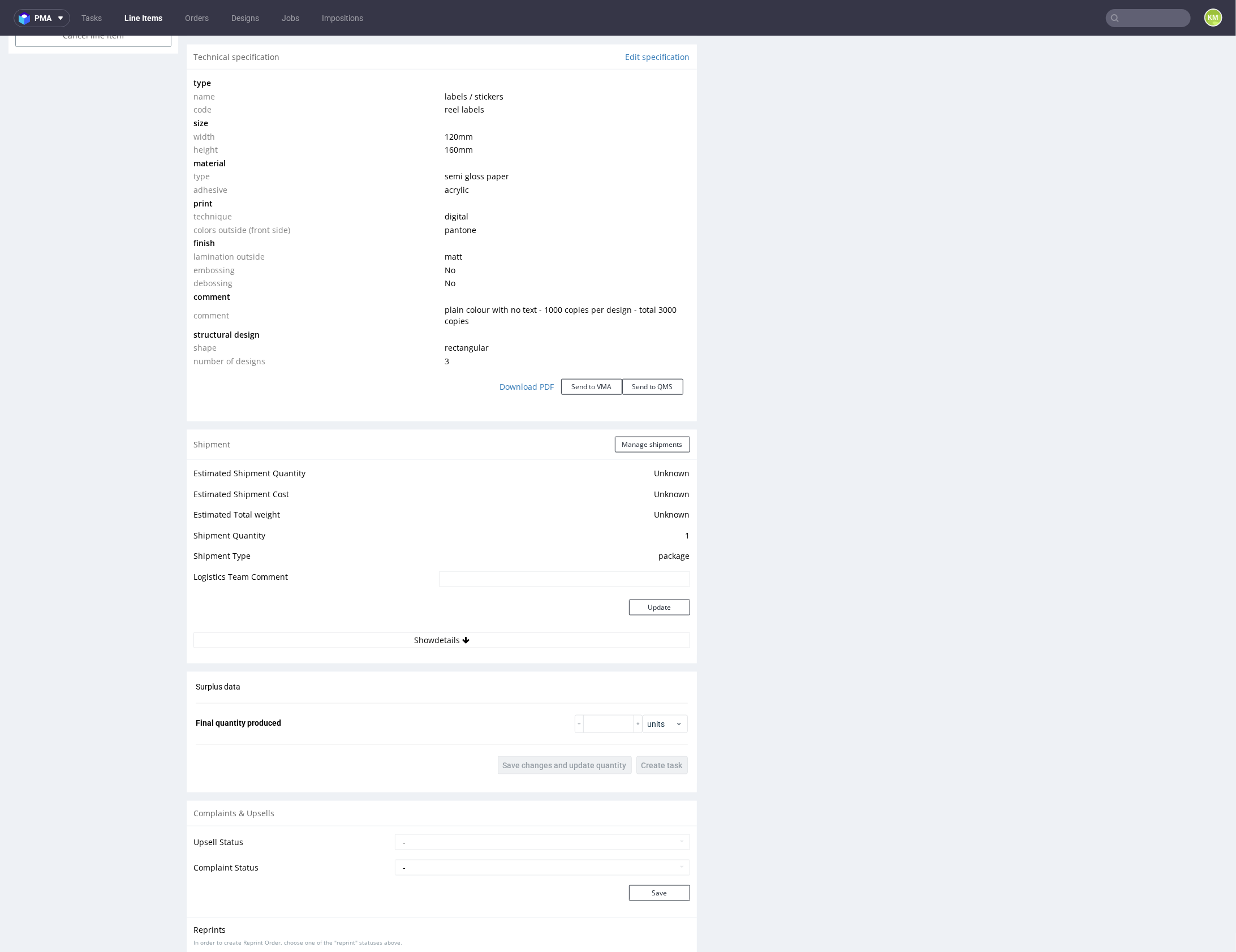
scroll to position [0, 0]
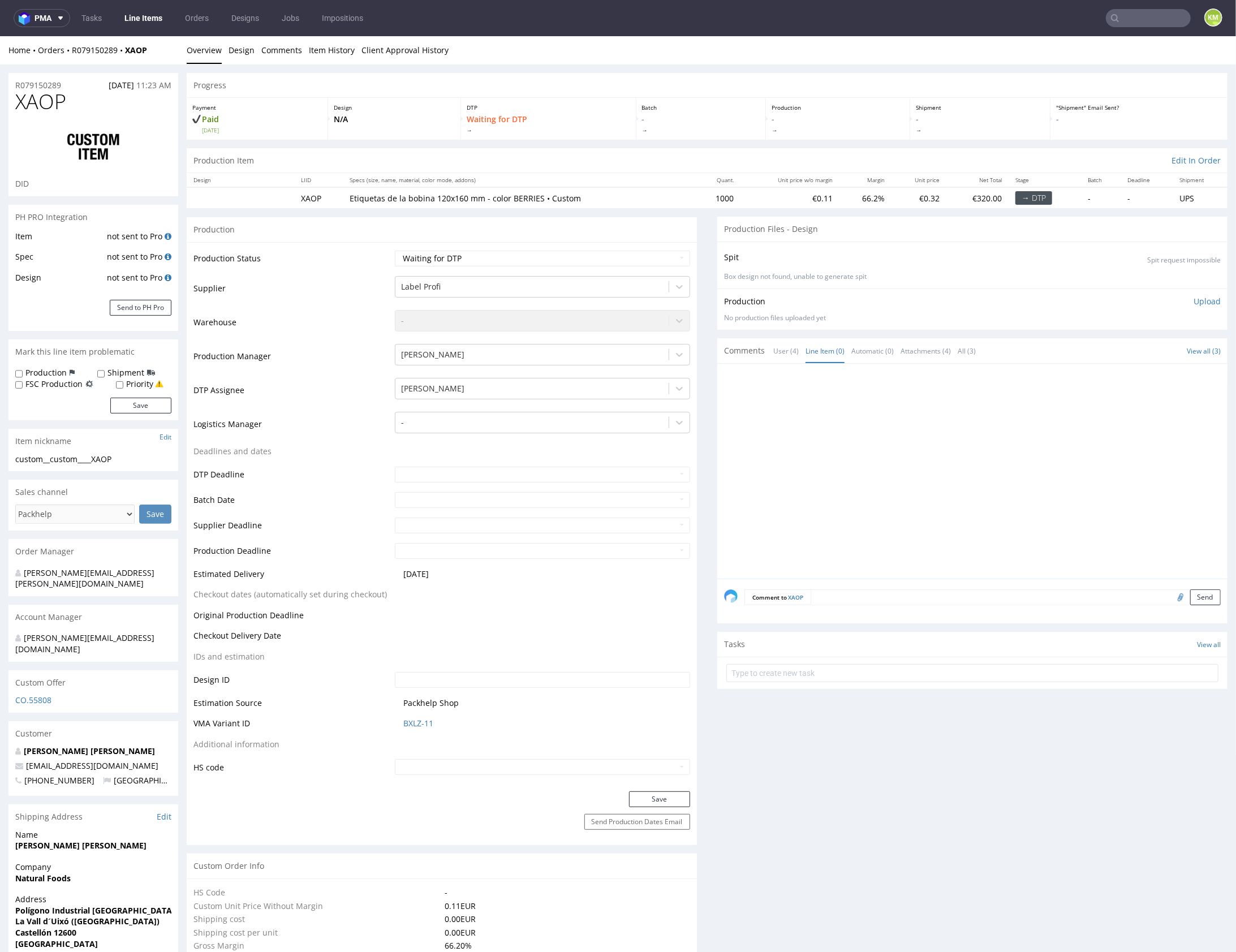
click at [934, 465] on div at bounding box center [975, 473] width 504 height 208
click at [584, 260] on select "Waiting for Artwork Waiting for Diecut Waiting for Mockup Waiting for DTP Waiti…" at bounding box center [542, 257] width 295 height 16
select select "dtp_ca_needed"
click at [395, 250] on select "Waiting for Artwork Waiting for Diecut Waiting for Mockup Waiting for DTP Waiti…" at bounding box center [542, 257] width 295 height 16
click at [655, 797] on button "Save" at bounding box center [659, 798] width 61 height 16
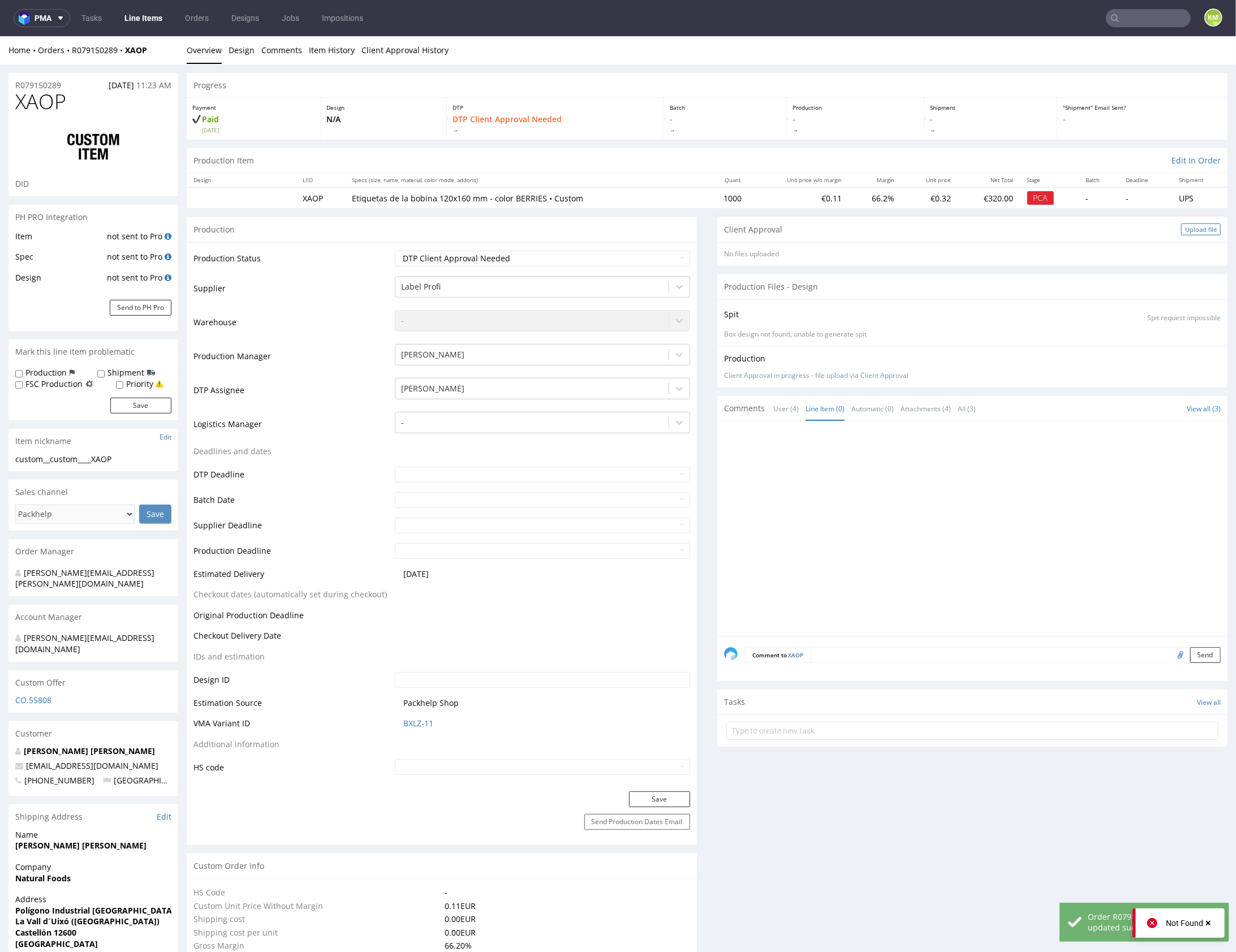
click at [1181, 226] on div "Upload file" at bounding box center [1201, 228] width 40 height 12
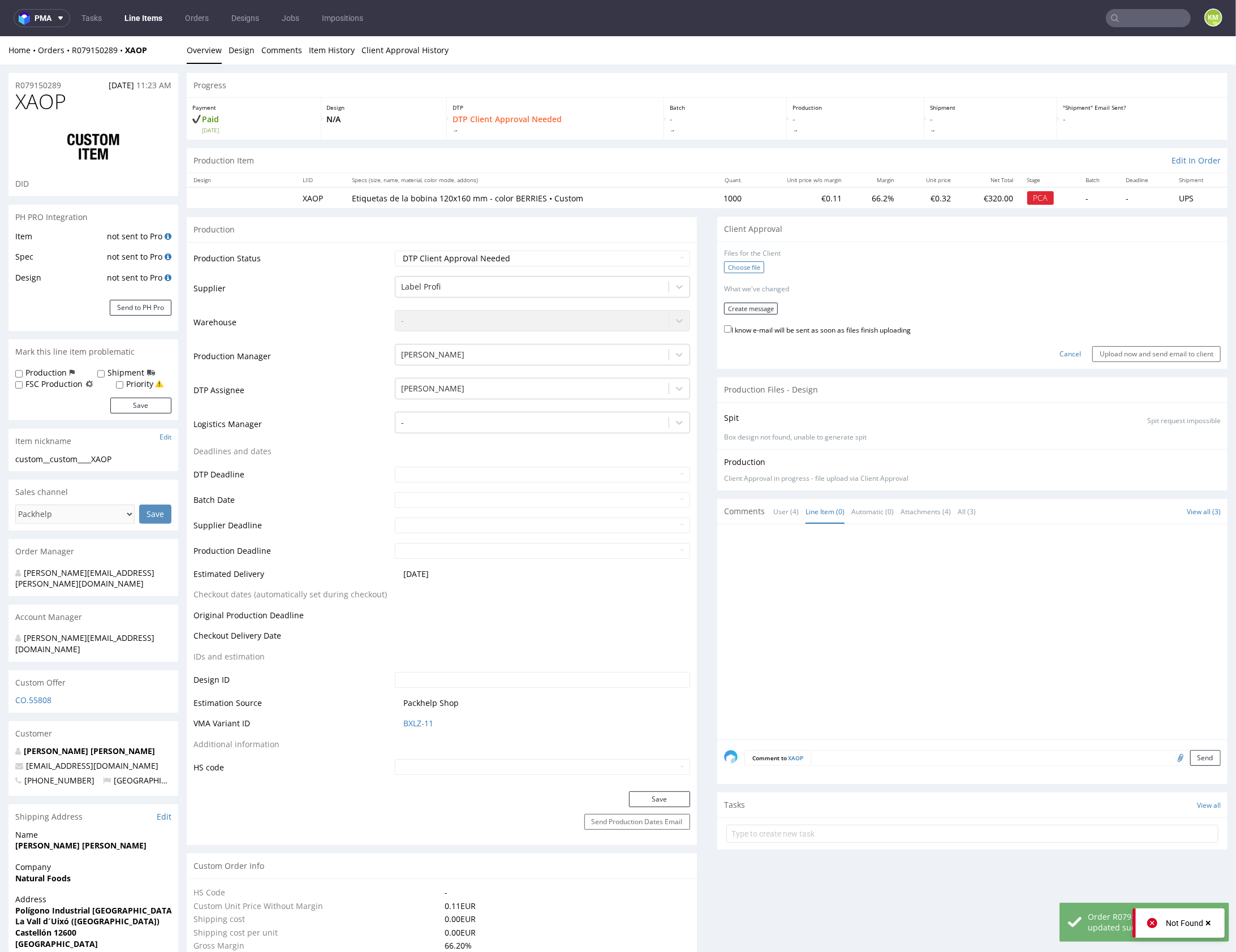
click at [741, 265] on label "Choose file" at bounding box center [743, 266] width 40 height 12
click at [0, 36] on input "Choose file" at bounding box center [0, 36] width 0 height 0
drag, startPoint x: 765, startPoint y: 323, endPoint x: 983, endPoint y: 336, distance: 218.4
click at [766, 322] on label "I know e-mail will be sent as soon as files finish uploading" at bounding box center [817, 324] width 187 height 12
click at [731, 322] on input "I know e-mail will be sent as soon as files finish uploading" at bounding box center [728, 324] width 7 height 7
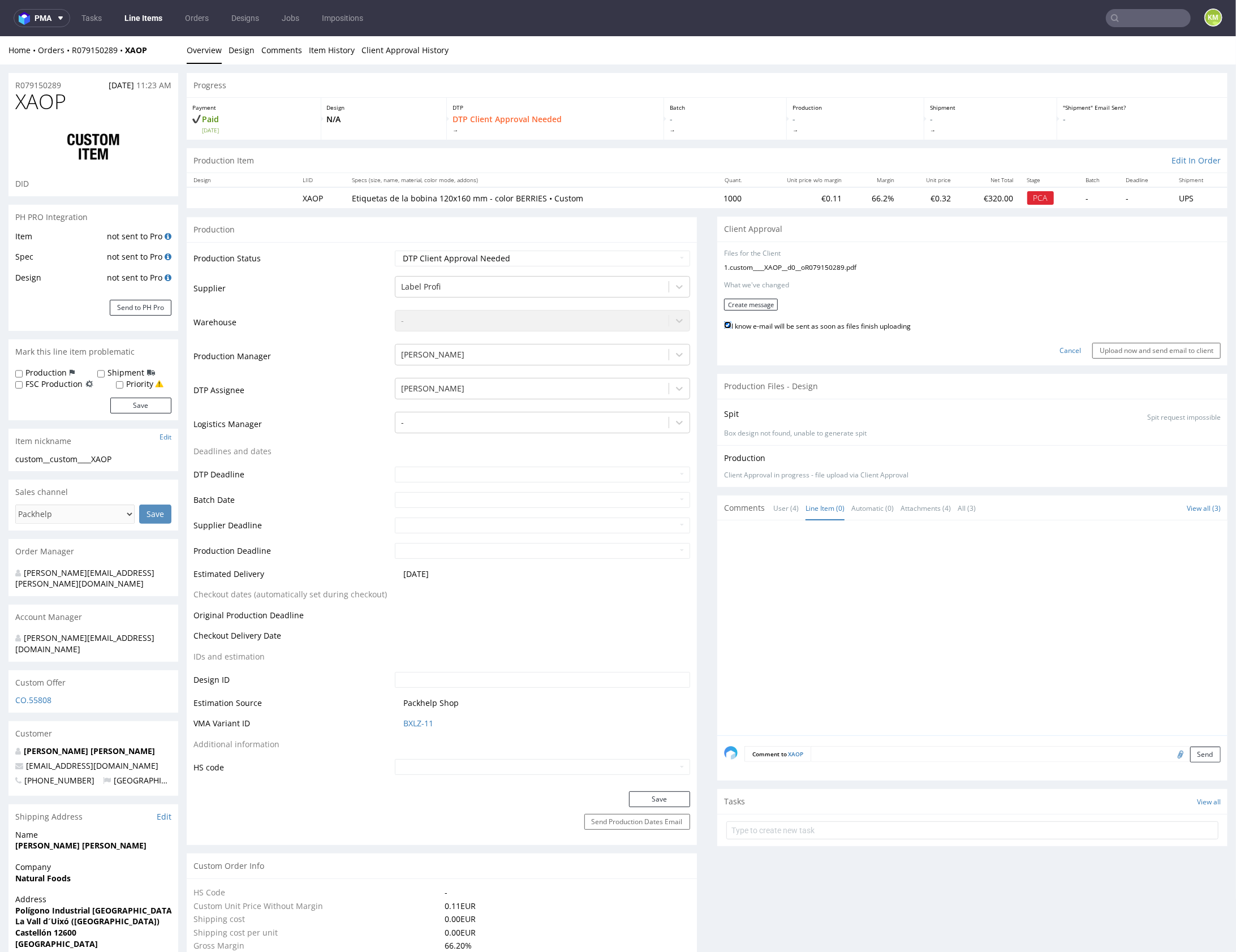
checkbox input "true"
click at [1124, 344] on input "Upload now and send email to client" at bounding box center [1156, 349] width 128 height 16
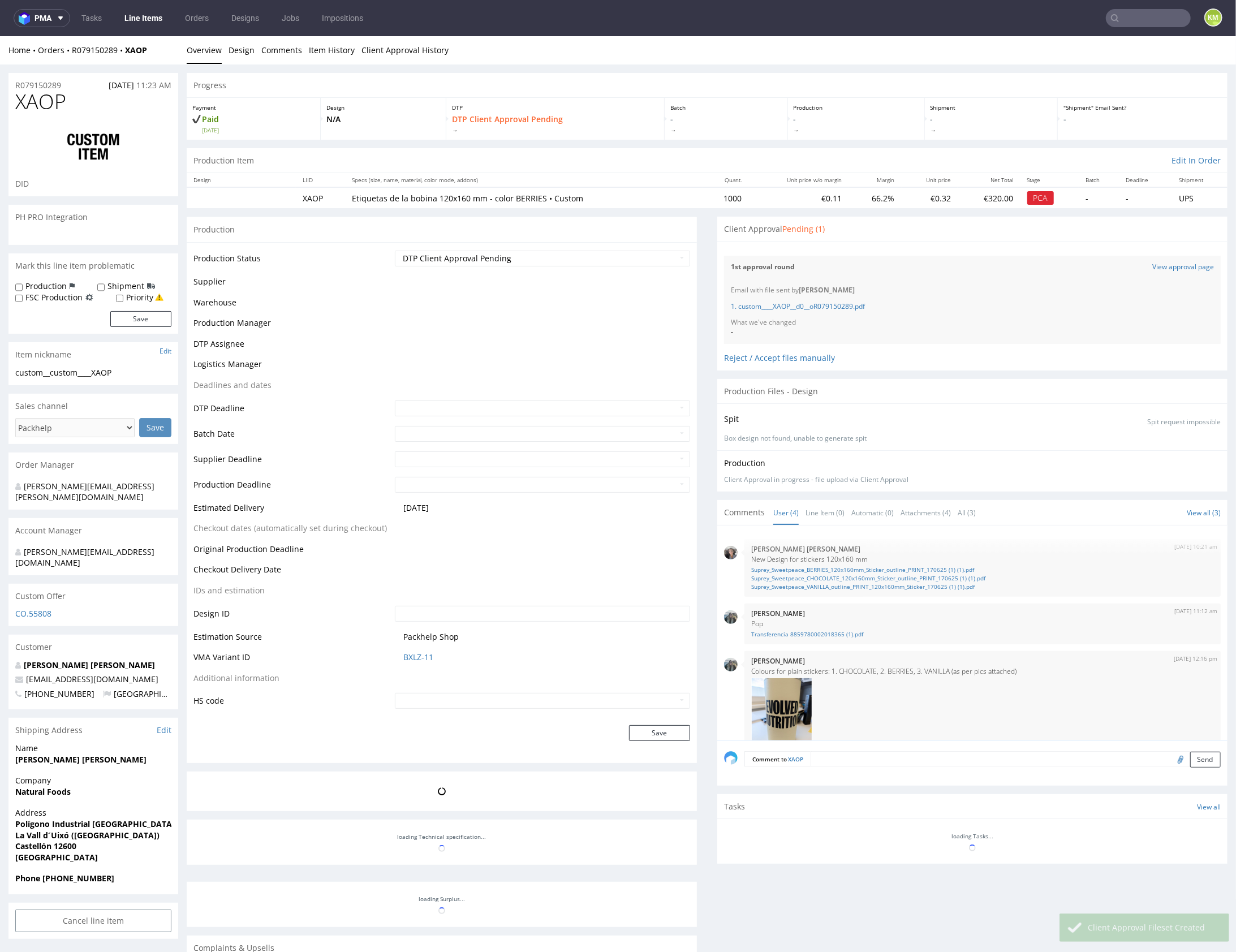
scroll to position [193, 0]
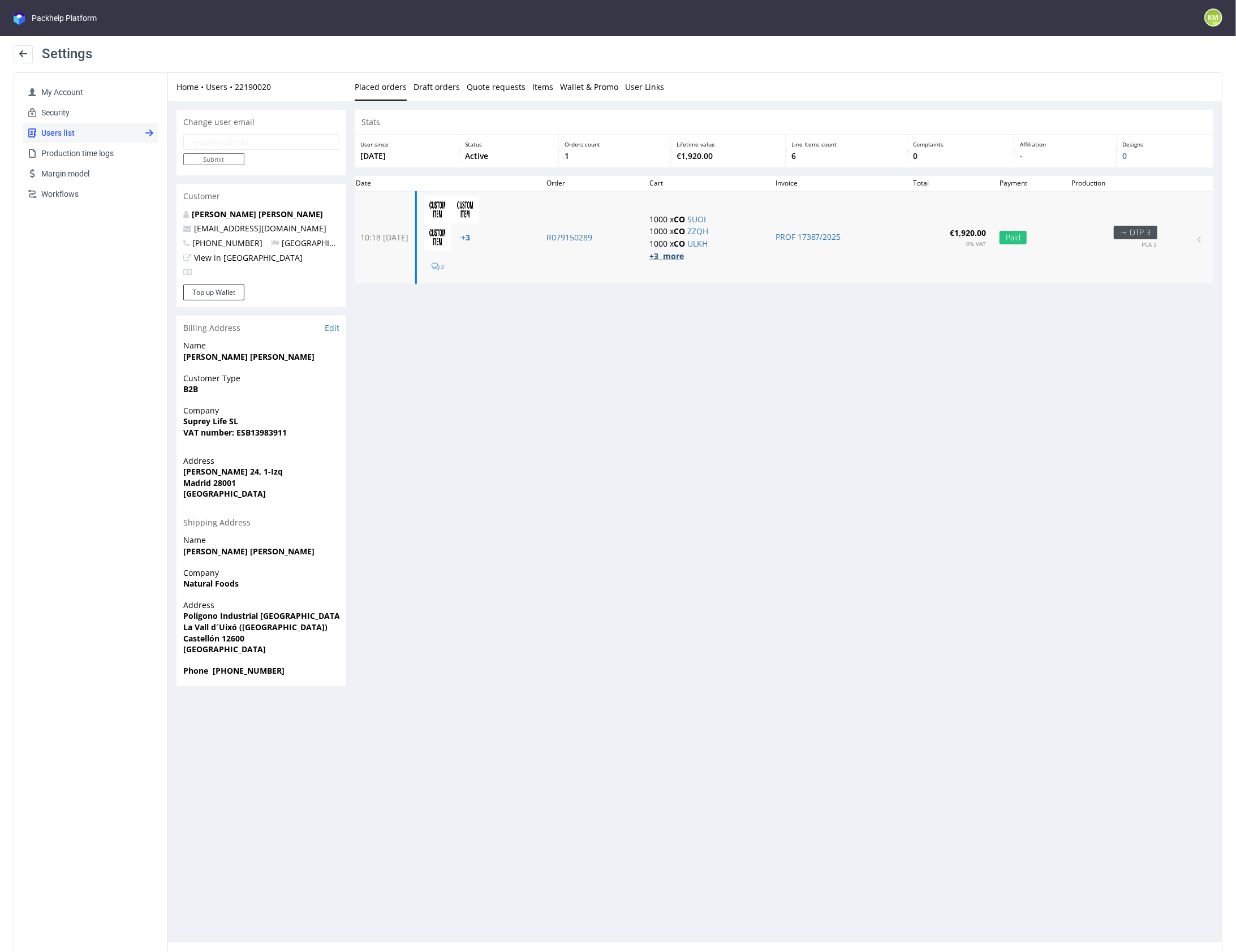
click at [683, 257] on strong "+3 more" at bounding box center [666, 255] width 34 height 11
drag, startPoint x: 199, startPoint y: 579, endPoint x: 238, endPoint y: 582, distance: 39.1
click at [238, 582] on span "Natural Foods" at bounding box center [261, 583] width 156 height 11
copy strong "Natural Foods"
click at [88, 17] on div "Packhelp Platform" at bounding box center [64, 18] width 65 height 11
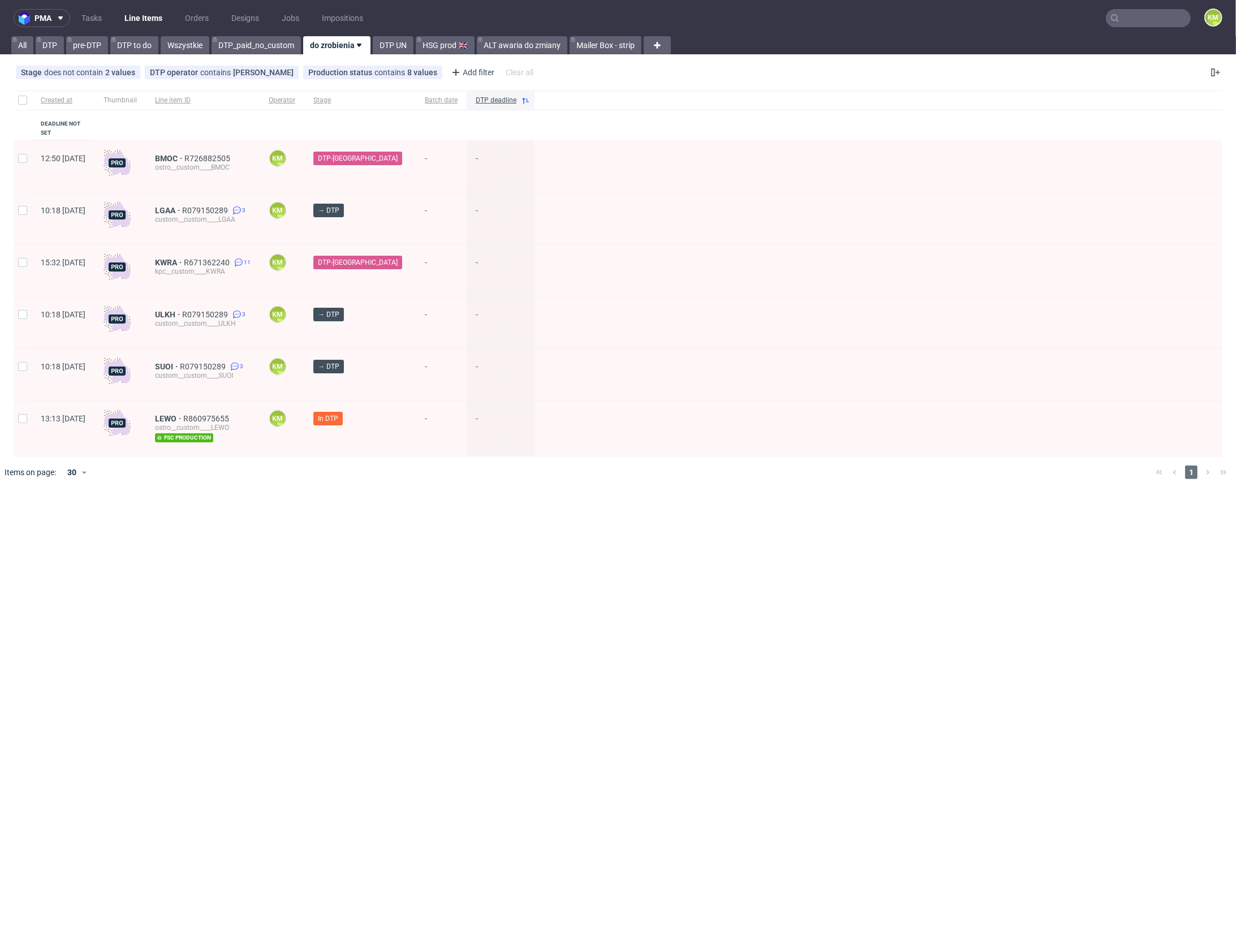
click at [1169, 14] on input "text" at bounding box center [1148, 18] width 85 height 18
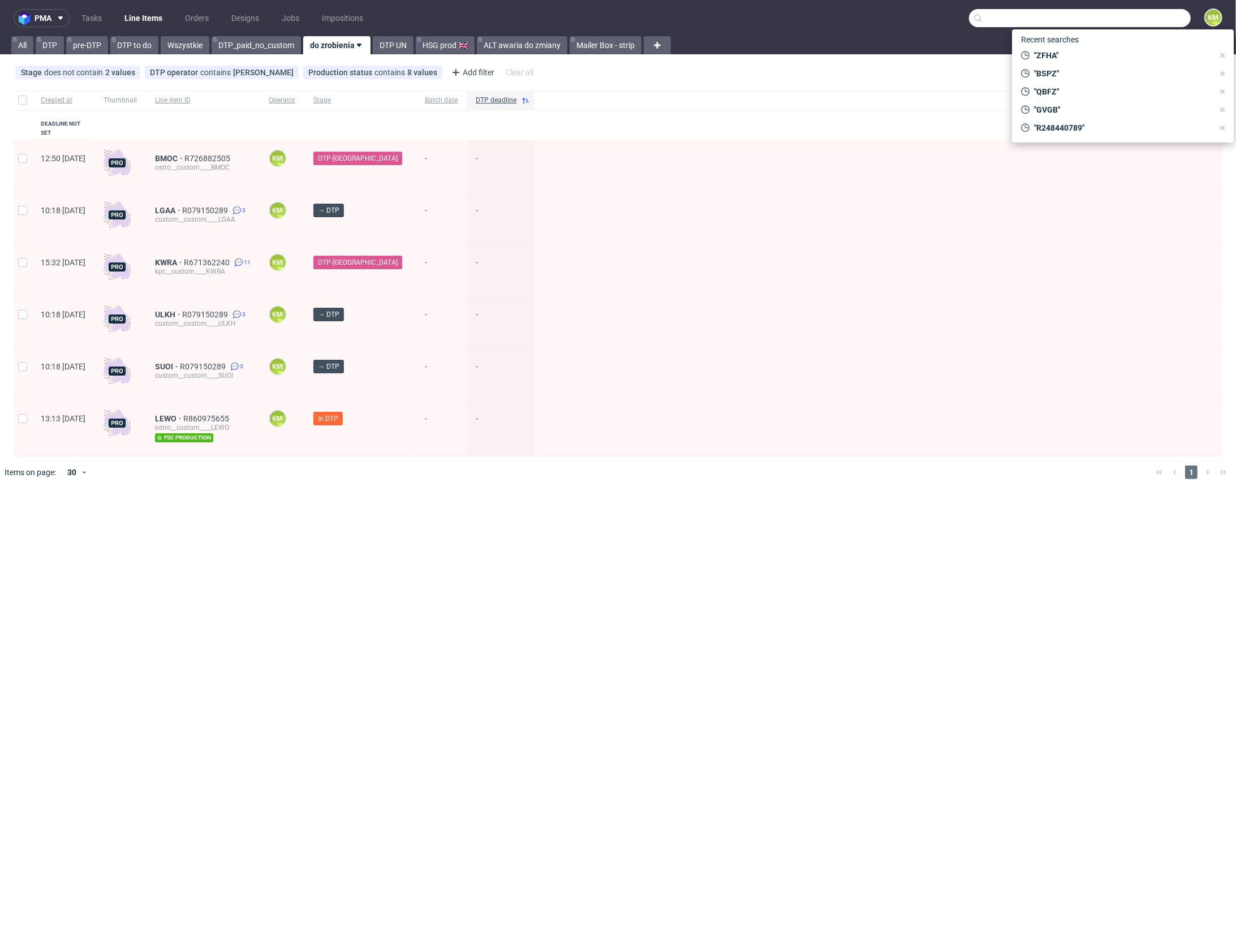
paste input "Natural Foods"
type input "Natural Foods"
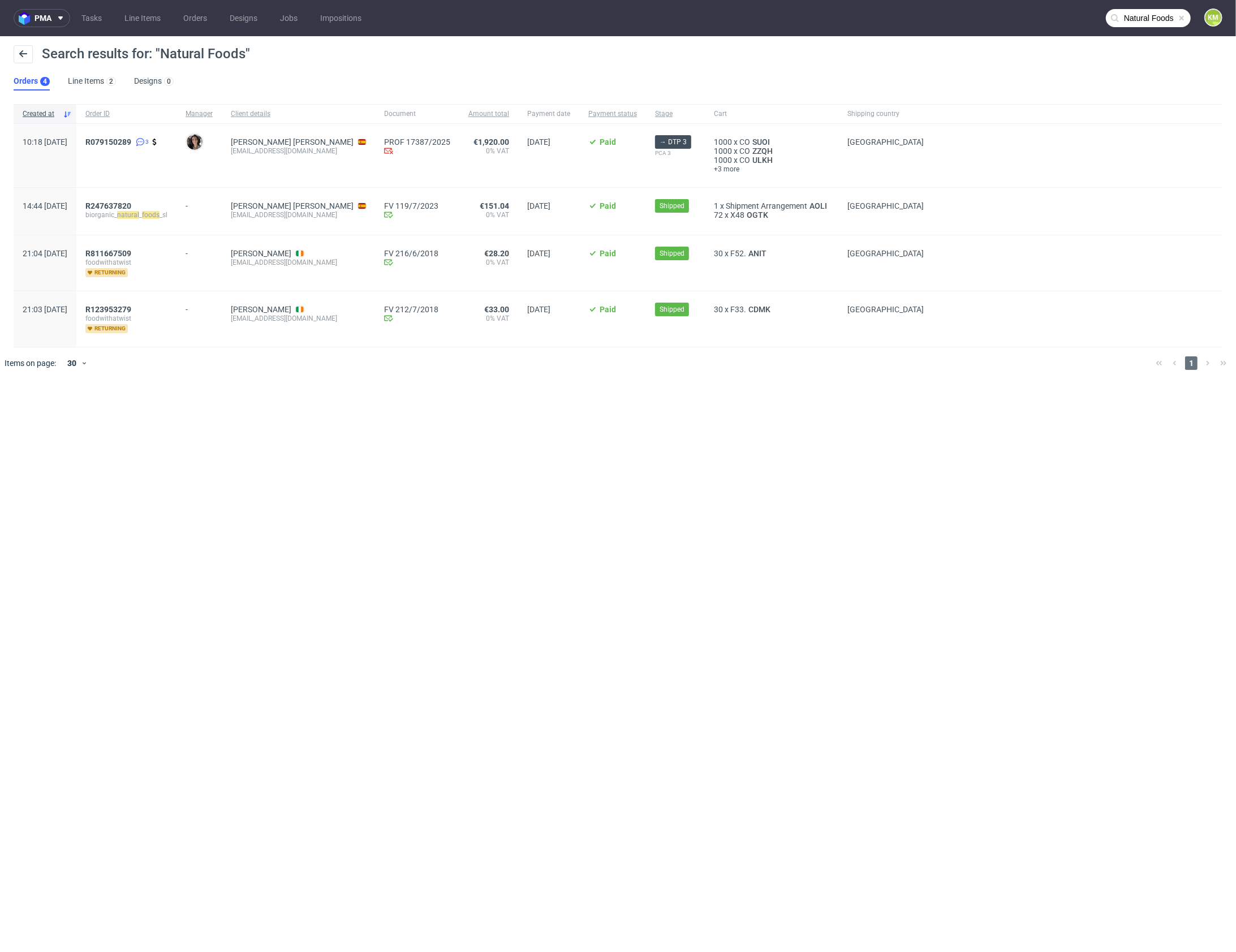
drag, startPoint x: 151, startPoint y: 308, endPoint x: 216, endPoint y: 279, distance: 71.2
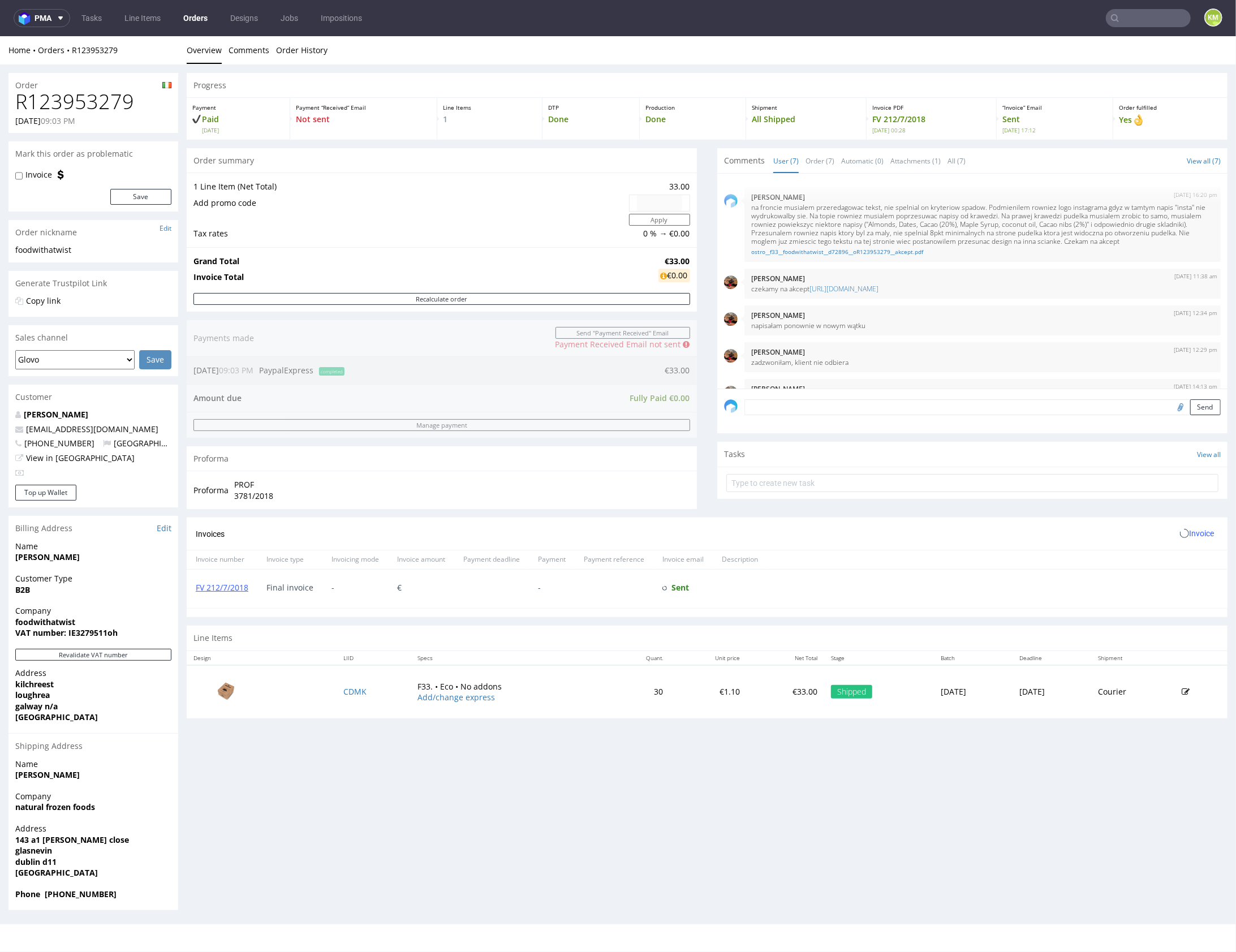
scroll to position [101, 0]
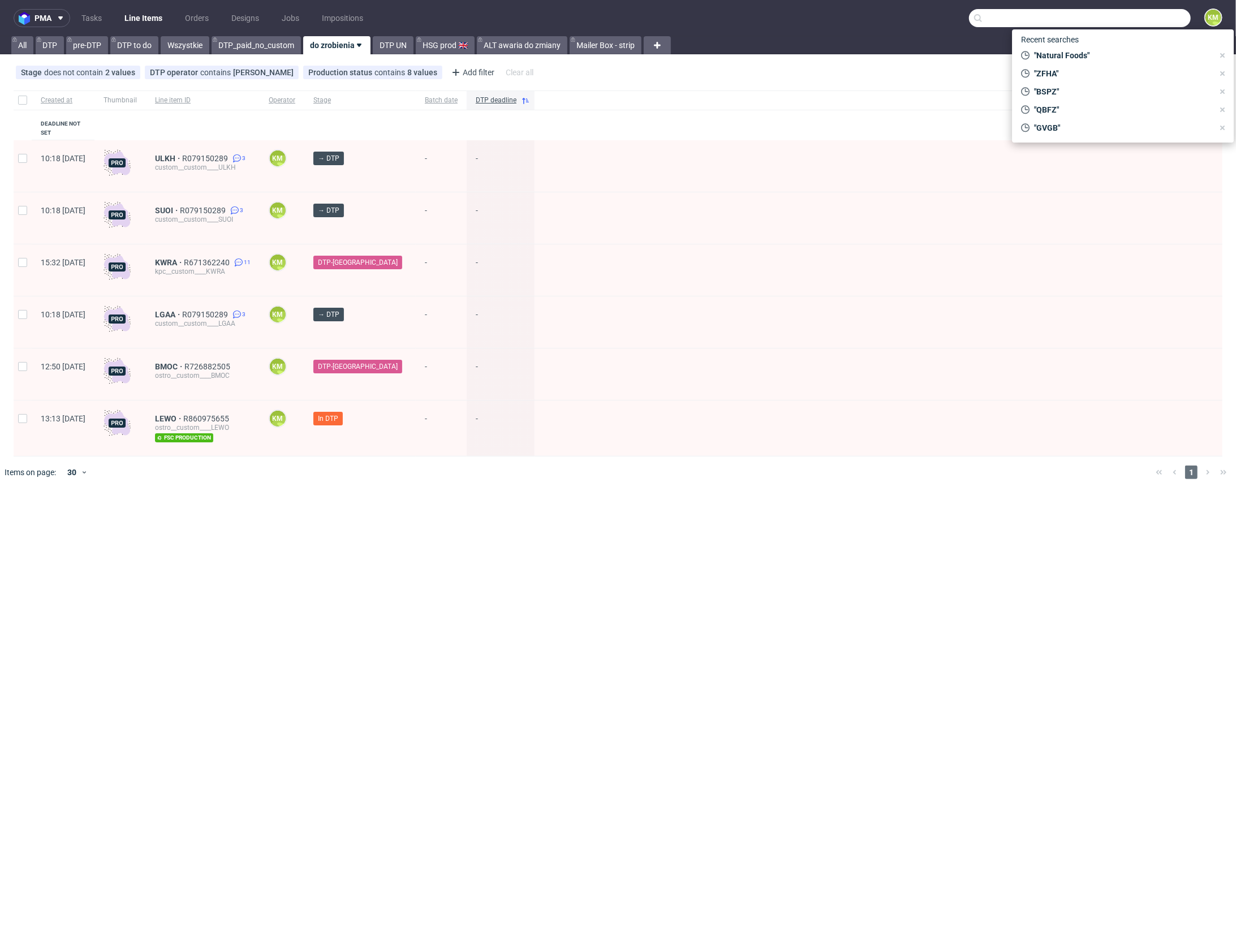
click at [1137, 26] on input "text" at bounding box center [1080, 18] width 222 height 18
paste input "@thelta.com"
type input "@thelta.com"
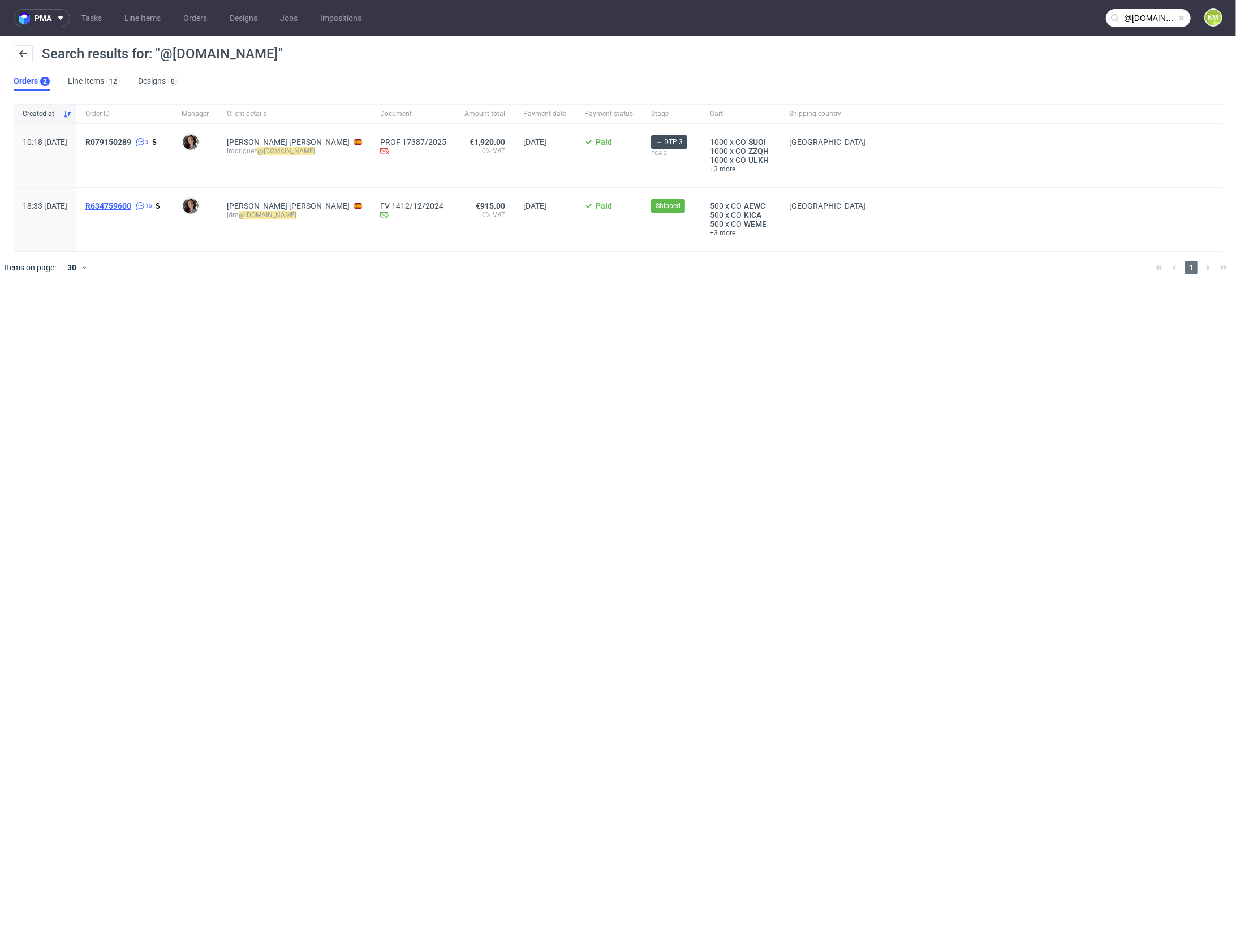
click at [131, 209] on span "R634759600" at bounding box center [108, 206] width 46 height 9
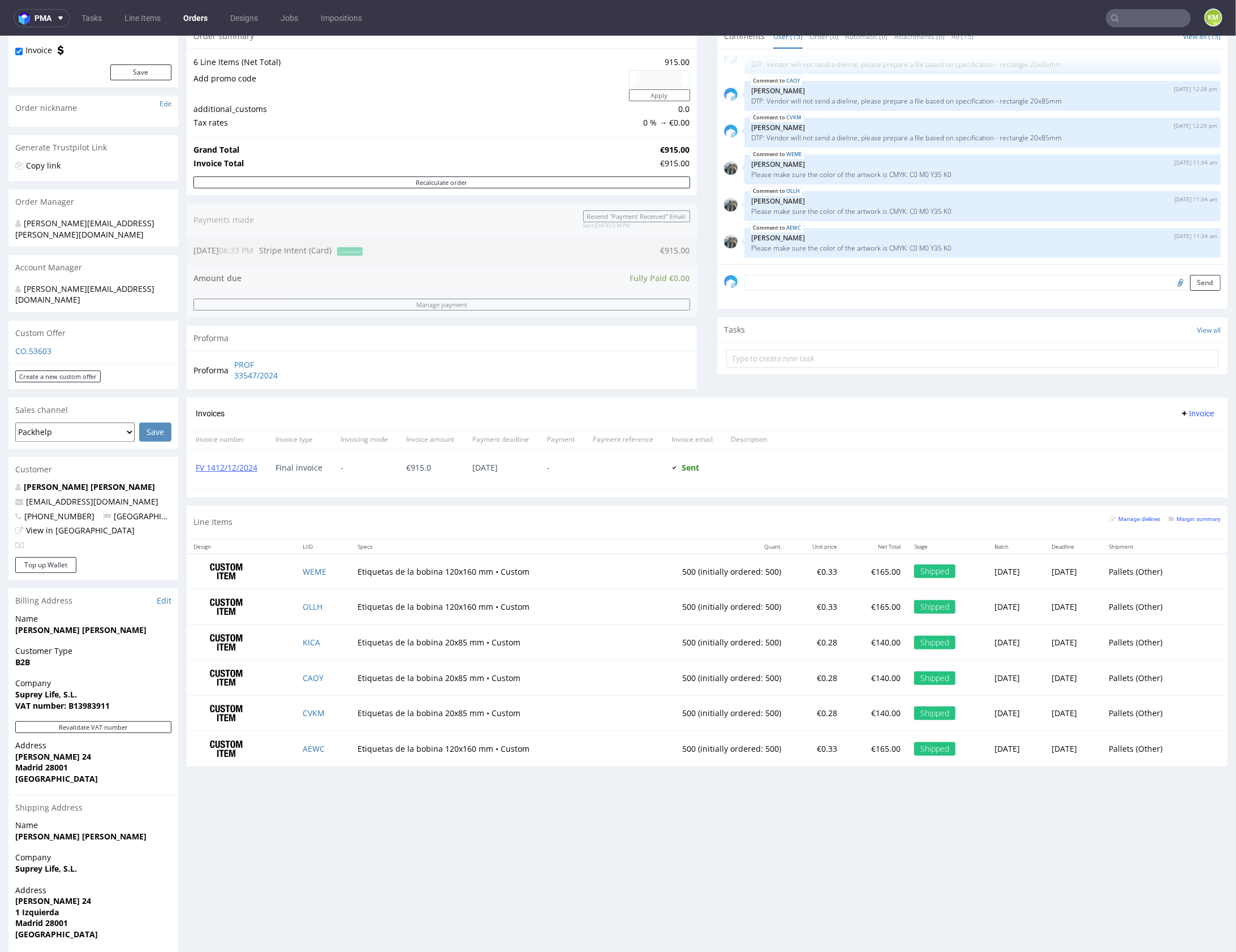
scroll to position [125, 0]
drag, startPoint x: 314, startPoint y: 711, endPoint x: 314, endPoint y: 719, distance: 8.0
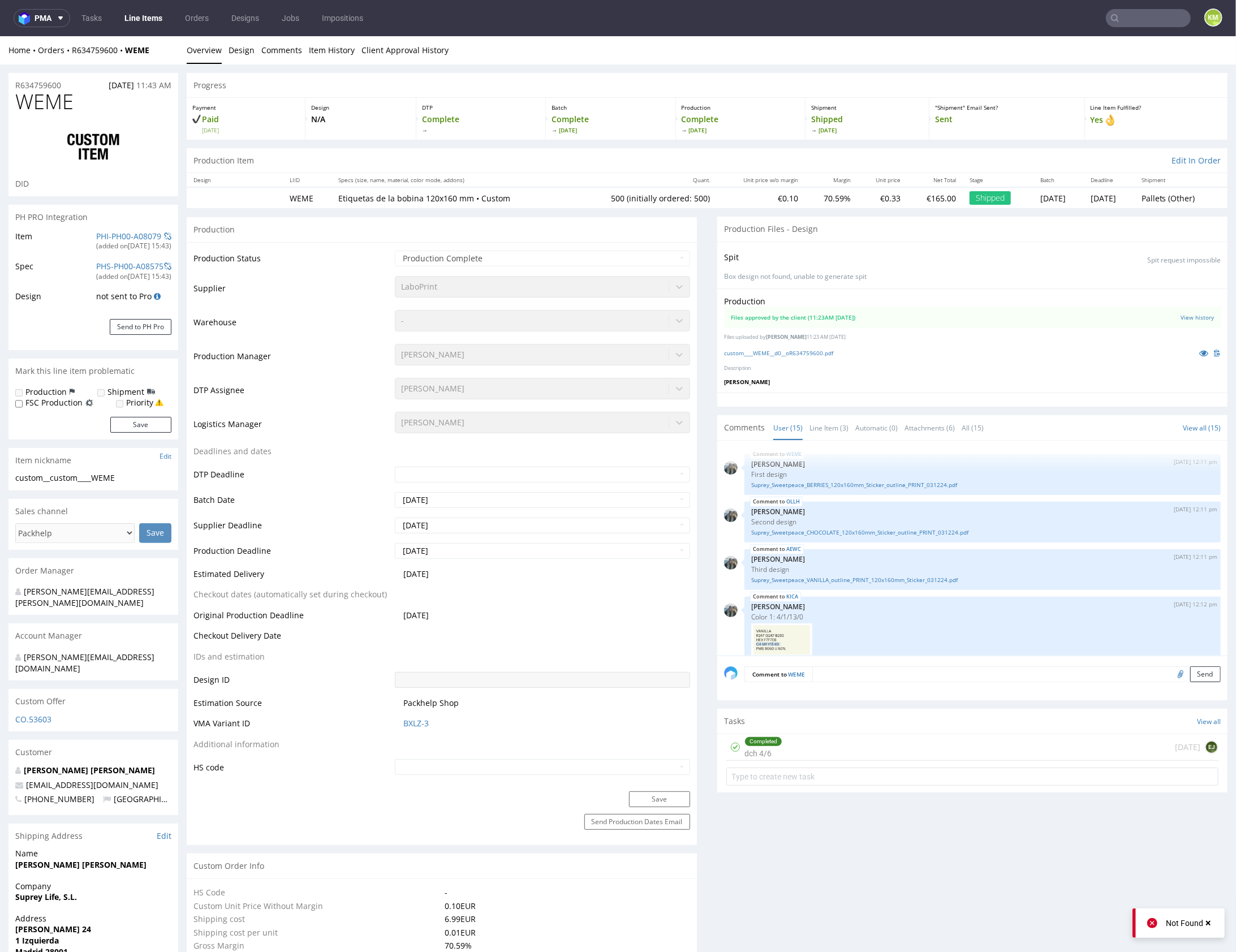
scroll to position [515, 0]
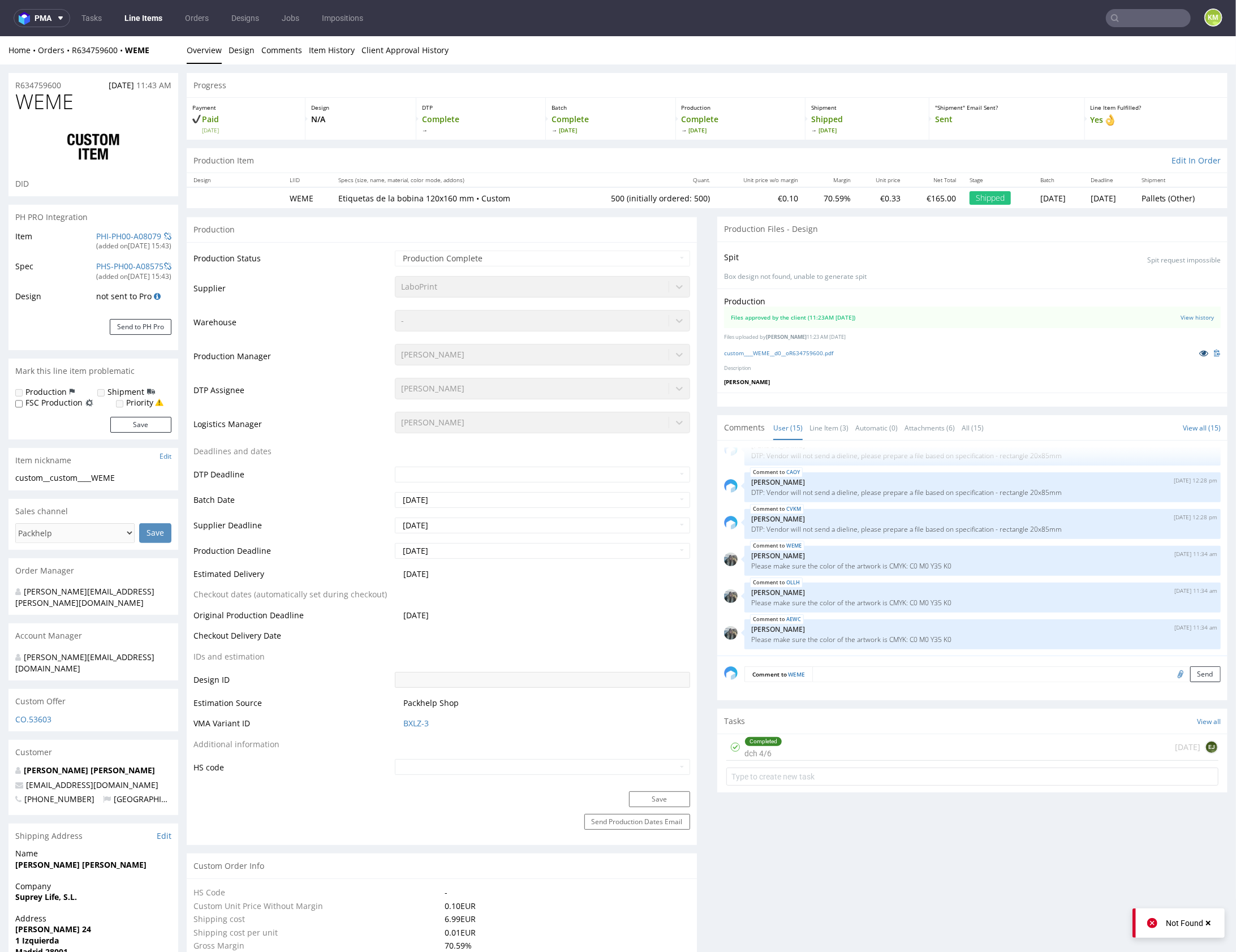
click at [1199, 355] on icon at bounding box center [1204, 352] width 9 height 8
click at [828, 415] on link "Line Item (3)" at bounding box center [829, 427] width 39 height 24
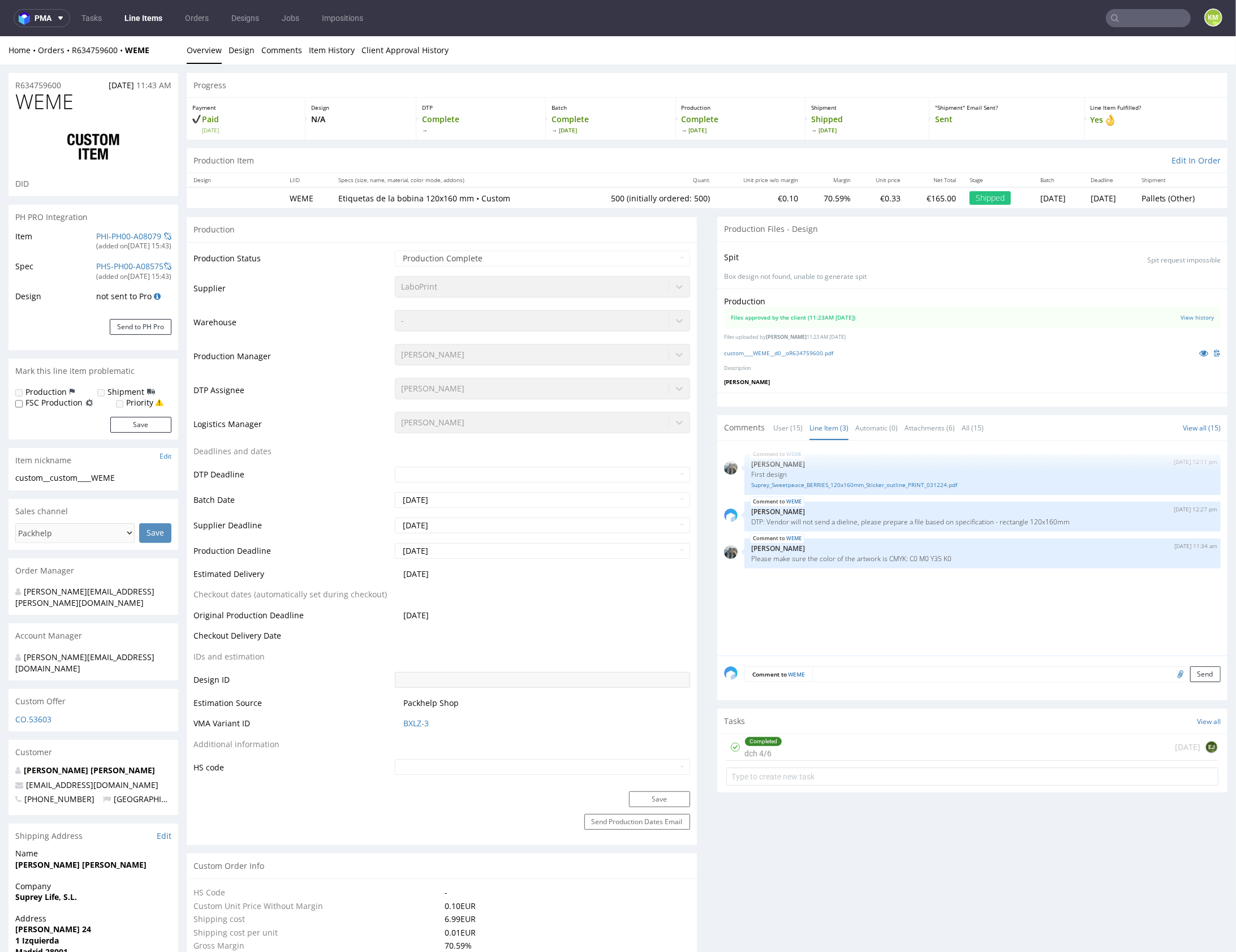
click at [858, 575] on div "WEME 5th Dec 24 | 12:11 pm Zeniuk Magdalena First design Suprey_Sweetpeace_BERR…" at bounding box center [975, 550] width 504 height 208
click at [875, 617] on div "WEME 5th Dec 24 | 12:11 pm Zeniuk Magdalena First design Suprey_Sweetpeace_BERR…" at bounding box center [975, 550] width 504 height 208
click at [819, 483] on link "Suprey_Sweetpeace_BERRIES_120x160mm_Sticker_outline_PRINT_031224.pdf" at bounding box center [983, 484] width 463 height 8
click at [787, 350] on link "custom____WEME__d0__oR634759600.pdf" at bounding box center [778, 352] width 109 height 8
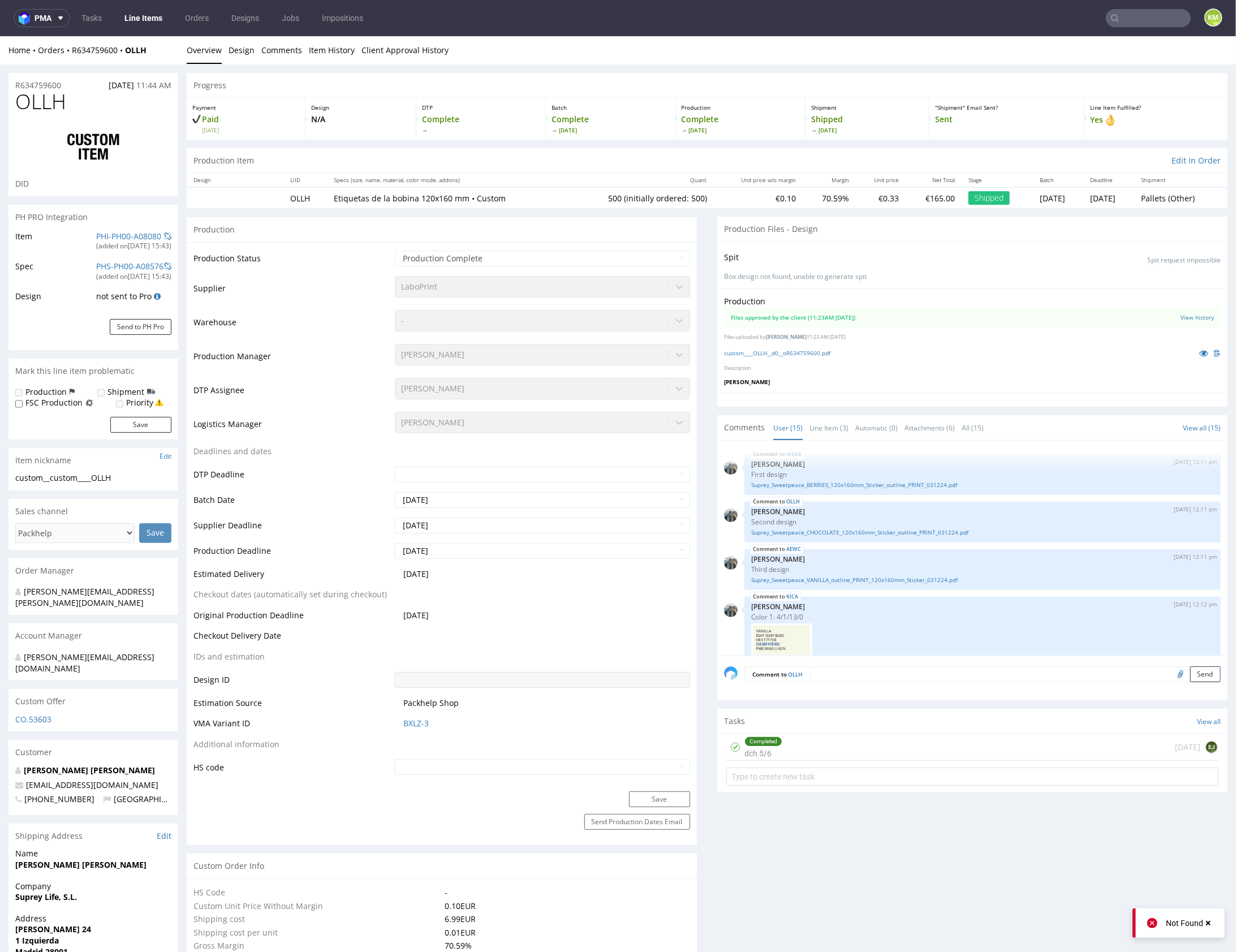
scroll to position [515, 0]
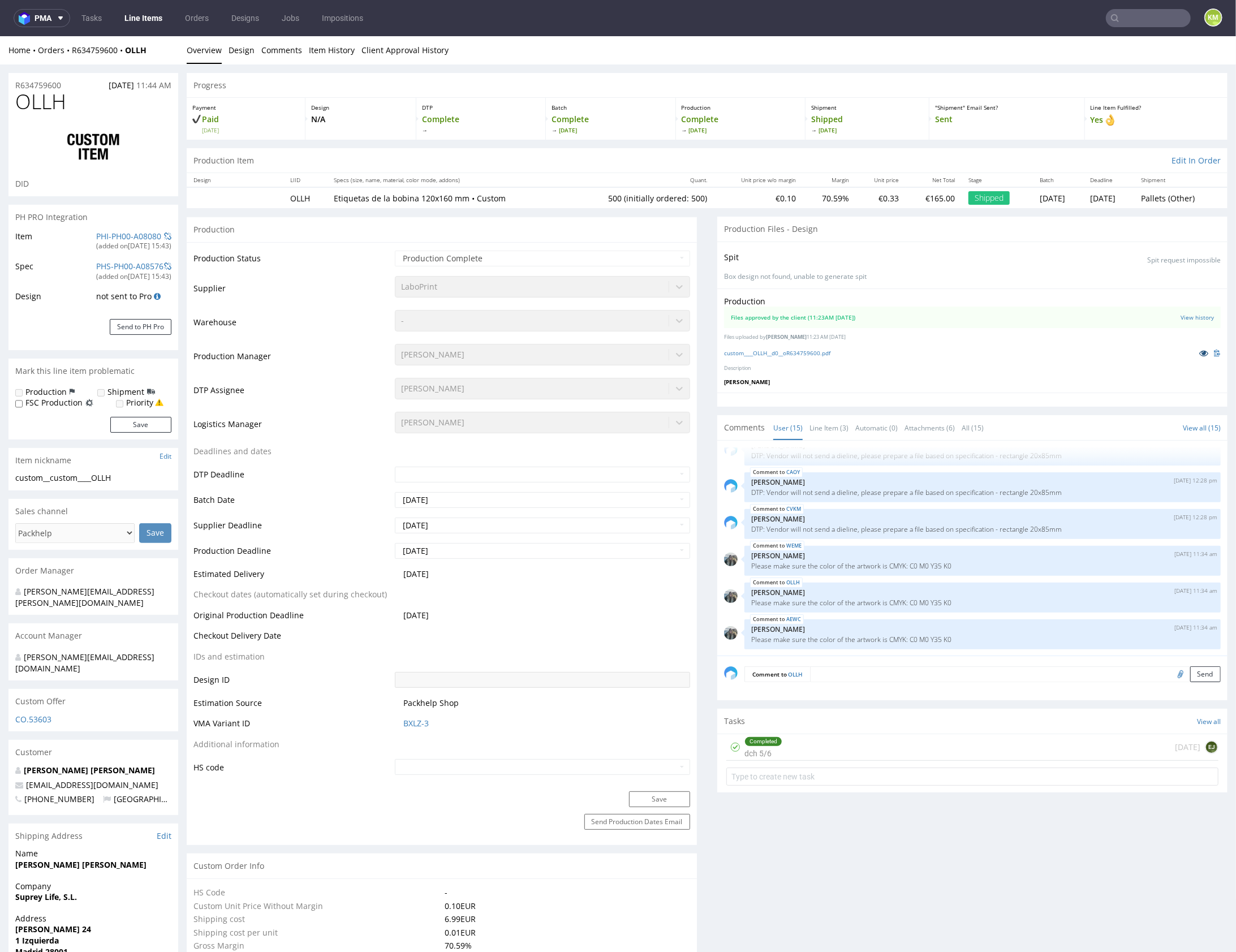
click at [1199, 353] on icon at bounding box center [1204, 352] width 9 height 8
click at [820, 433] on link "Line Item (3)" at bounding box center [829, 427] width 39 height 24
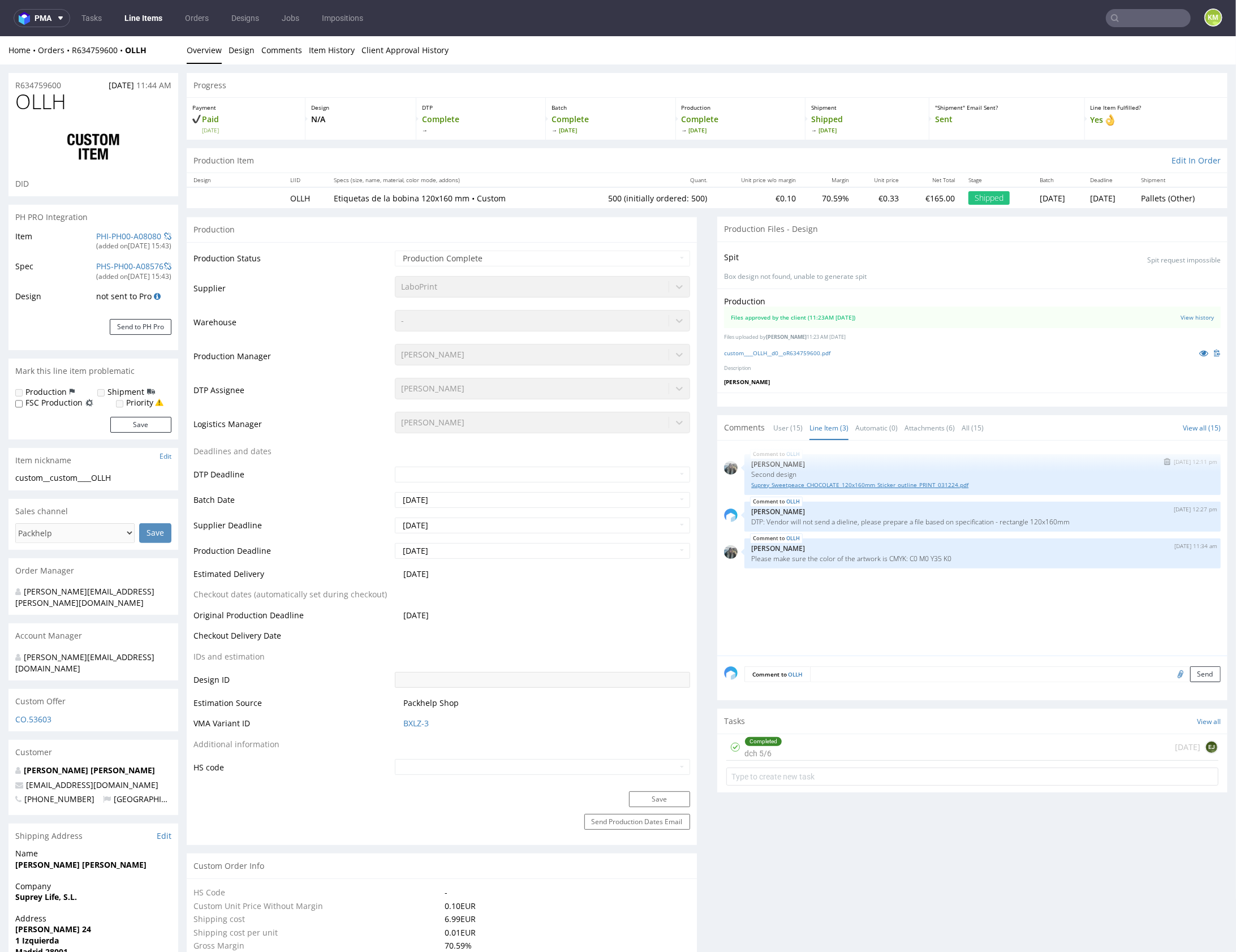
click at [827, 482] on link "Suprey_Sweetpeace_CHOCOLATE_120x160mm_Sticker_outline_PRINT_031224.pdf" at bounding box center [983, 484] width 463 height 8
click at [791, 353] on link "custom____OLLH__d0__oR634759600.pdf" at bounding box center [777, 352] width 106 height 8
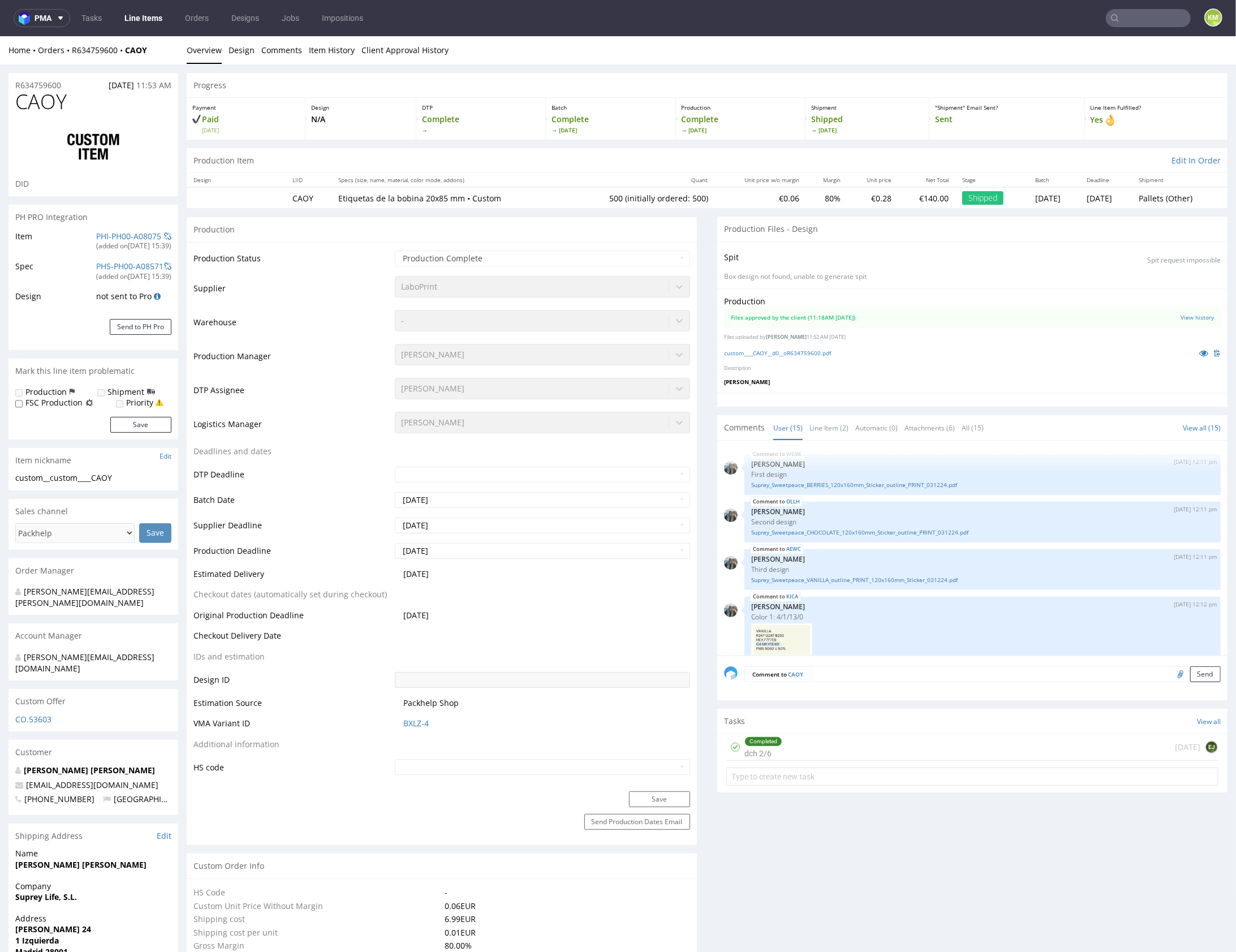
scroll to position [515, 0]
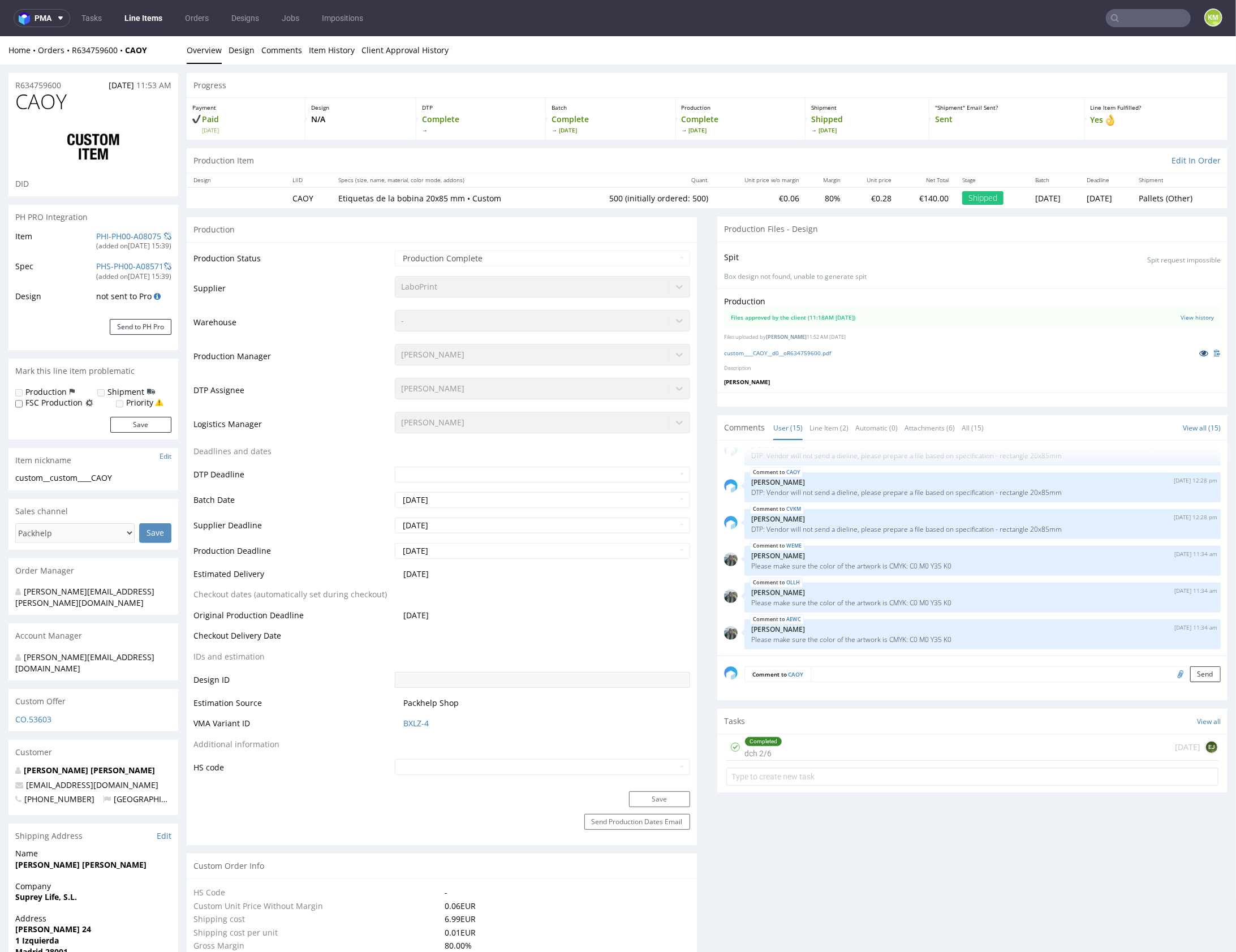
click at [1199, 353] on icon at bounding box center [1204, 352] width 9 height 8
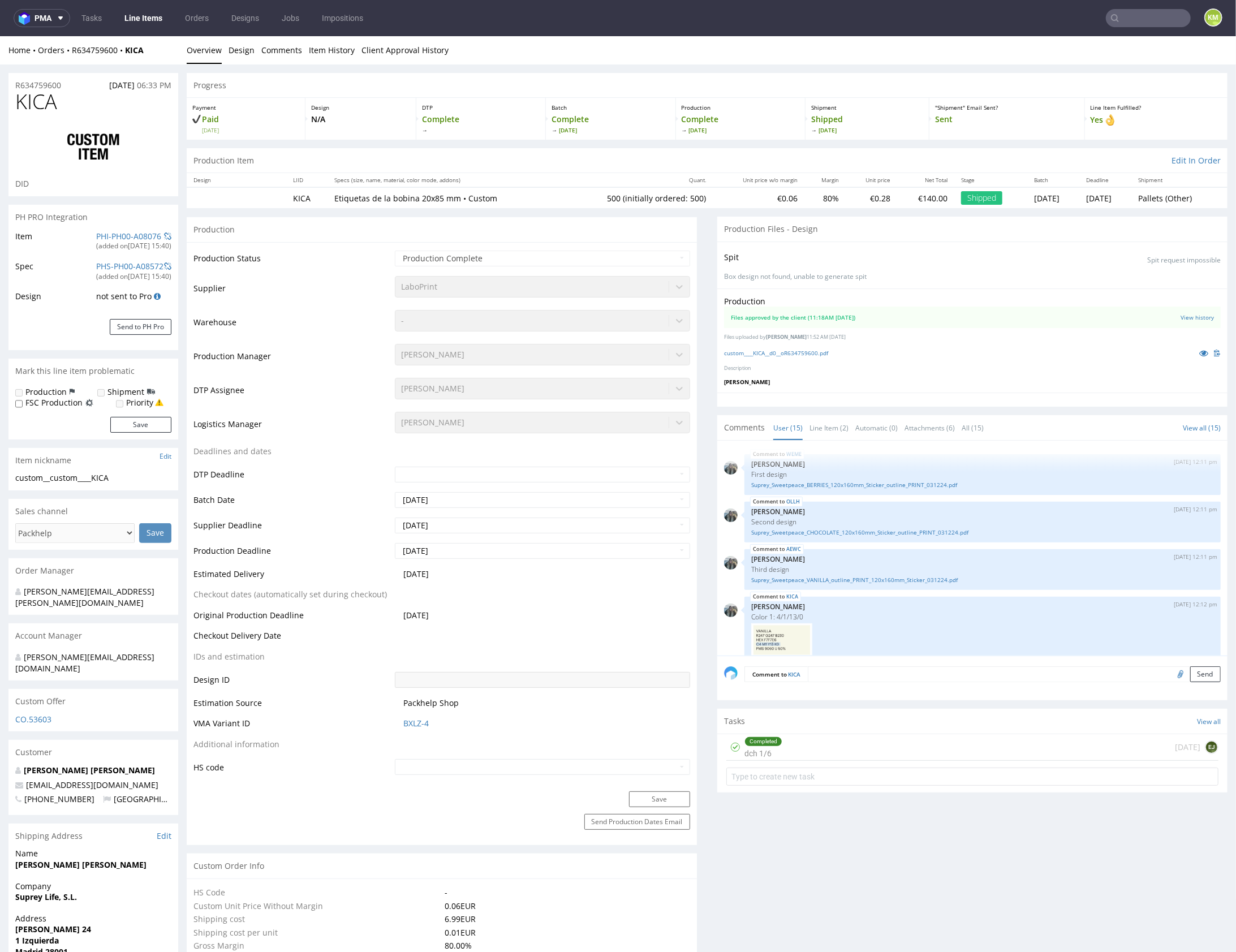
scroll to position [515, 0]
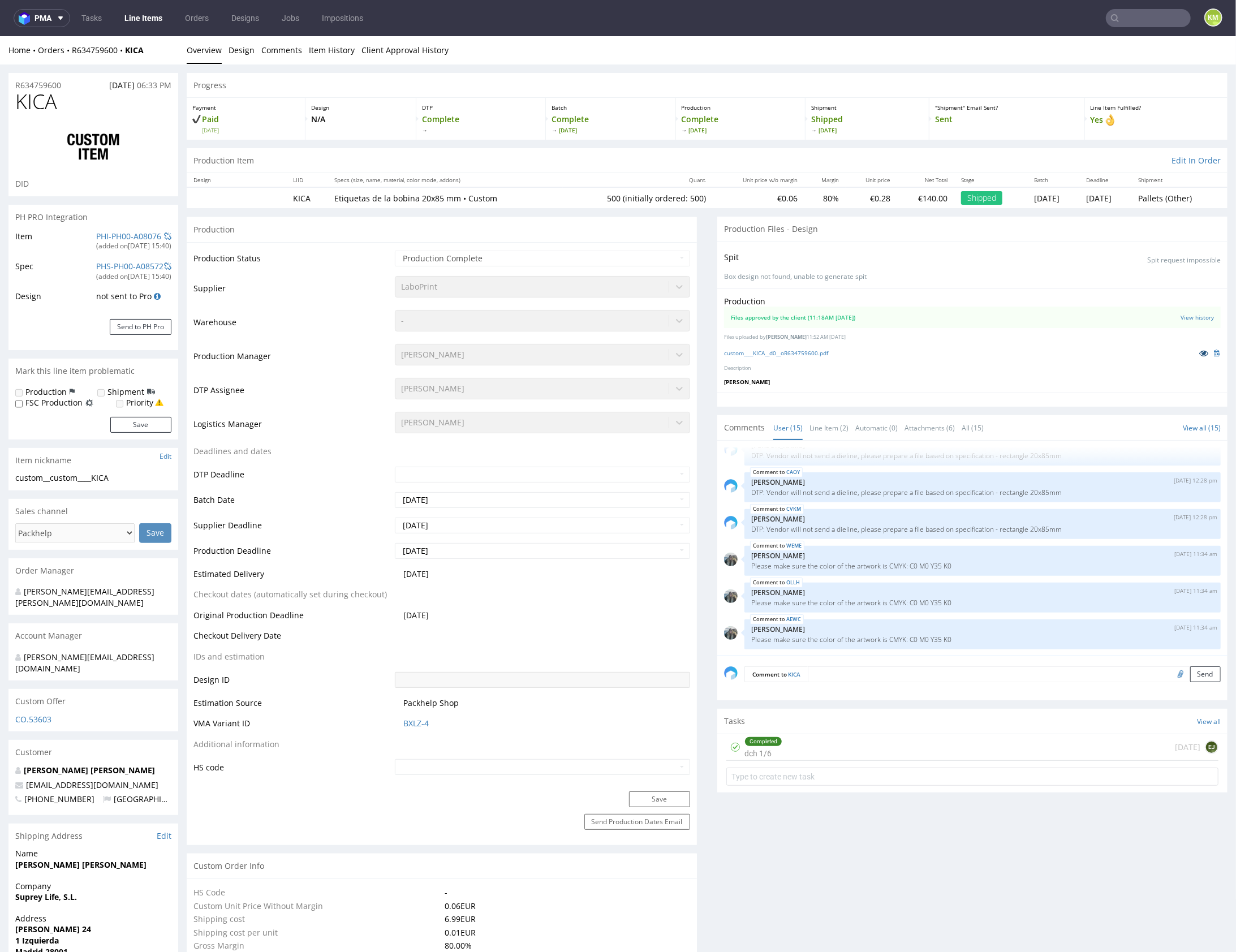
click at [1199, 353] on icon at bounding box center [1204, 352] width 9 height 8
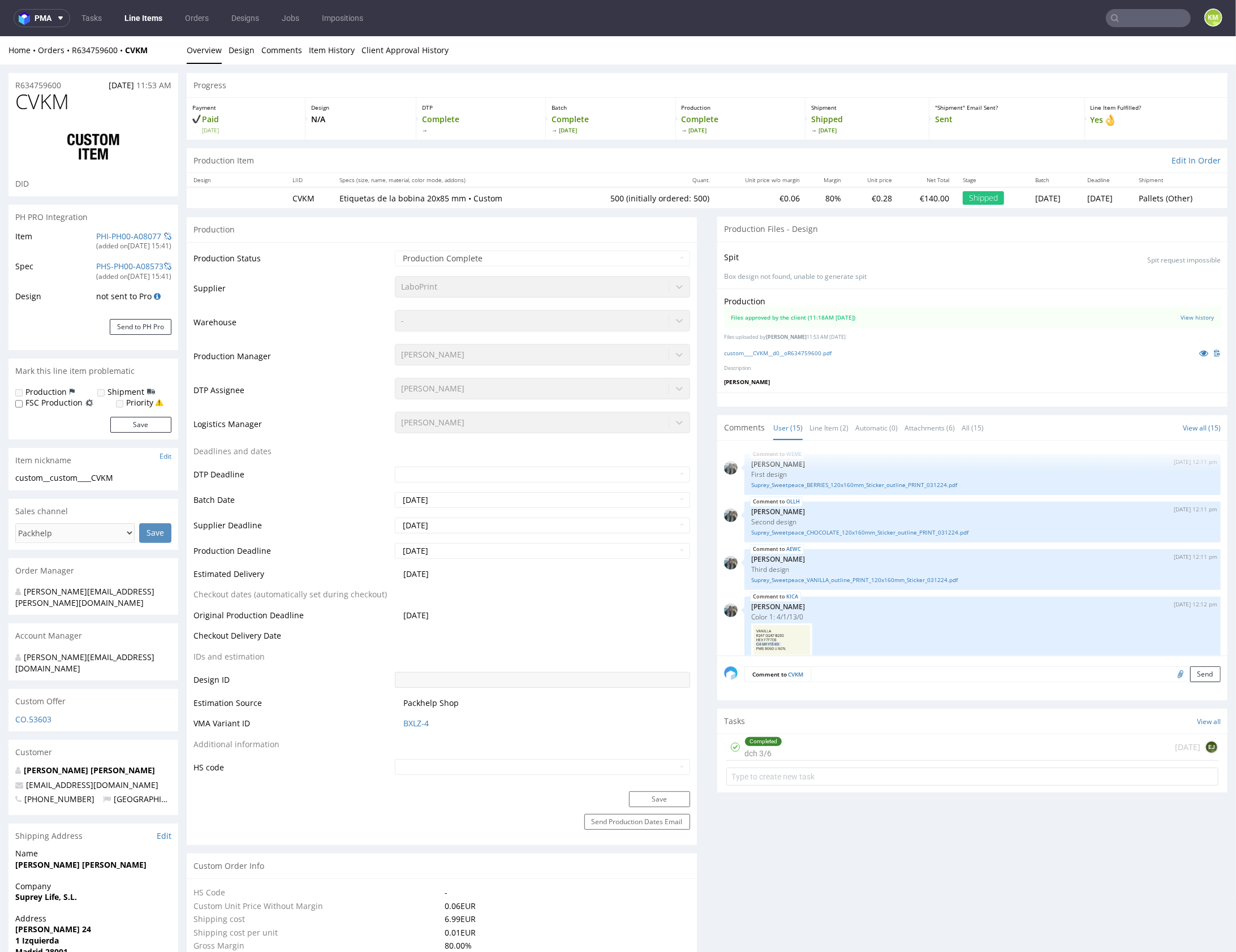
scroll to position [515, 0]
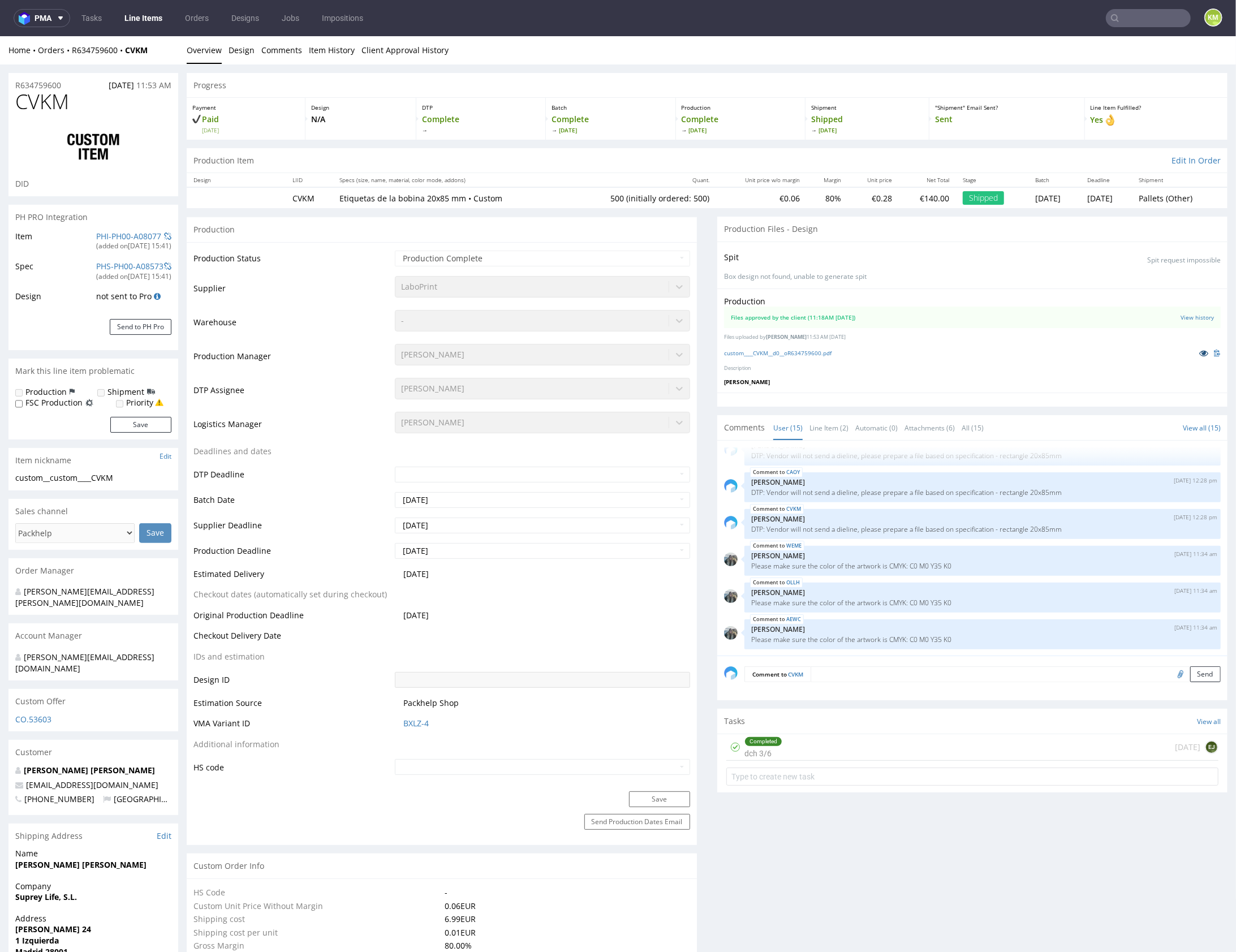
click at [1199, 352] on icon at bounding box center [1204, 352] width 9 height 8
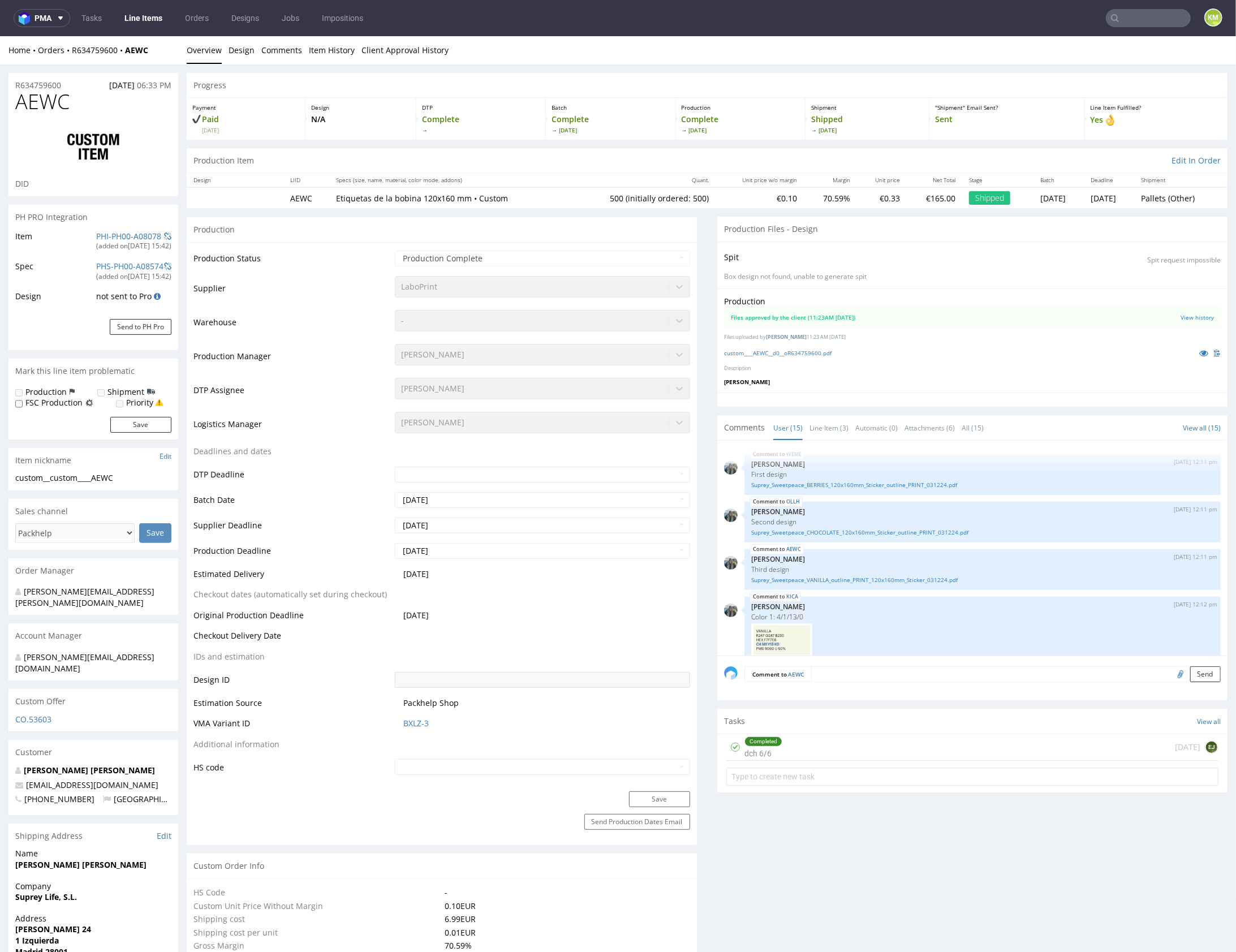
scroll to position [515, 0]
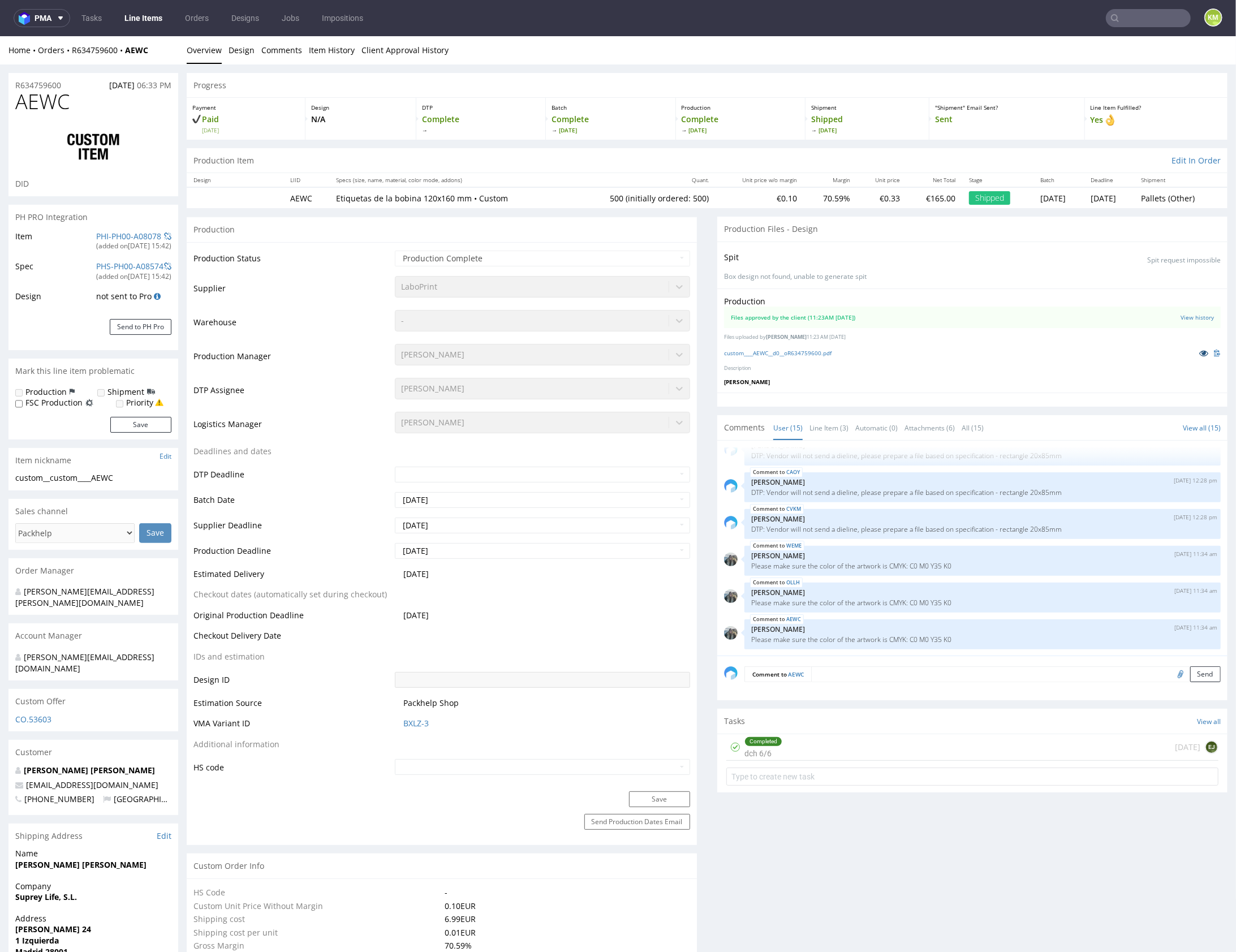
click at [1199, 354] on icon at bounding box center [1204, 352] width 9 height 8
drag, startPoint x: 829, startPoint y: 429, endPoint x: 838, endPoint y: 466, distance: 38.1
click at [829, 429] on link "Line Item (3)" at bounding box center [829, 427] width 39 height 24
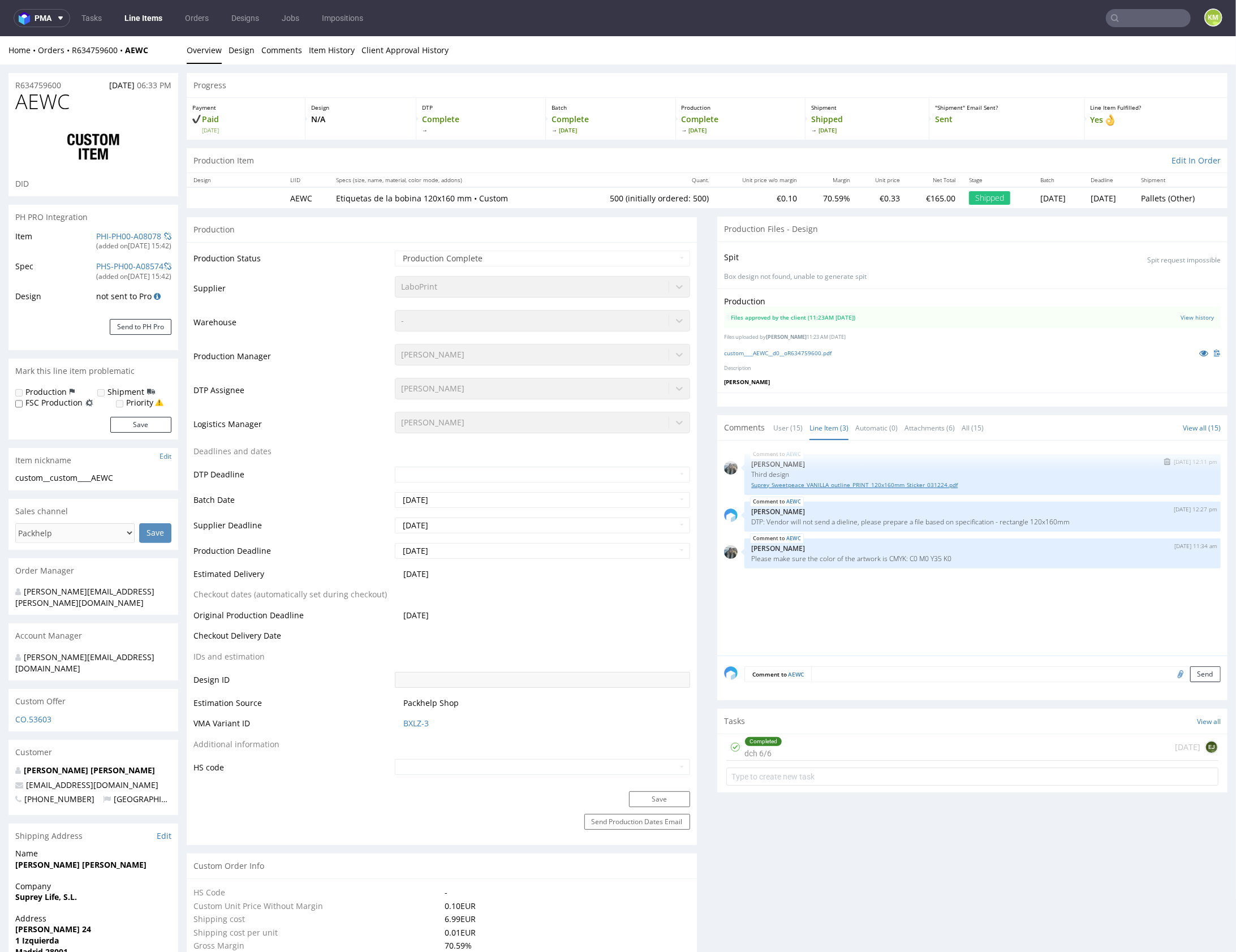
click at [838, 483] on link "Suprey_Sweetpeace_VANILLA_outline_PRINT_120x160mm_Sticker_031224.pdf" at bounding box center [983, 484] width 463 height 8
click at [858, 371] on div "Production Files approved by the client (11:23AM 09 Dec 2024) View history File…" at bounding box center [973, 339] width 510 height 104
click at [820, 350] on link "custom____AEWC__d0__oR634759600.pdf" at bounding box center [777, 352] width 107 height 8
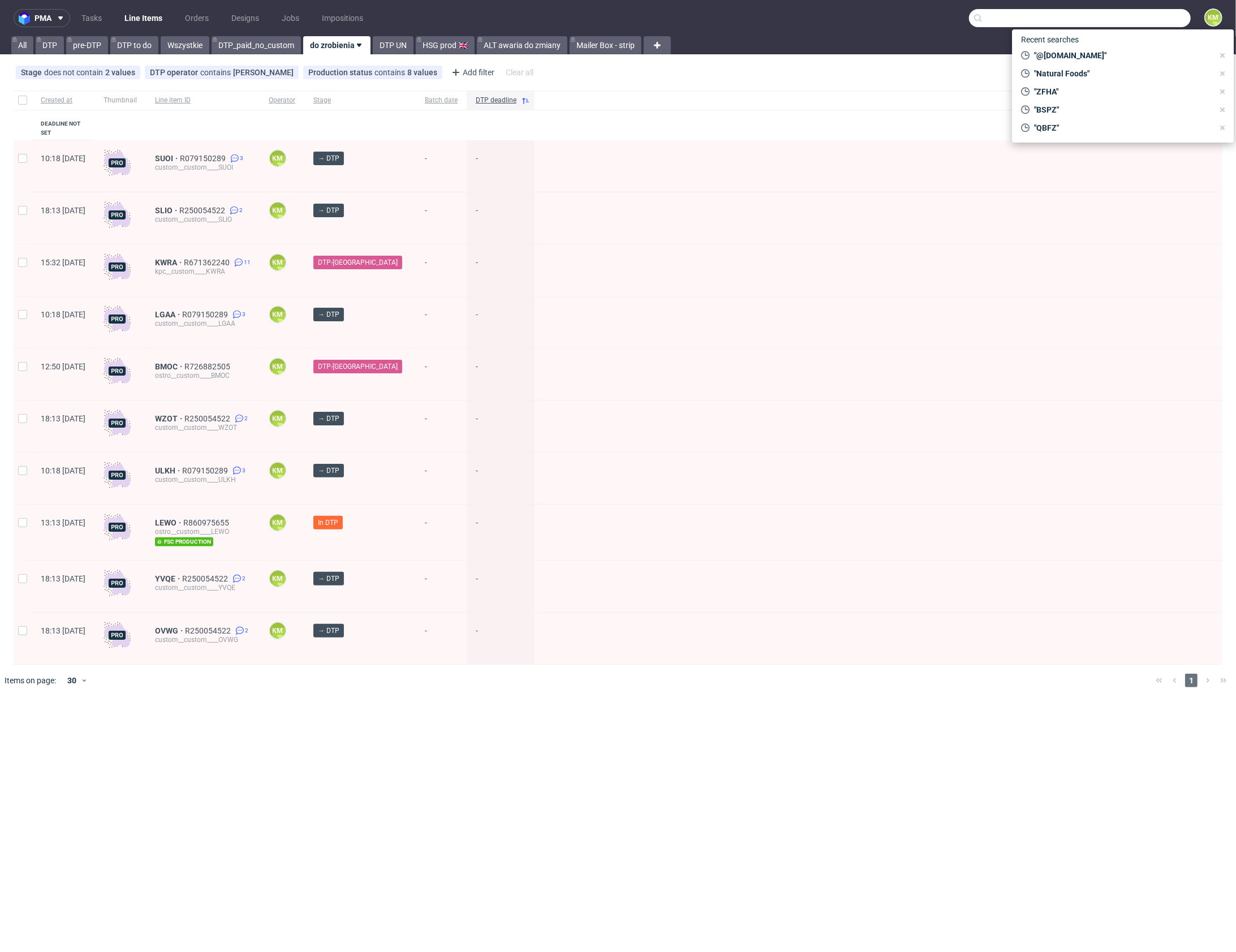
click at [1130, 17] on input "text" at bounding box center [1080, 18] width 222 height 18
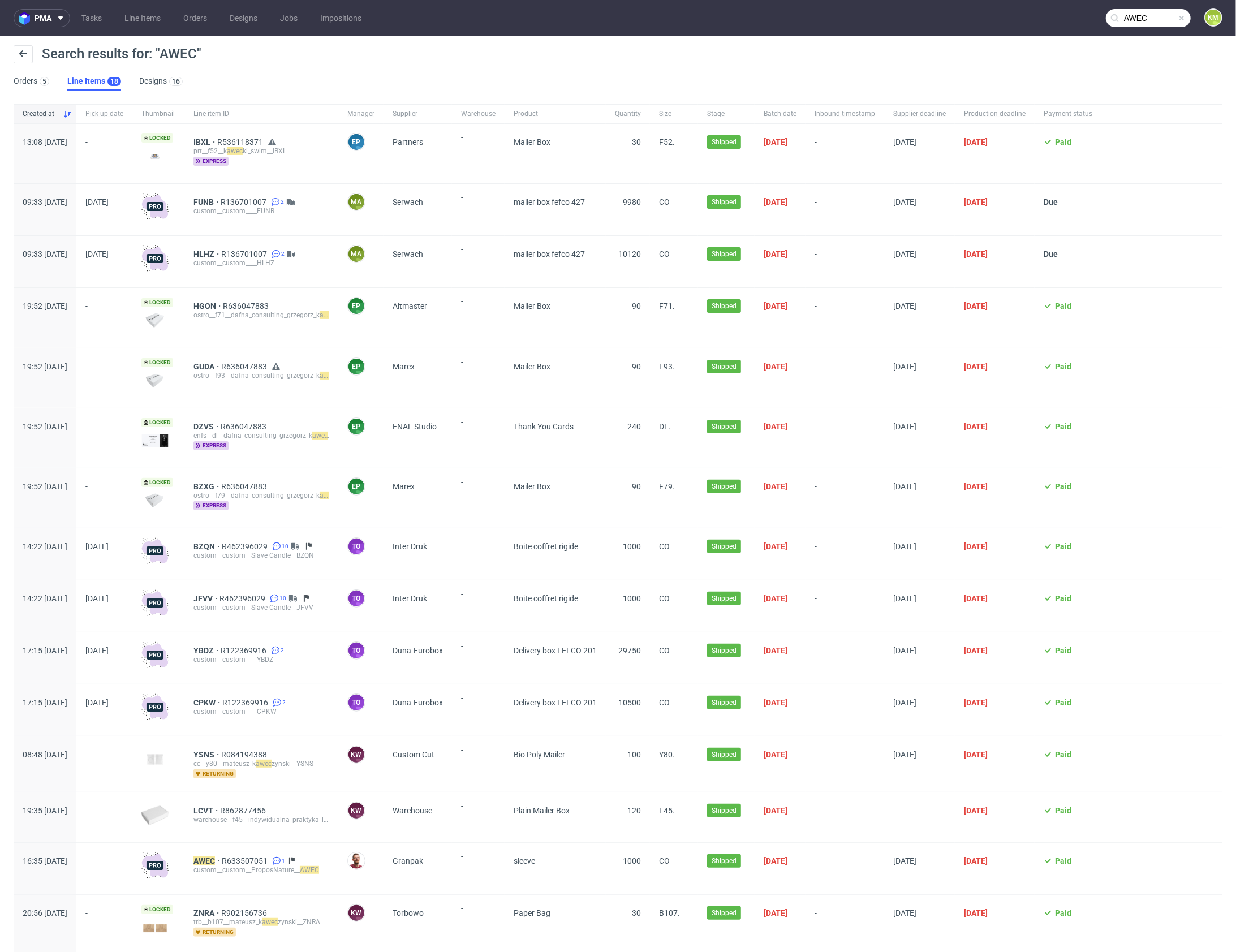
click at [1133, 16] on input "AWEC" at bounding box center [1148, 18] width 85 height 18
click at [1133, 16] on input "AWEC" at bounding box center [1080, 18] width 222 height 18
type input "AEWC"
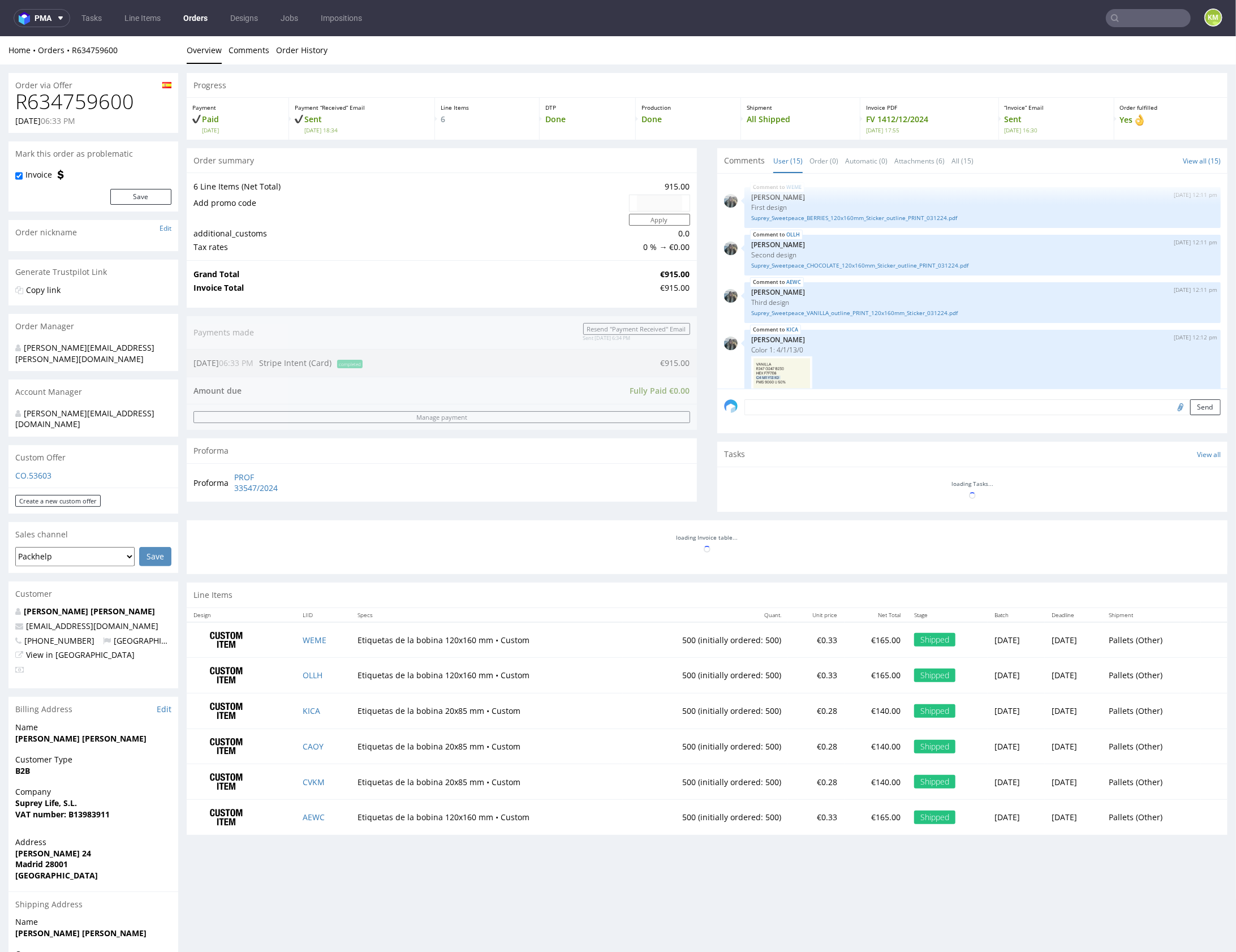
scroll to position [515, 0]
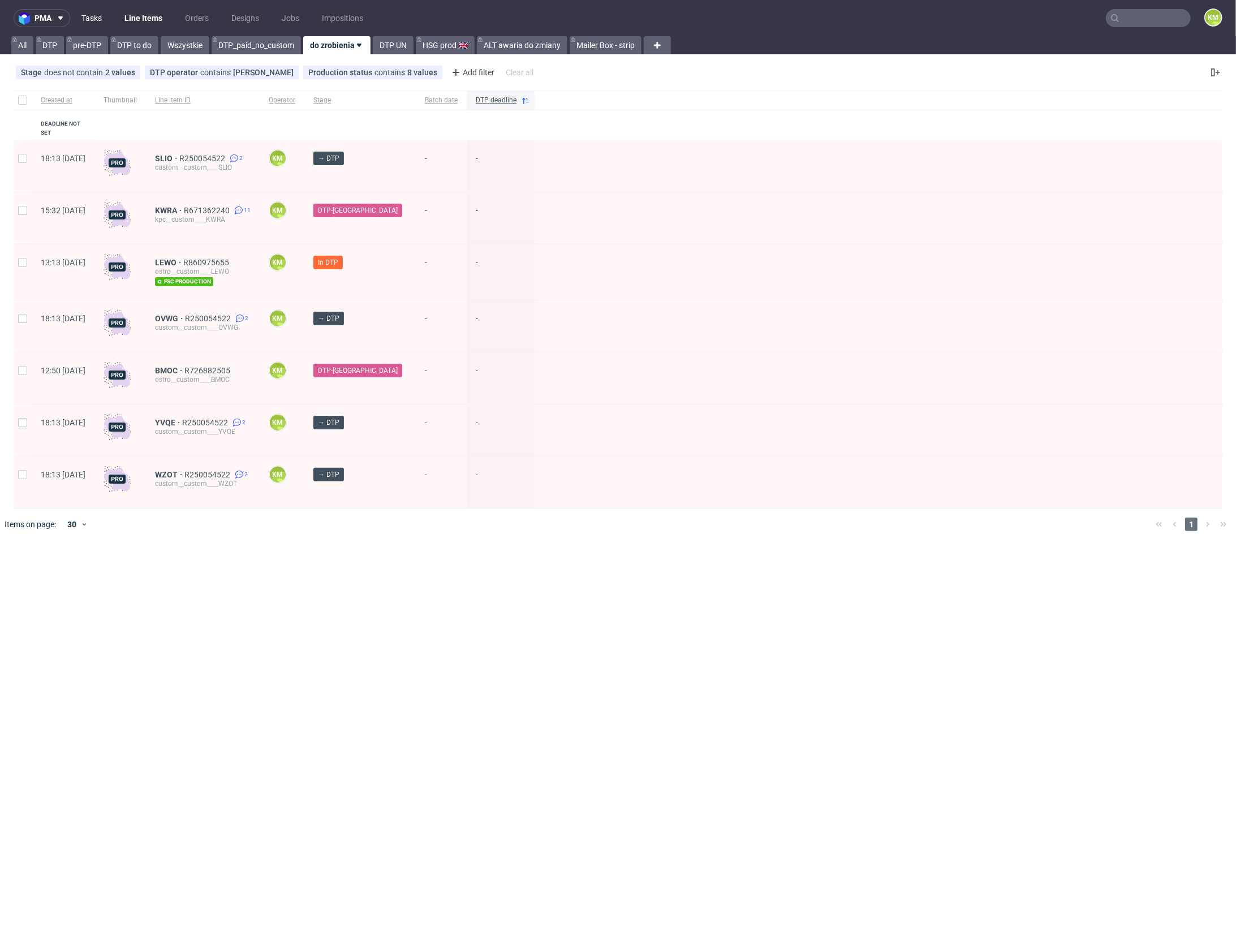
click at [93, 18] on link "Tasks" at bounding box center [92, 18] width 34 height 18
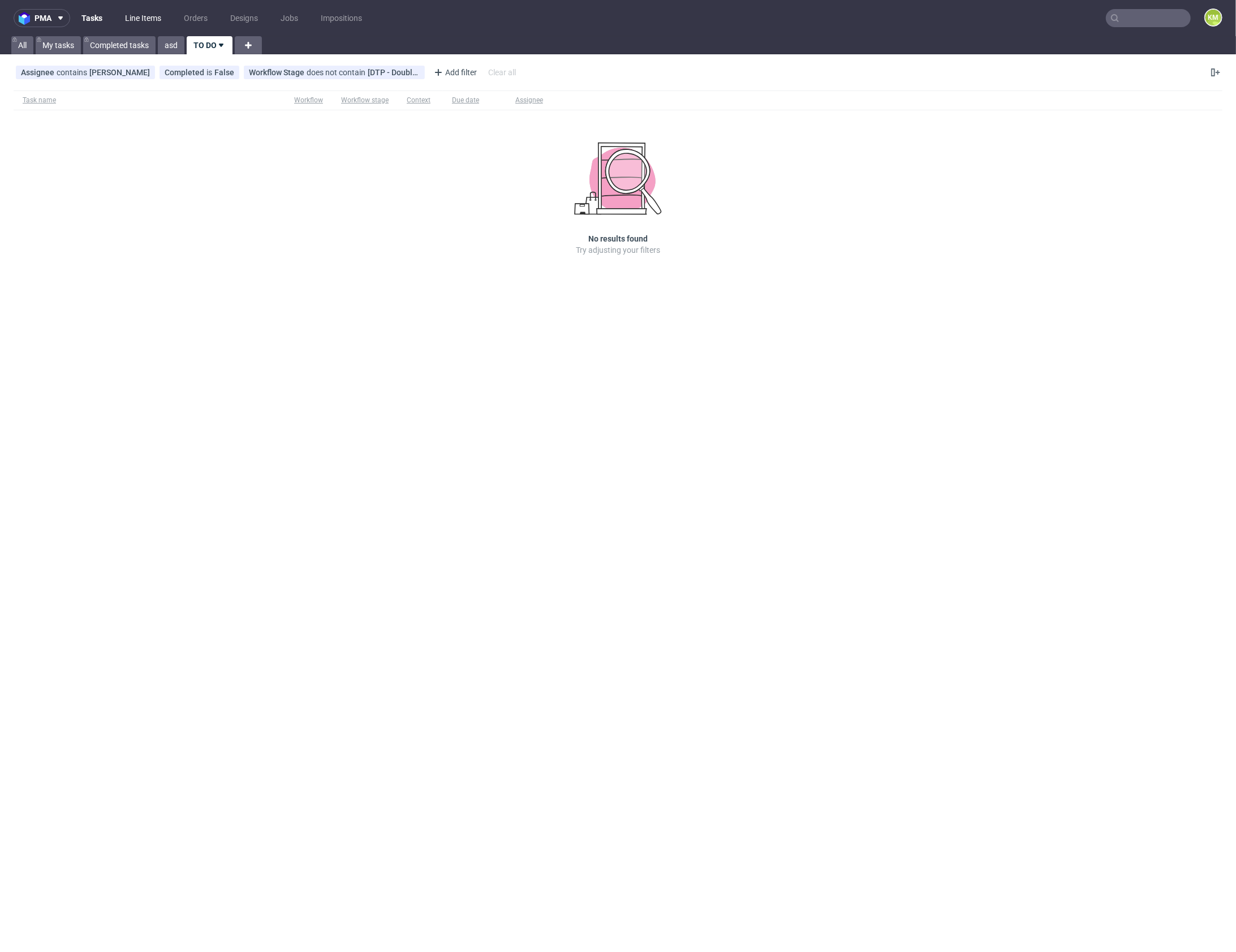
click at [142, 17] on link "Line Items" at bounding box center [143, 18] width 50 height 18
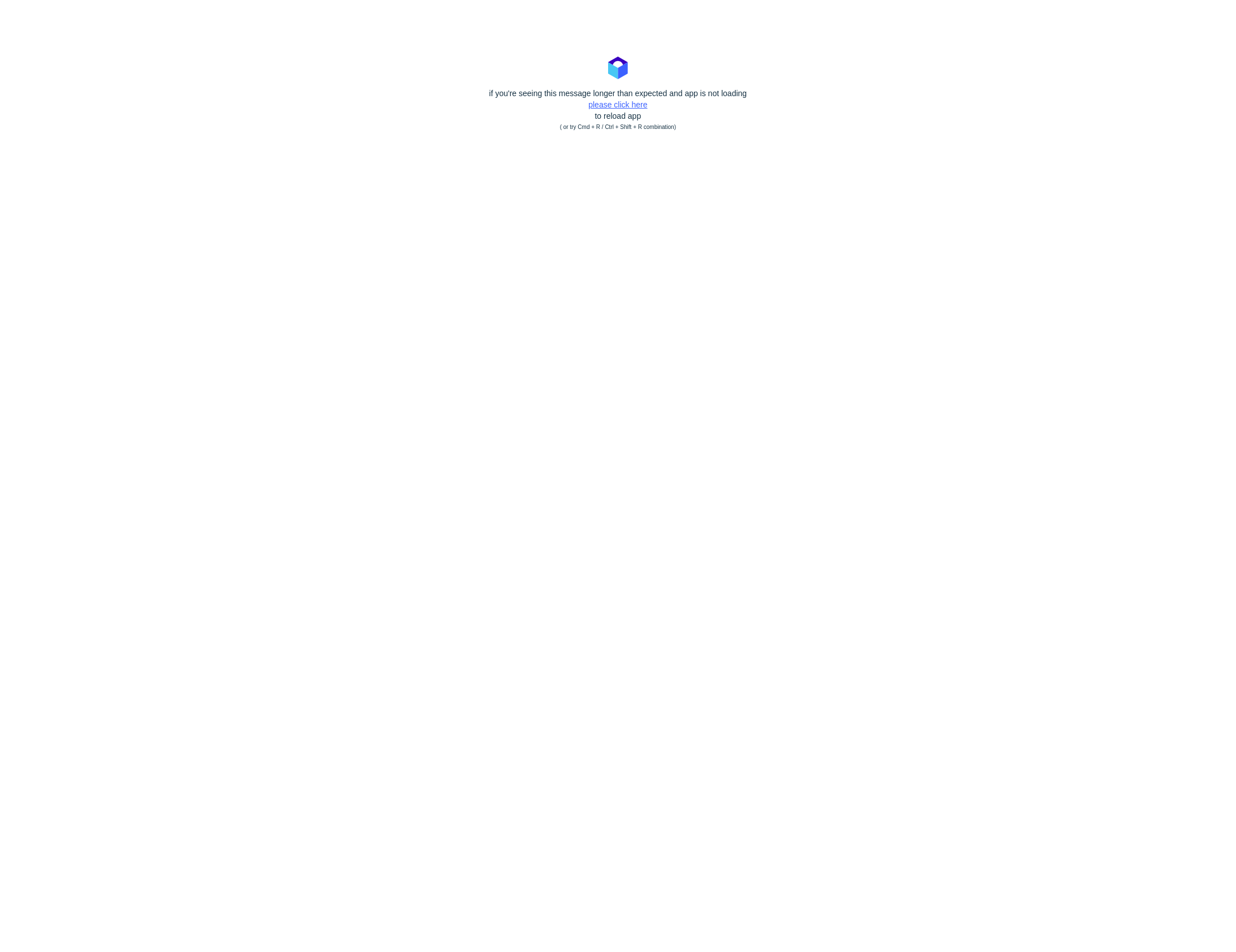
click at [618, 106] on link "please click here" at bounding box center [618, 104] width 59 height 9
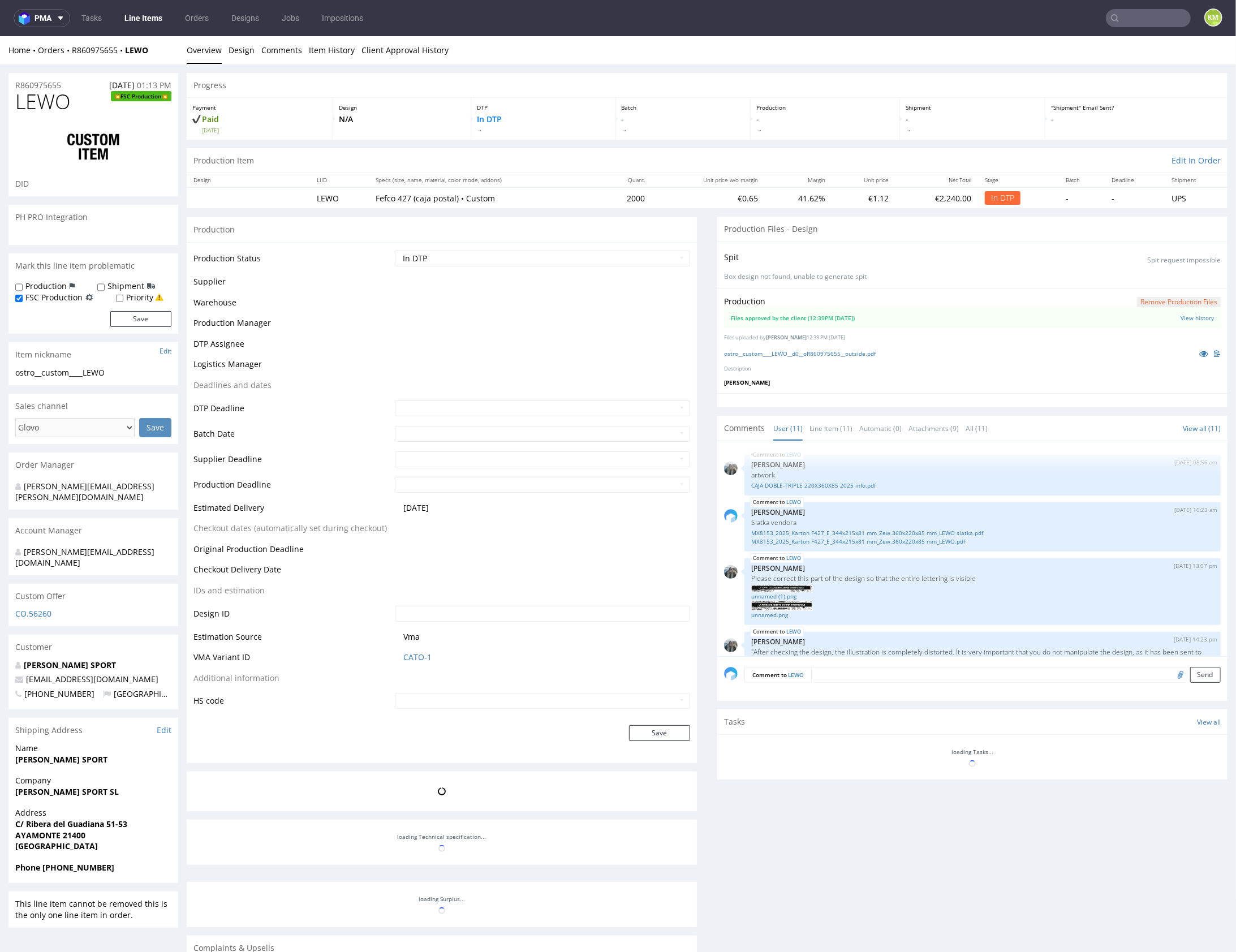
scroll to position [645, 0]
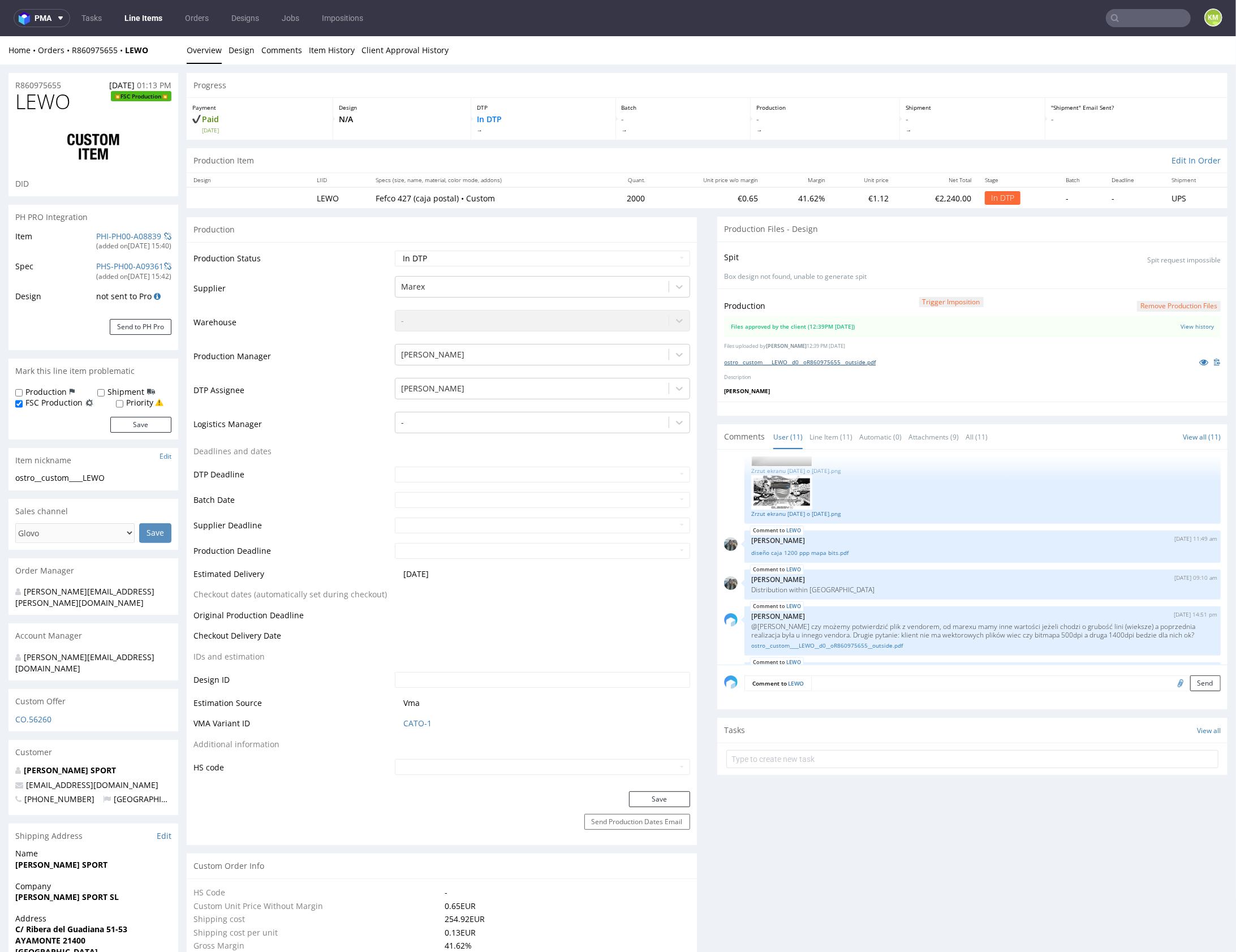
click at [858, 360] on link "ostro__custom____LEWO__d0__oR860975655__outside.pdf" at bounding box center [800, 361] width 152 height 8
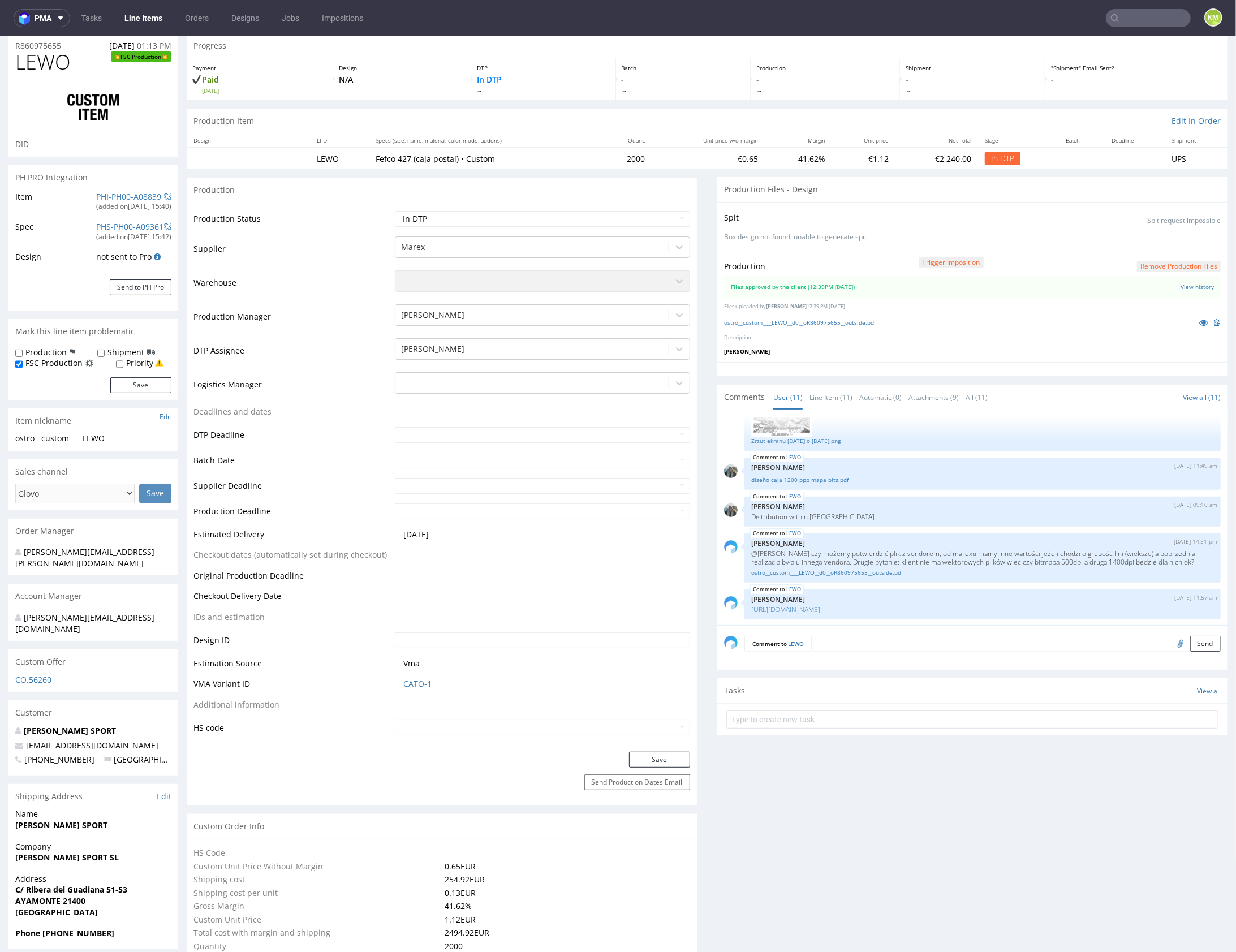
scroll to position [160, 0]
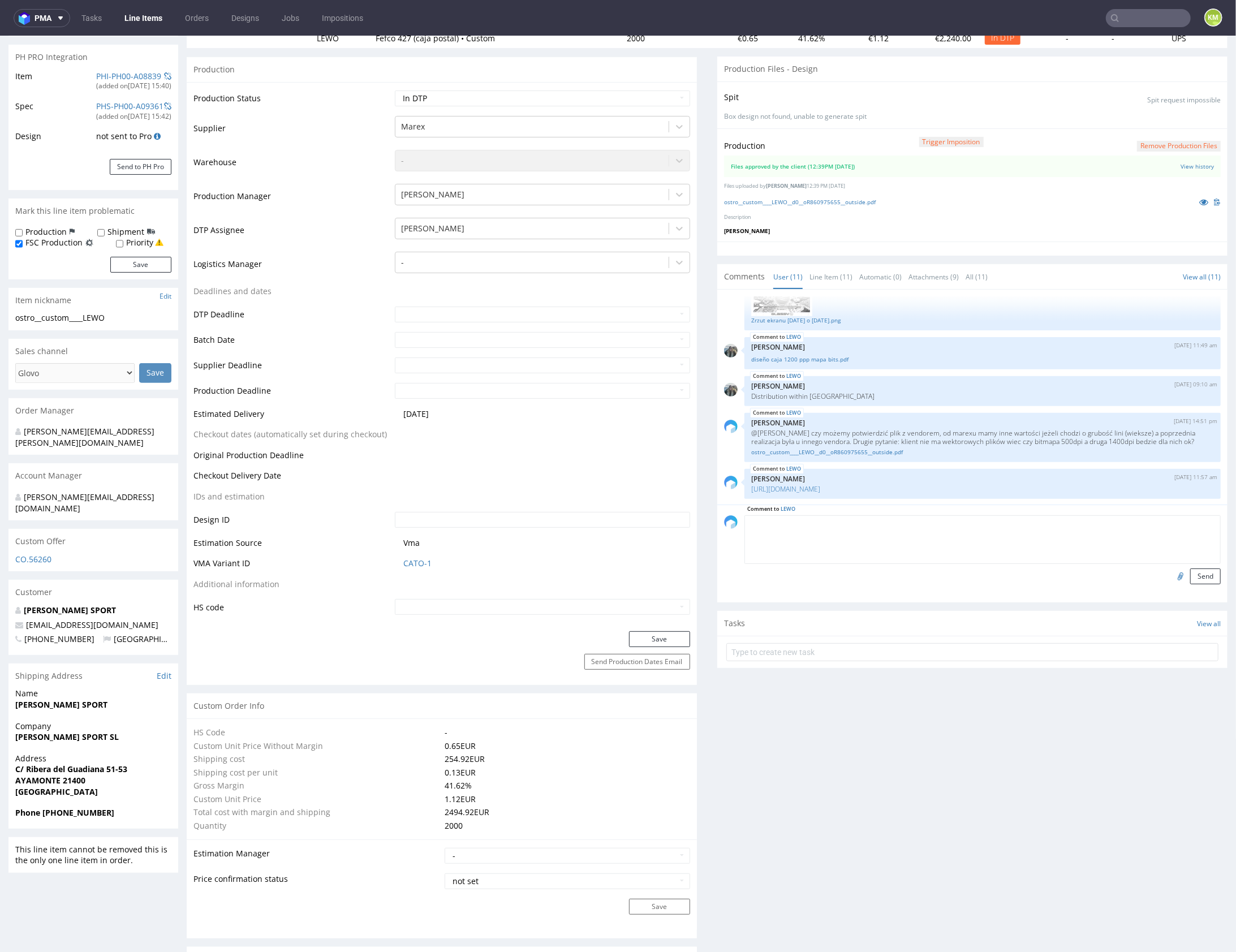
click at [875, 521] on textarea at bounding box center [982, 539] width 476 height 49
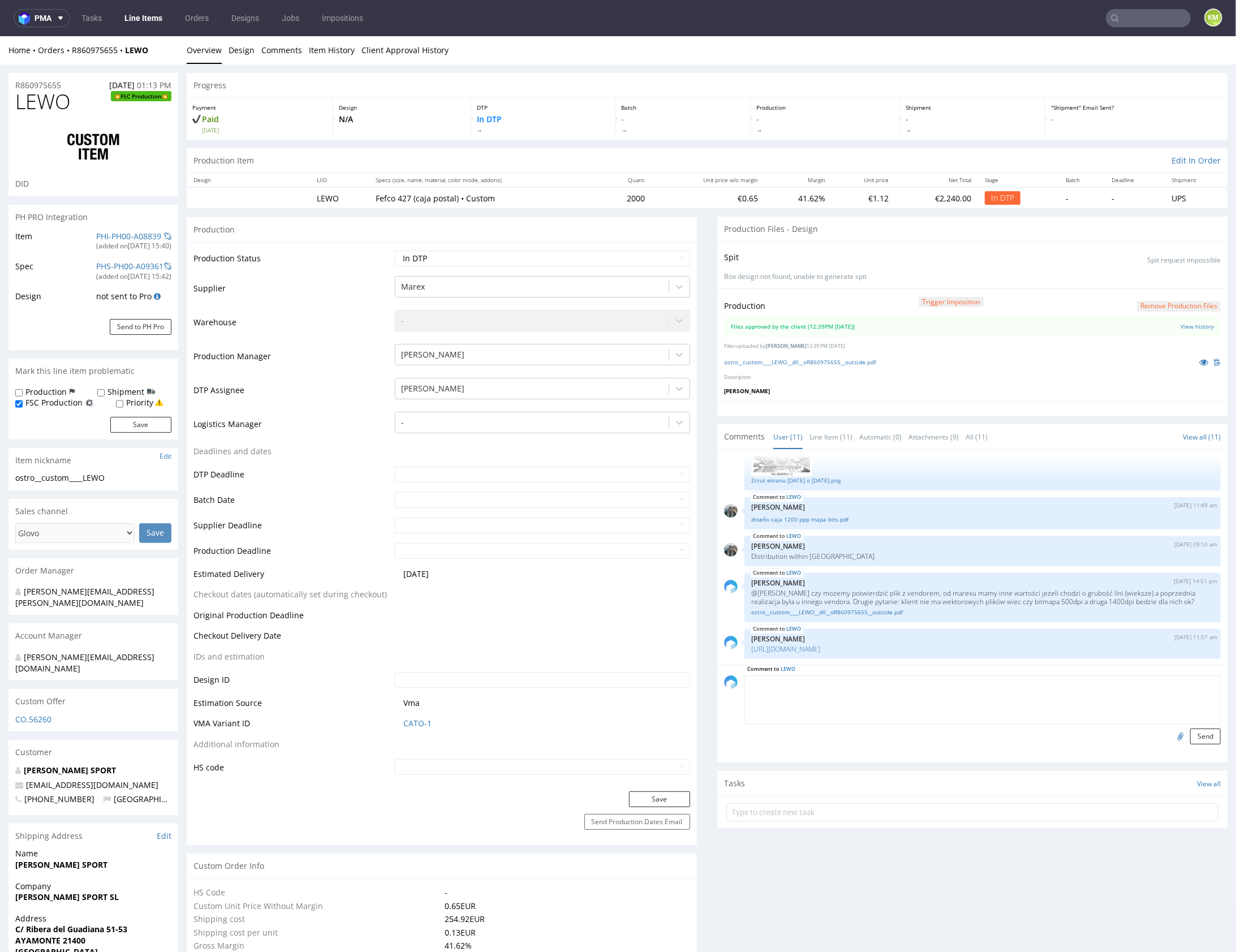
click at [825, 702] on textarea at bounding box center [982, 699] width 476 height 49
type textarea "Prosba o sampelka z produkcji albo zdjęcie z bliska jak te ilustracje wyglądają"
click at [1190, 735] on button "Send" at bounding box center [1205, 736] width 31 height 16
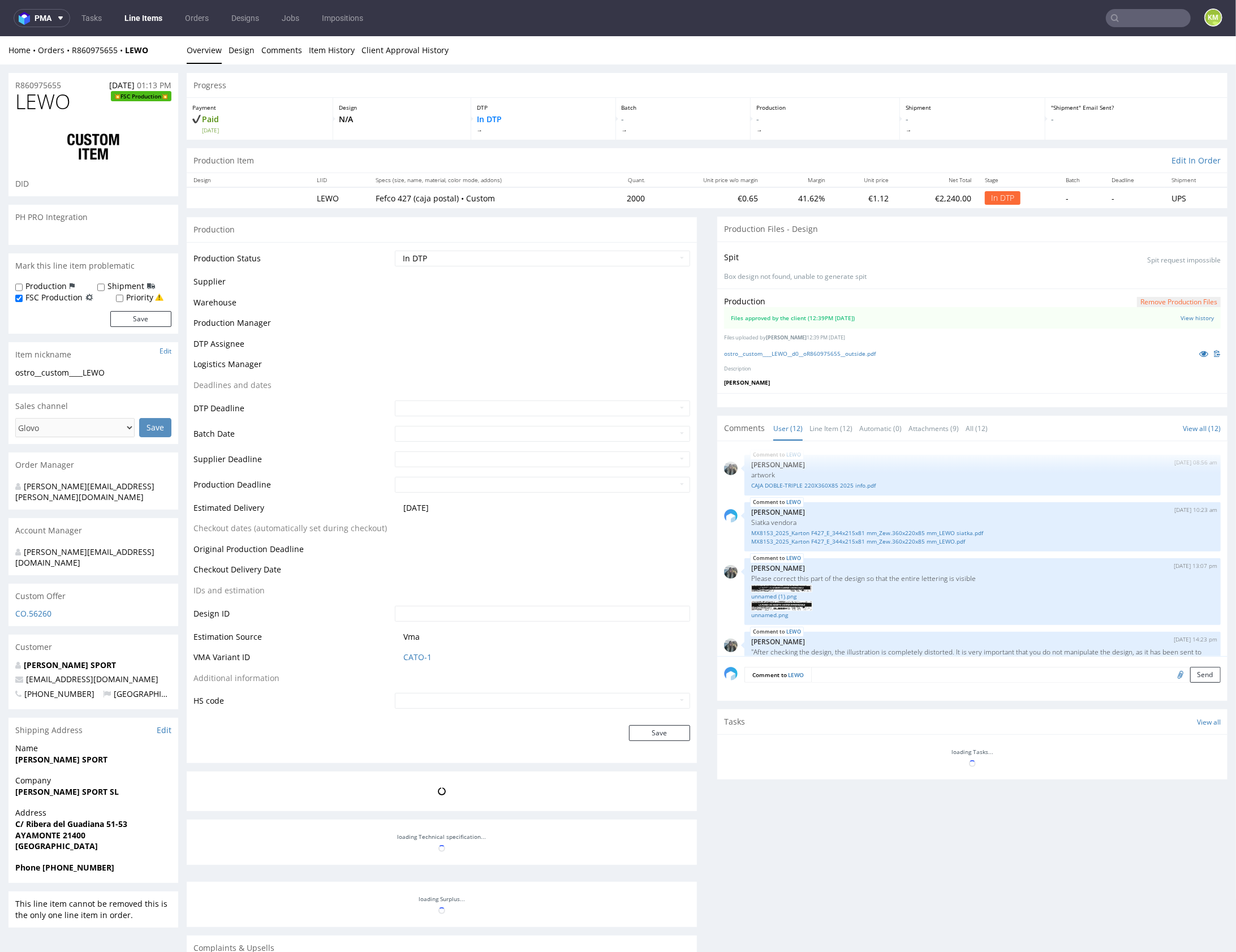
scroll to position [714, 0]
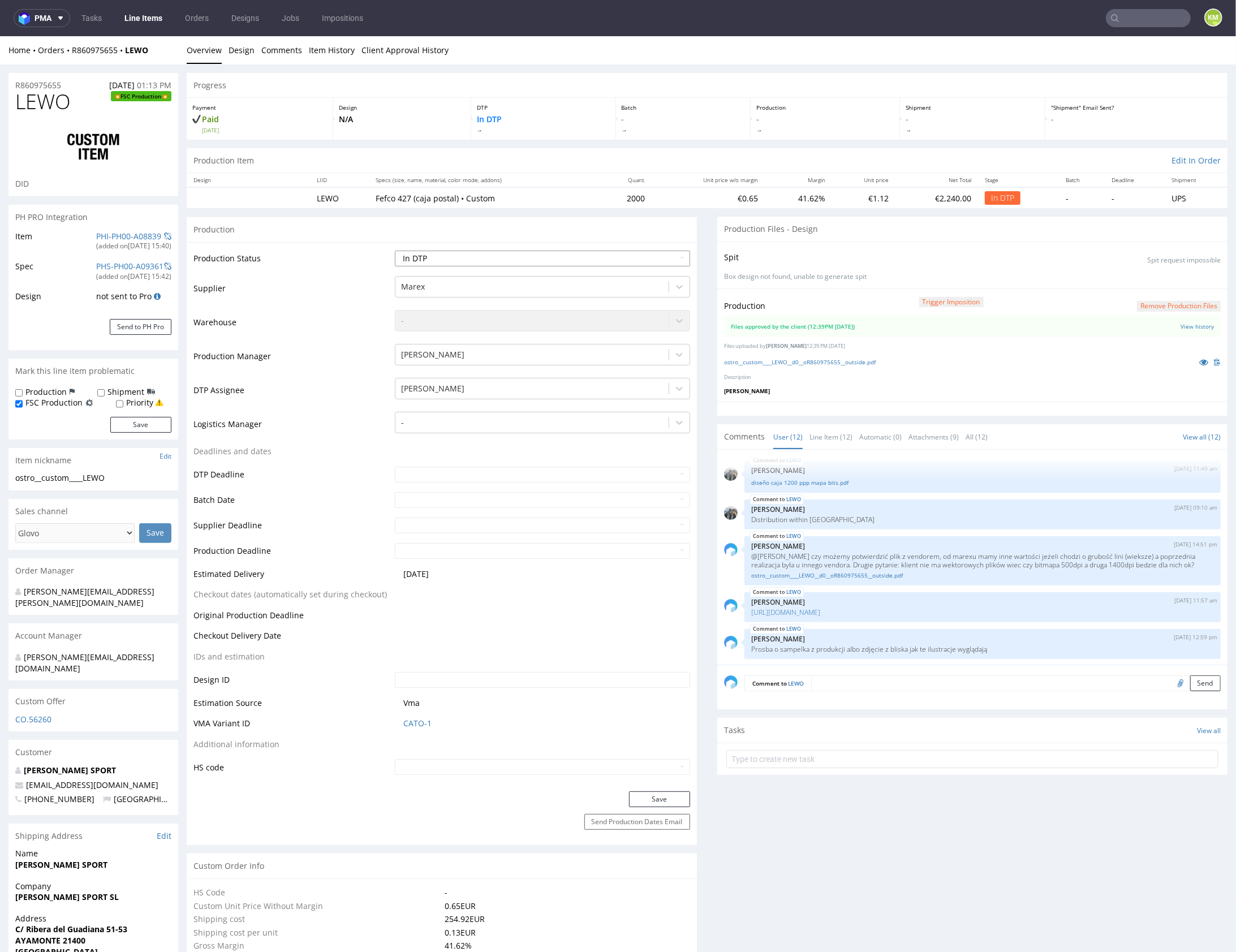
click at [593, 257] on select "Waiting for Artwork Waiting for Diecut Waiting for Mockup Waiting for DTP Waiti…" at bounding box center [542, 257] width 295 height 16
select select "dtp_waiting_for_double_check"
click at [395, 250] on select "Waiting for Artwork Waiting for Diecut Waiting for Mockup Waiting for DTP Waiti…" at bounding box center [542, 257] width 295 height 16
click at [674, 800] on button "Save" at bounding box center [659, 798] width 61 height 16
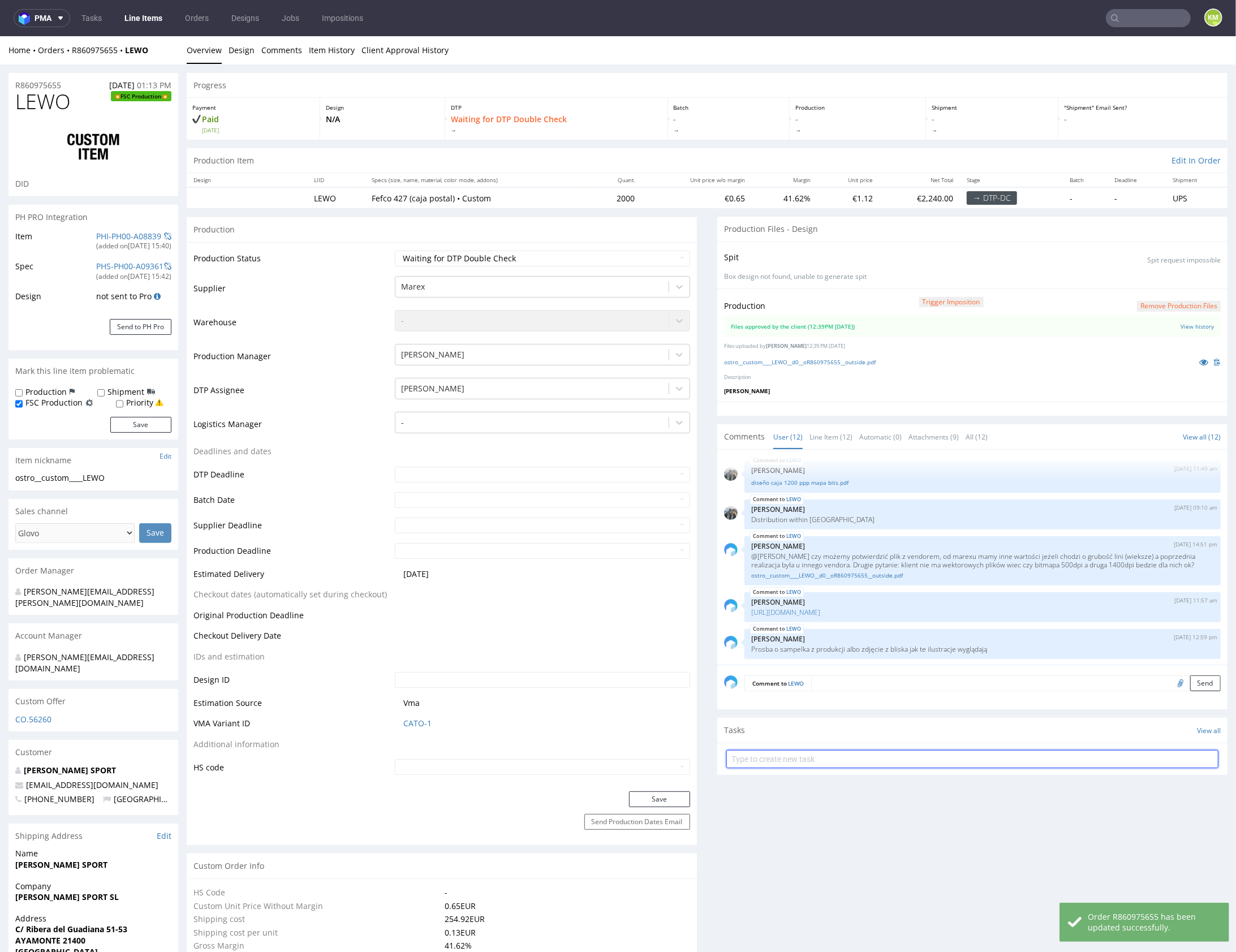
click at [850, 754] on input "text" at bounding box center [973, 759] width 492 height 18
type input "dch"
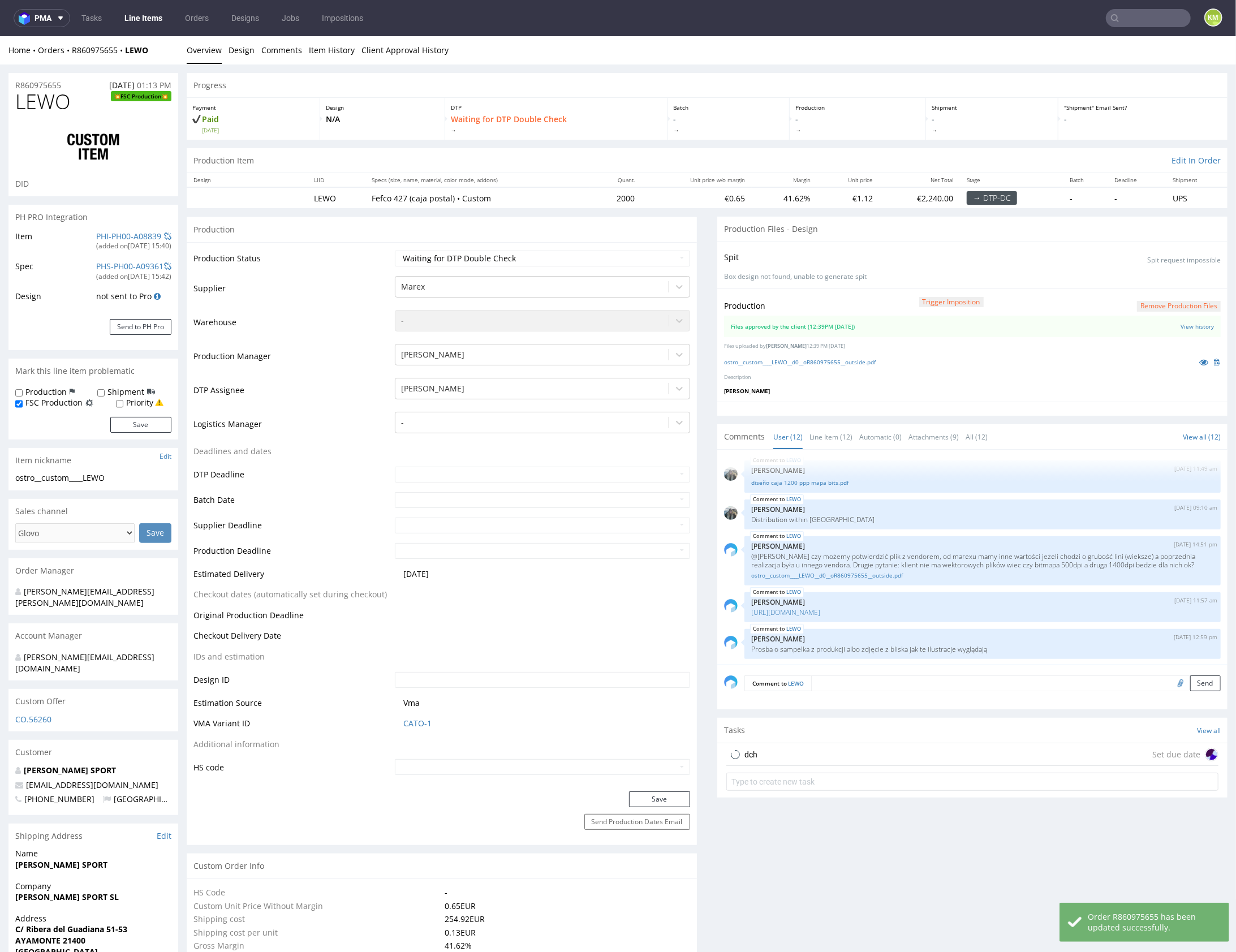
click at [832, 748] on div "dch Set due date" at bounding box center [973, 753] width 492 height 22
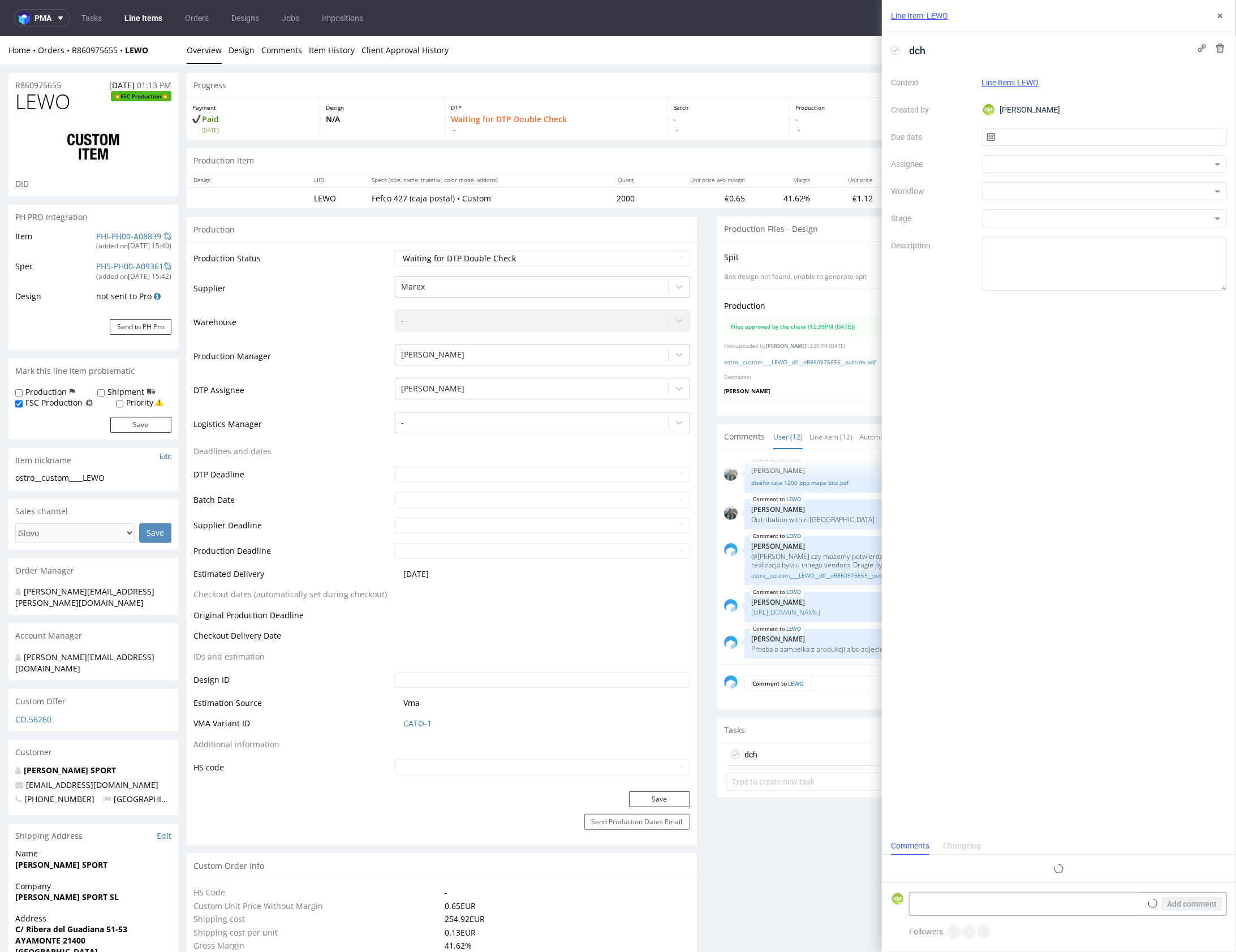
scroll to position [9, 0]
click at [1071, 138] on input "text" at bounding box center [1105, 137] width 246 height 18
click at [1098, 266] on button "20" at bounding box center [1104, 266] width 18 height 18
type input "20/08/2025"
click at [1010, 165] on div at bounding box center [1105, 165] width 246 height 18
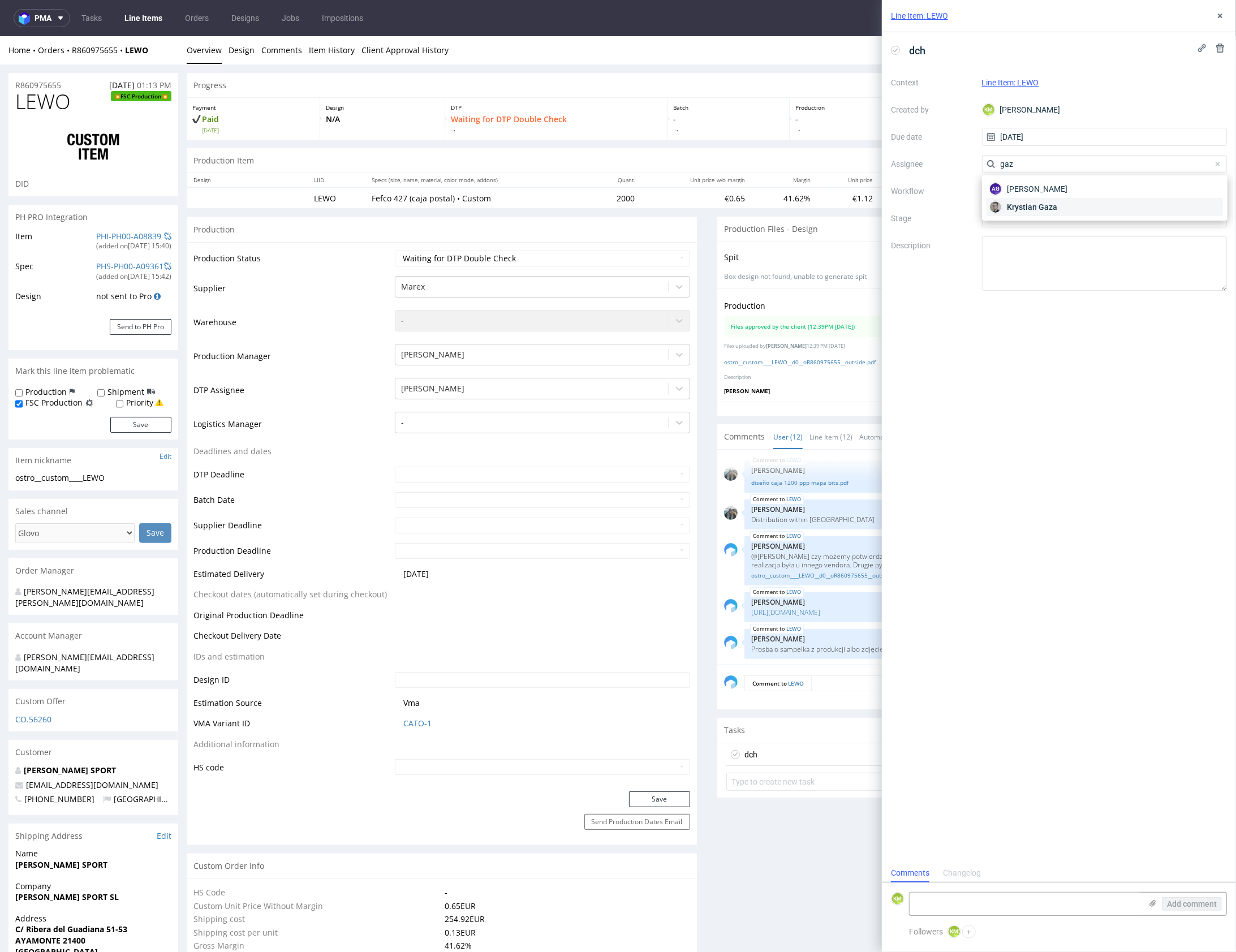
type input "gaz"
click at [1036, 205] on span "Krystian Gaza" at bounding box center [1032, 207] width 50 height 11
click at [1030, 191] on div at bounding box center [1105, 191] width 246 height 18
click at [1048, 236] on div "DTP - Double Check" at bounding box center [1105, 232] width 237 height 20
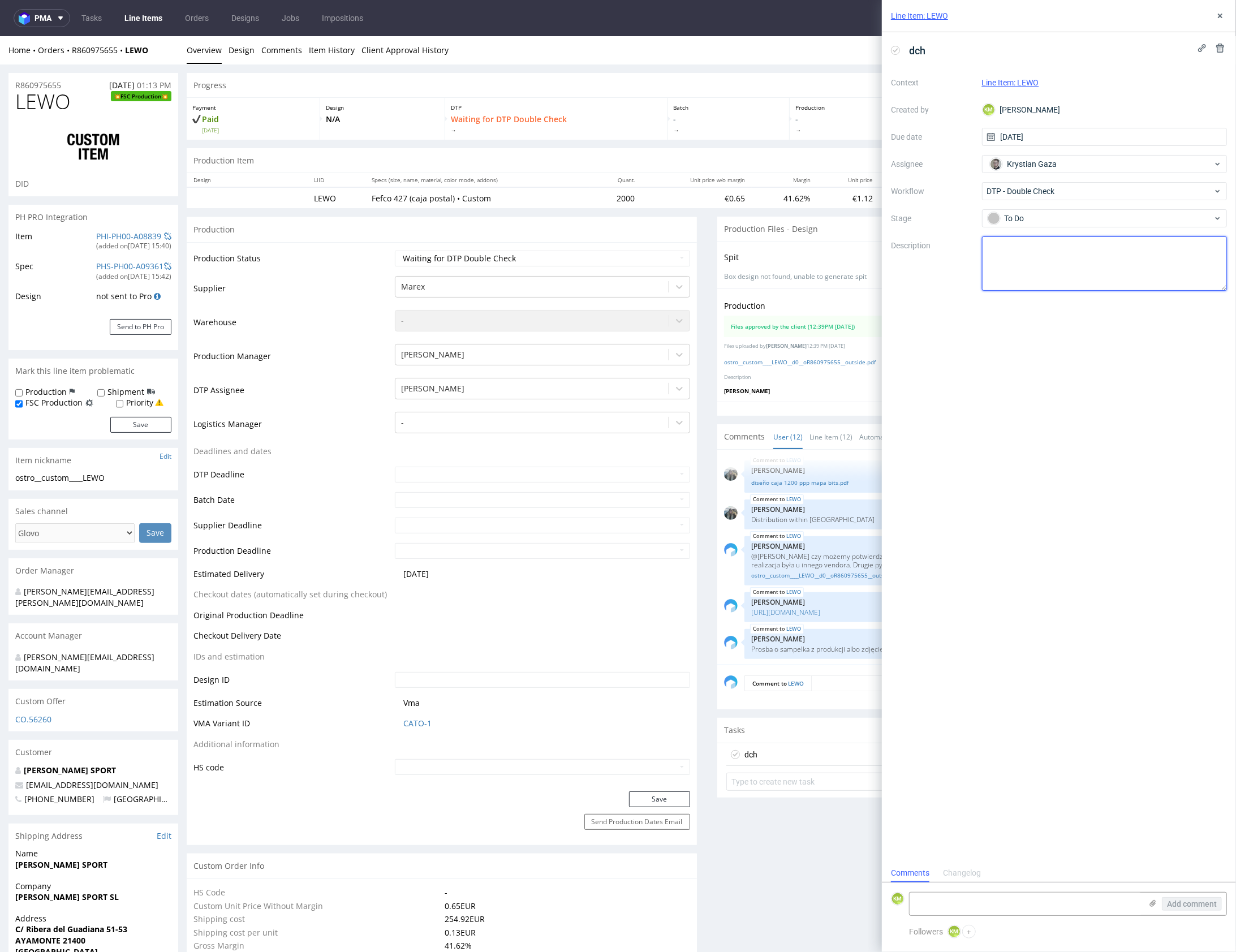
click at [1076, 253] on textarea at bounding box center [1105, 263] width 246 height 55
drag, startPoint x: 1221, startPoint y: 15, endPoint x: 1108, endPoint y: 69, distance: 125.2
click at [1221, 15] on use at bounding box center [1219, 16] width 5 height 5
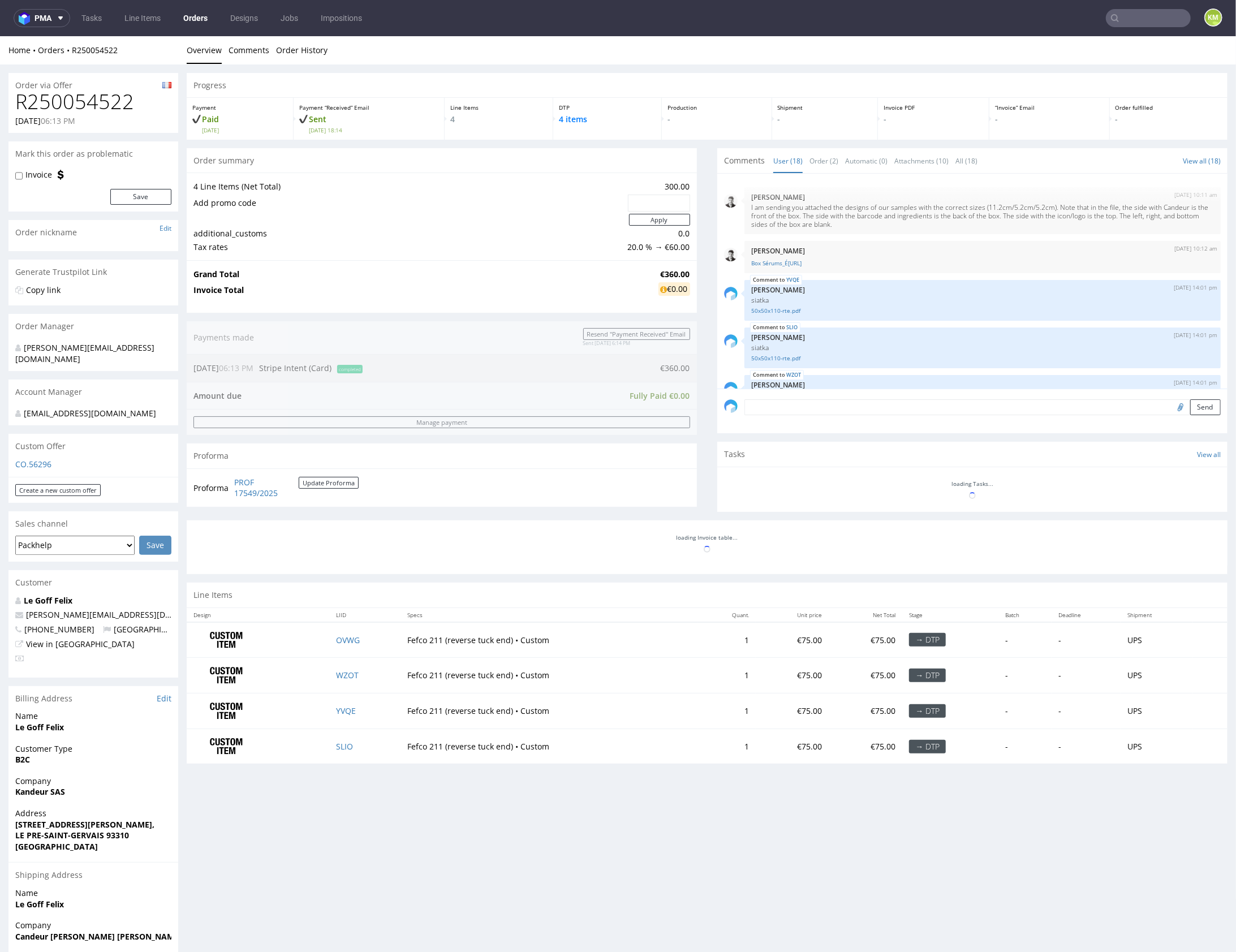
scroll to position [593, 0]
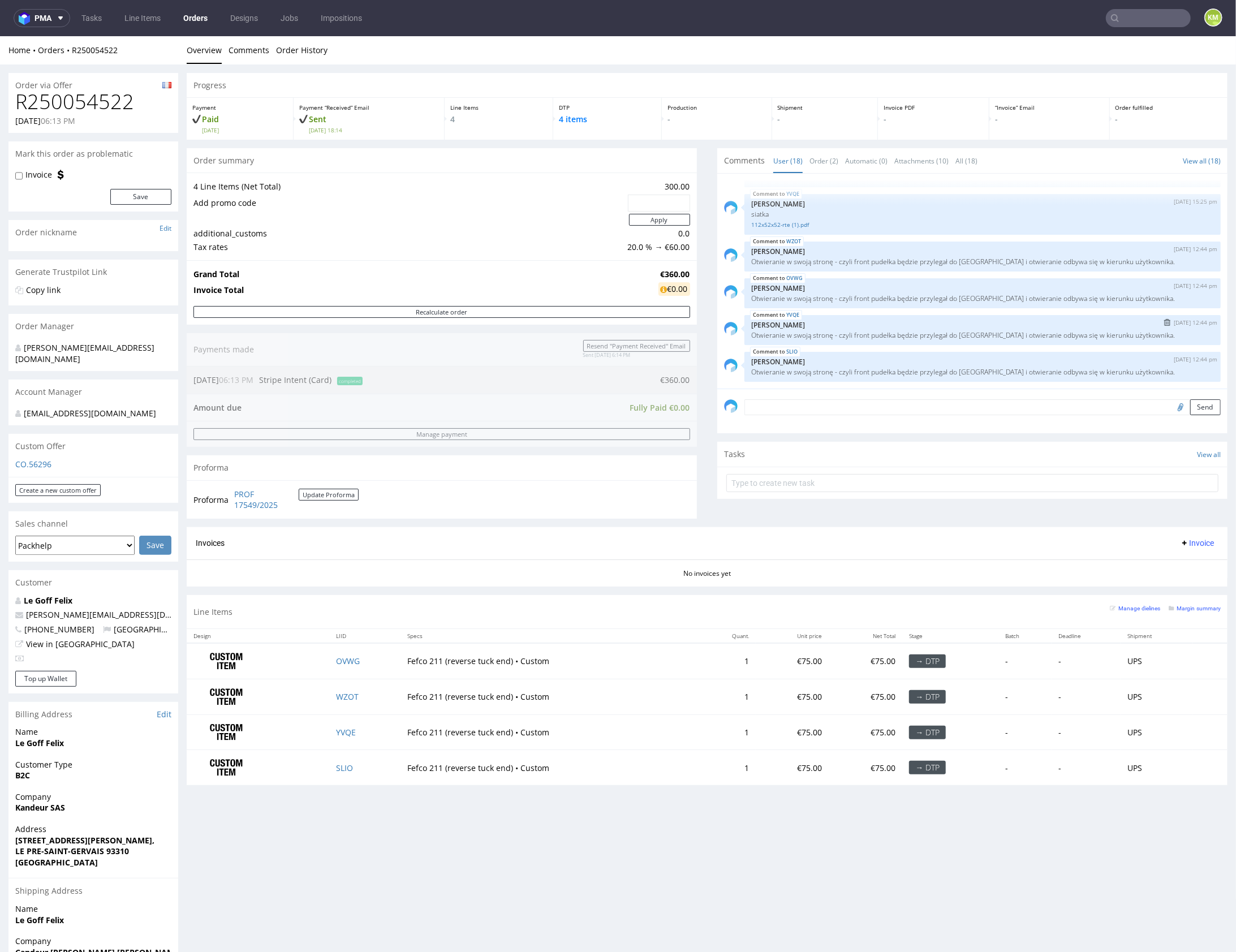
click at [932, 332] on p "Otwieranie w swoją stronę - czyli front pudełka będzie przylegał do [GEOGRAPHIC…" at bounding box center [983, 334] width 463 height 8
drag, startPoint x: 818, startPoint y: 161, endPoint x: 827, endPoint y: 198, distance: 38.1
click at [818, 160] on link "Order (2)" at bounding box center [824, 160] width 29 height 24
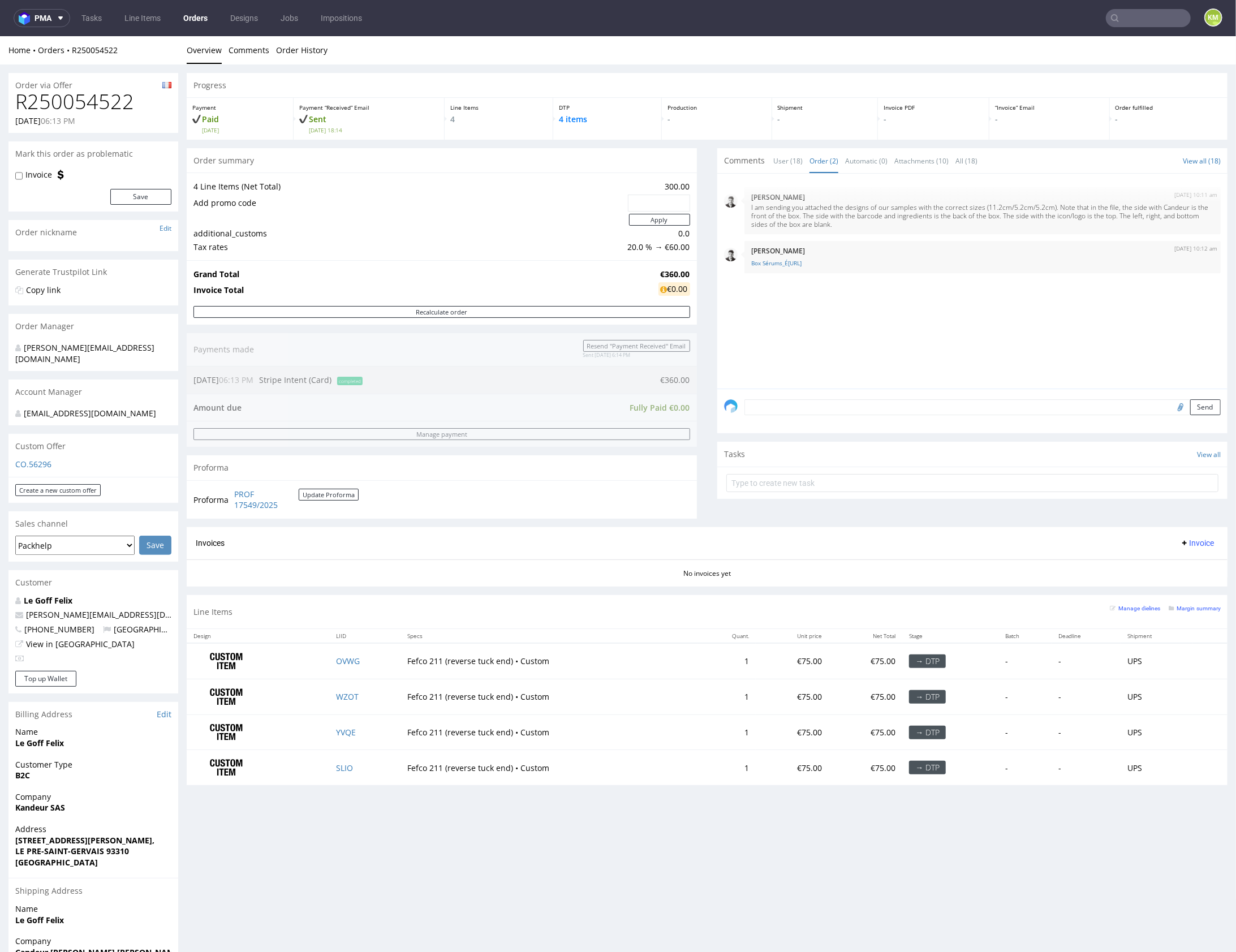
click at [807, 295] on div "28th Jul 25 | 10:11 am Daniel Portillo I am sending you attached the designs of…" at bounding box center [975, 284] width 504 height 208
click at [833, 312] on div "28th Jul 25 | 10:11 am Daniel Portillo I am sending you attached the designs of…" at bounding box center [975, 284] width 504 height 208
click at [810, 264] on link "Box Sérums_É[URL]" at bounding box center [983, 262] width 463 height 8
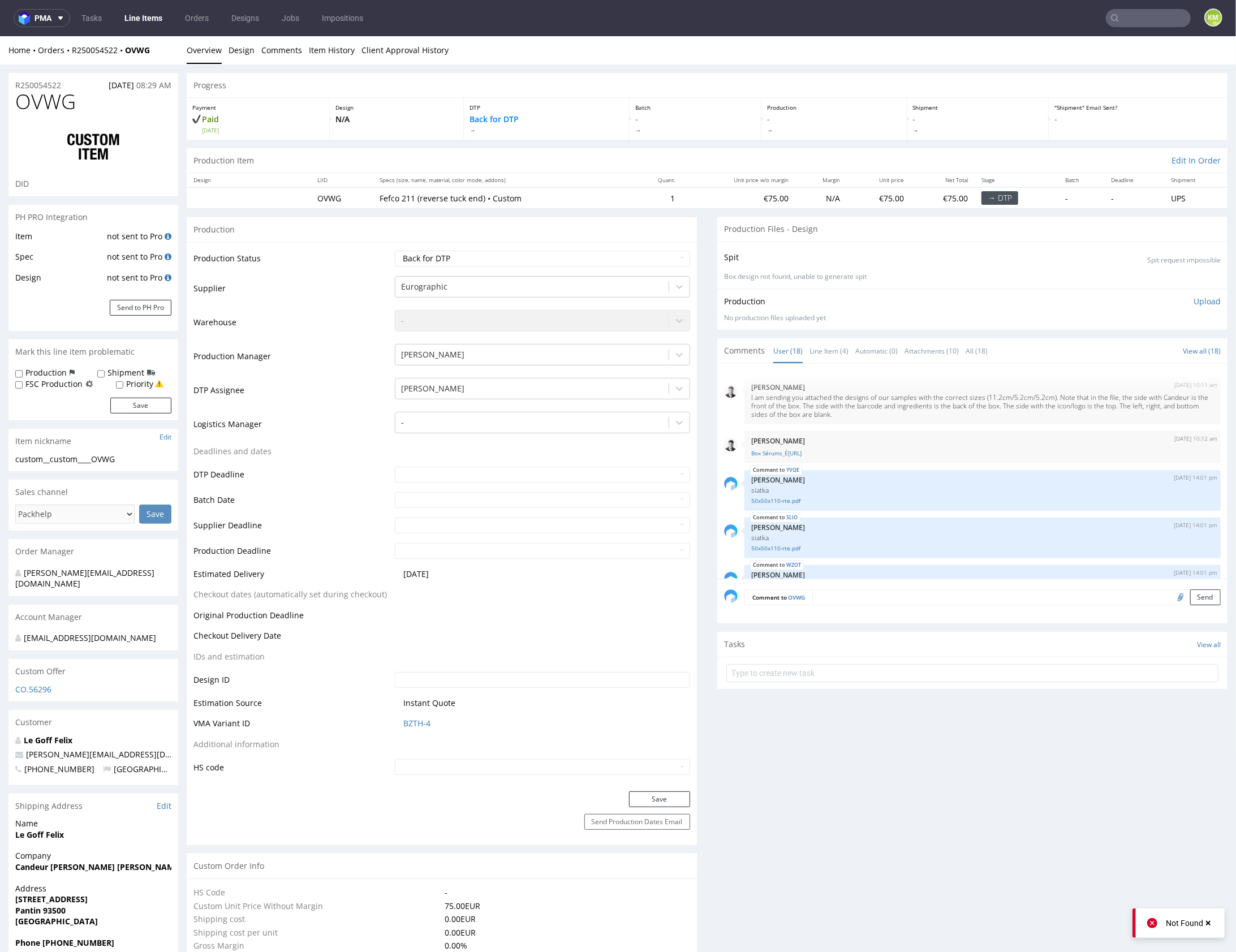
scroll to position [593, 0]
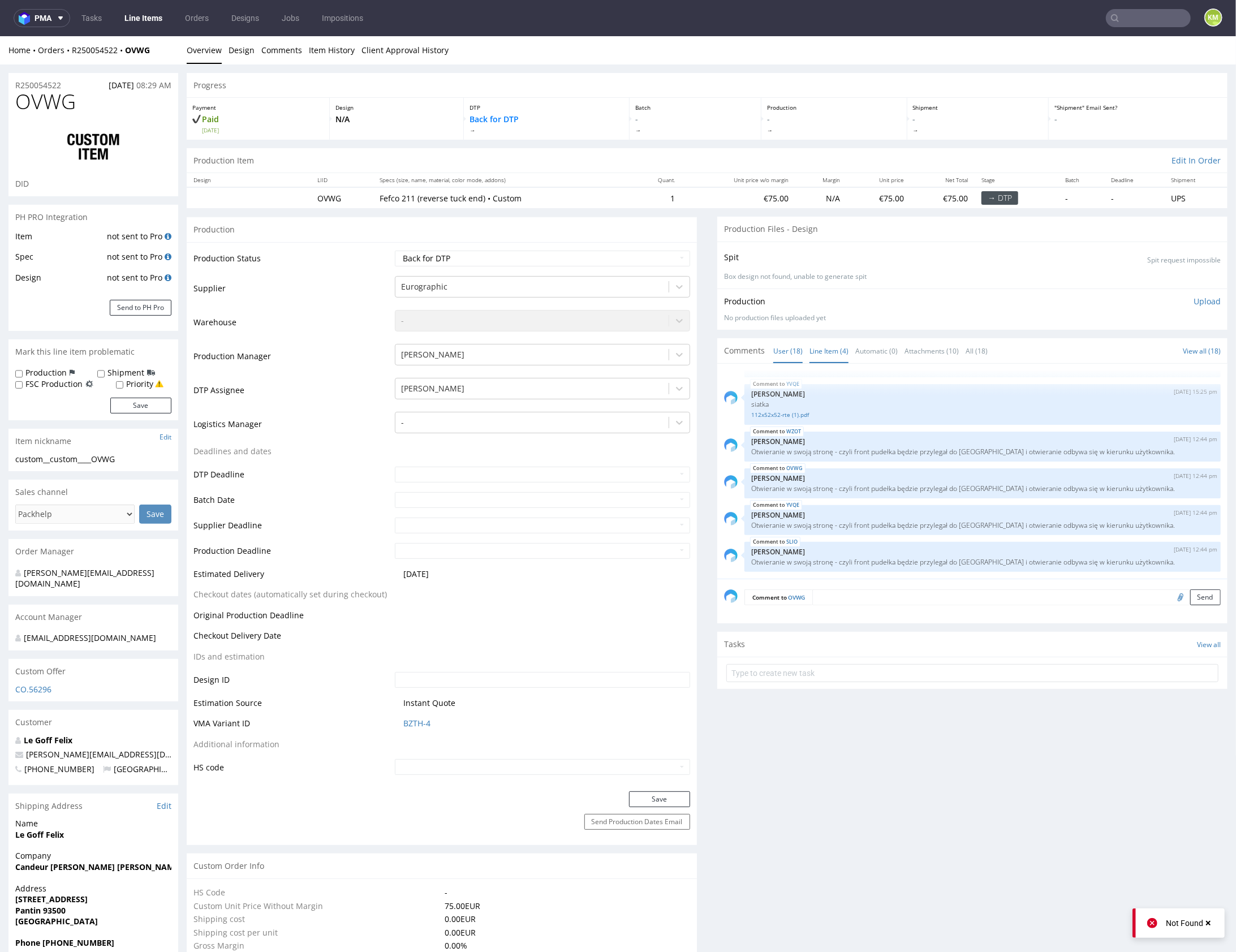
click at [823, 348] on link "Line Item (4)" at bounding box center [829, 350] width 39 height 24
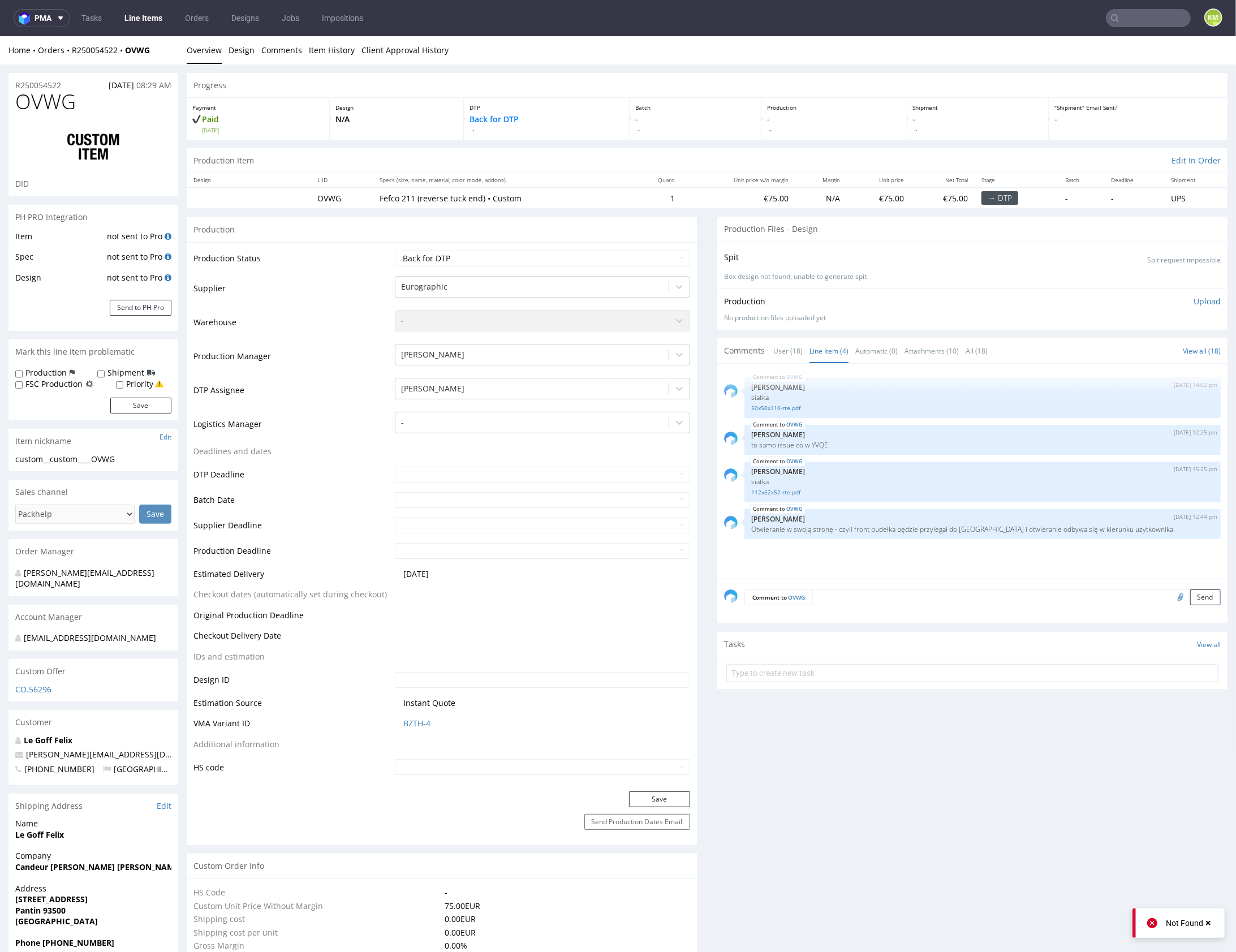
click at [842, 545] on div "OVWG [DATE] 14:02 pm [PERSON_NAME] siatka 50x50x110-rte.pdf OVWG [DATE] 12:25 p…" at bounding box center [975, 473] width 504 height 208
click at [881, 542] on div "OVWG [DATE] 14:02 pm [PERSON_NAME] siatka 50x50x110-rte.pdf OVWG [DATE] 12:25 p…" at bounding box center [975, 473] width 504 height 208
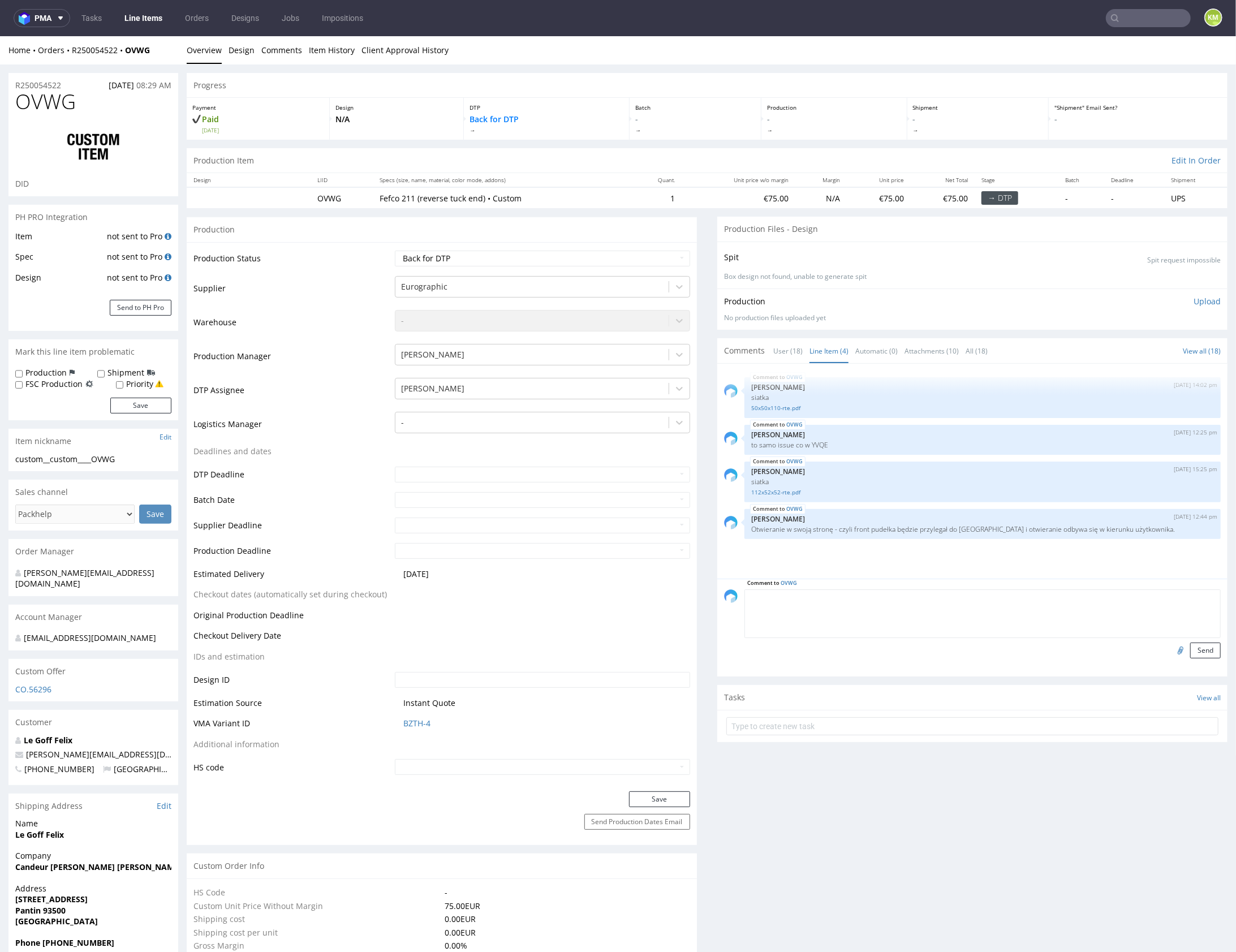
click at [911, 592] on textarea at bounding box center [982, 613] width 476 height 49
paste textarea "Dzięki, prośba jeszcze o uwzględnienie pozostałych informacji/problemów które o…"
type textarea "Dzięki, prośba jeszcze o uwzględnienie pozostałych informacji/problemów które o…"
click at [1198, 646] on button "Send" at bounding box center [1205, 650] width 31 height 16
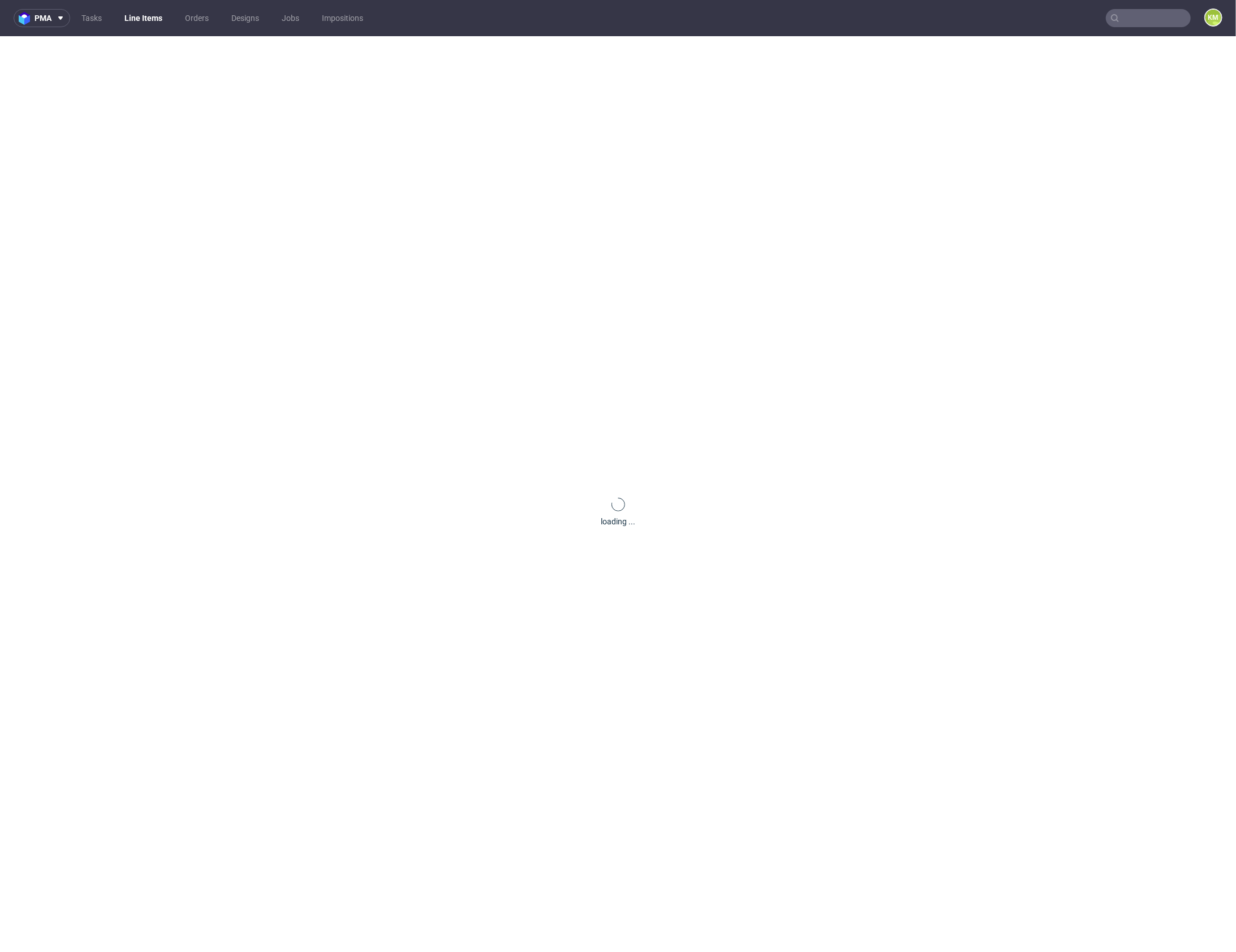
scroll to position [0, 0]
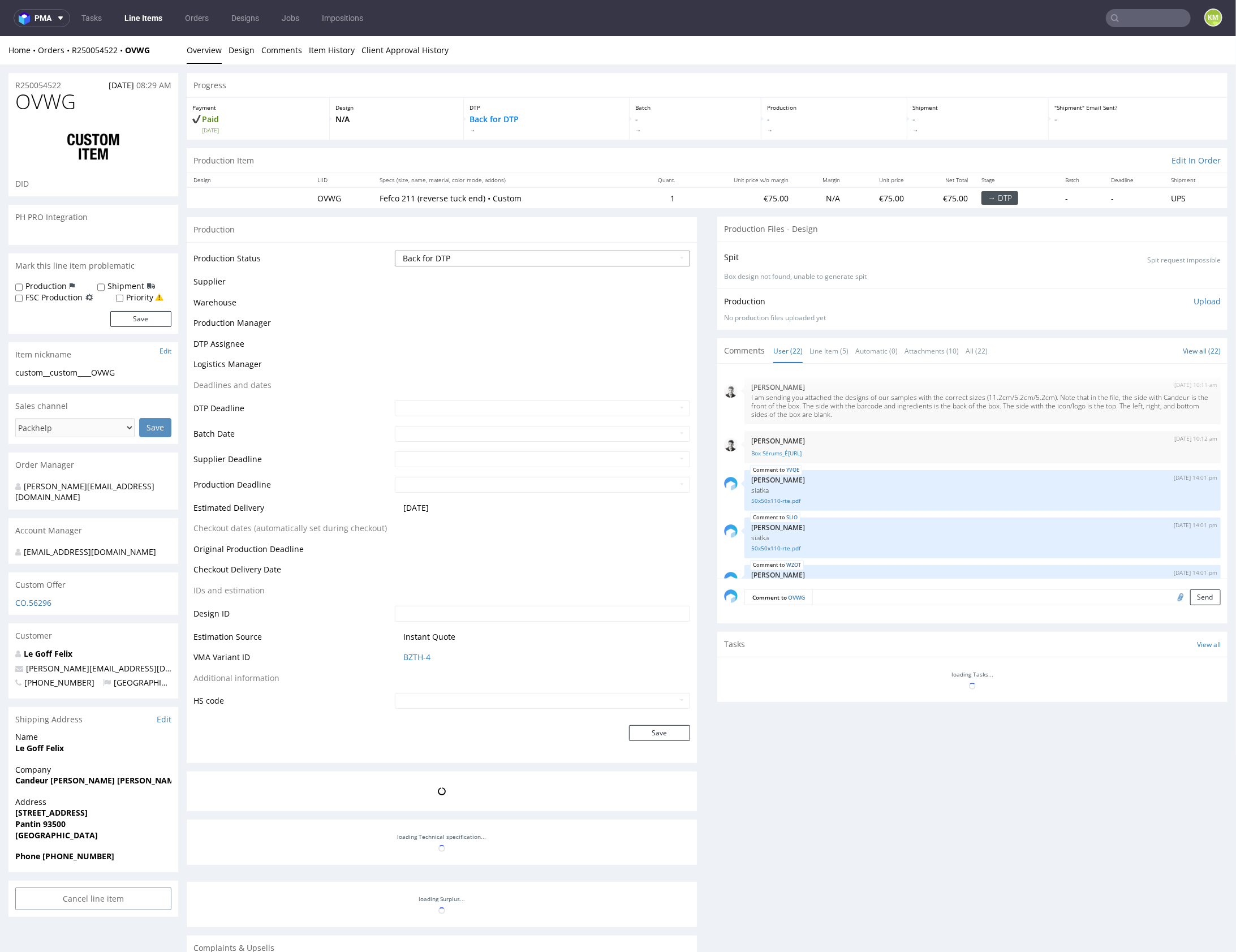
scroll to position [740, 0]
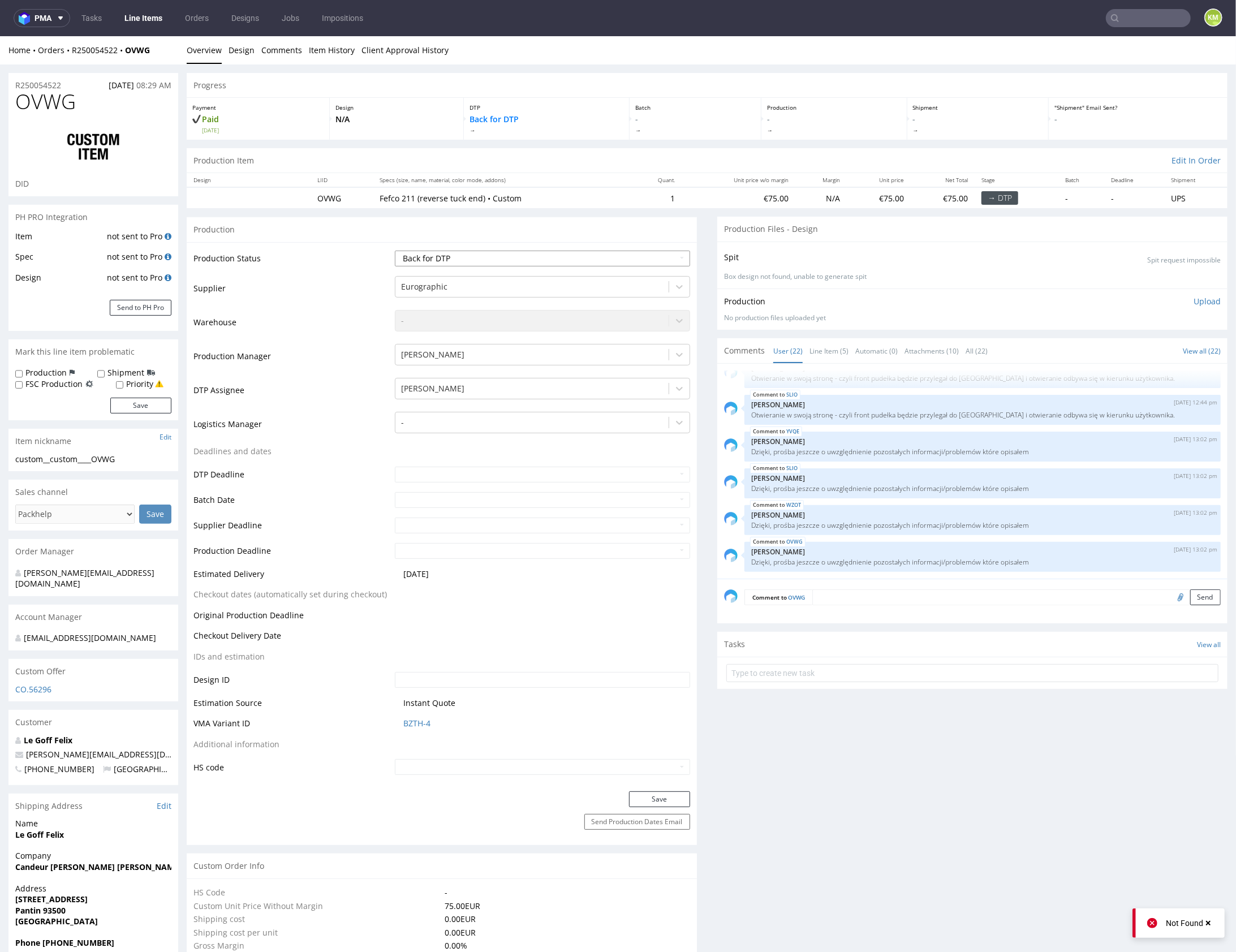
select select "dtp_issue"
click at [395, 250] on select "Waiting for Artwork Waiting for Diecut Waiting for Mockup Waiting for DTP Waiti…" at bounding box center [542, 257] width 295 height 16
click at [681, 799] on button "Save" at bounding box center [659, 798] width 61 height 16
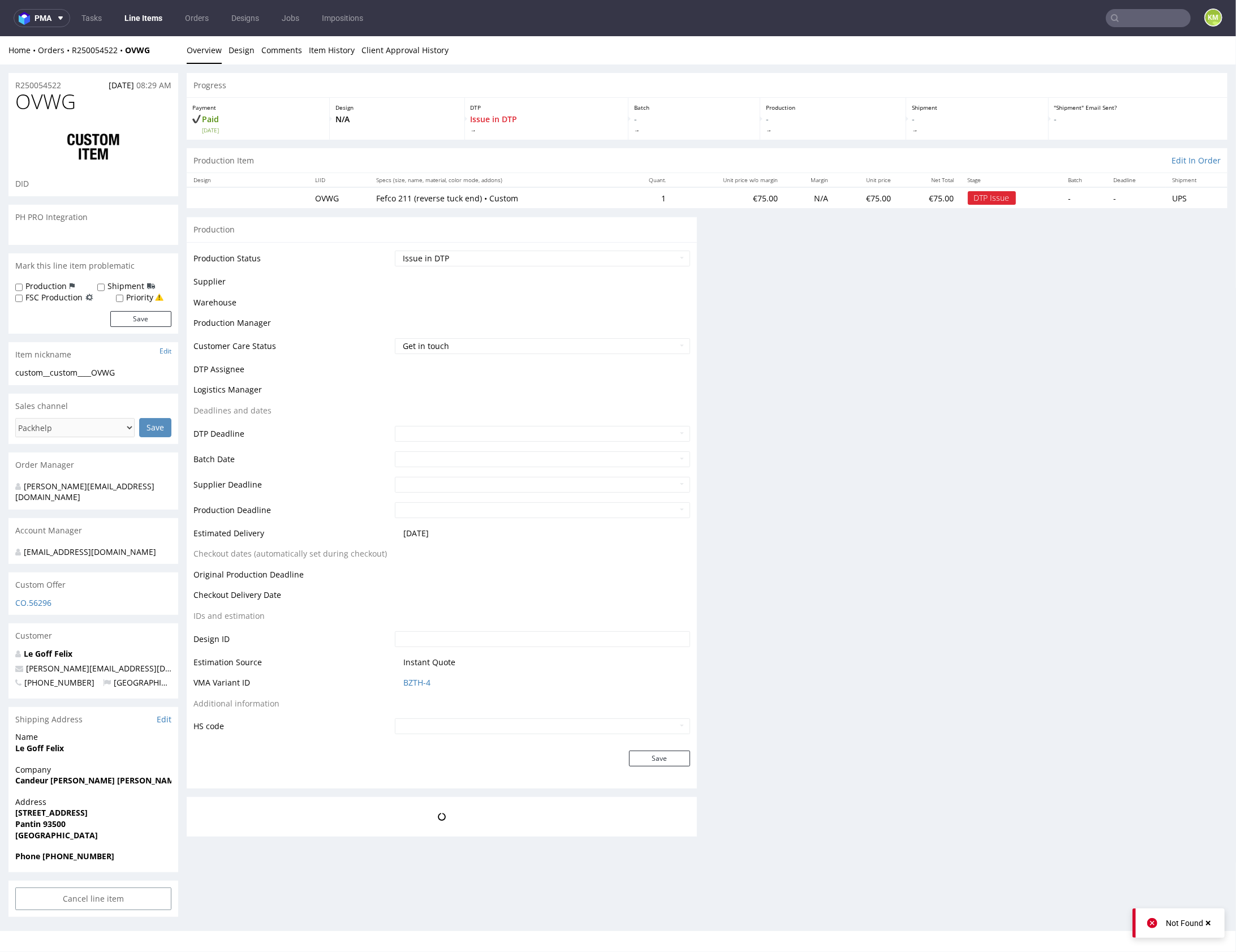
scroll to position [0, 0]
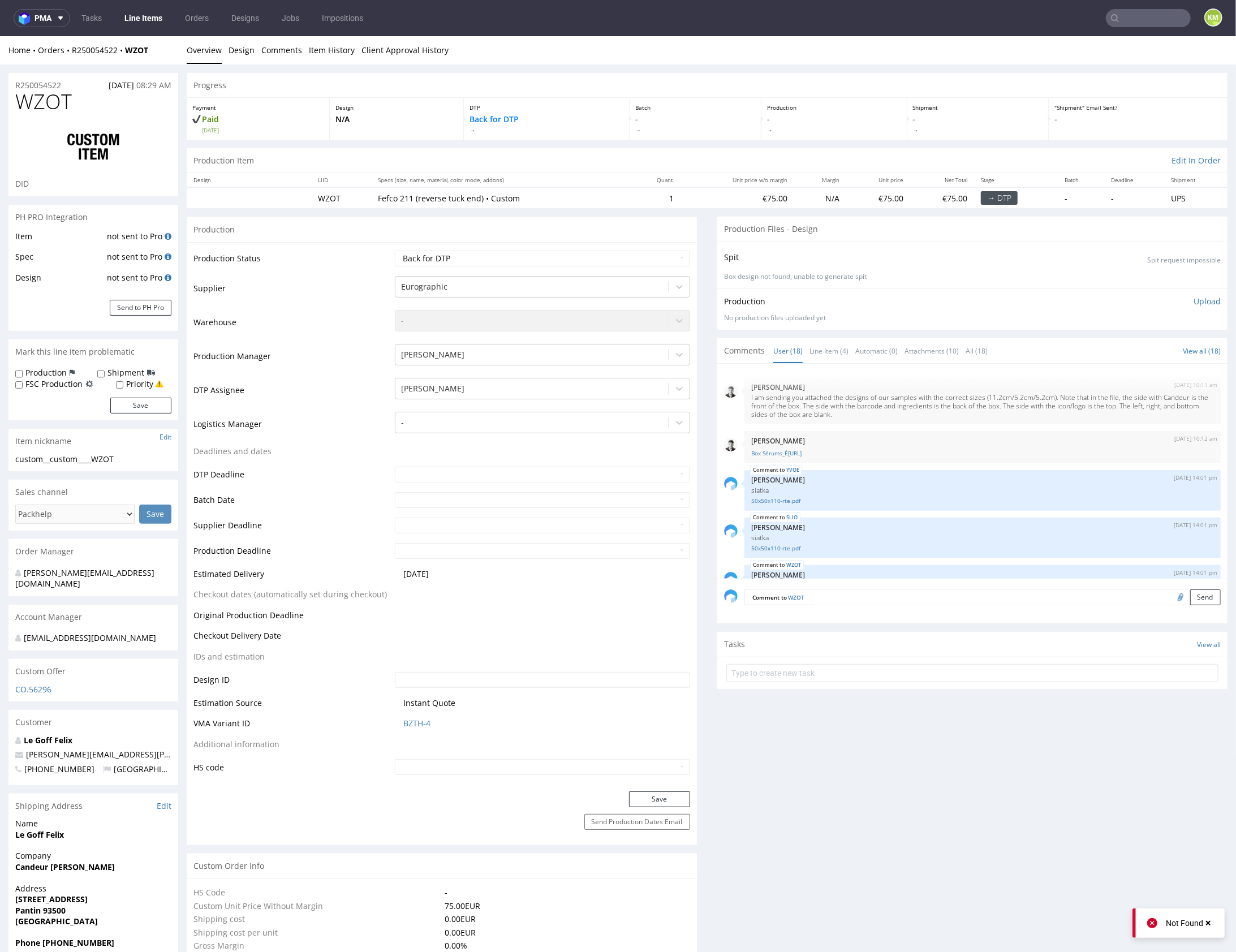
scroll to position [593, 0]
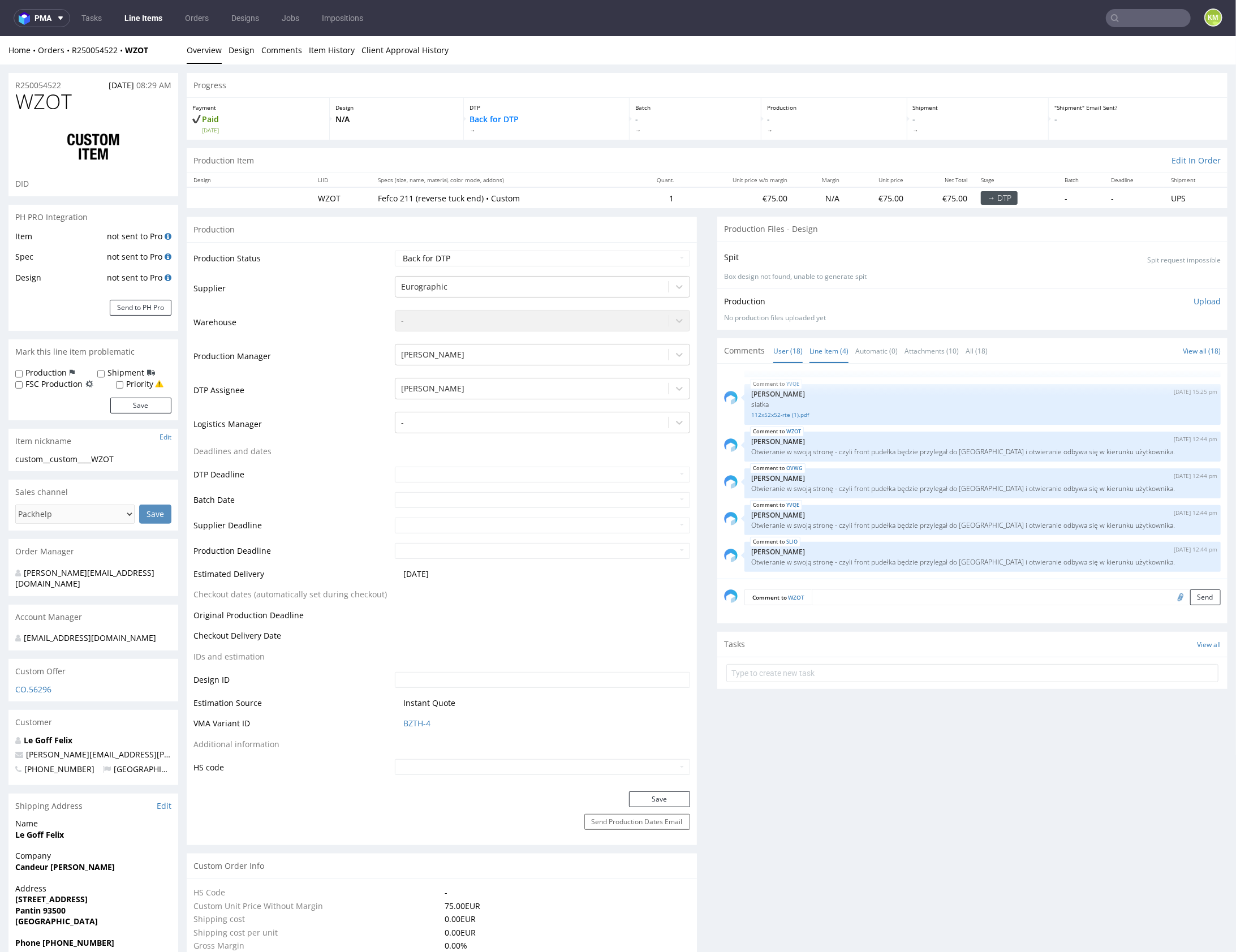
click at [826, 352] on link "Line Item (4)" at bounding box center [829, 350] width 39 height 24
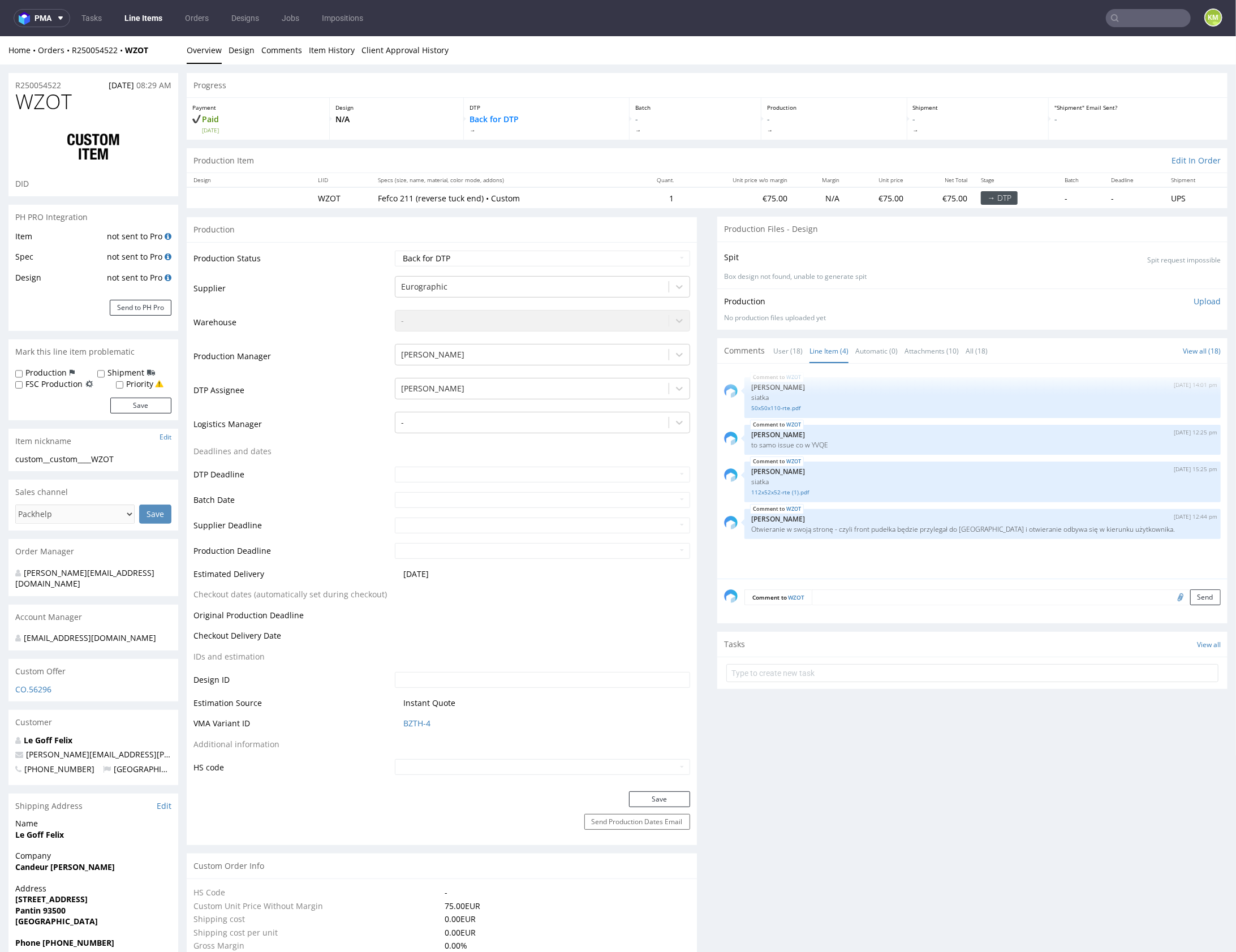
click at [955, 591] on textarea at bounding box center [1016, 596] width 409 height 16
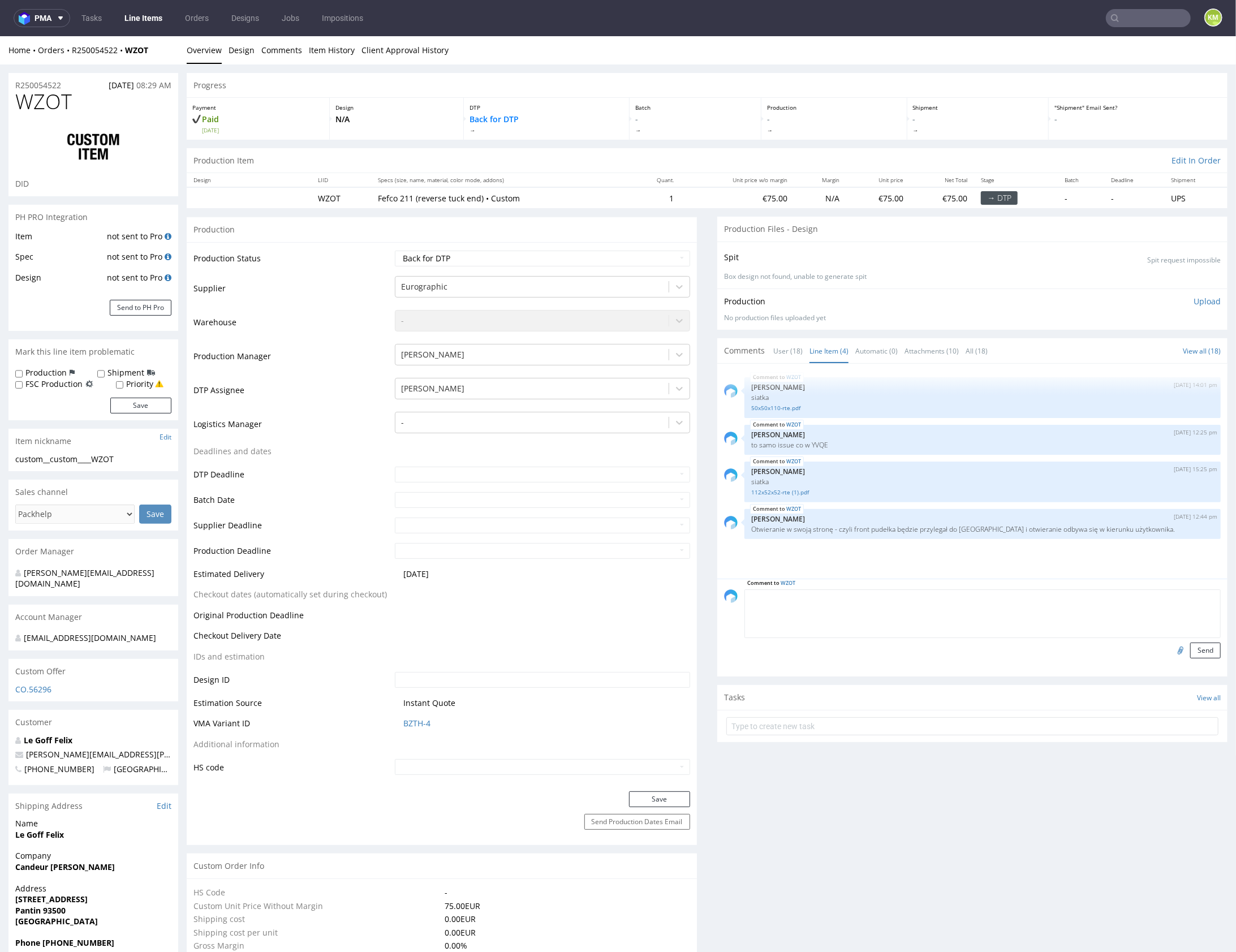
paste textarea "Dzięki, prośba jeszcze o uwzględnienie pozostałych informacji/problemów które o…"
type textarea "Dzięki, prośba jeszcze o uwzględnienie pozostałych informacji/problemów które o…"
click at [1194, 644] on button "Send" at bounding box center [1205, 650] width 31 height 16
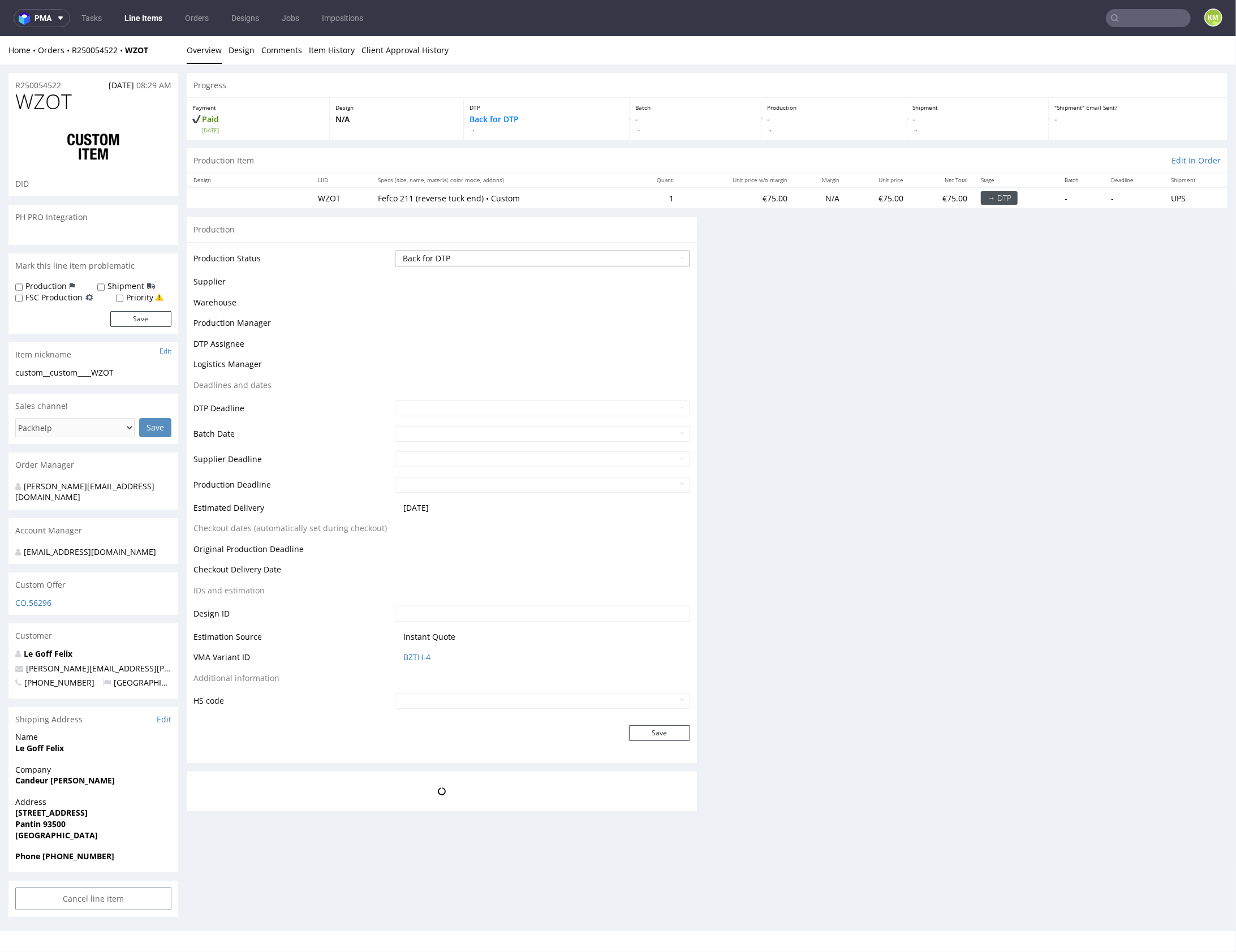
scroll to position [0, 0]
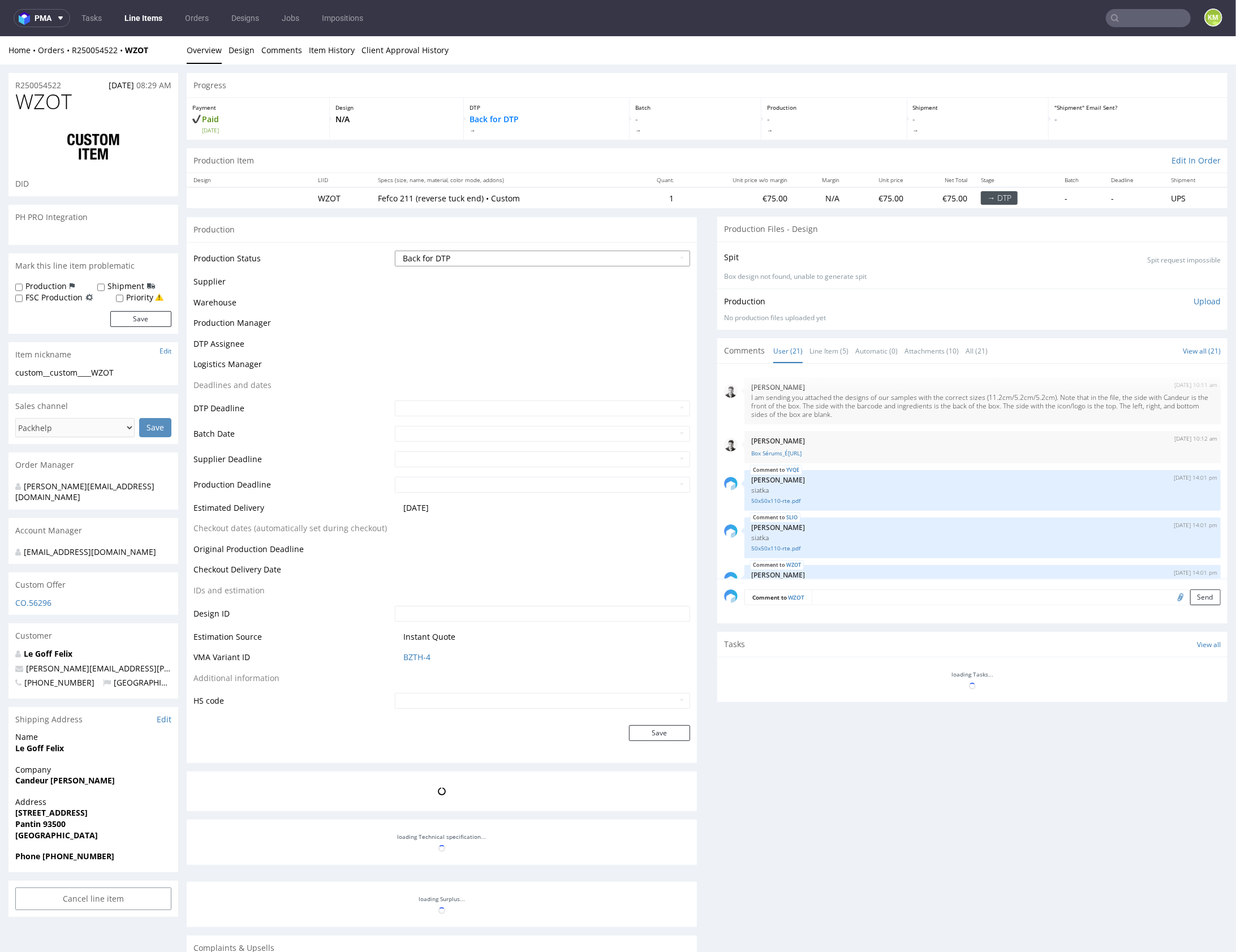
click at [585, 254] on select "Waiting for Artwork Waiting for Diecut Waiting for Mockup Waiting for DTP Waiti…" at bounding box center [542, 257] width 295 height 16
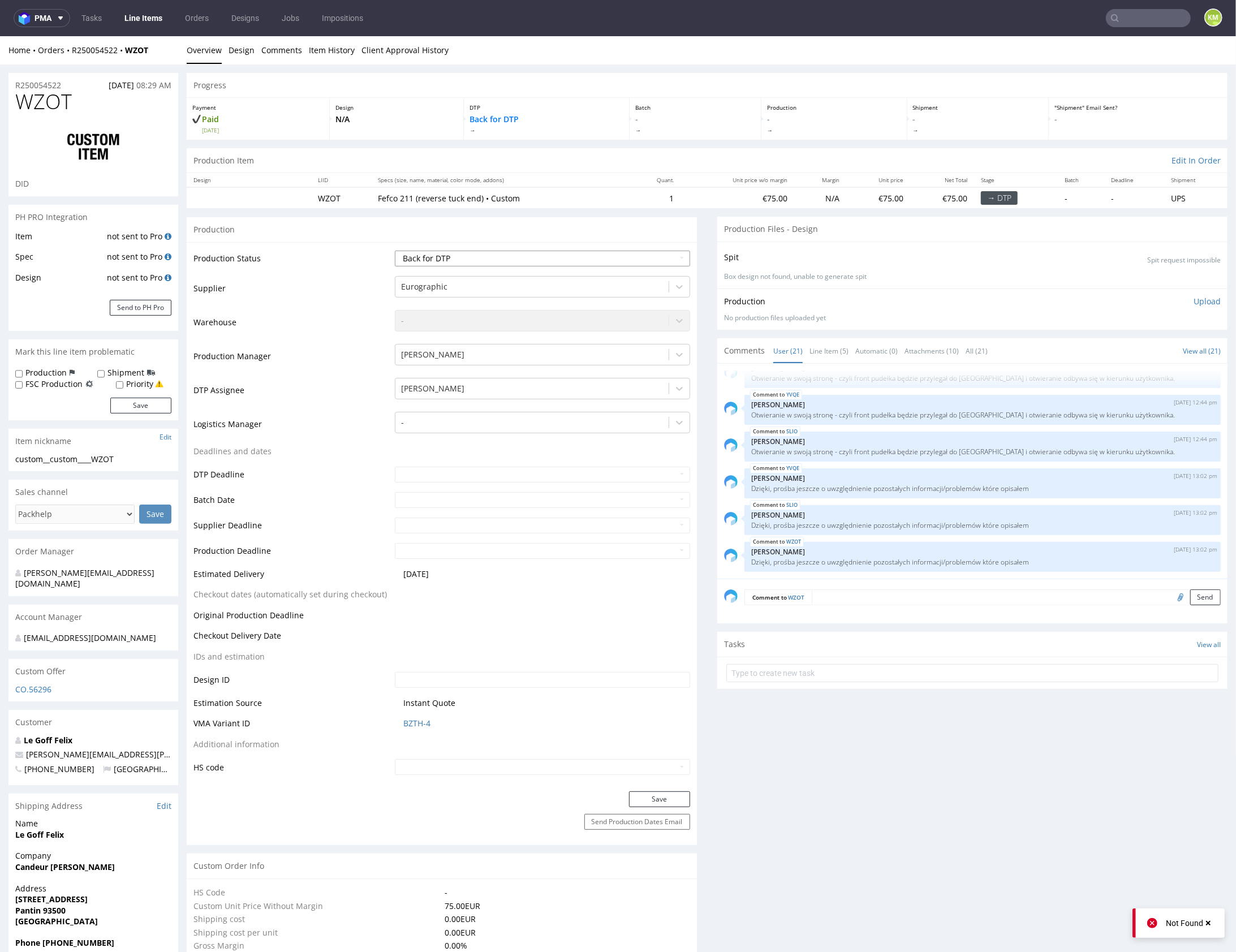
select select "dtp_issue"
click at [395, 250] on select "Waiting for Artwork Waiting for Diecut Waiting for Mockup Waiting for DTP Waiti…" at bounding box center [542, 257] width 295 height 16
click at [678, 798] on button "Save" at bounding box center [659, 798] width 61 height 16
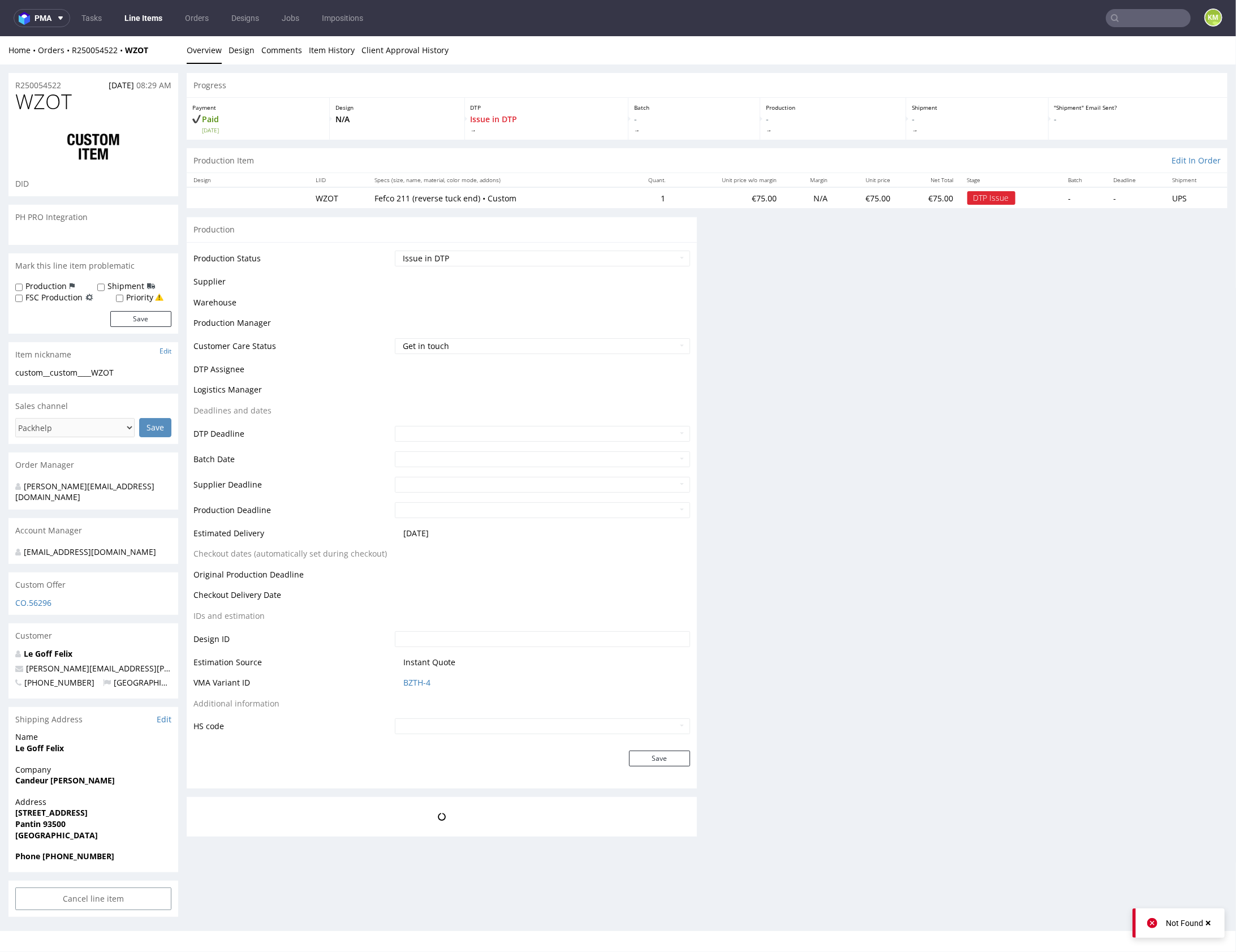
scroll to position [0, 0]
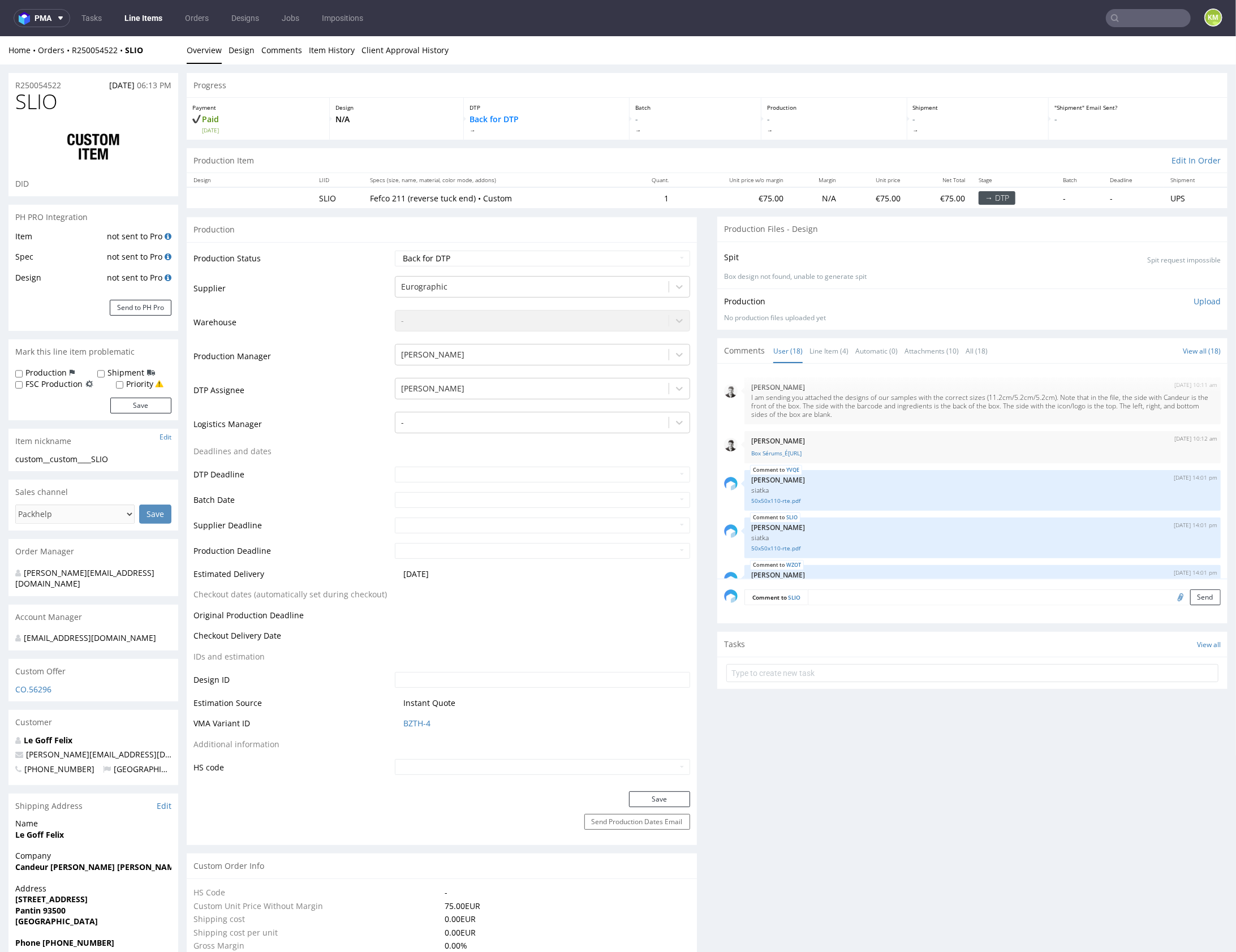
scroll to position [593, 0]
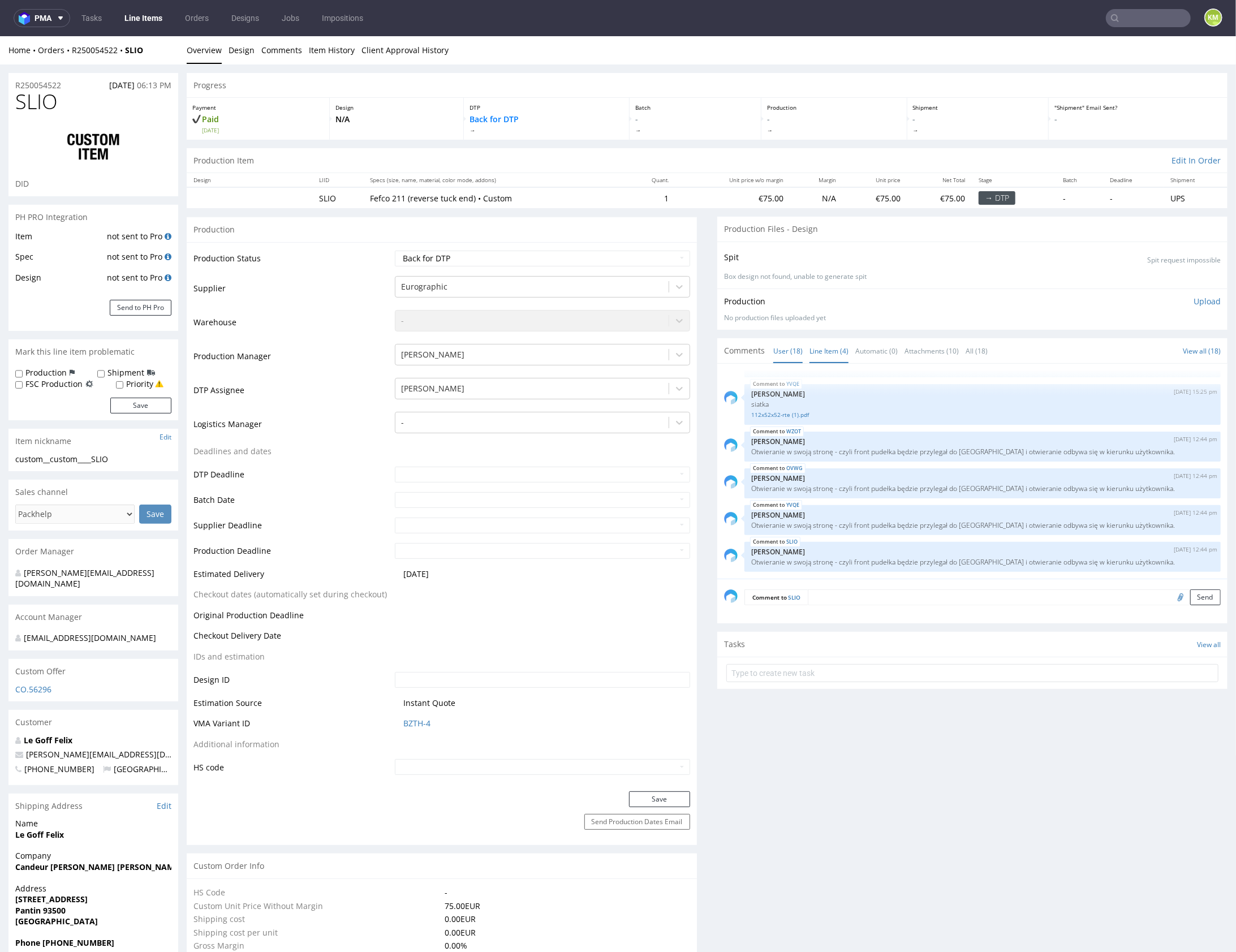
click at [825, 353] on link "Line Item (4)" at bounding box center [829, 350] width 39 height 24
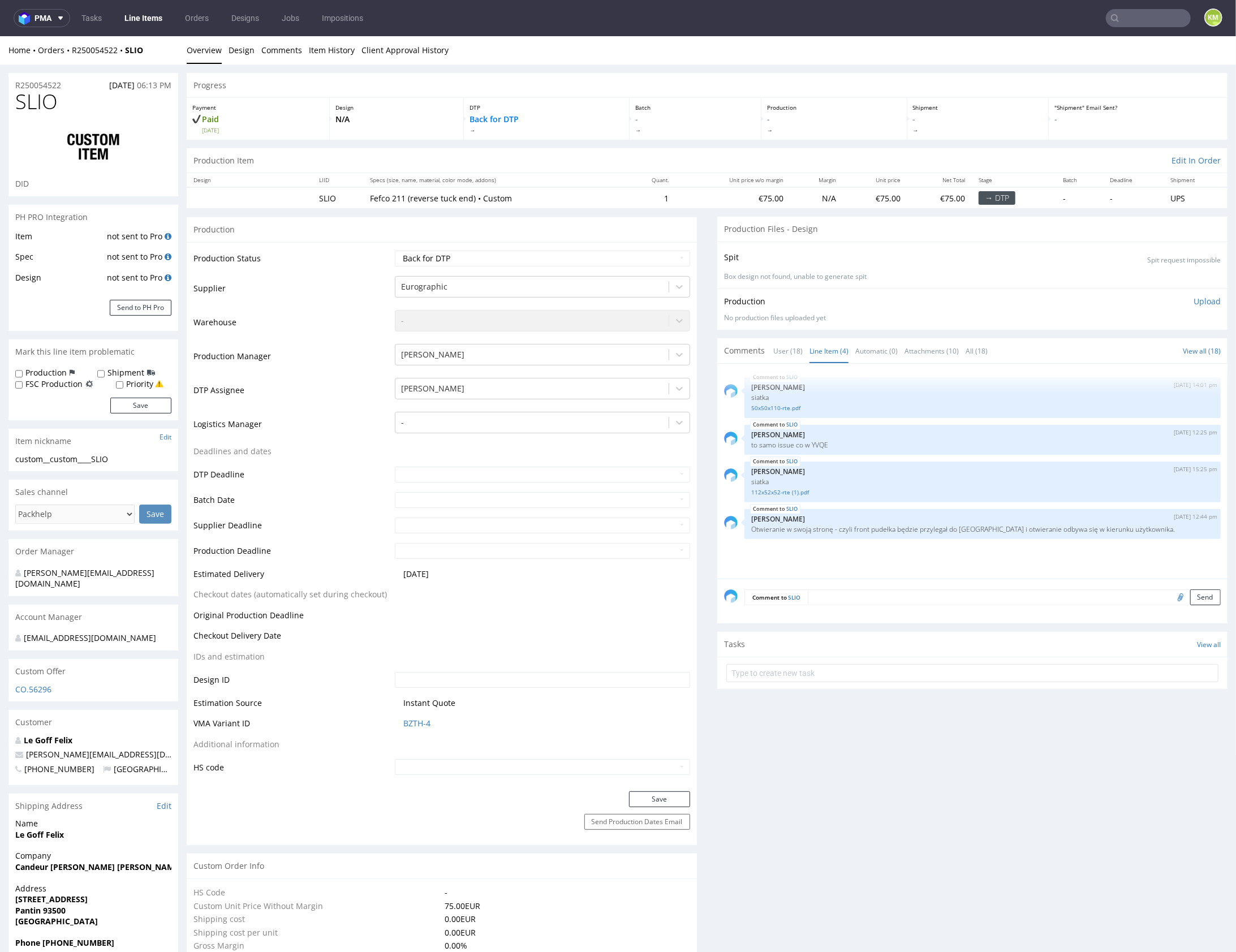
click at [868, 592] on textarea at bounding box center [1014, 596] width 413 height 16
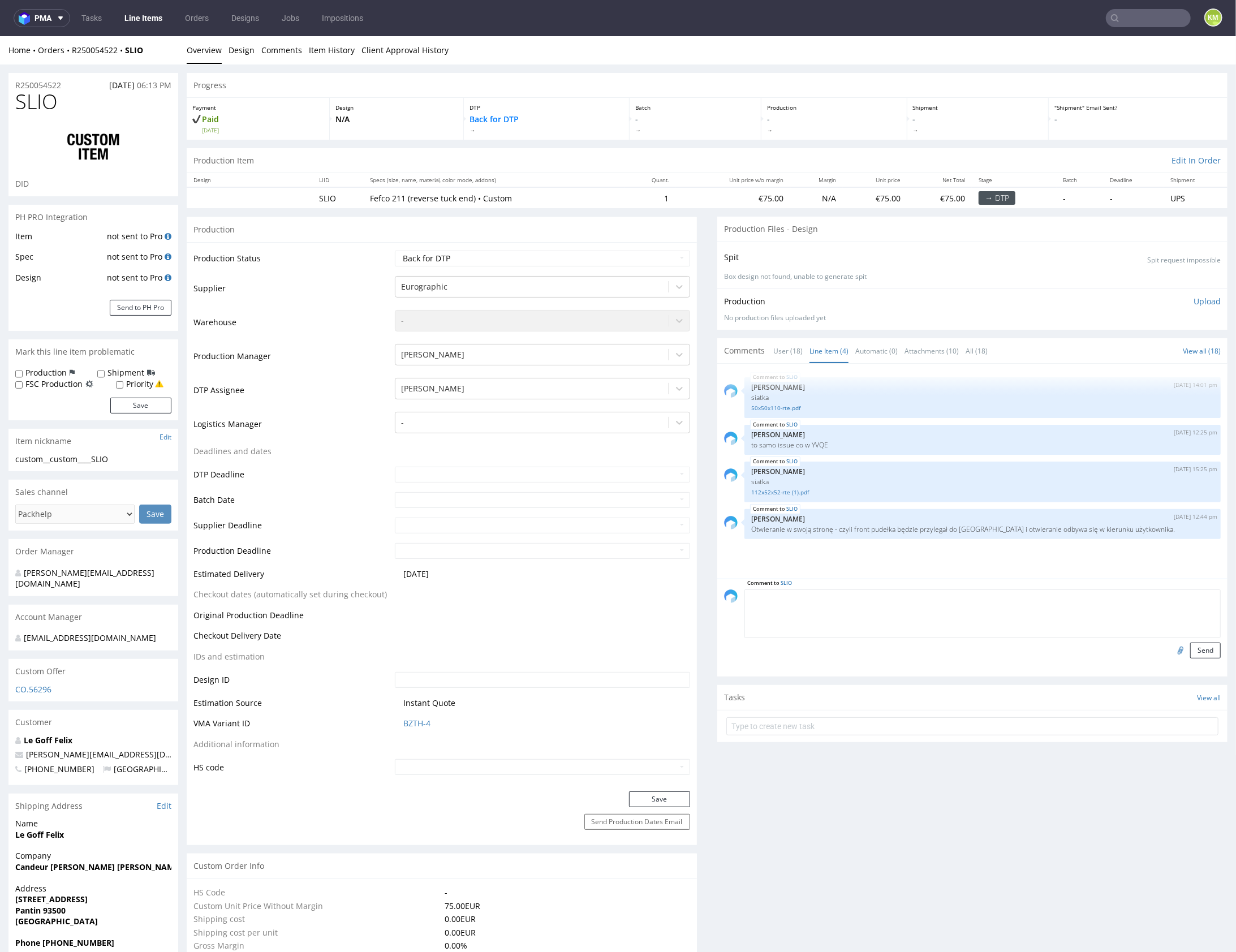
paste textarea "Dzięki, prośba jeszcze o uwzględnienie pozostałych informacji/problemów które o…"
type textarea "Dzięki, prośba jeszcze o uwzględnienie pozostałych informacji/problemów które o…"
click at [1197, 646] on button "Send" at bounding box center [1205, 650] width 31 height 16
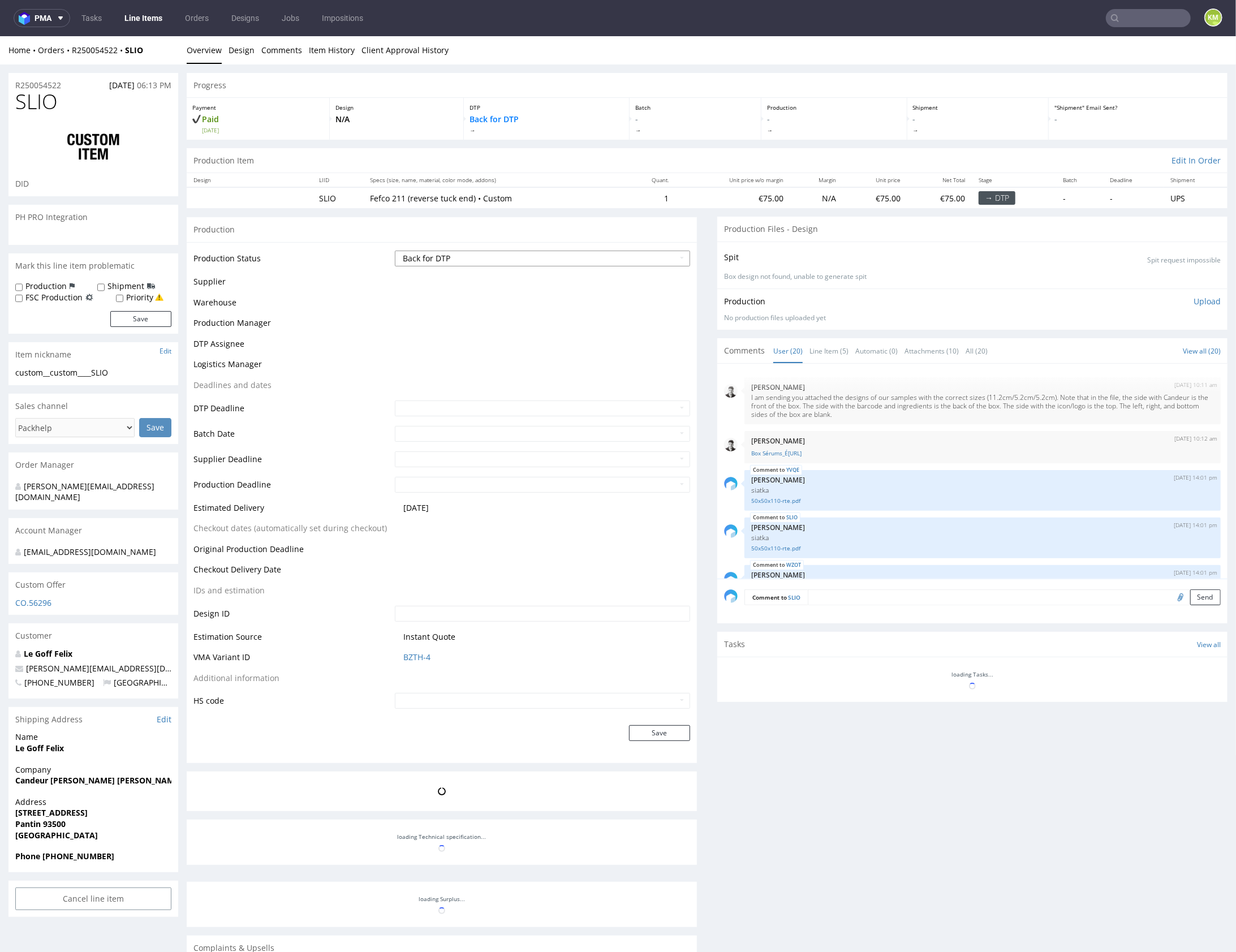
scroll to position [666, 0]
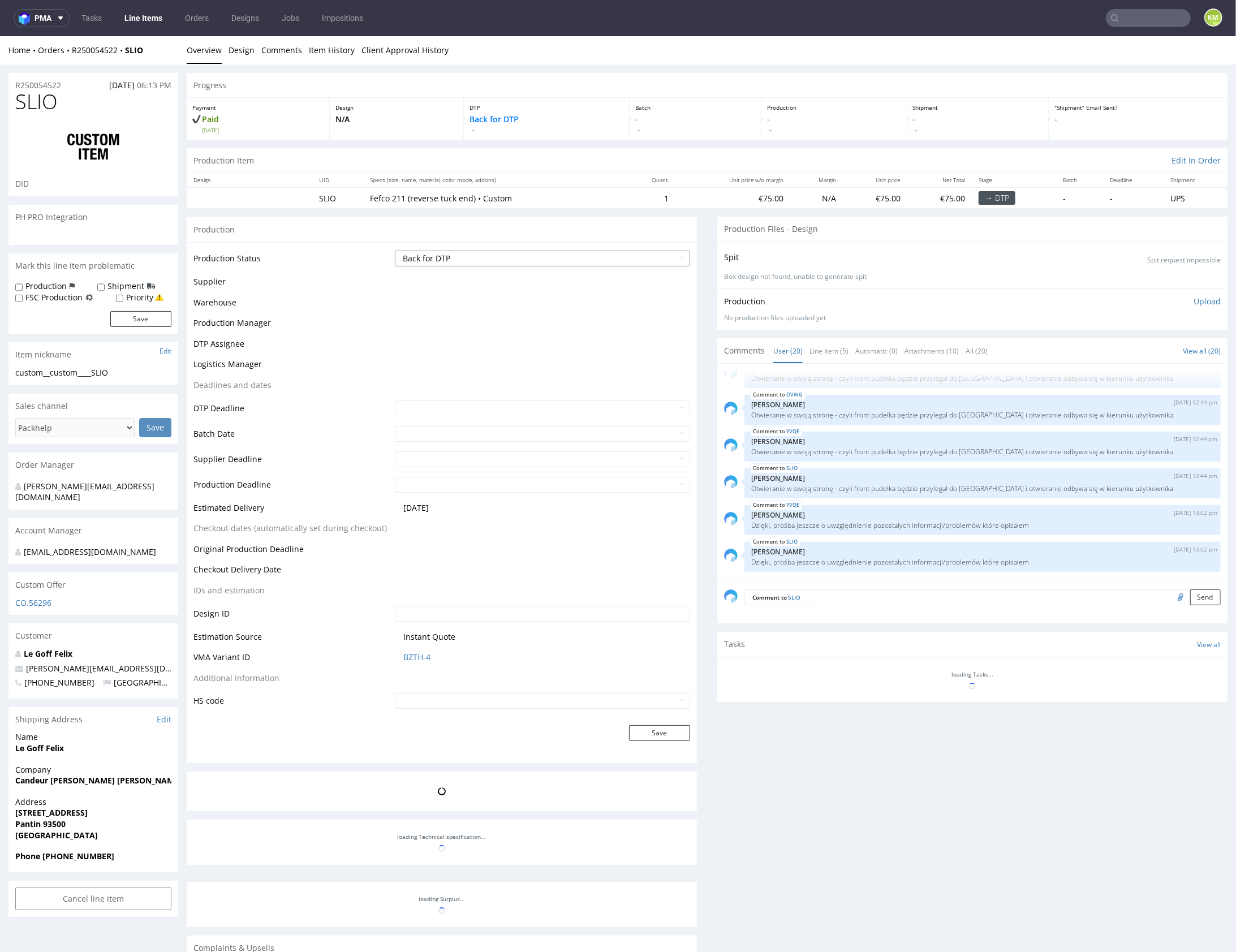
click at [567, 257] on select "Waiting for Artwork Waiting for Diecut Waiting for Mockup Waiting for DTP Waiti…" at bounding box center [542, 257] width 295 height 16
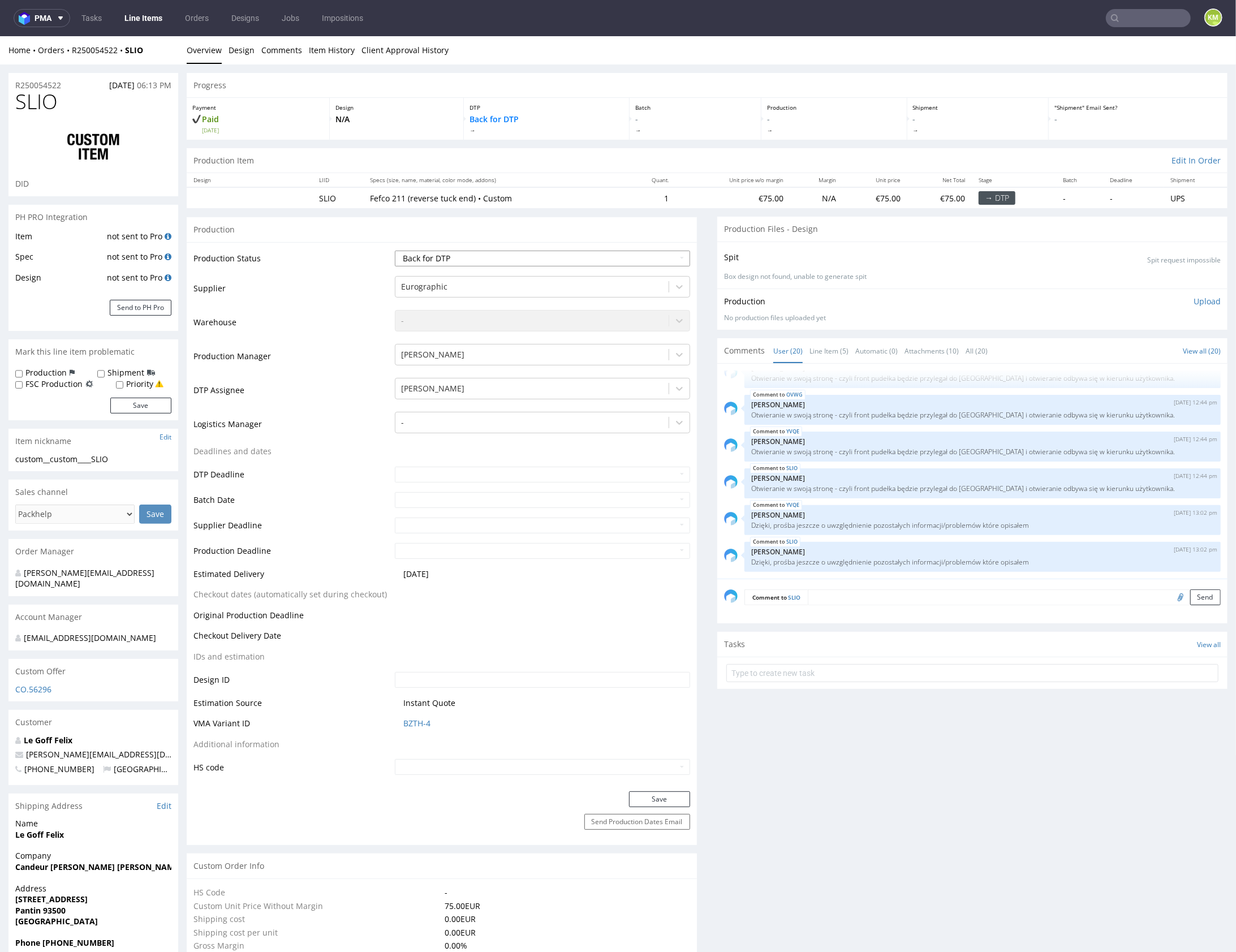
select select "dtp_issue"
click at [395, 250] on select "Waiting for Artwork Waiting for Diecut Waiting for Mockup Waiting for DTP Waiti…" at bounding box center [542, 257] width 295 height 16
click at [671, 793] on button "Save" at bounding box center [659, 798] width 61 height 16
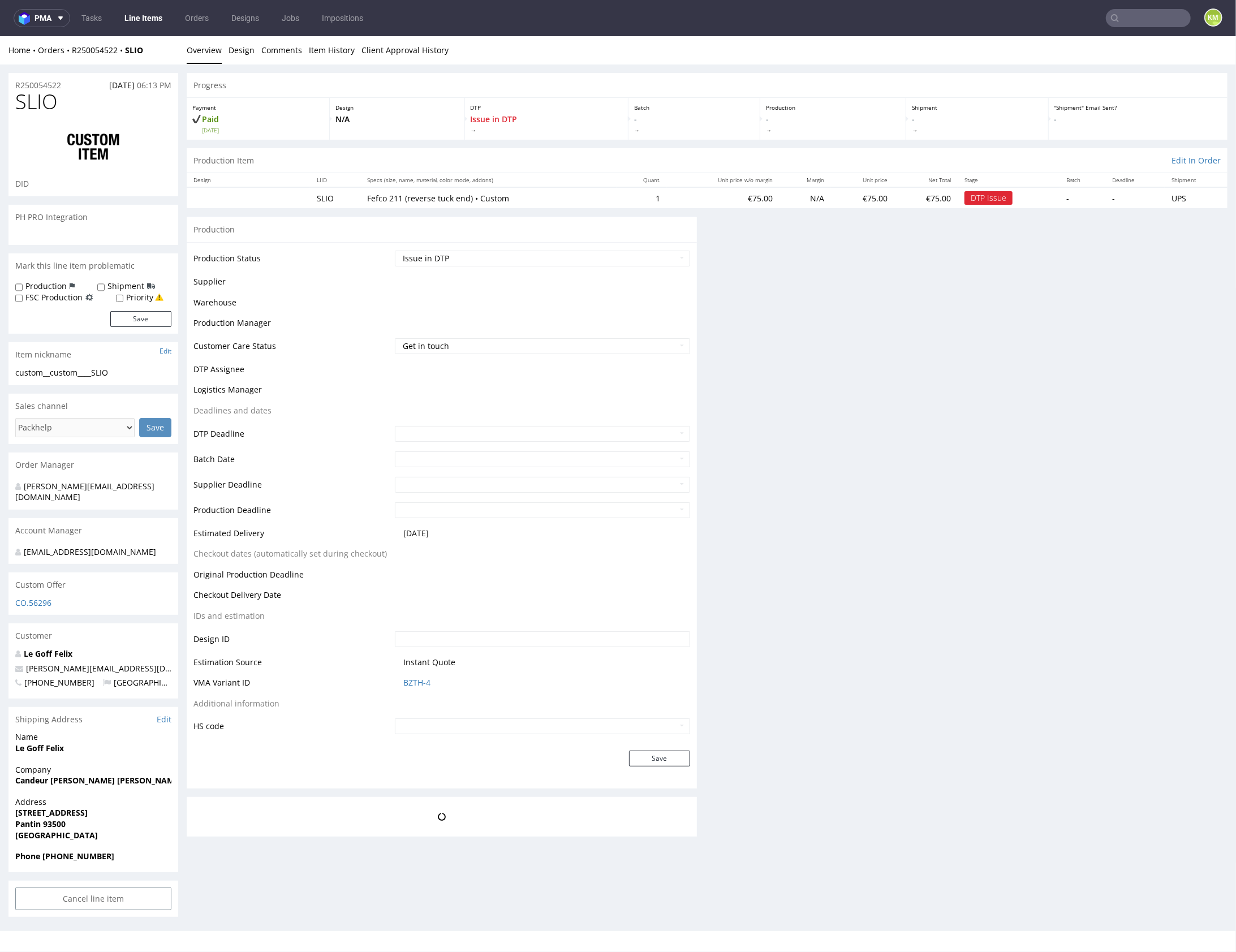
scroll to position [0, 0]
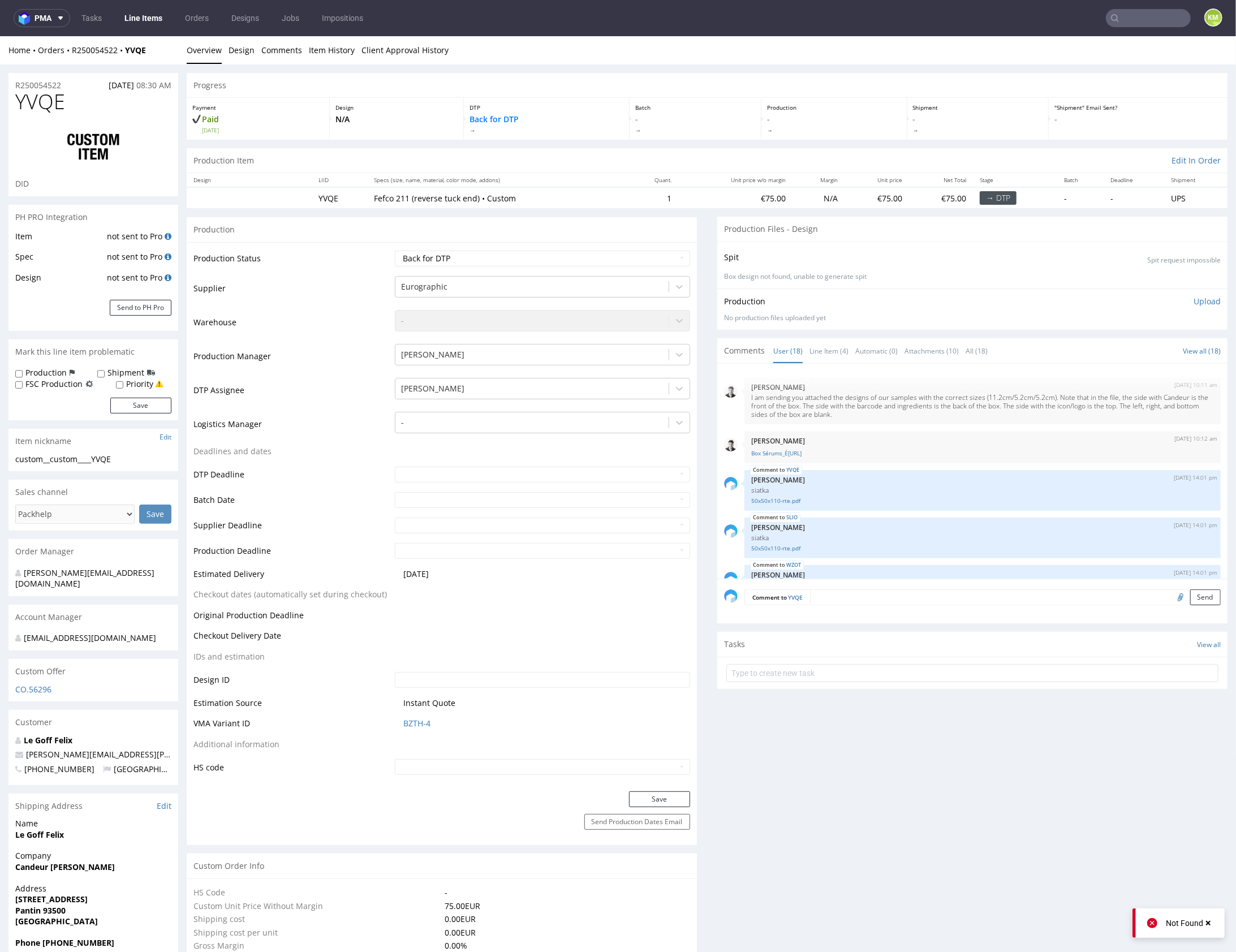
scroll to position [593, 0]
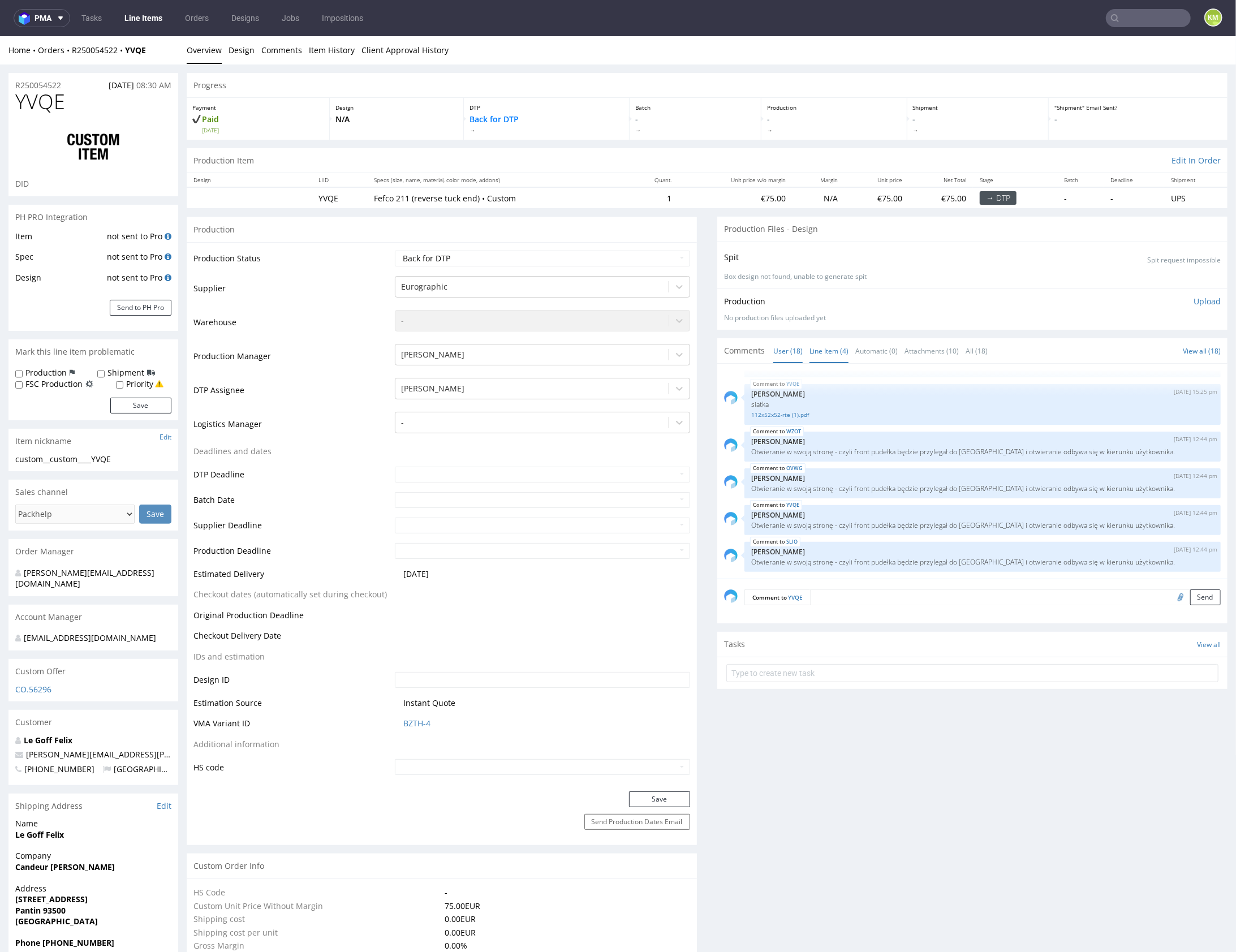
click at [826, 351] on link "Line Item (4)" at bounding box center [829, 350] width 39 height 24
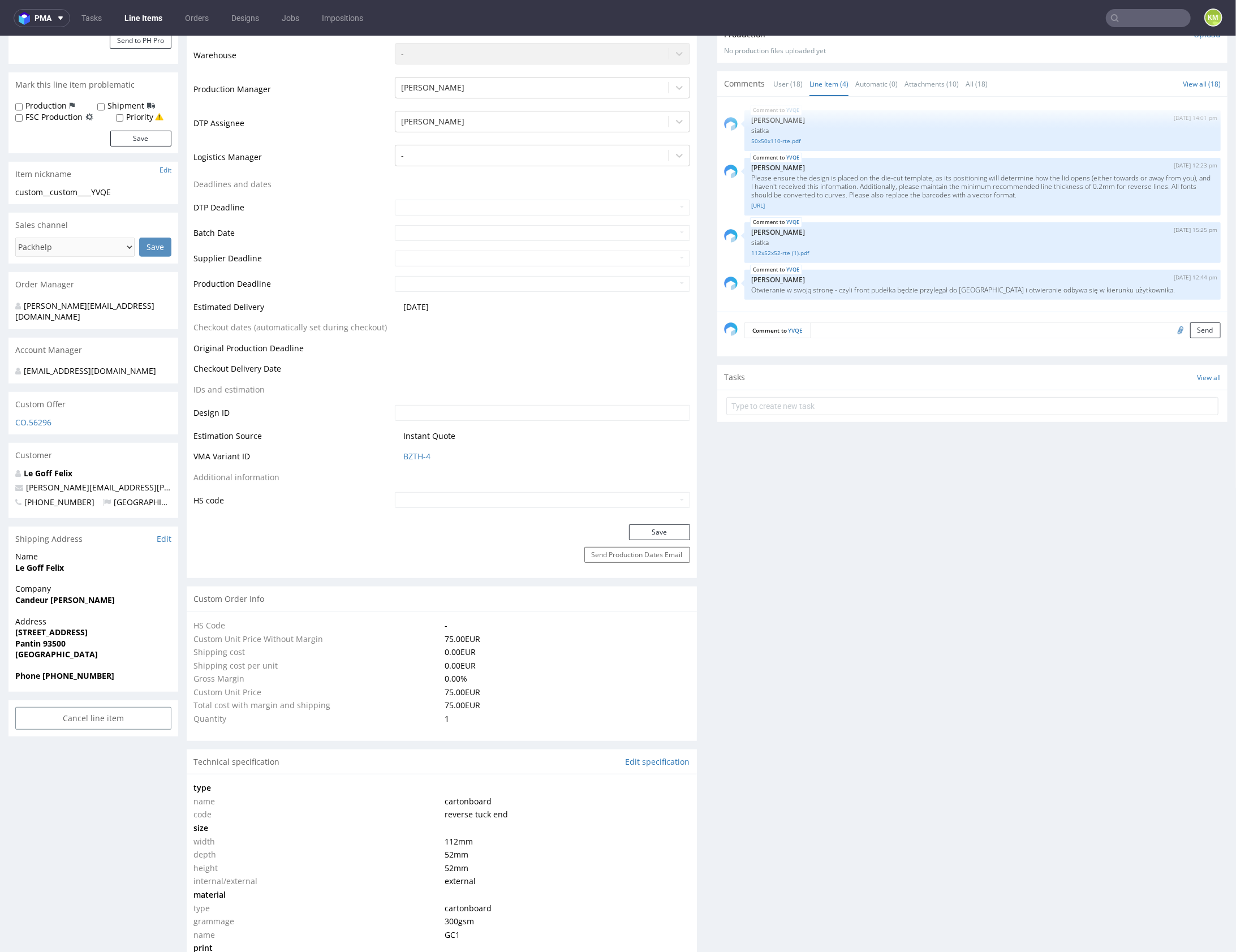
scroll to position [0, 0]
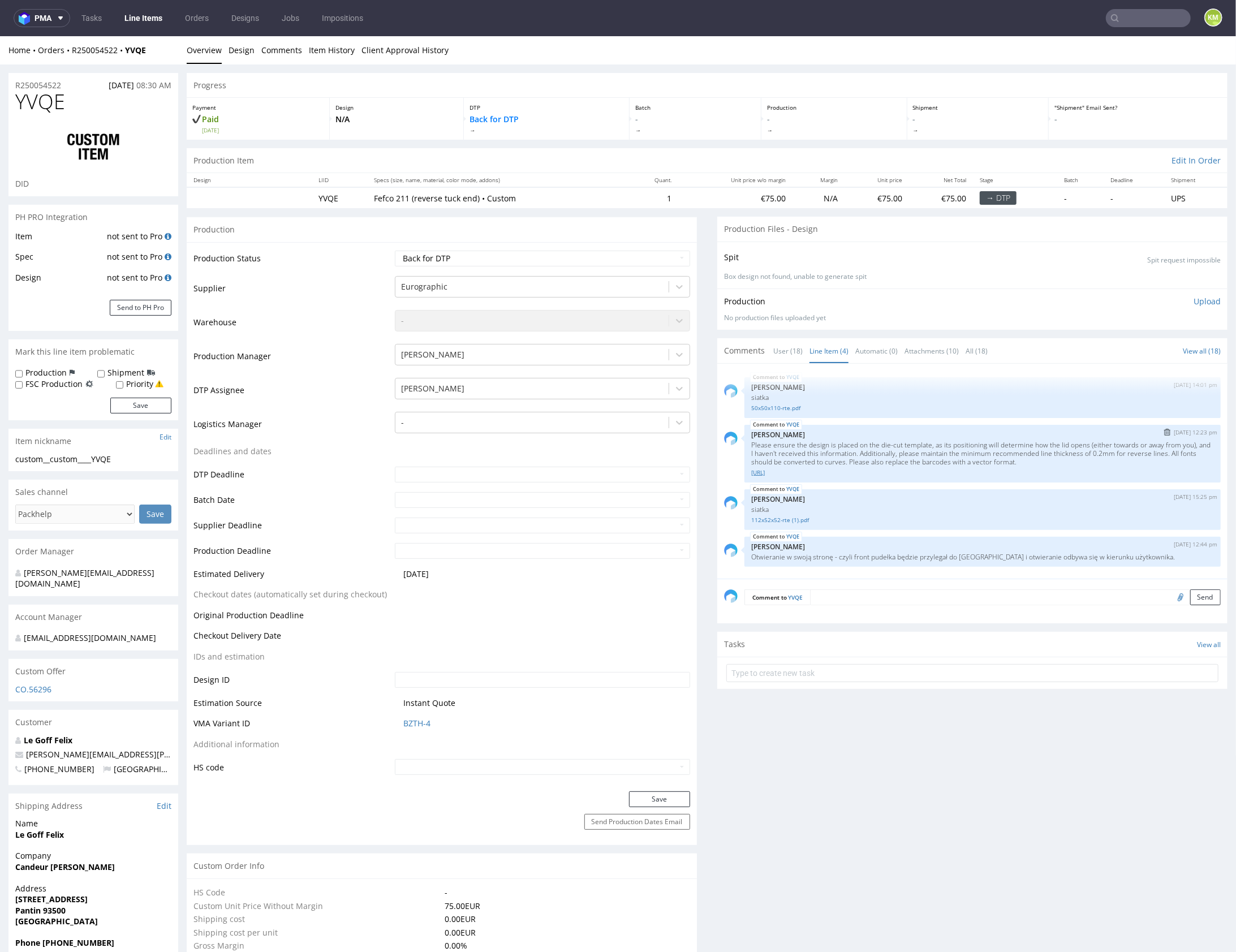
click at [792, 472] on link "dieline__R250054522.ai" at bounding box center [983, 471] width 463 height 8
click at [842, 444] on p "Please ensure the design is placed on the die-cut template, as its positioning …" at bounding box center [983, 453] width 463 height 26
click at [1042, 463] on p "Please ensure the design is placed on the die-cut template, as its positioning …" at bounding box center [983, 453] width 463 height 26
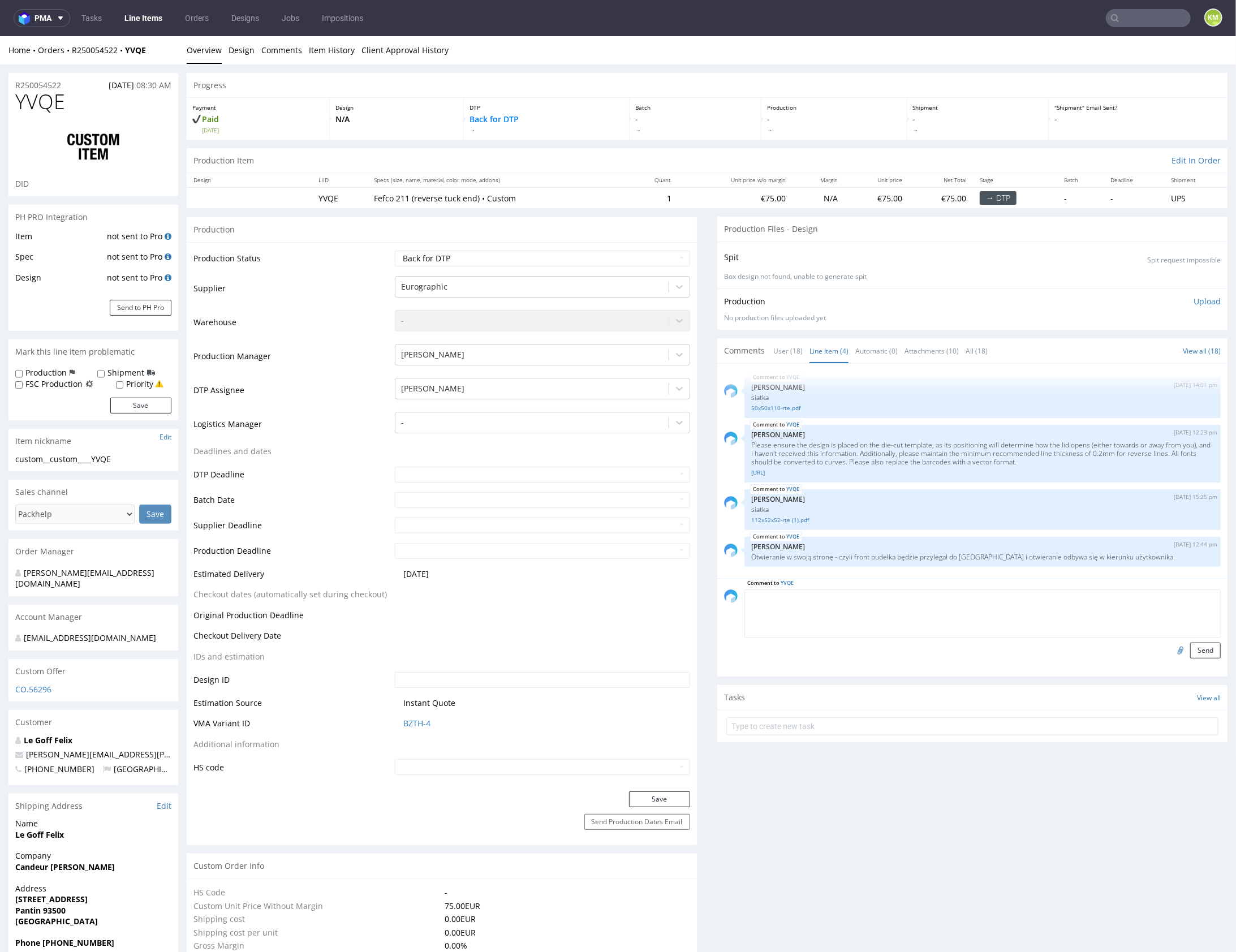
click at [881, 592] on textarea at bounding box center [982, 613] width 476 height 49
click at [933, 597] on textarea "Dzięki, prośba jeszcze o uwzględnienie pozostałych informacji które opisałem" at bounding box center [982, 613] width 476 height 49
click at [970, 596] on textarea "Dzięki, prośba jeszcze o uwzględnienie pozostałych informacji które opisałem" at bounding box center [982, 613] width 476 height 49
click at [1095, 601] on textarea "Dzięki, prośba jeszcze o uwzględnienie pozostałych informacji/problemów które o…" at bounding box center [982, 613] width 476 height 49
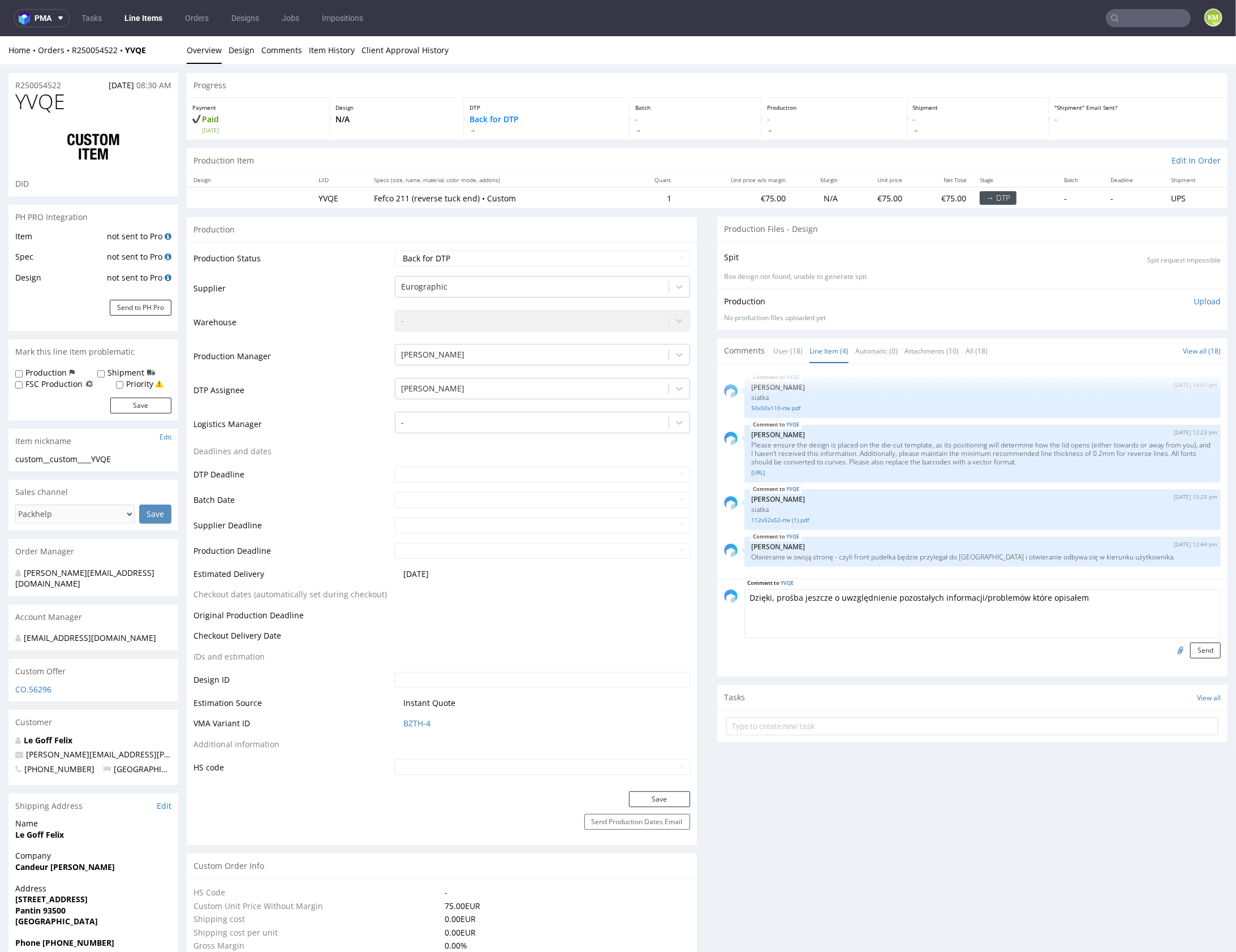
click at [1095, 601] on textarea "Dzięki, prośba jeszcze o uwzględnienie pozostałych informacji/problemów które o…" at bounding box center [982, 613] width 476 height 49
type textarea "Dzięki, prośba jeszcze o uwzględnienie pozostałych informacji/problemów które o…"
click at [1200, 647] on button "Send" at bounding box center [1205, 650] width 31 height 16
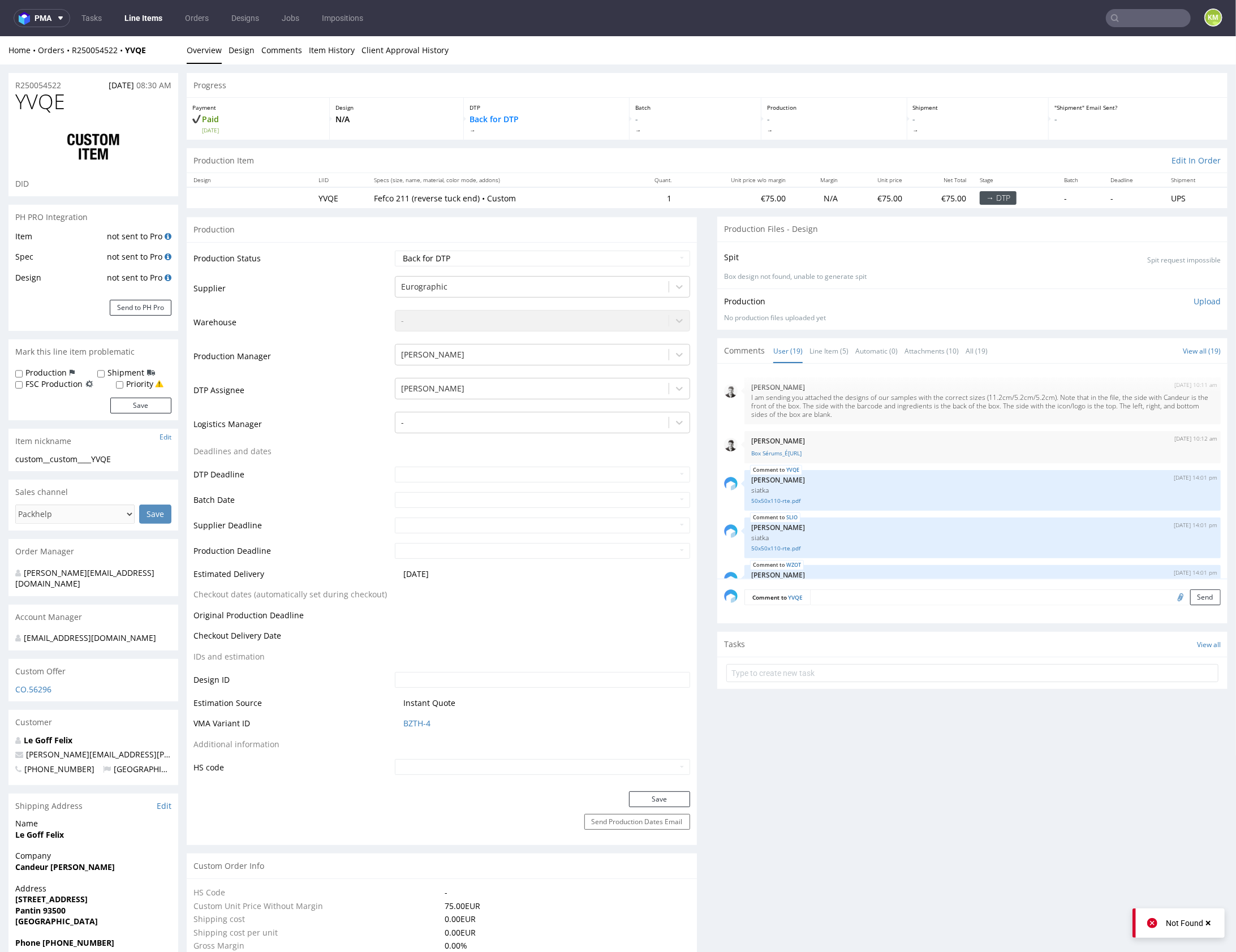
scroll to position [630, 0]
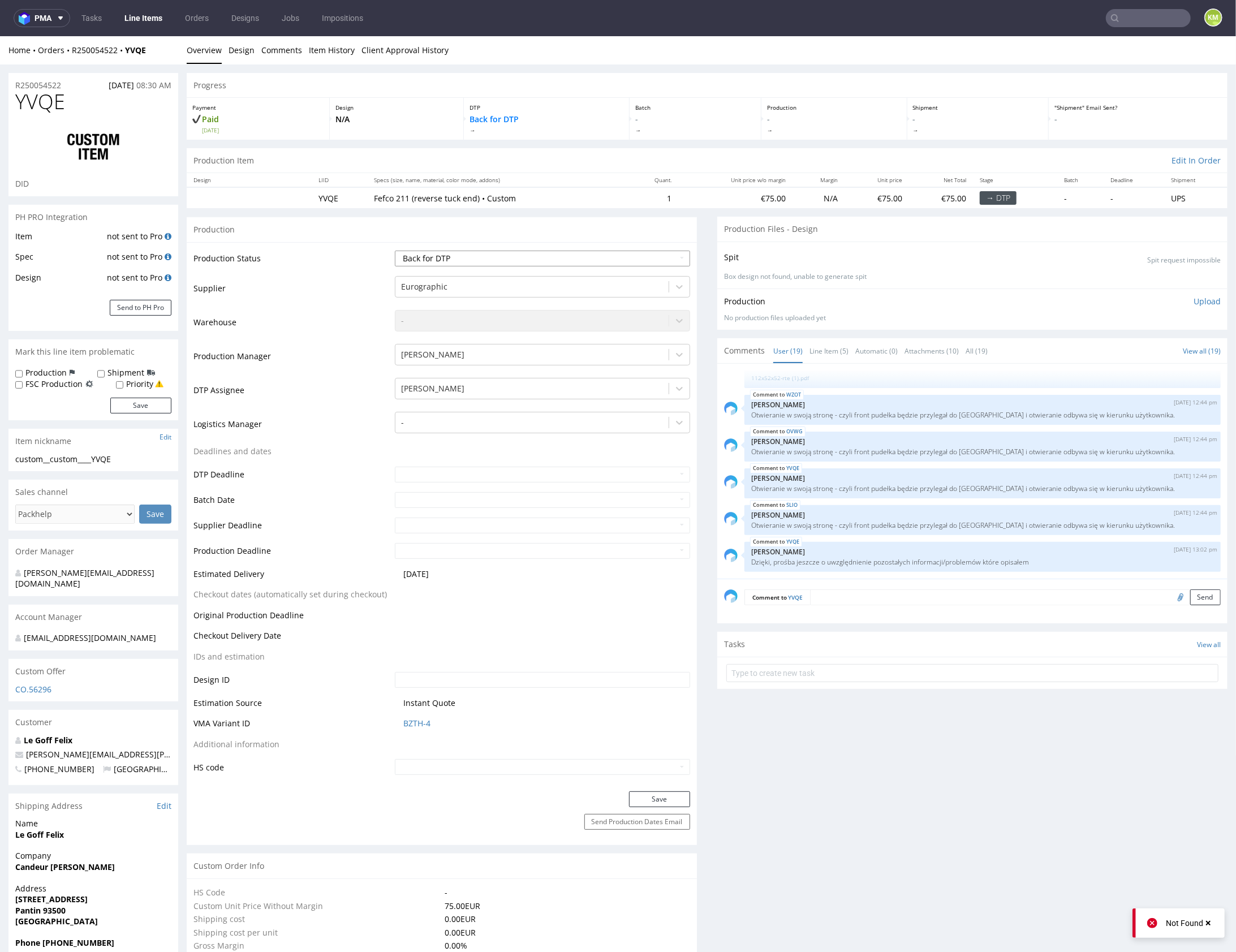
click at [608, 257] on select "Waiting for Artwork Waiting for Diecut Waiting for Mockup Waiting for DTP Waiti…" at bounding box center [542, 257] width 295 height 16
select select "dtp_issue"
click at [395, 250] on select "Waiting for Artwork Waiting for Diecut Waiting for Mockup Waiting for DTP Waiti…" at bounding box center [542, 257] width 295 height 16
click at [671, 800] on button "Save" at bounding box center [659, 798] width 61 height 16
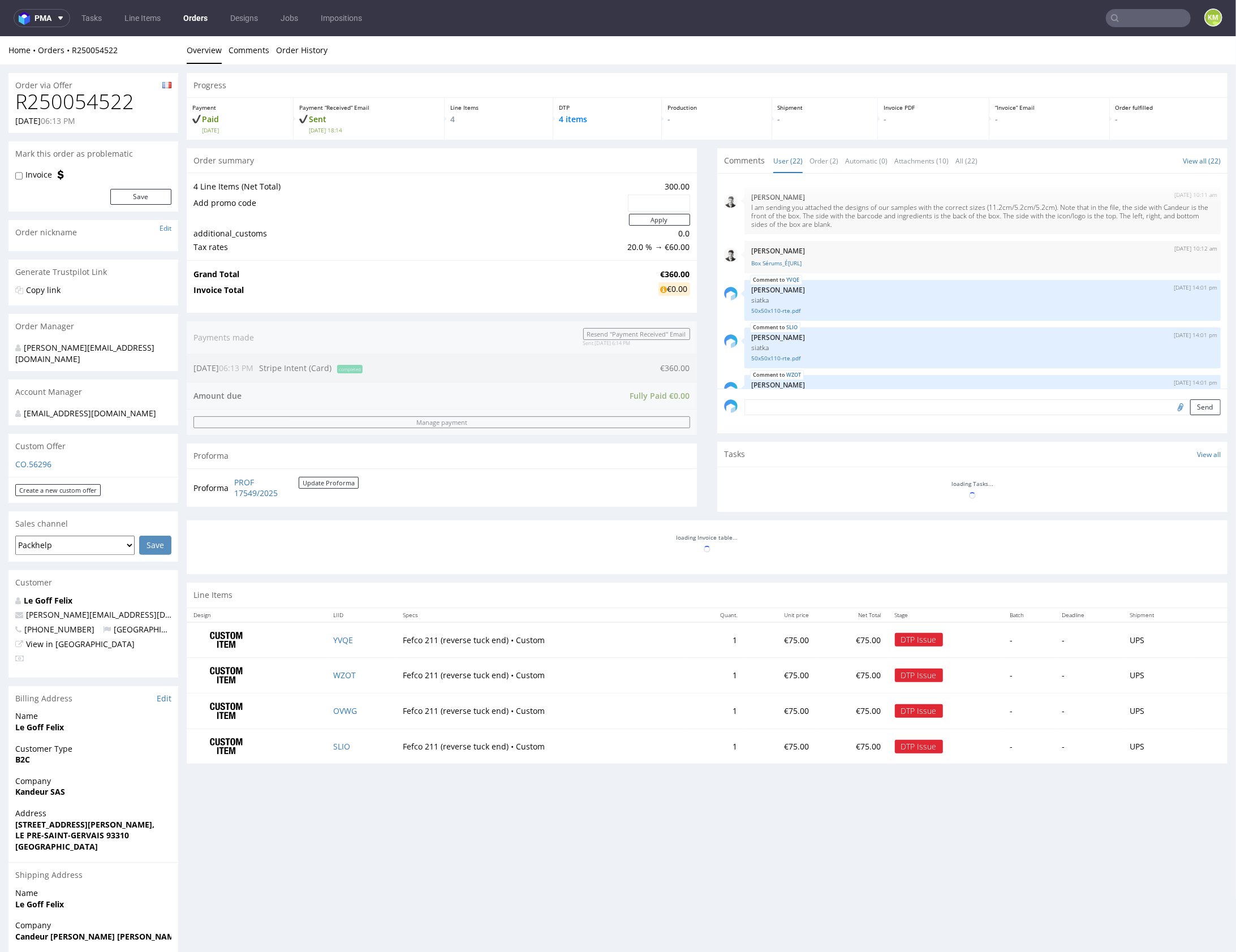
scroll to position [740, 0]
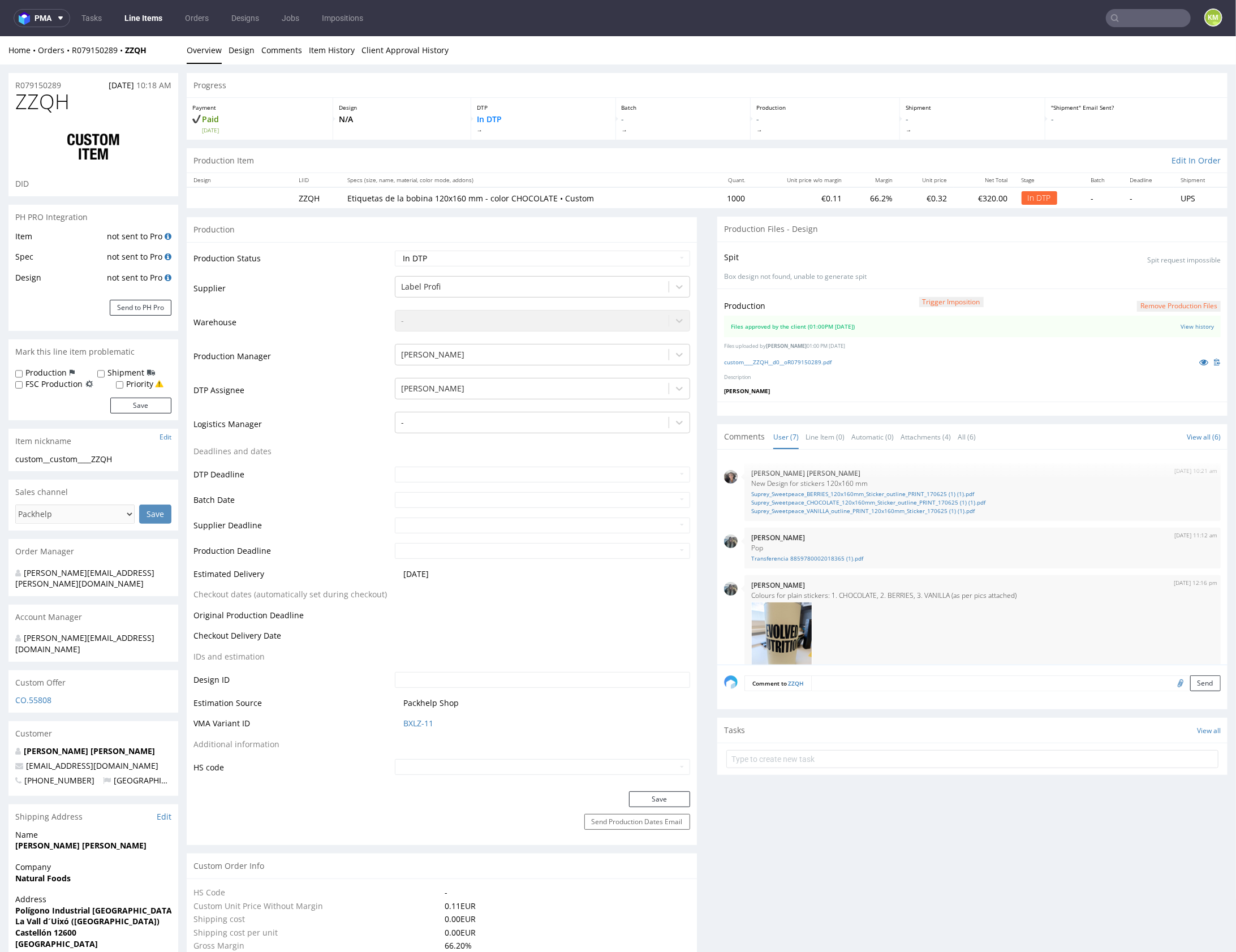
scroll to position [304, 0]
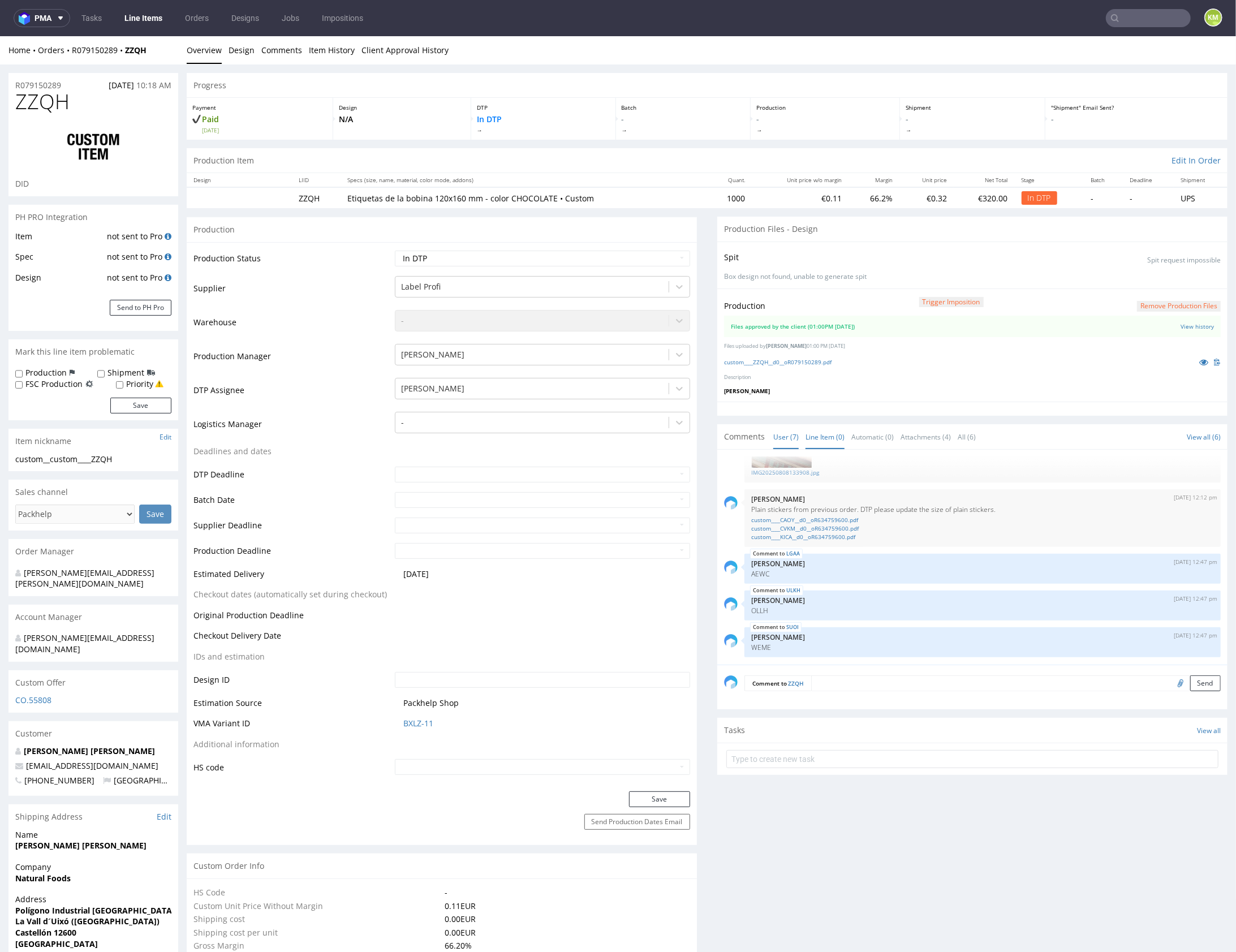
drag, startPoint x: 815, startPoint y: 447, endPoint x: 814, endPoint y: 436, distance: 11.0
click at [814, 445] on section "Comments User (7) Line Item (0) Automatic (0) Attachments (4) All (6) View all …" at bounding box center [973, 566] width 510 height 285
click at [814, 436] on link "Line Item (0)" at bounding box center [825, 436] width 39 height 24
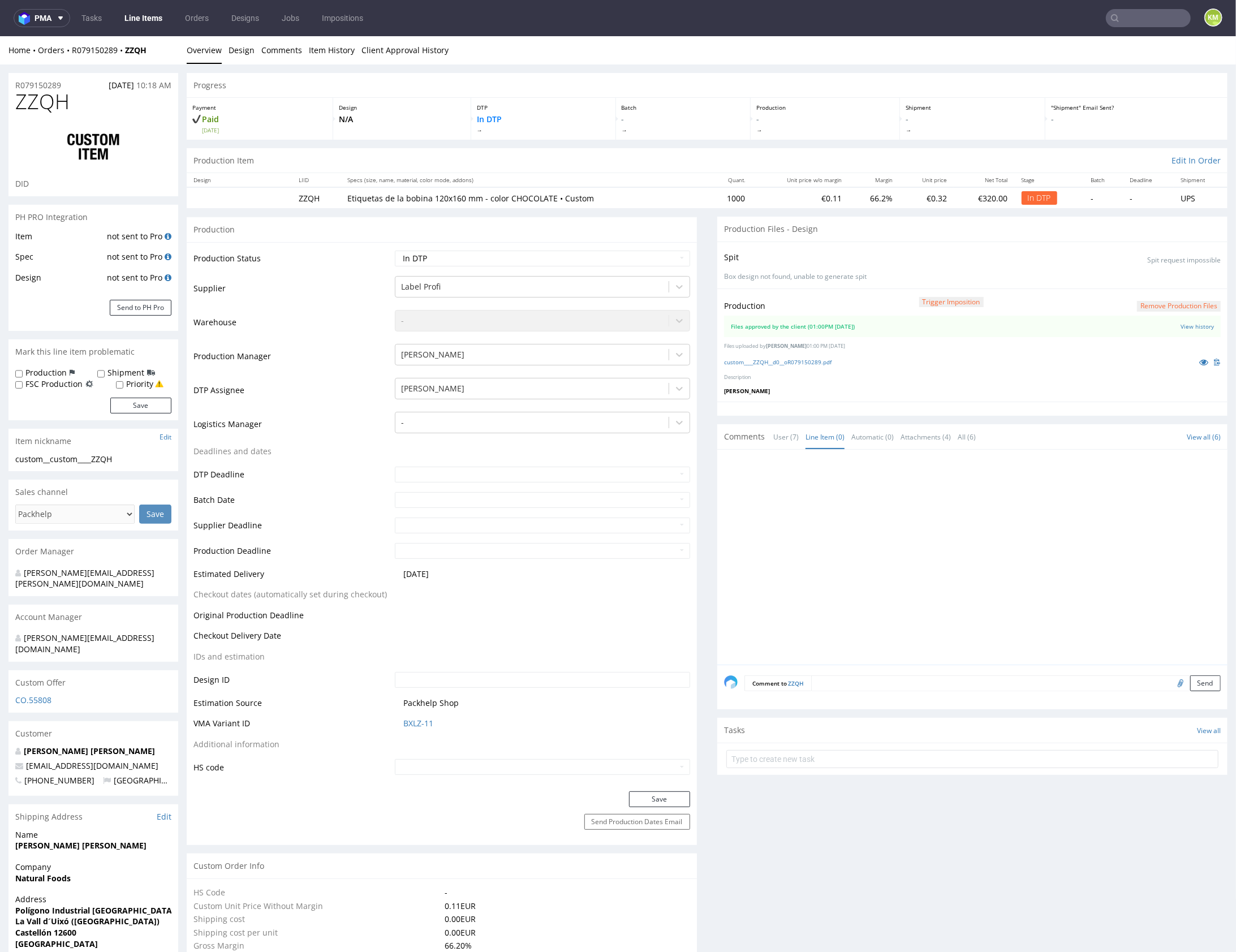
click at [948, 367] on div "Production Trigger Imposition Remove production files Files approved by the cli…" at bounding box center [973, 344] width 510 height 113
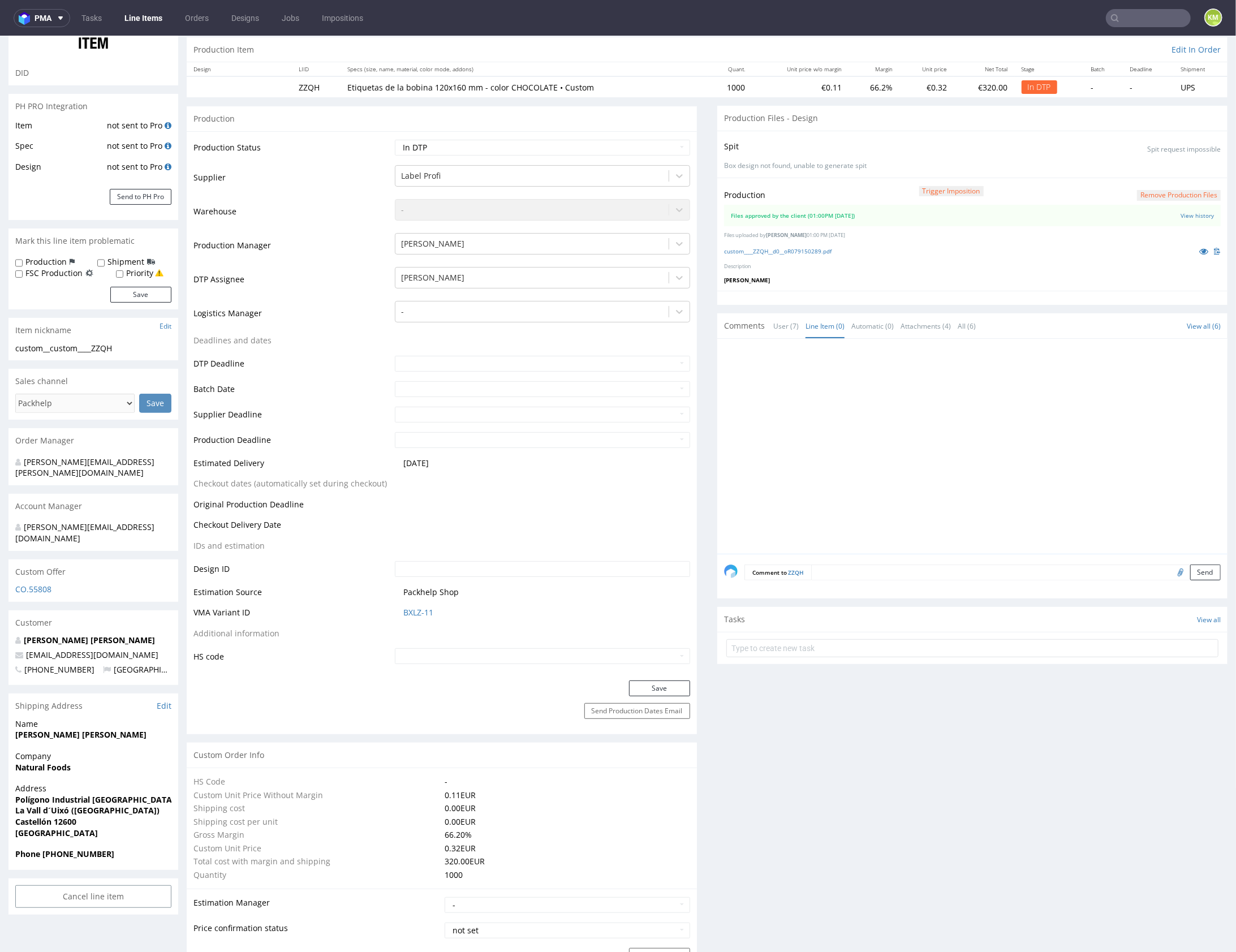
scroll to position [0, 0]
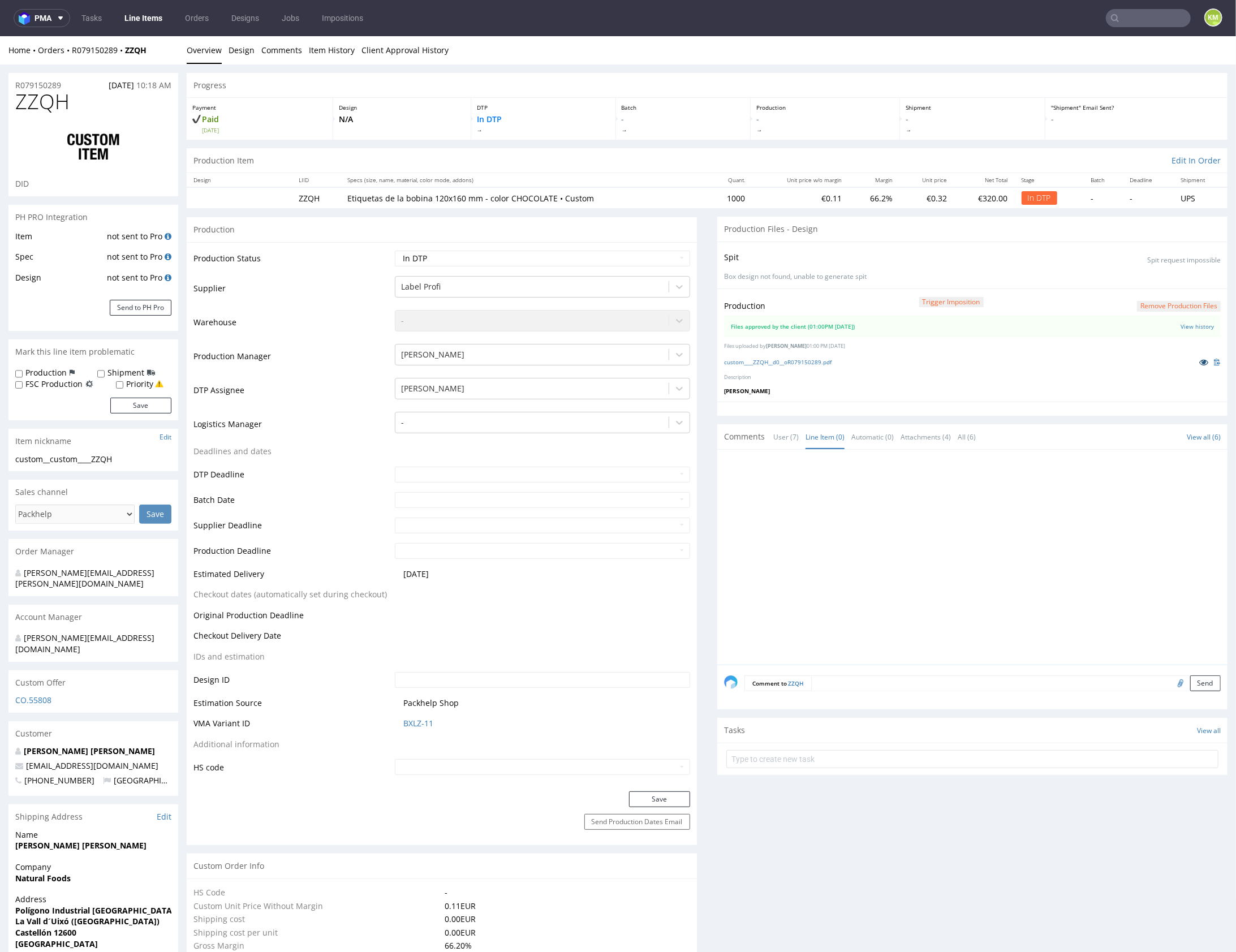
click at [1199, 360] on icon at bounding box center [1204, 361] width 9 height 8
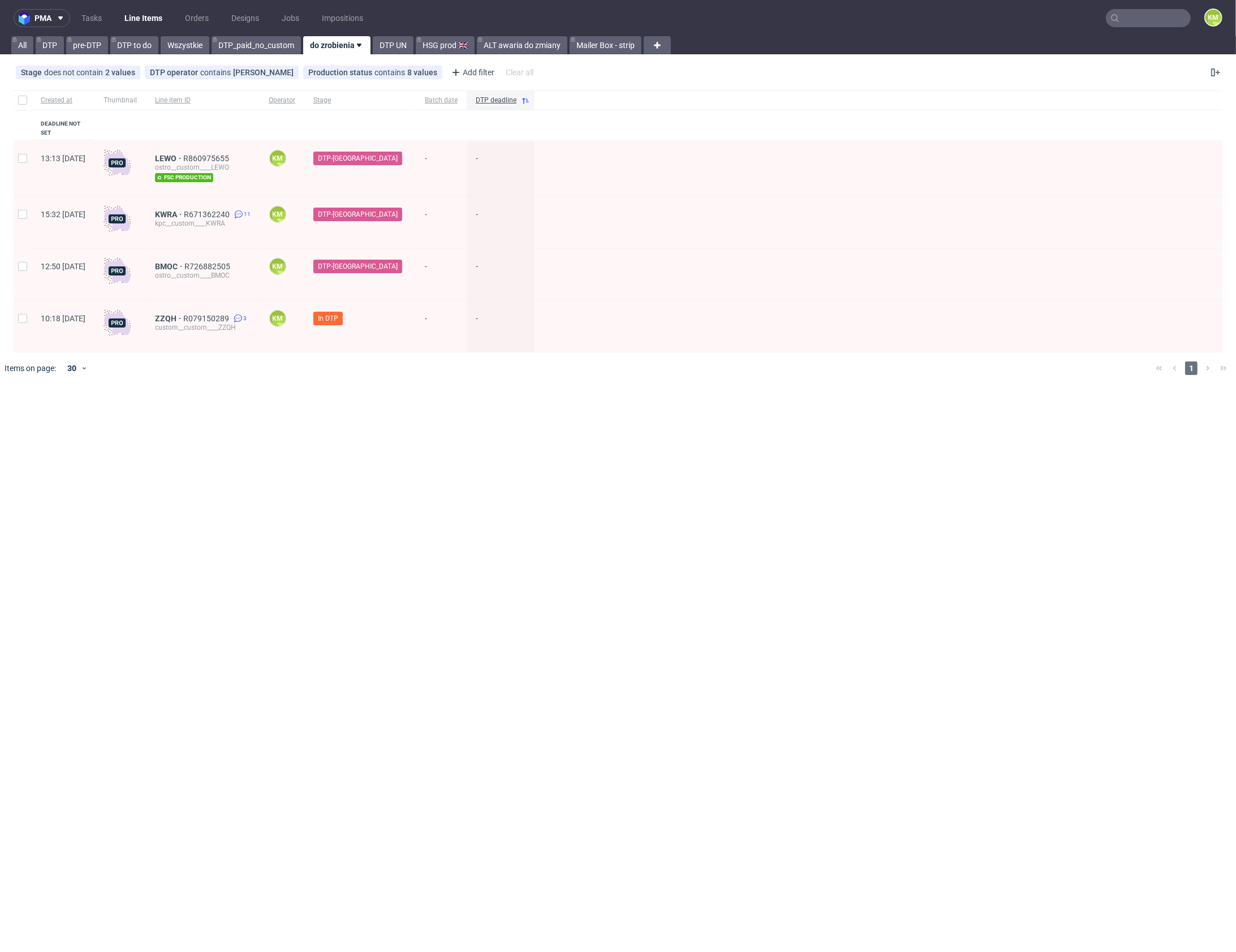
drag, startPoint x: 288, startPoint y: 352, endPoint x: 249, endPoint y: 330, distance: 44.8
click at [273, 340] on div "Created at Thumbnail Line item ID Operator Stage Batch date DTP deadline Deadli…" at bounding box center [618, 237] width 1236 height 302
drag, startPoint x: 193, startPoint y: 304, endPoint x: 200, endPoint y: 289, distance: 16.6
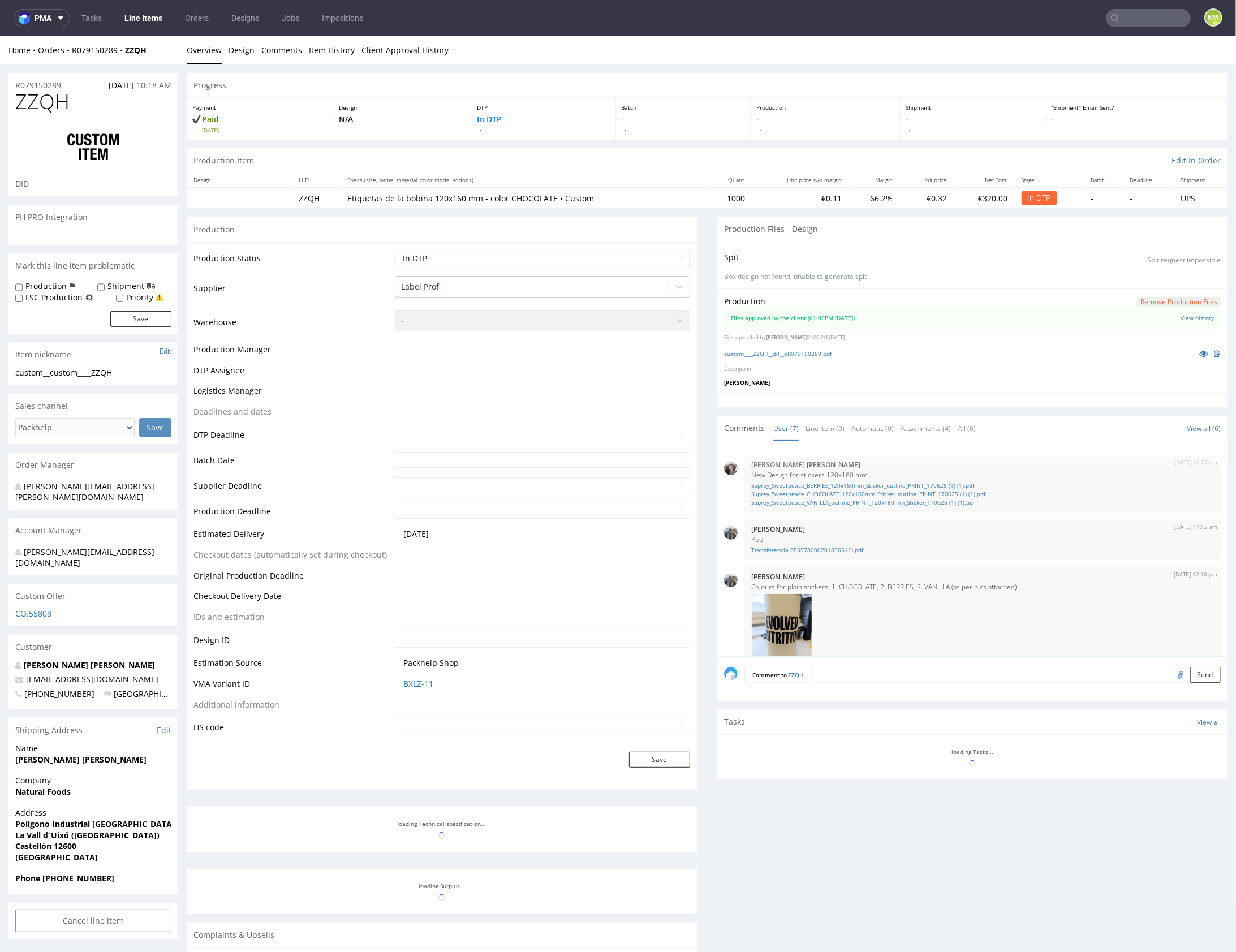
scroll to position [304, 0]
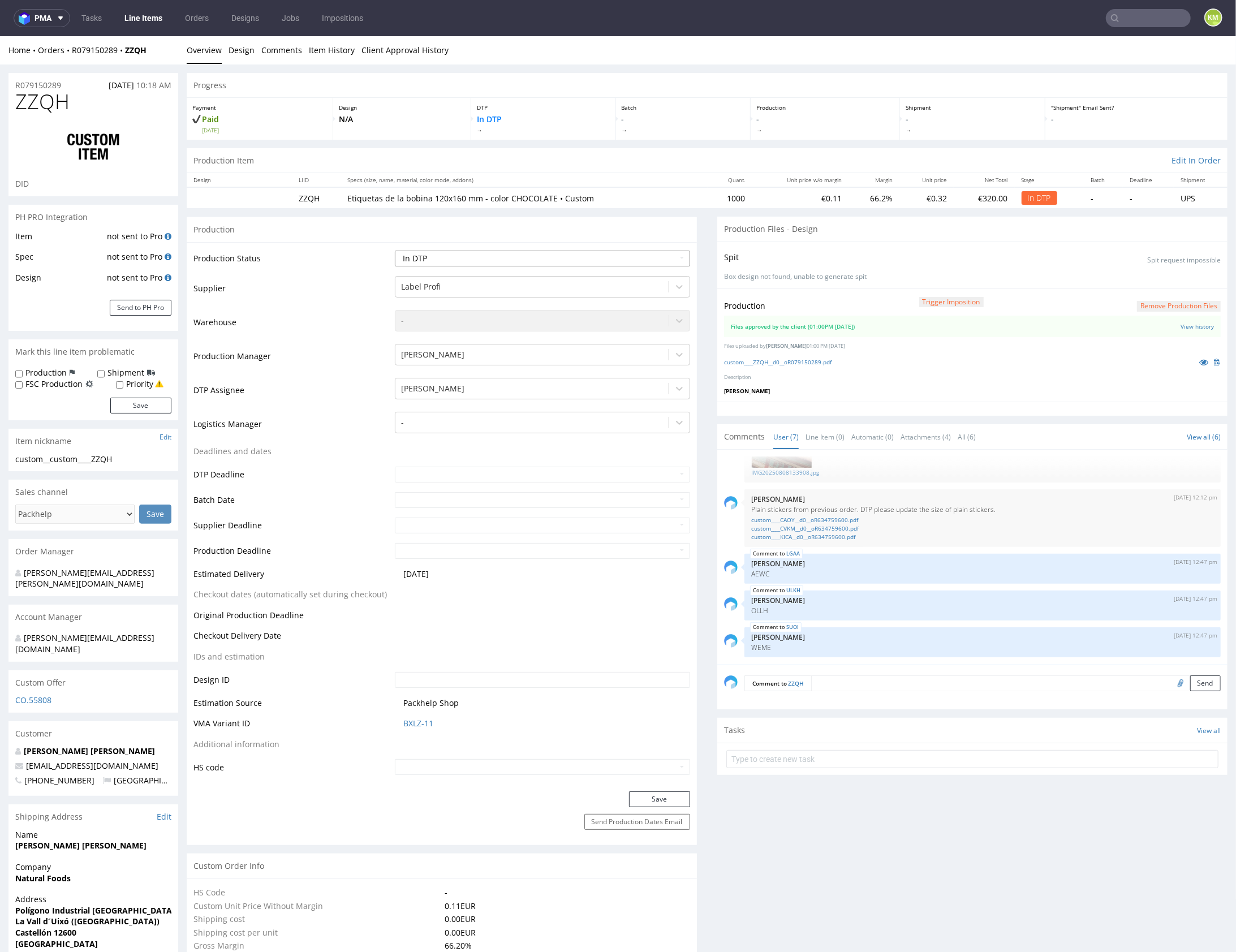
click at [625, 251] on select "Waiting for Artwork Waiting for Diecut Waiting for Mockup Waiting for DTP Waiti…" at bounding box center [542, 257] width 295 height 16
select select "dtp_waiting_for_double_check"
click at [395, 250] on select "Waiting for Artwork Waiting for Diecut Waiting for Mockup Waiting for DTP Waiti…" at bounding box center [542, 257] width 295 height 16
click at [650, 798] on button "Save" at bounding box center [659, 798] width 61 height 16
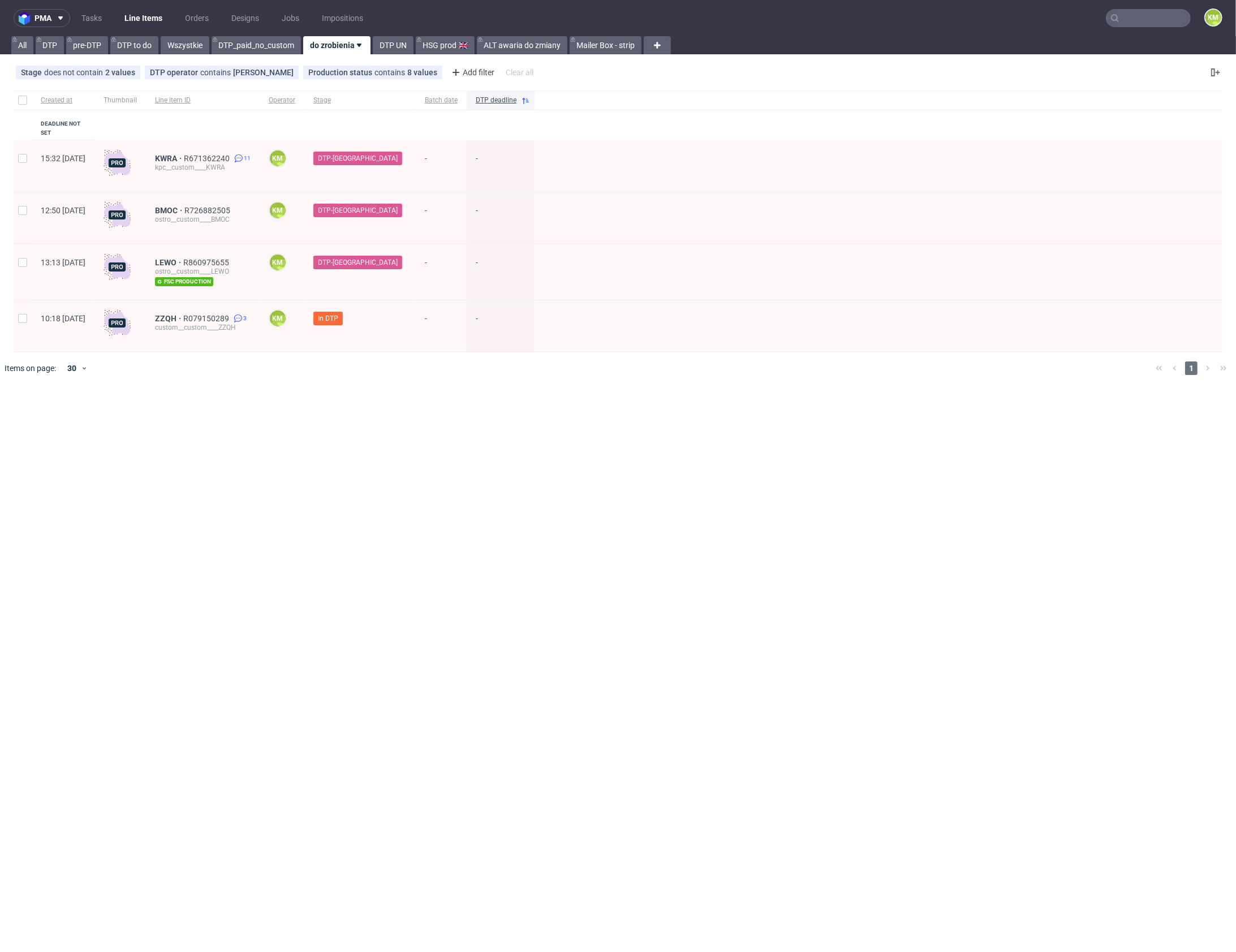
click at [288, 443] on div "pma Tasks Line Items Orders Designs Jobs Impositions KM All DTP pre-DTP DTP to …" at bounding box center [618, 476] width 1236 height 952
drag, startPoint x: 288, startPoint y: 443, endPoint x: 350, endPoint y: 189, distance: 261.5
click at [300, 415] on div "pma Tasks Line Items Orders Designs Jobs Impositions KM All DTP pre-DTP DTP to …" at bounding box center [618, 476] width 1236 height 952
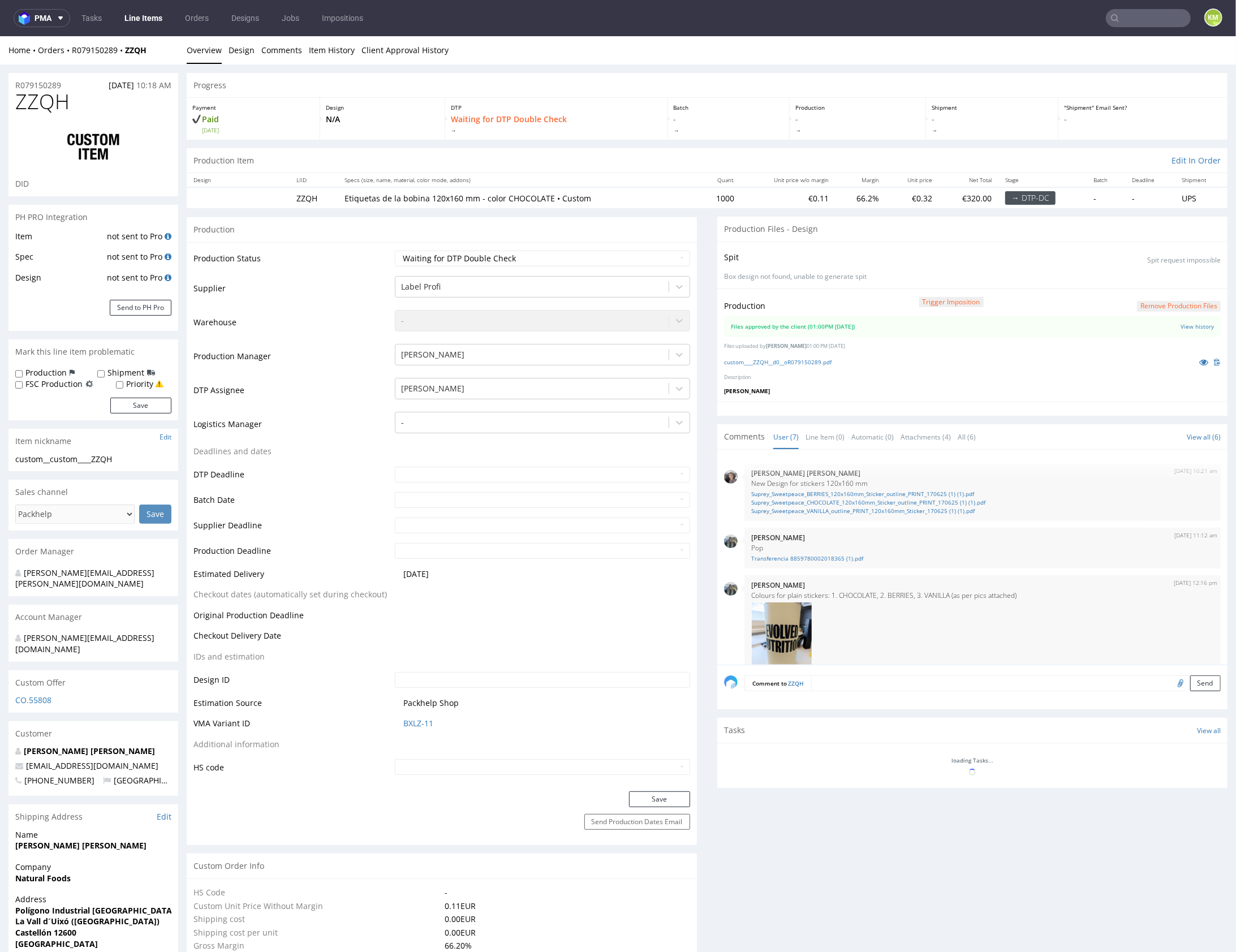
scroll to position [304, 0]
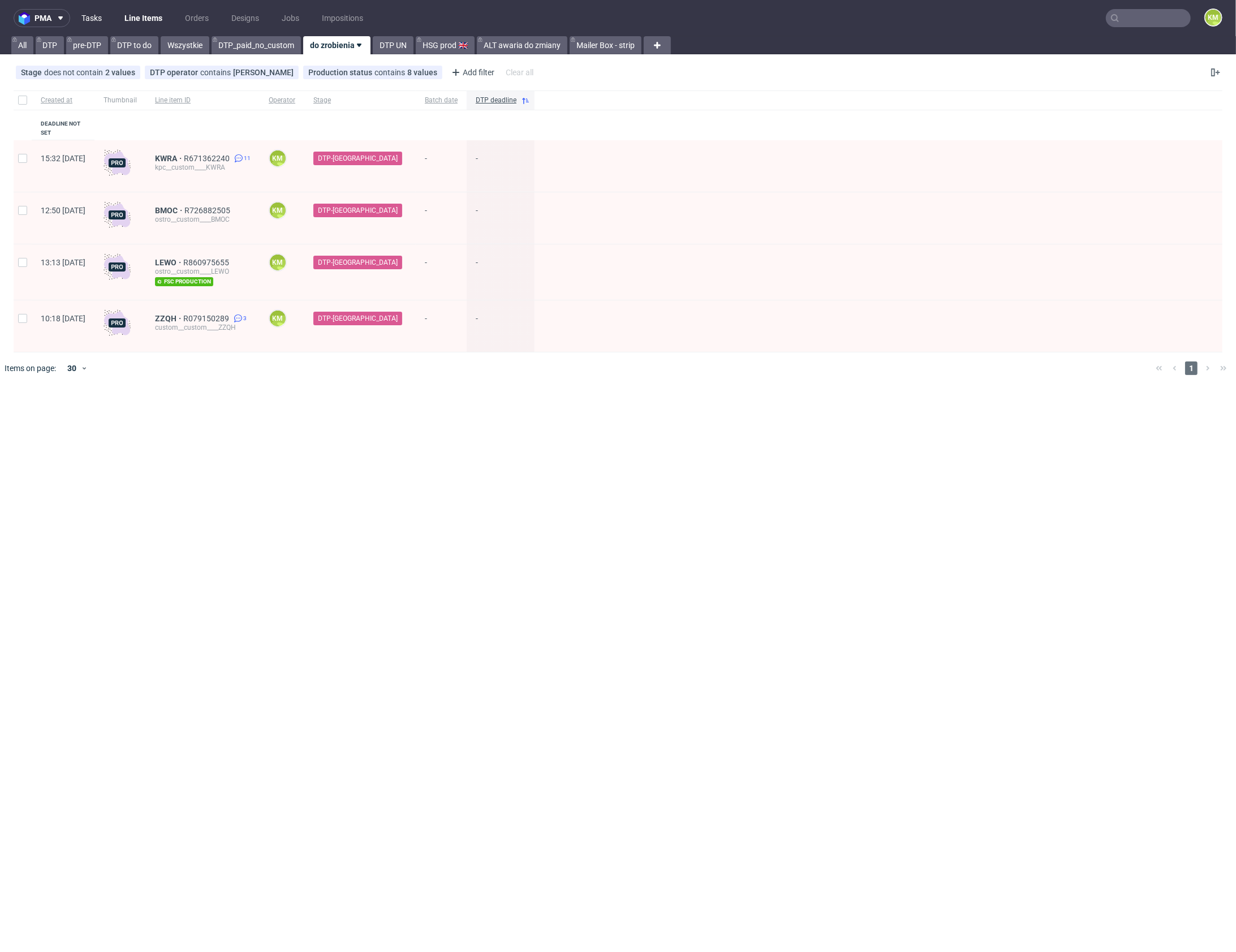
click at [80, 16] on link "Tasks" at bounding box center [92, 18] width 34 height 18
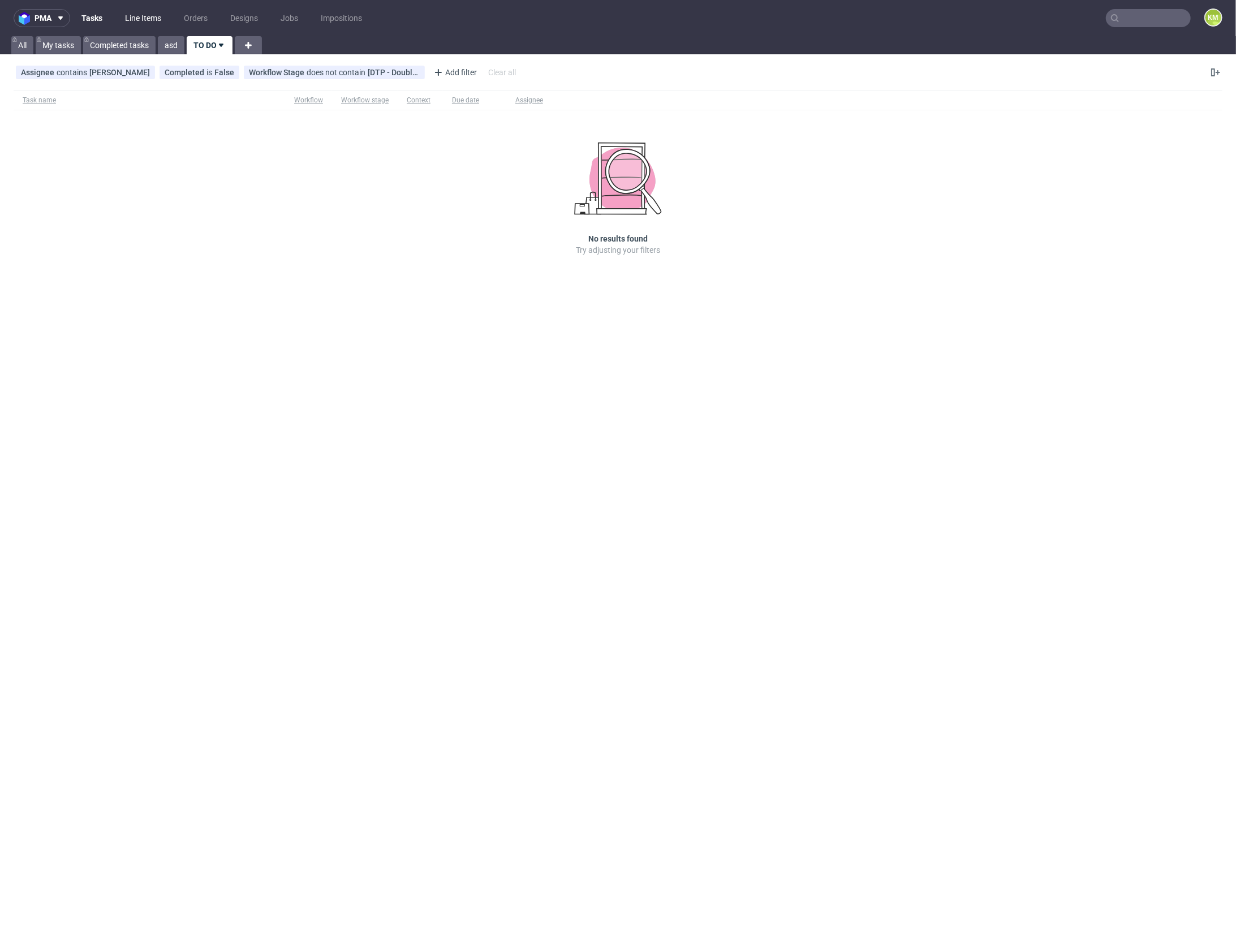
click at [146, 15] on link "Line Items" at bounding box center [143, 18] width 50 height 18
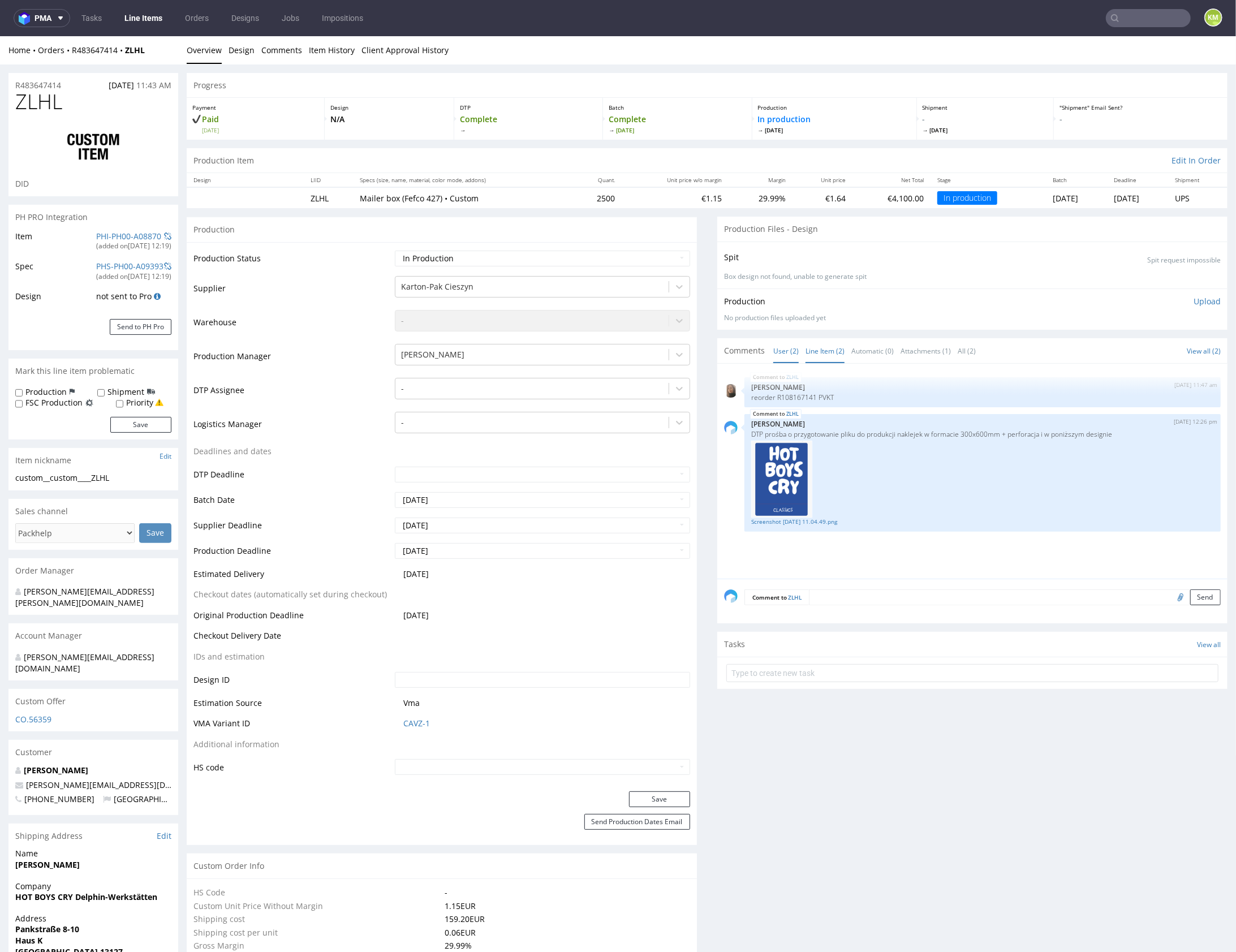
click at [819, 353] on link "Line Item (2)" at bounding box center [825, 350] width 39 height 24
click at [917, 542] on div "ZLHL 31st Jul 25 | 11:47 am Angelina Marć reorder R108167141 PVKT ZLHL 20th Aug…" at bounding box center [975, 473] width 504 height 208
click at [873, 440] on div at bounding box center [983, 478] width 463 height 77
click at [841, 521] on link "Screenshot 2025-08-20 at 11.04.49.png" at bounding box center [983, 520] width 463 height 8
click at [815, 397] on p "reorder R108167141 PVKT" at bounding box center [983, 397] width 463 height 8
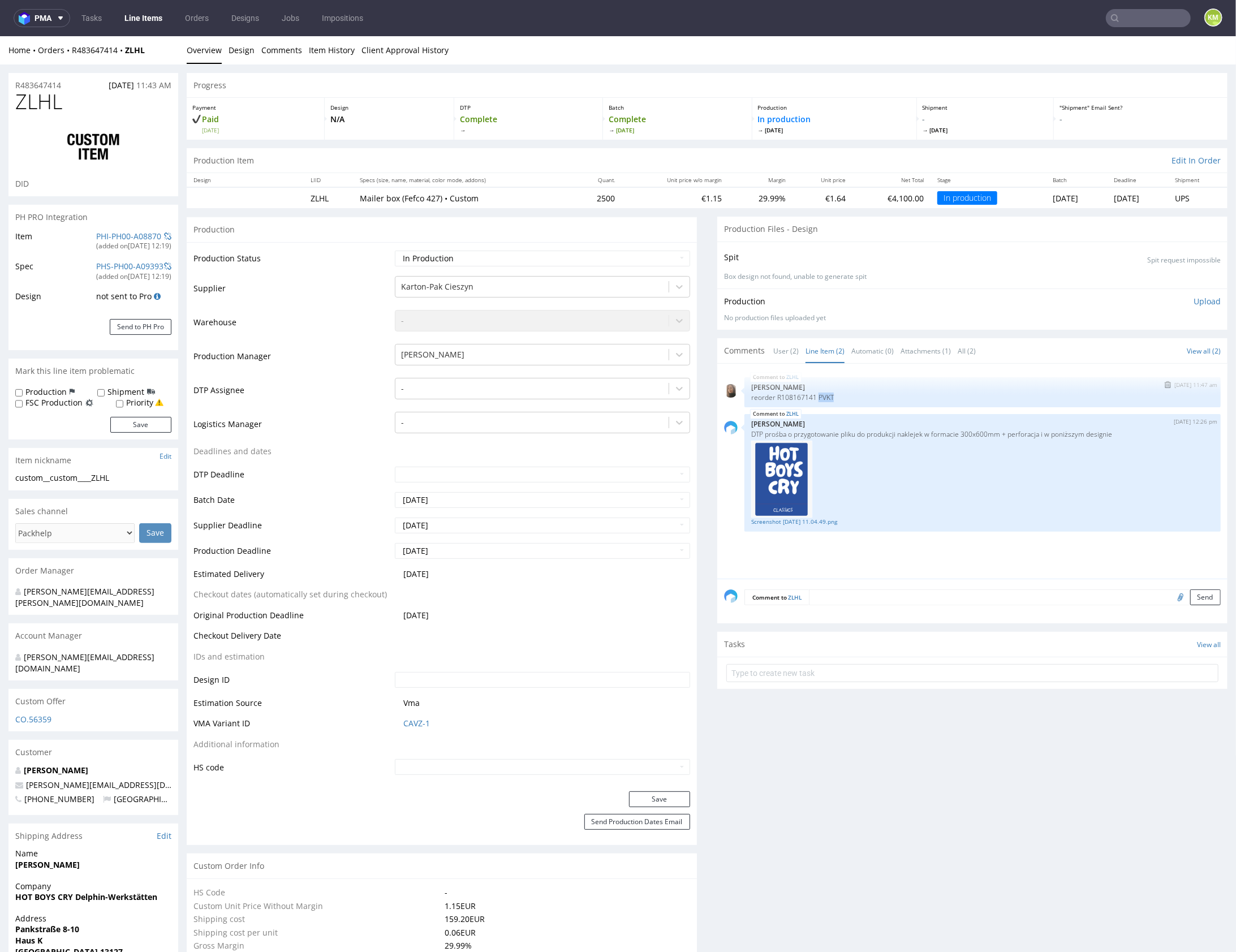
click at [815, 397] on p "reorder R108167141 PVKT" at bounding box center [983, 397] width 463 height 8
copy p "PVKT"
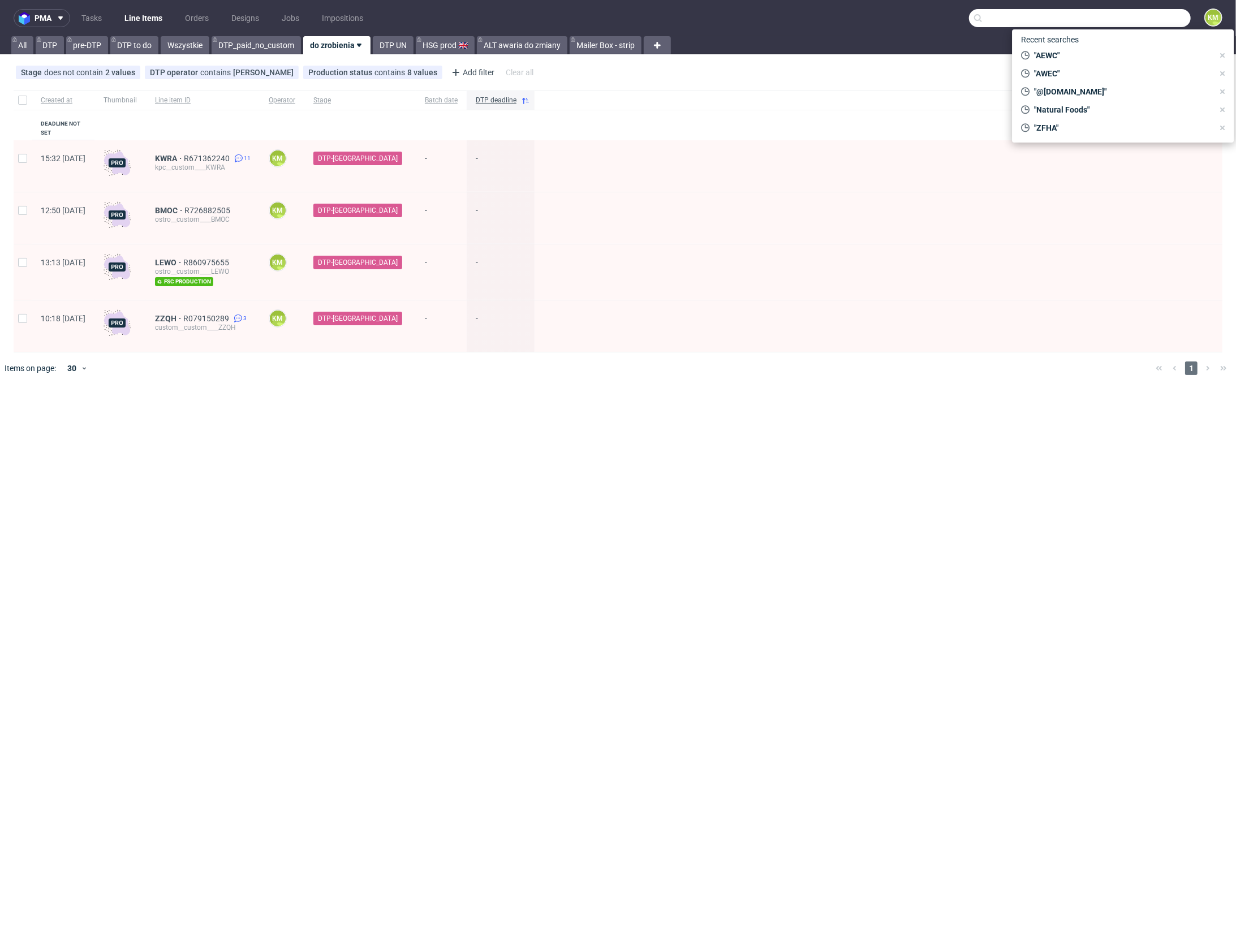
click at [1143, 20] on input "text" at bounding box center [1080, 18] width 222 height 18
paste input "PVKT"
type input "PVKT"
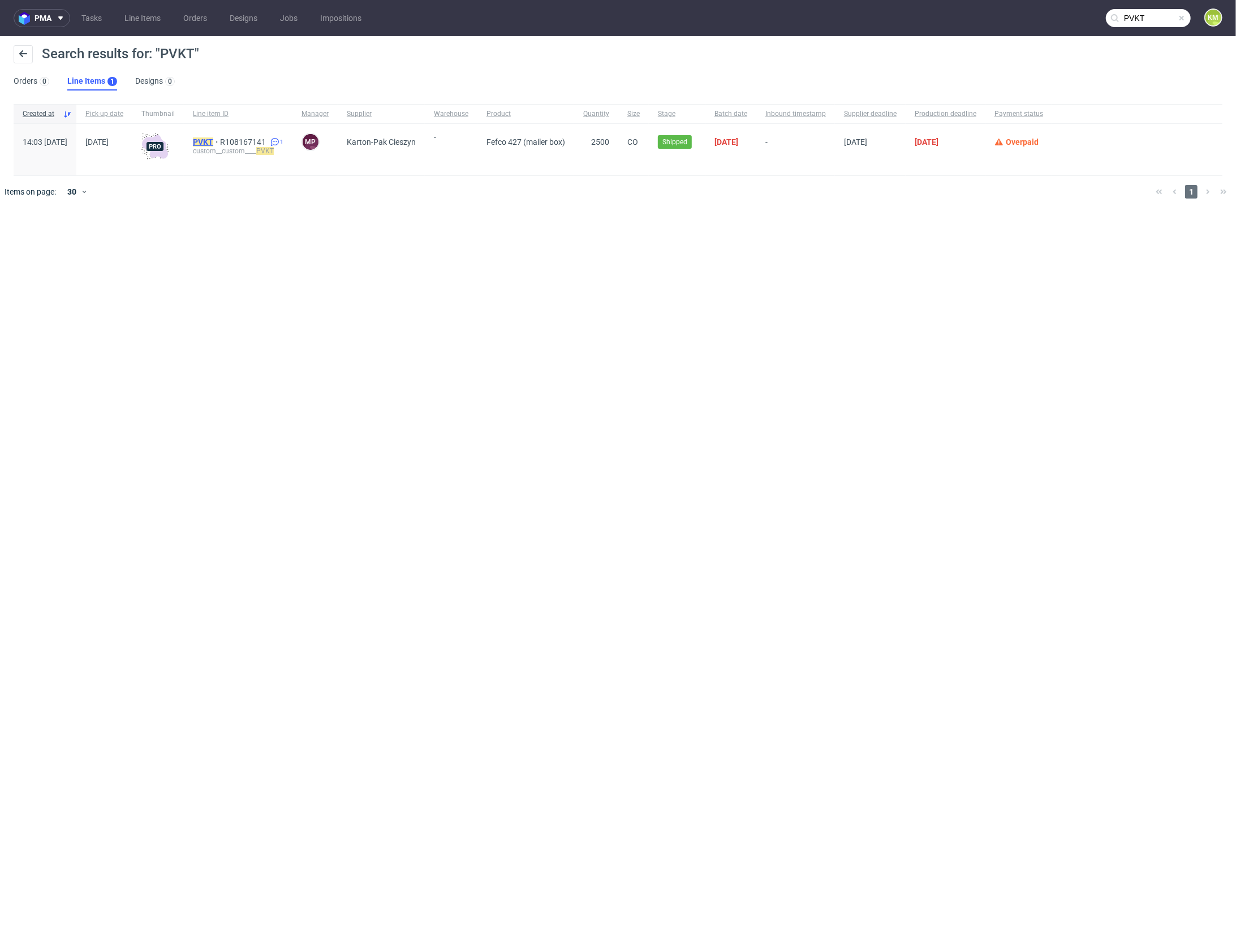
click at [214, 142] on mark "PVKT" at bounding box center [203, 142] width 20 height 9
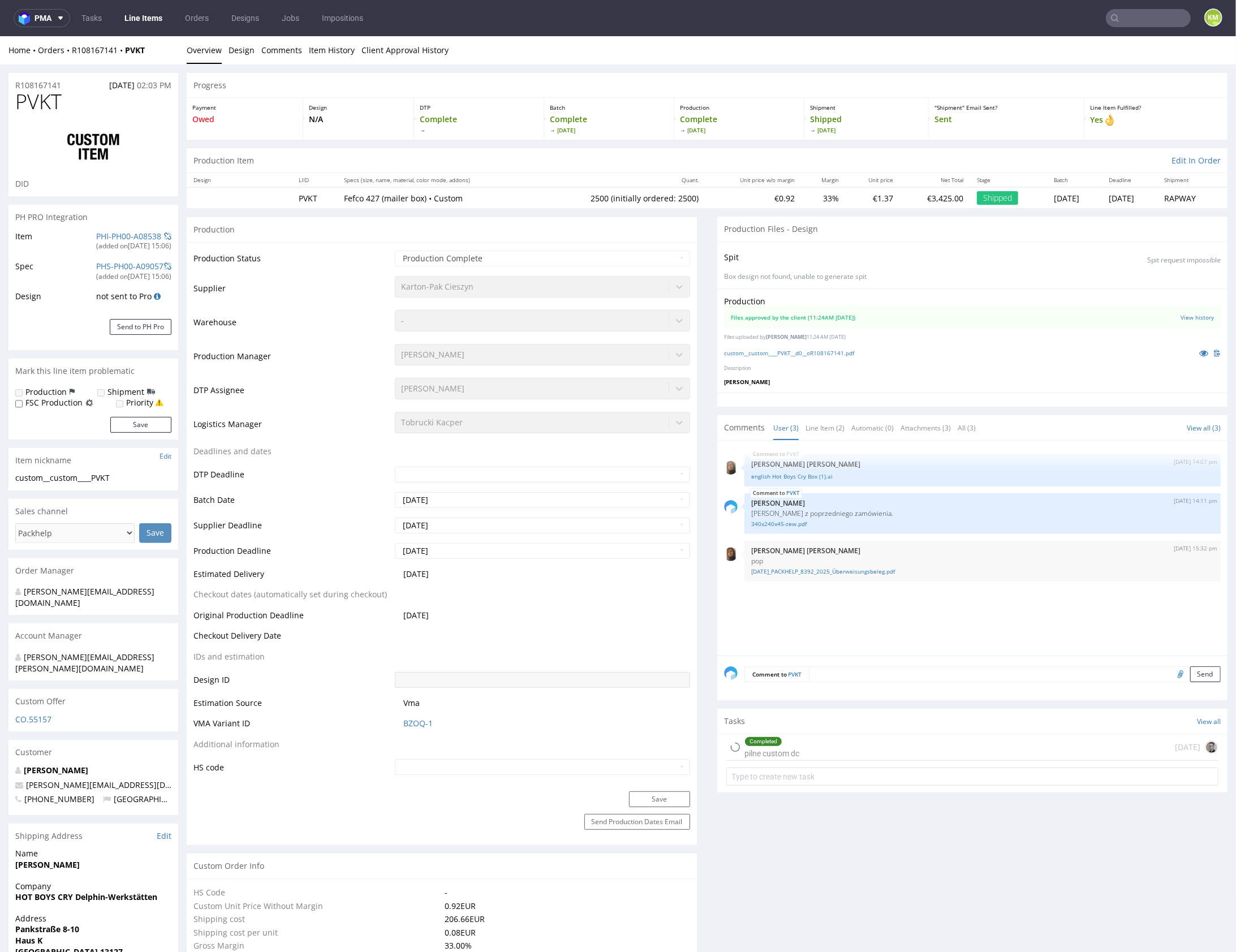
type input "2590"
select select "in_progress"
click at [838, 349] on link "custom__custom____PVKT__d0__oR108167141.pdf" at bounding box center [789, 352] width 130 height 8
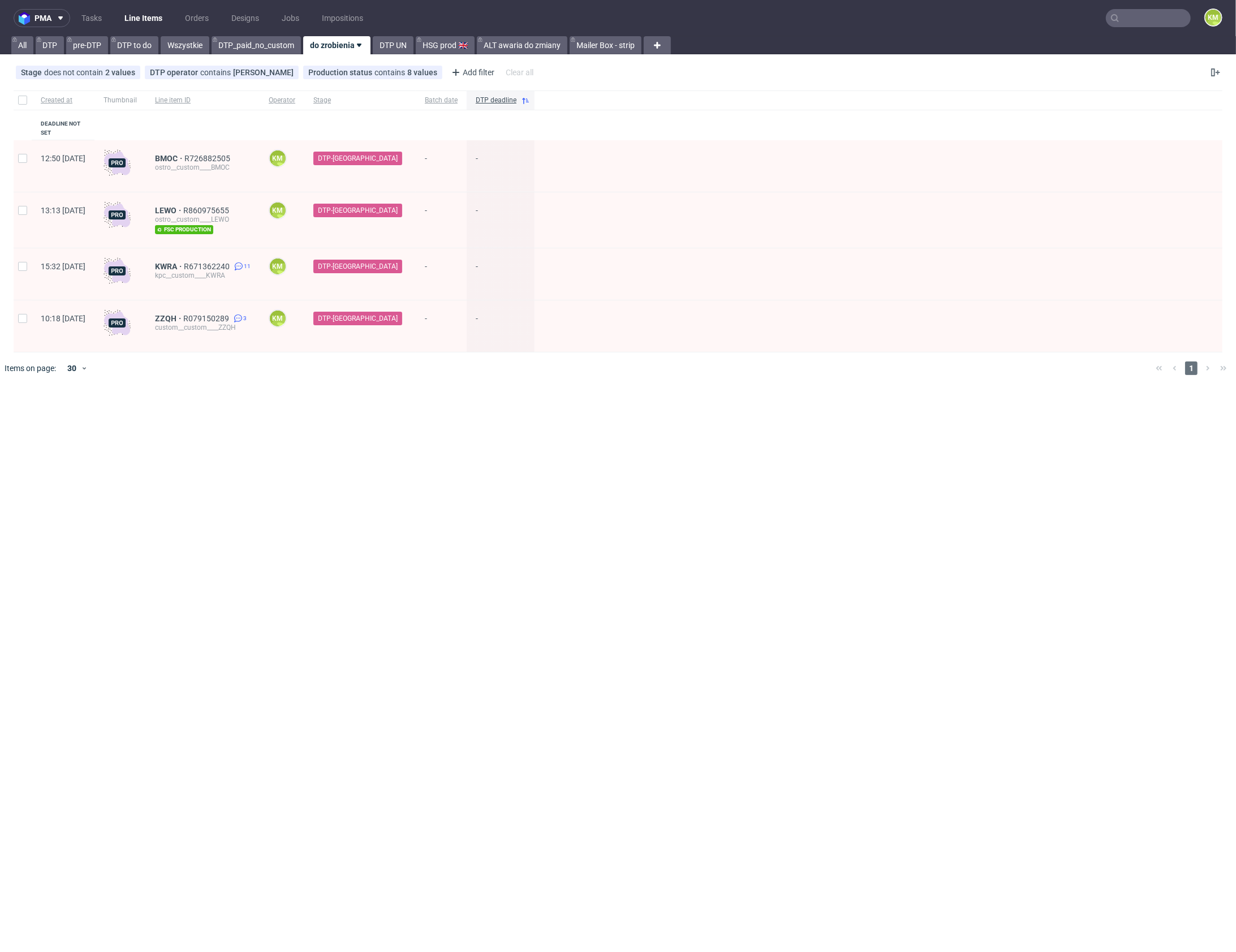
drag, startPoint x: 92, startPoint y: 21, endPoint x: 148, endPoint y: 19, distance: 56.0
click at [92, 21] on link "Tasks" at bounding box center [92, 18] width 34 height 18
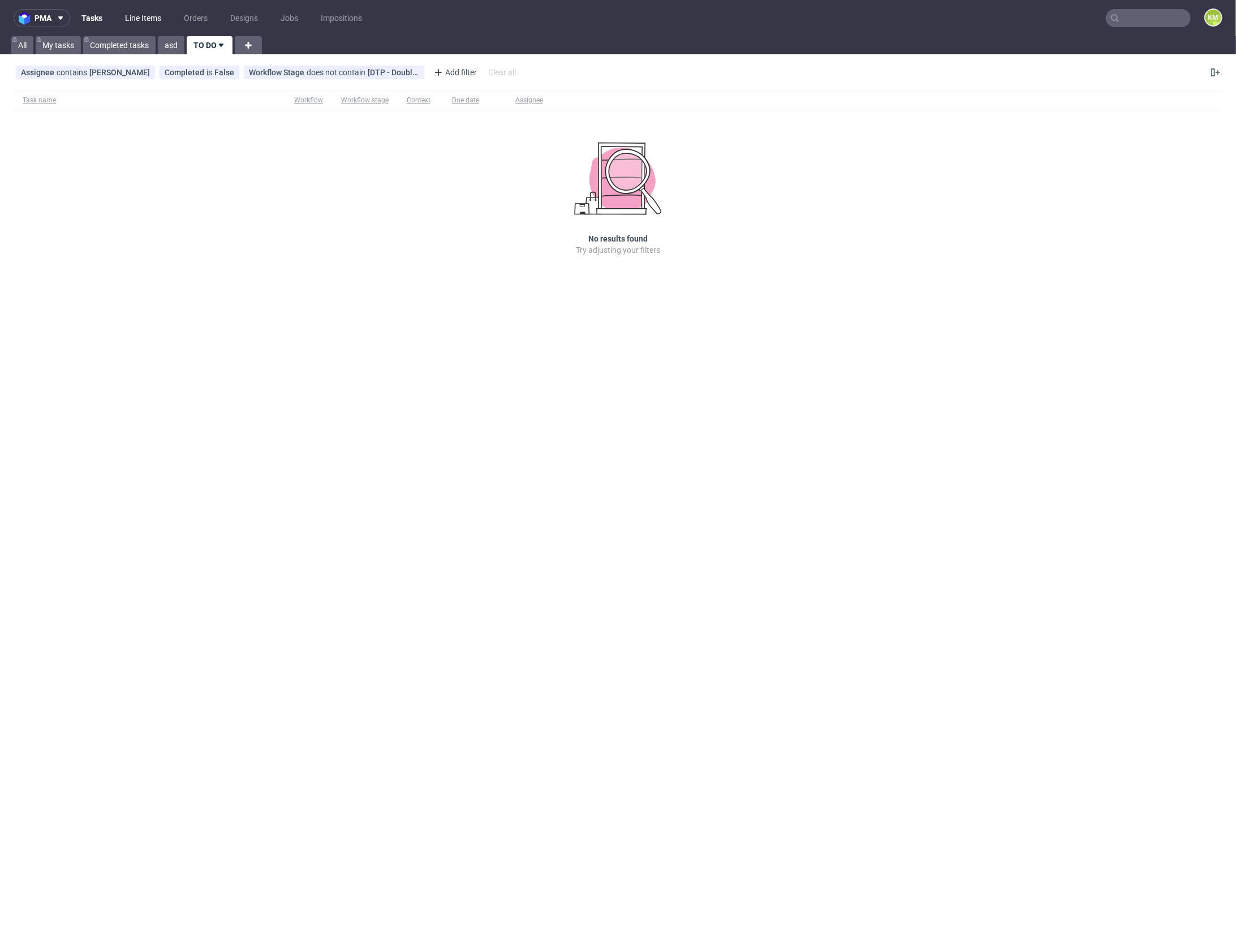
click at [154, 18] on link "Line Items" at bounding box center [143, 18] width 50 height 18
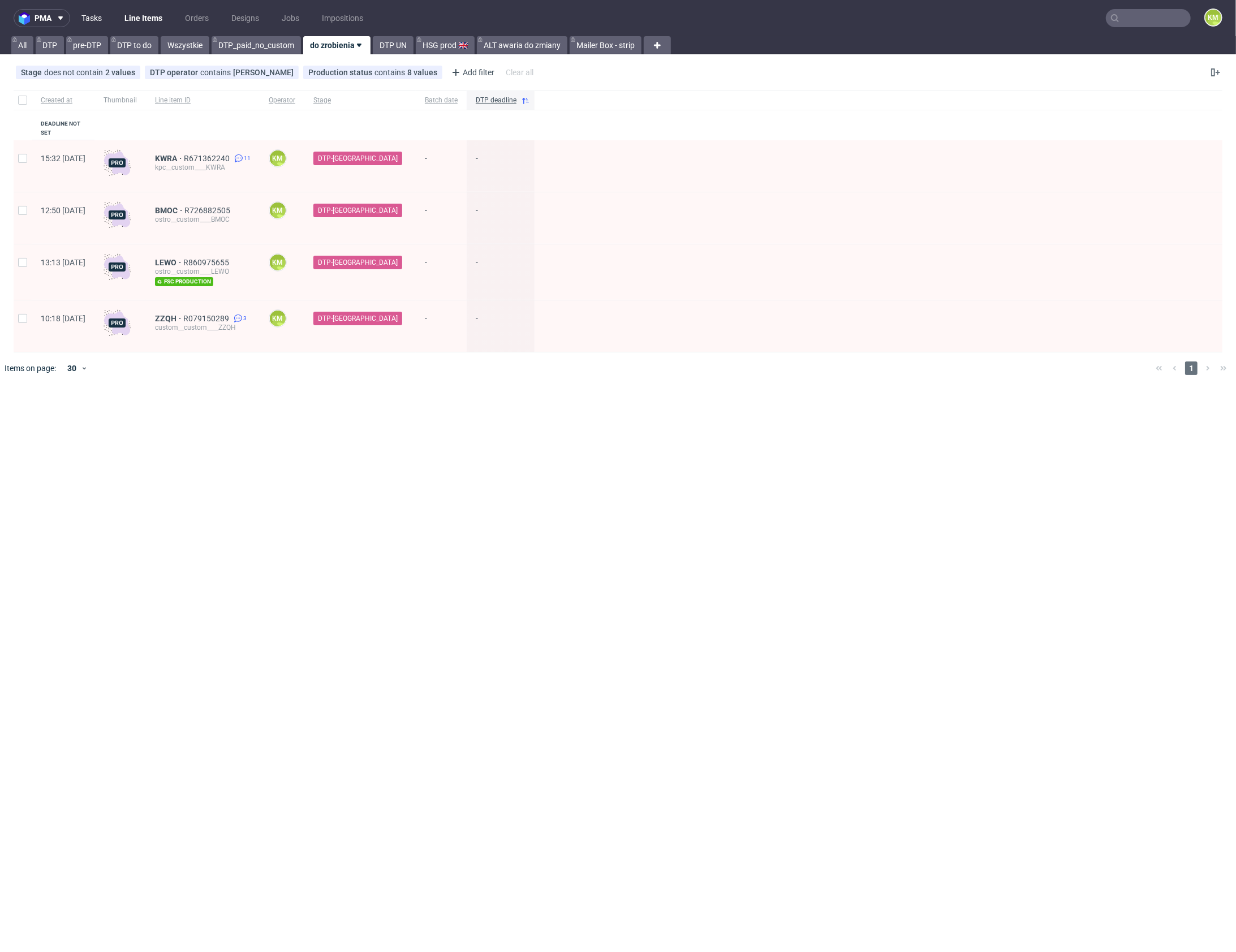
click at [82, 15] on link "Tasks" at bounding box center [92, 18] width 34 height 18
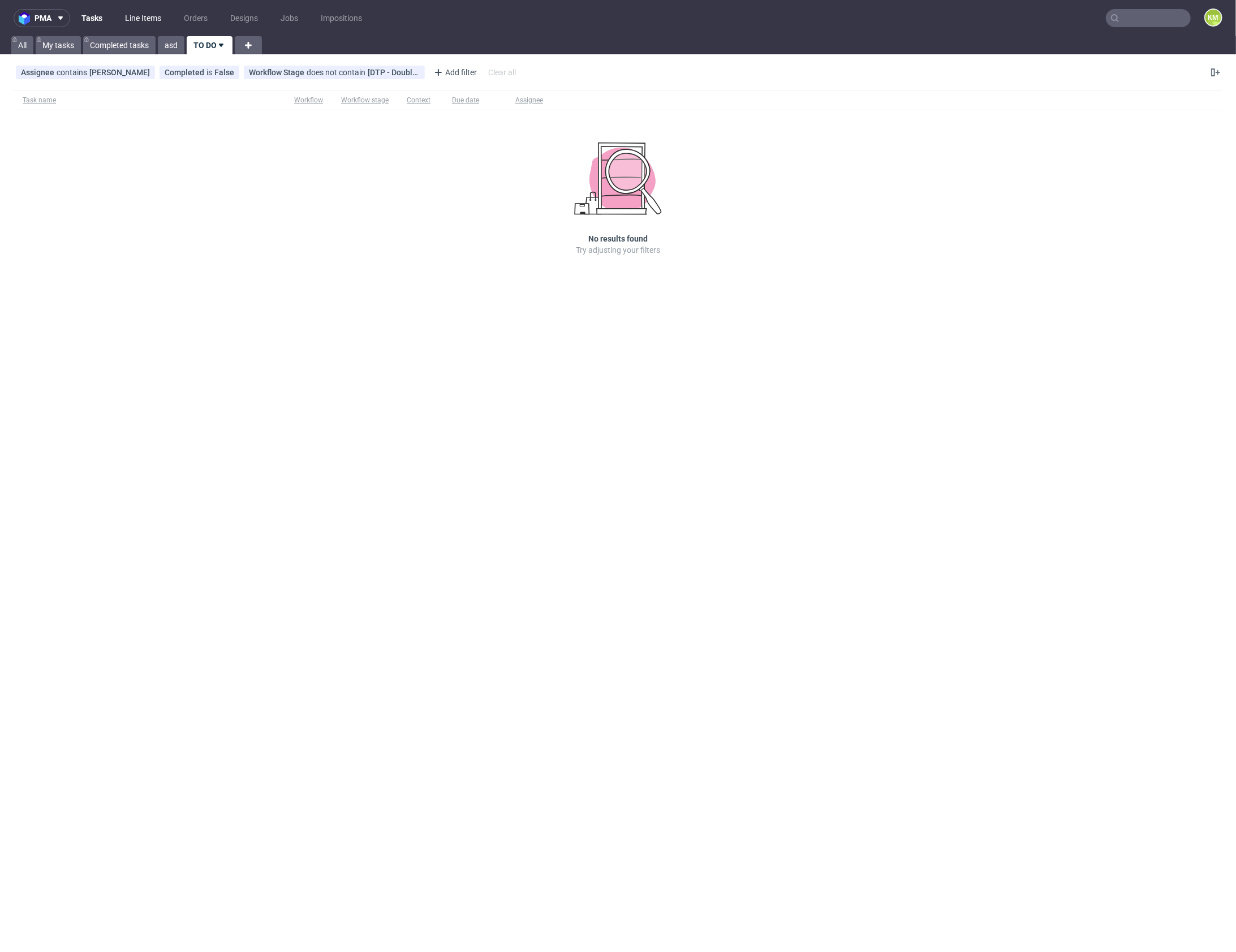
click at [147, 19] on link "Line Items" at bounding box center [143, 18] width 50 height 18
